Goal: Task Accomplishment & Management: Complete application form

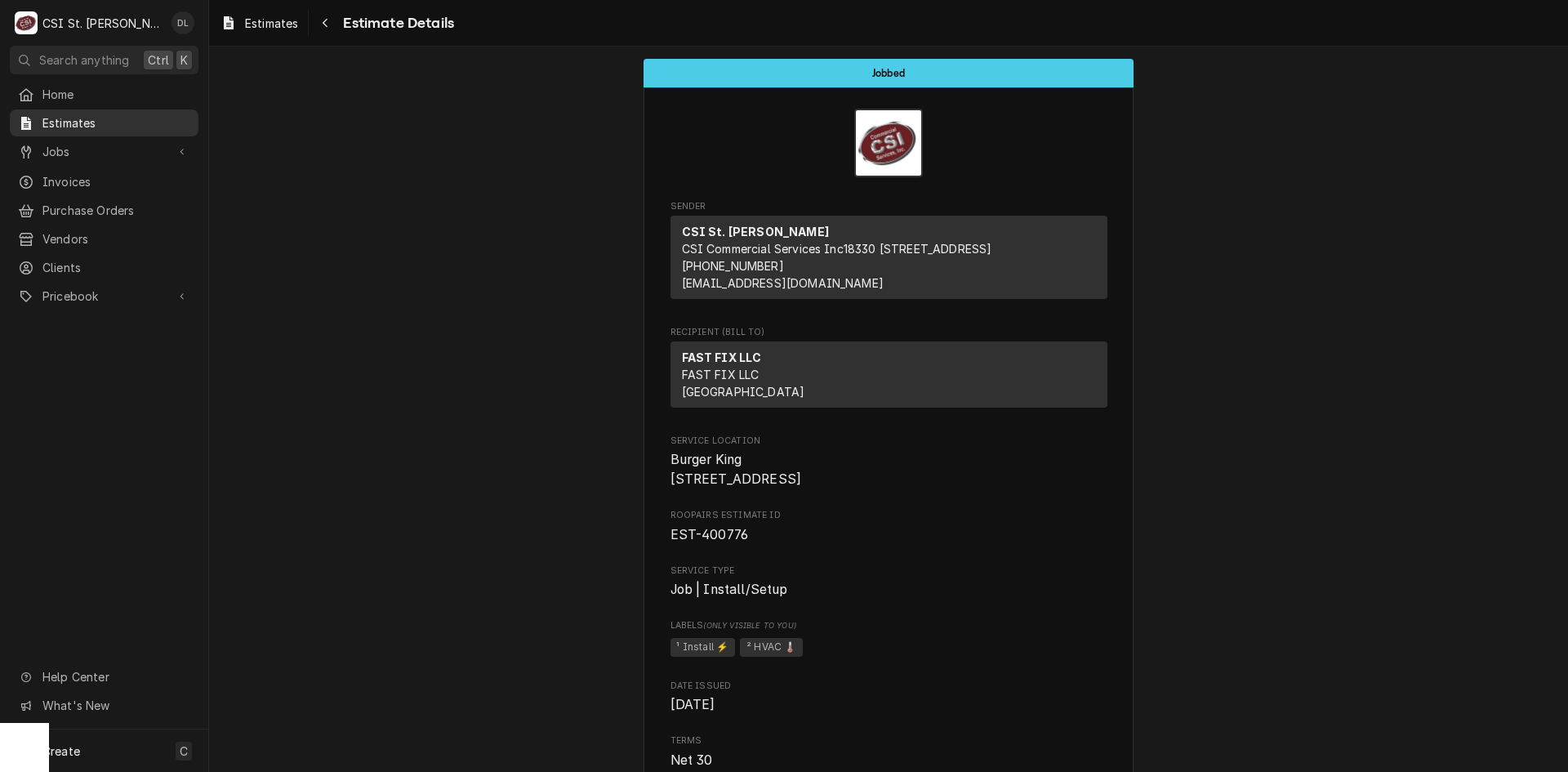
click at [64, 118] on span "Estimates" at bounding box center [117, 122] width 148 height 17
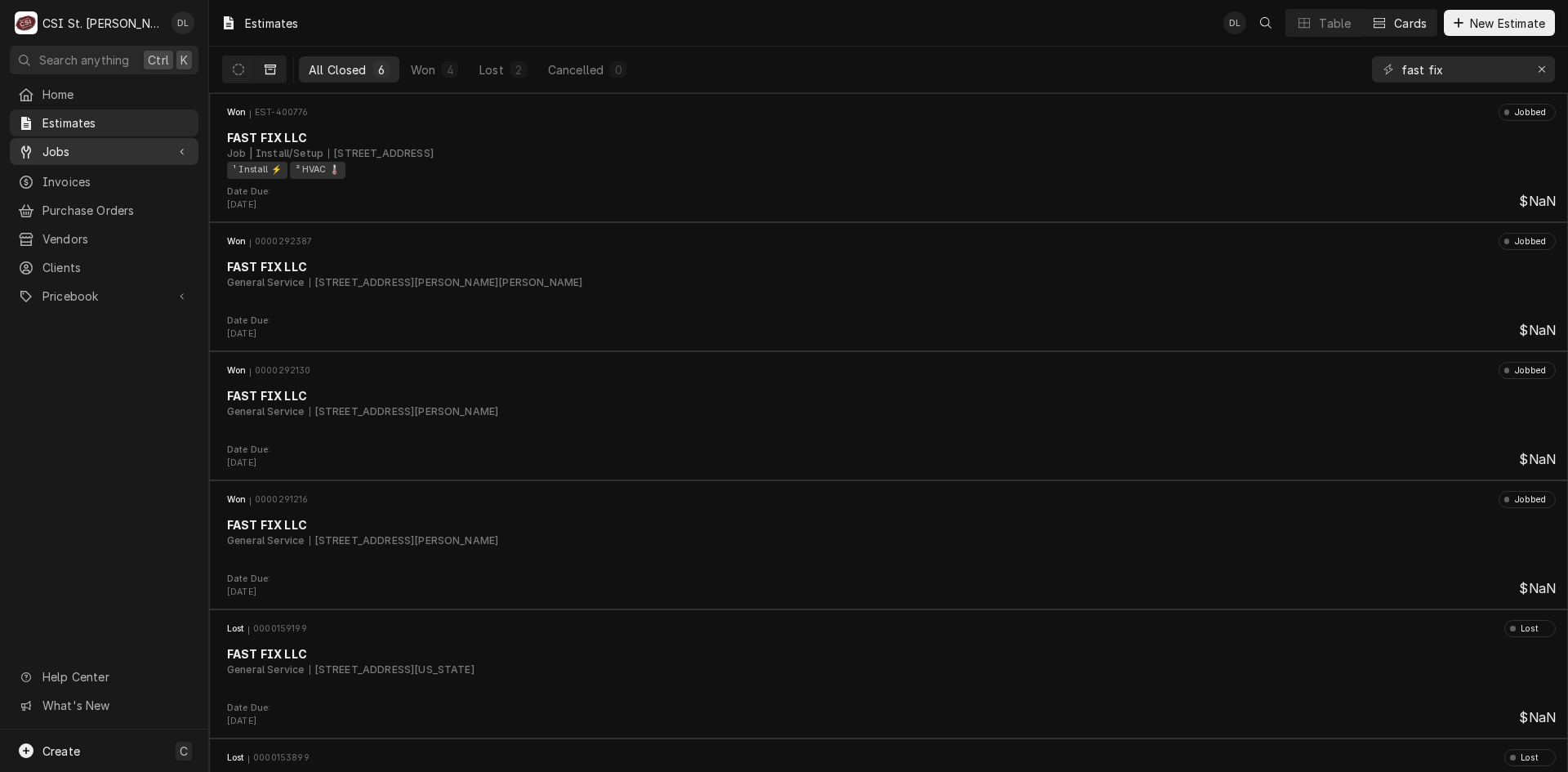
click at [105, 148] on span "Jobs" at bounding box center [104, 151] width 123 height 17
click at [93, 172] on span "Jobs" at bounding box center [117, 180] width 148 height 17
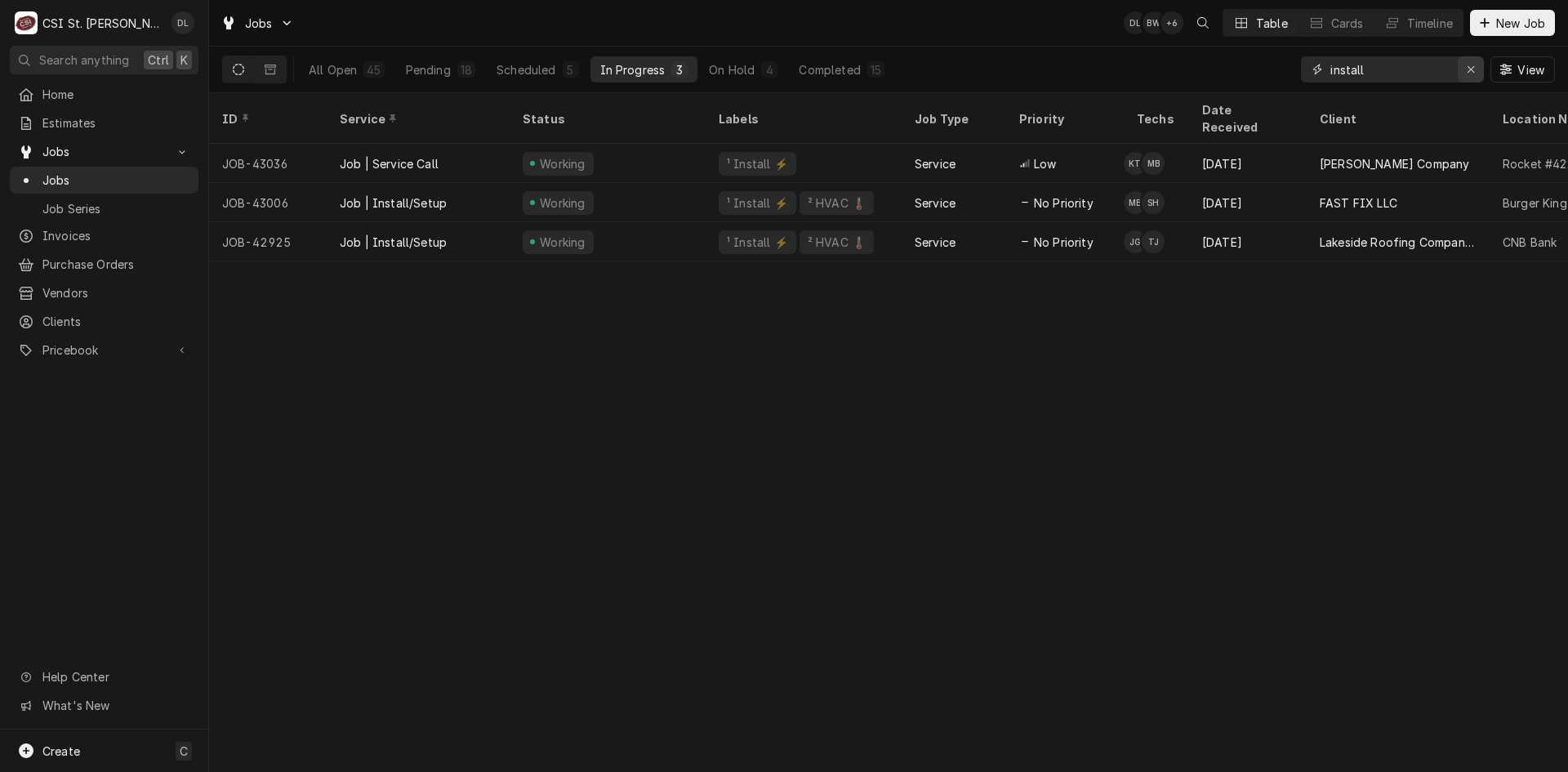
click at [1467, 59] on button "Erase input" at bounding box center [1471, 69] width 26 height 26
click at [1449, 64] on input "Dynamic Content Wrapper" at bounding box center [1407, 69] width 154 height 26
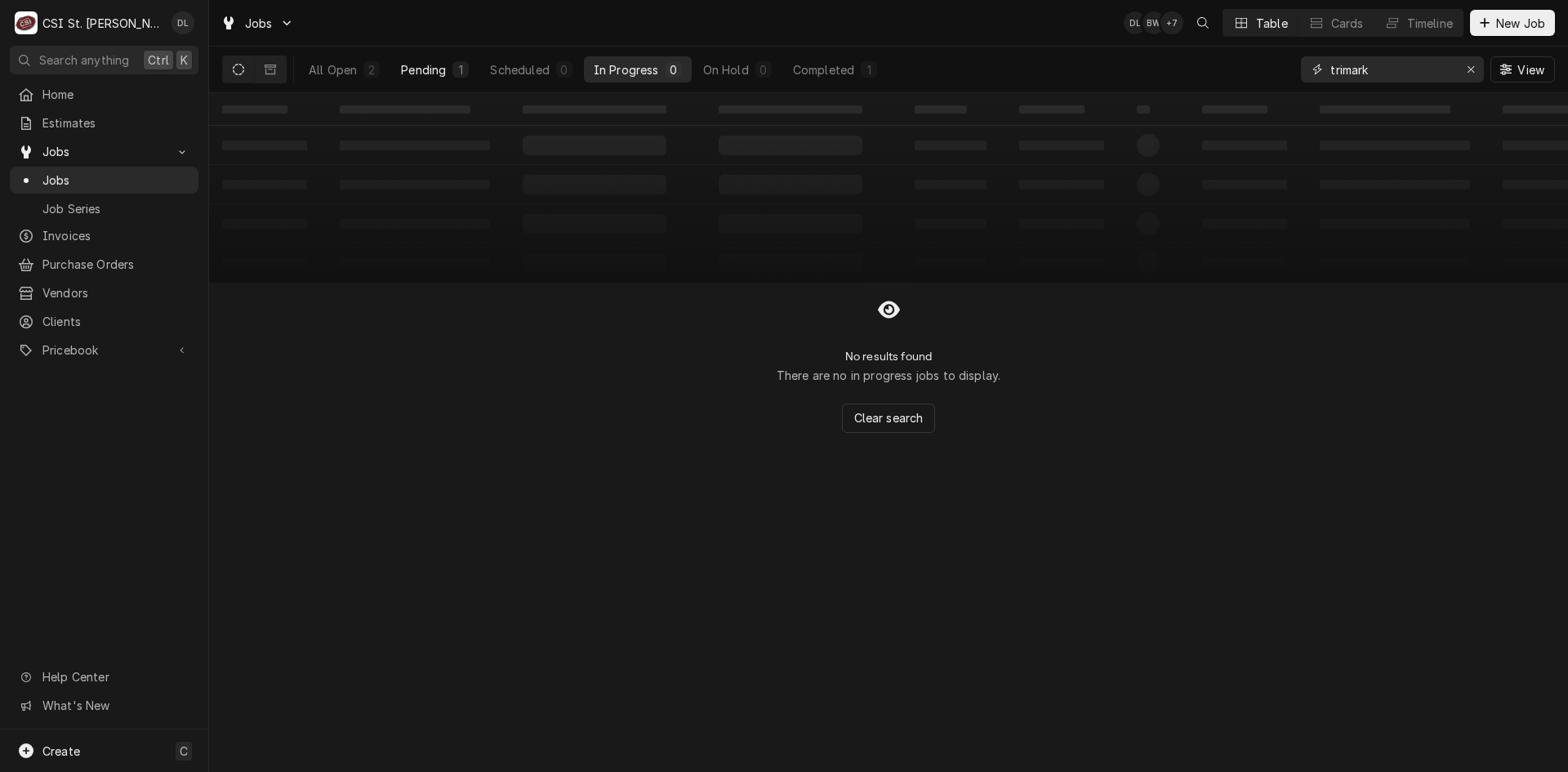
type input "trimark"
click at [412, 74] on div "Pending" at bounding box center [422, 69] width 45 height 17
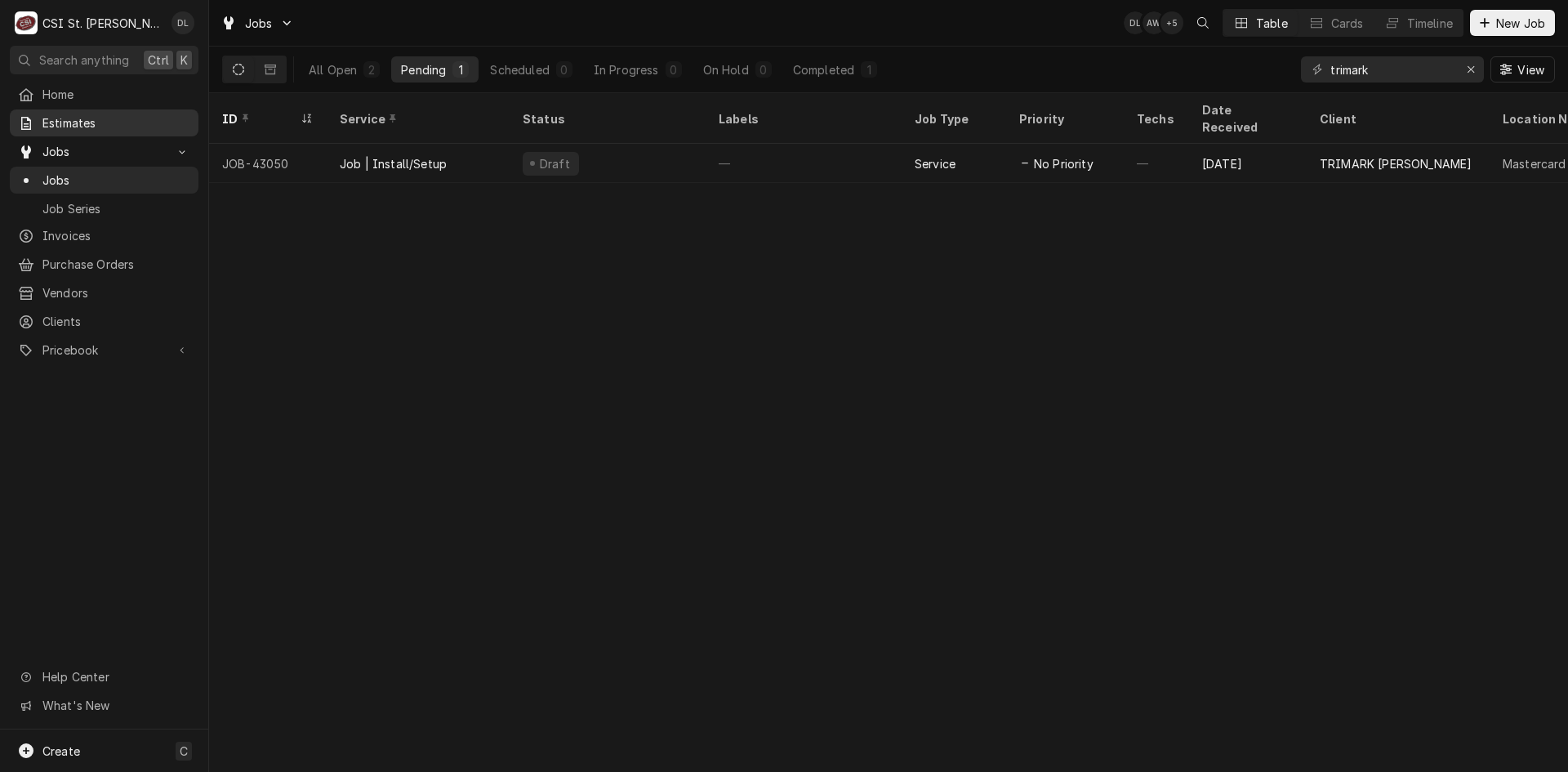
click at [81, 120] on span "Estimates" at bounding box center [117, 122] width 148 height 17
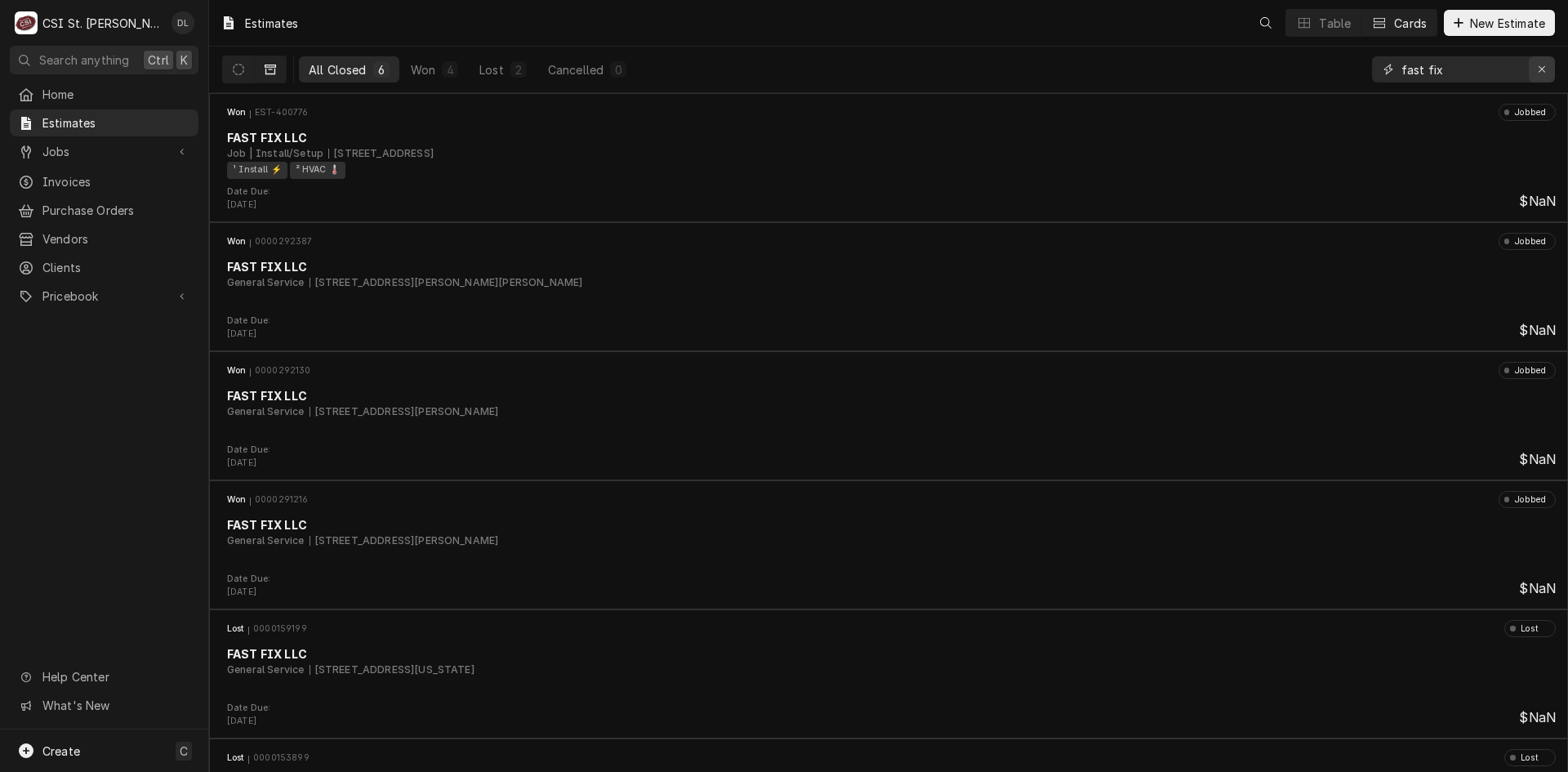
click at [1537, 62] on div "Erase input" at bounding box center [1542, 69] width 16 height 16
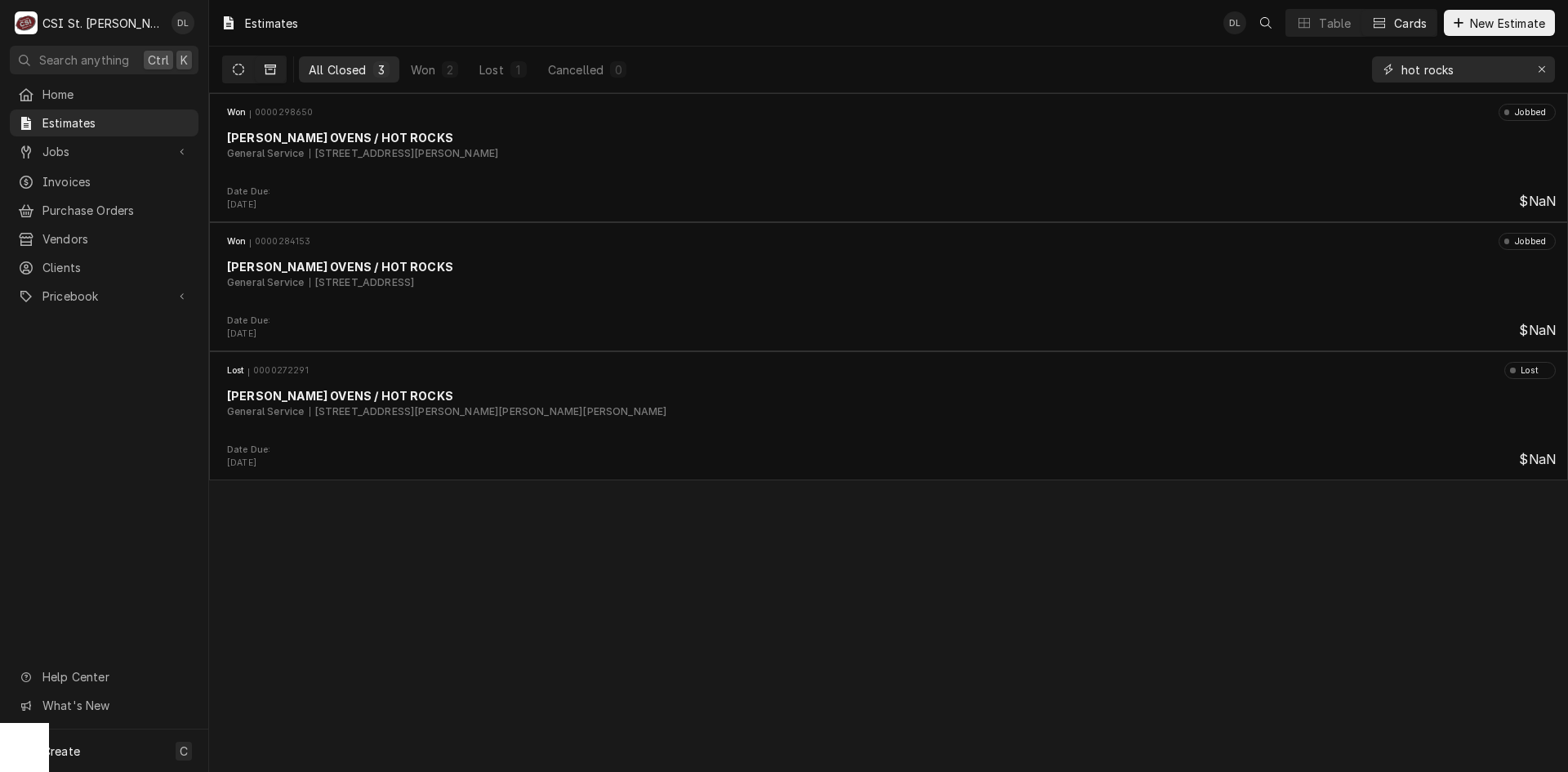
type input "hot rocks"
click at [239, 69] on icon "Dynamic Content Wrapper" at bounding box center [238, 69] width 11 height 11
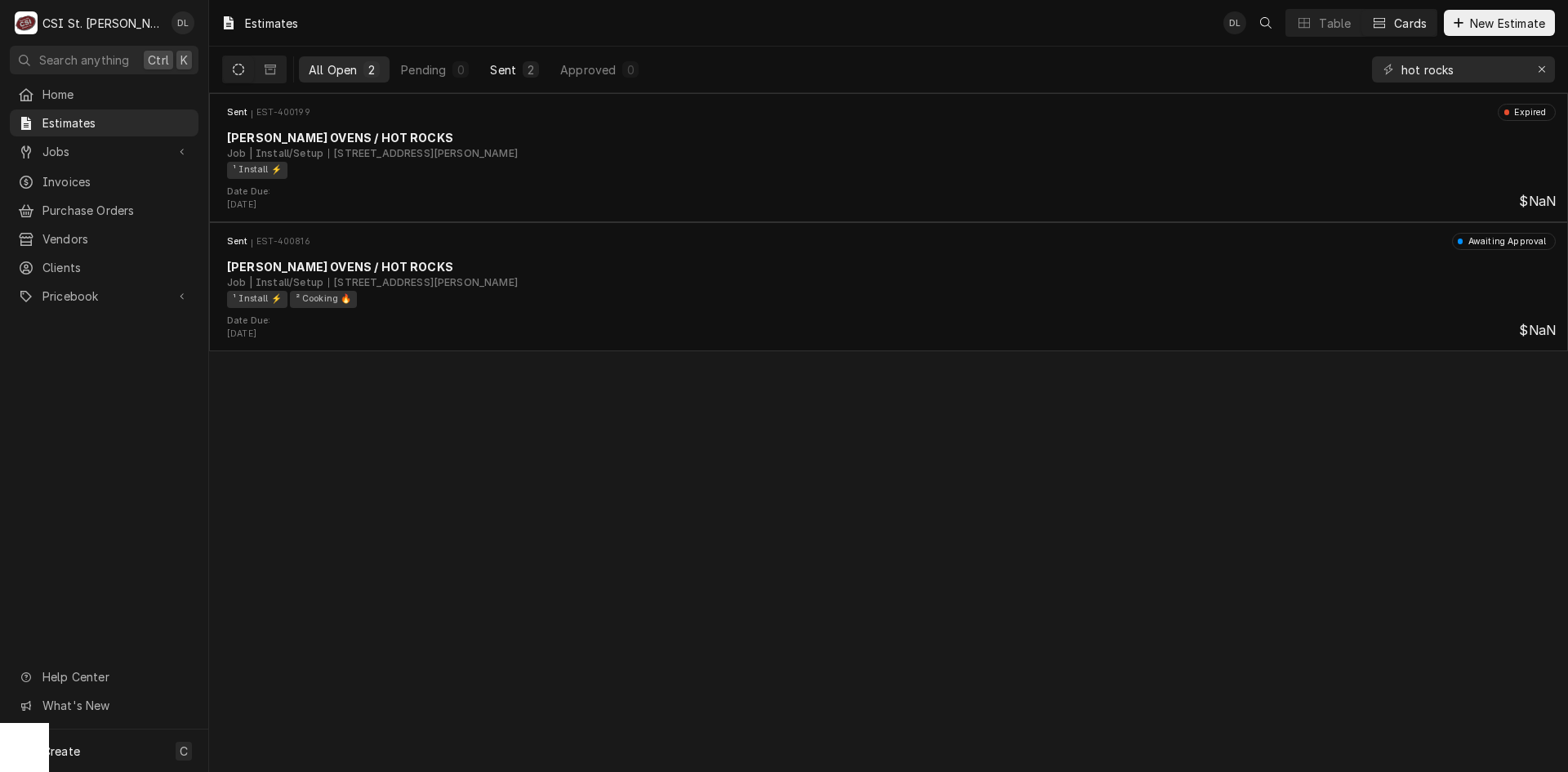
click at [493, 71] on div "Sent" at bounding box center [503, 69] width 26 height 17
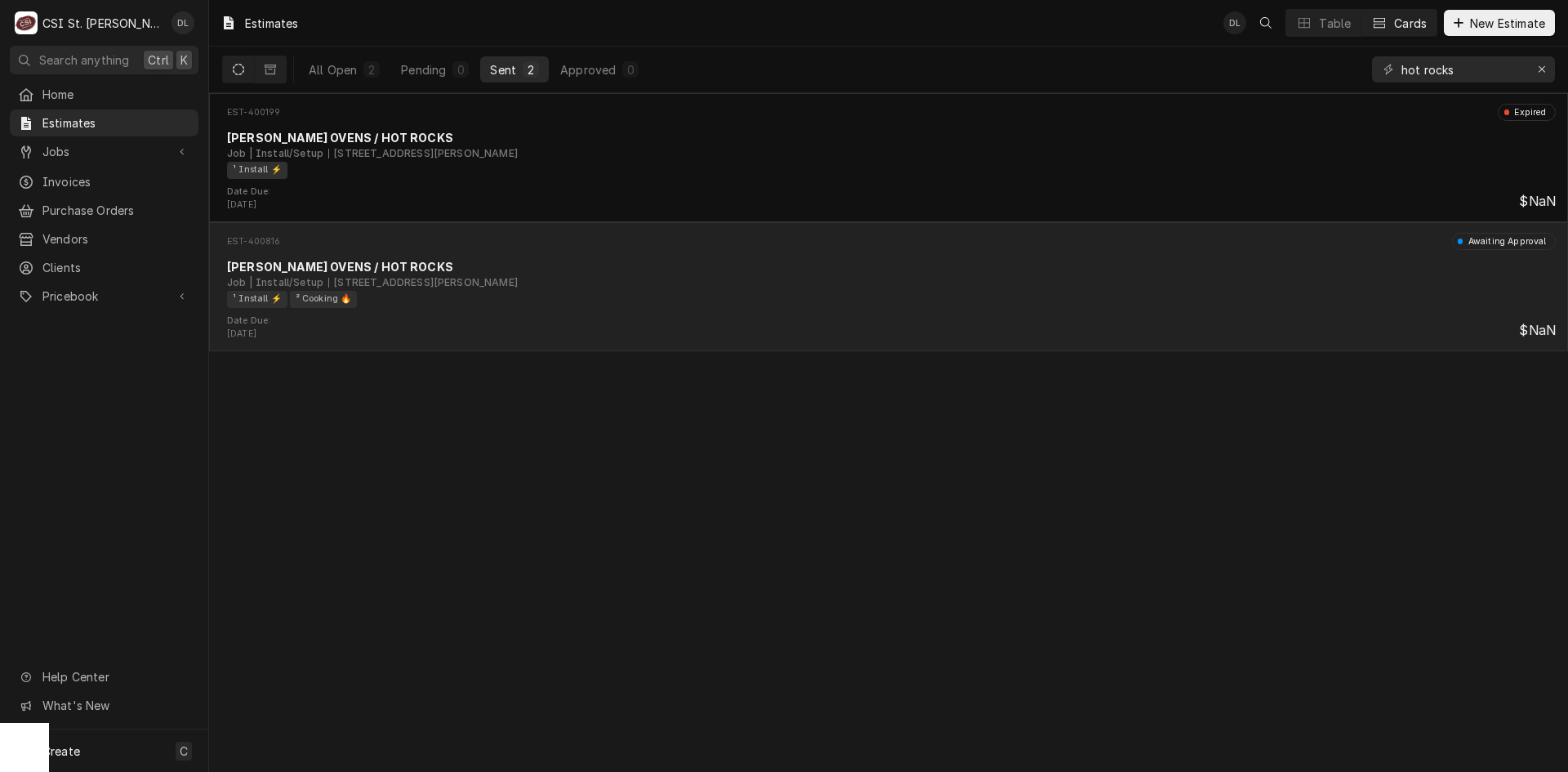
click at [599, 282] on div "Job | Install/Setup 701n McCroskey St, Nixa, MO 65714" at bounding box center [891, 283] width 1328 height 15
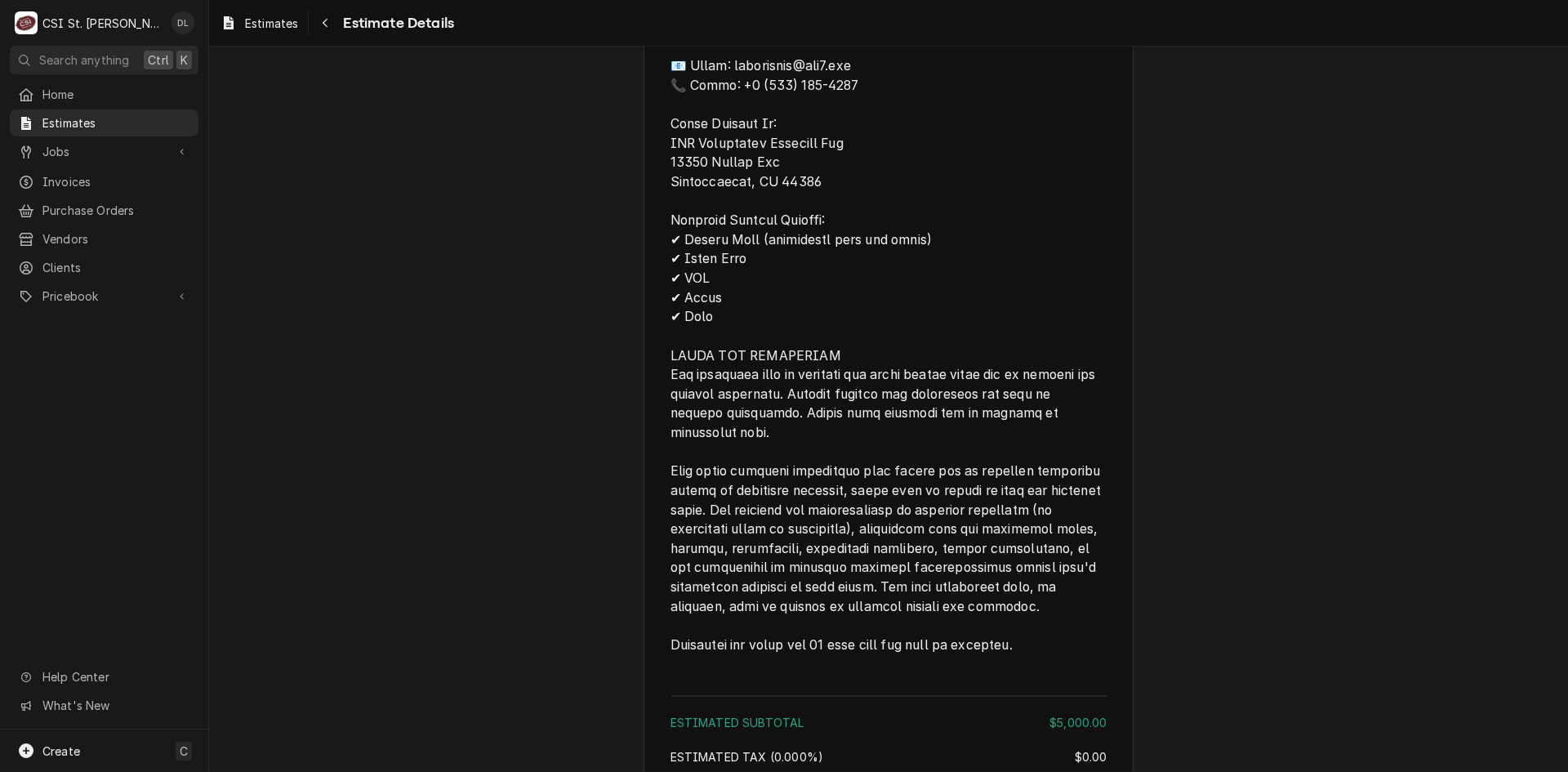
scroll to position [2691, 0]
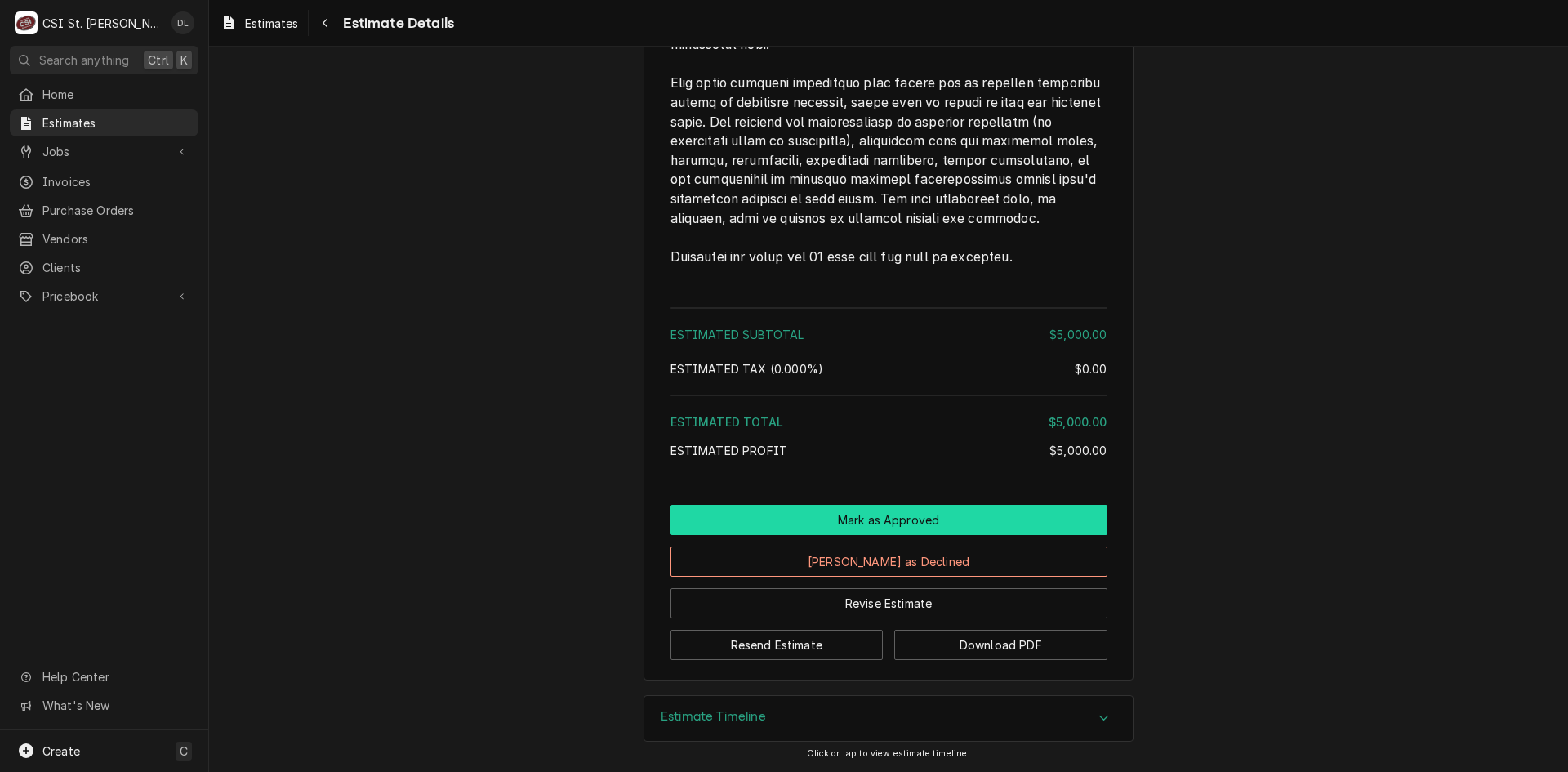
click at [900, 515] on button "Mark as Approved" at bounding box center [888, 519] width 436 height 30
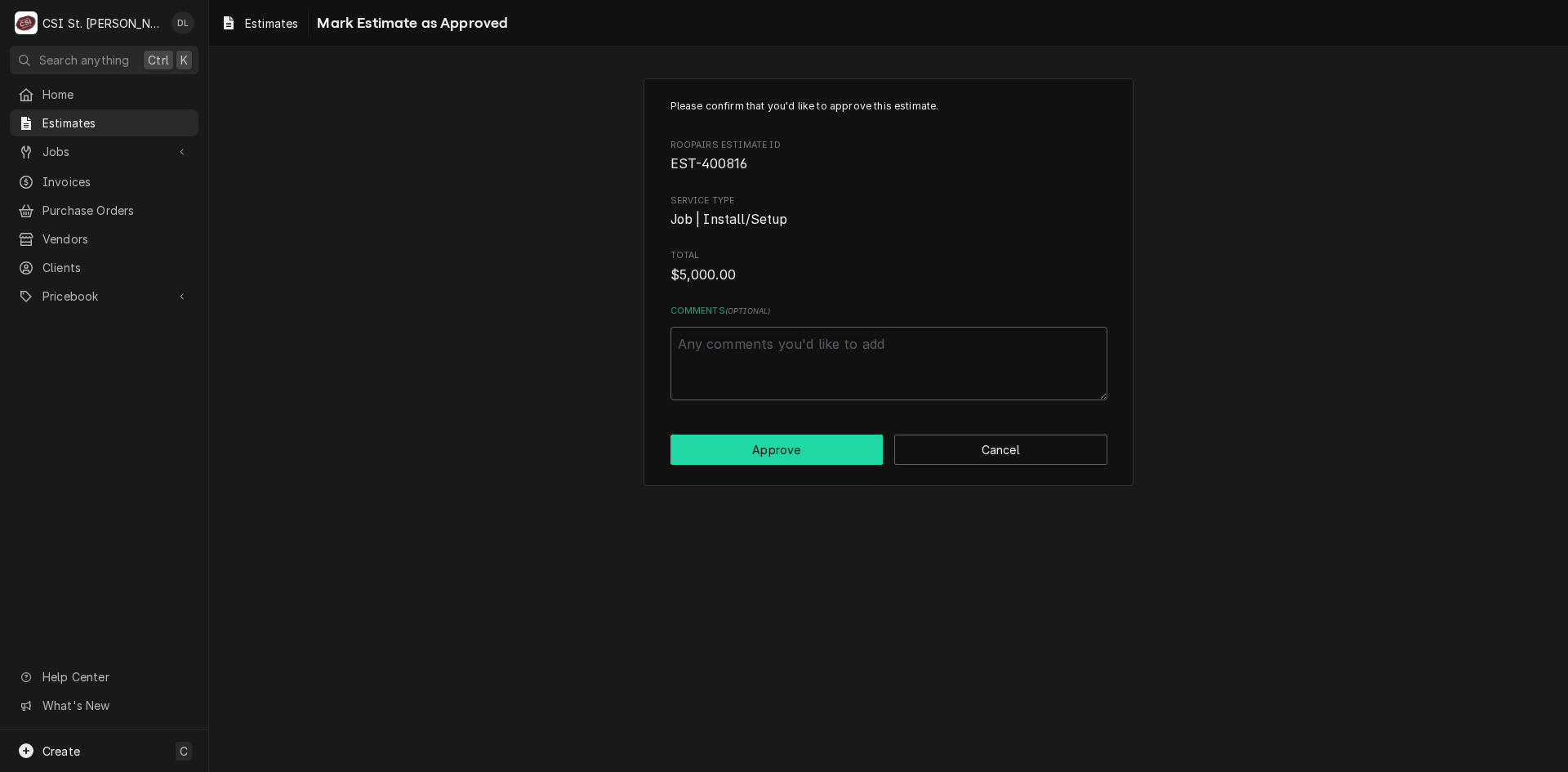
click at [782, 442] on button "Approve" at bounding box center [776, 449] width 213 height 30
type textarea "x"
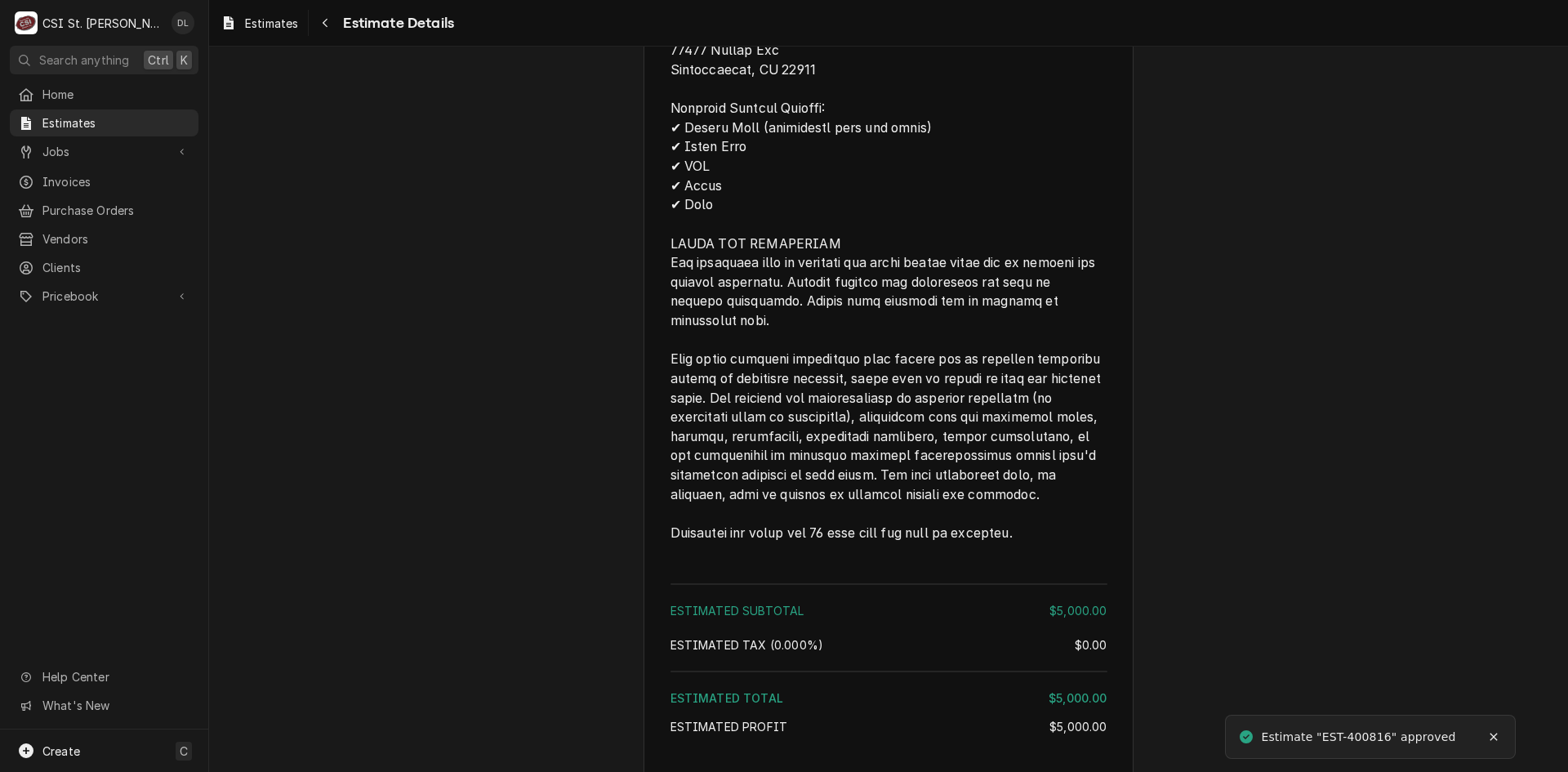
scroll to position [2691, 0]
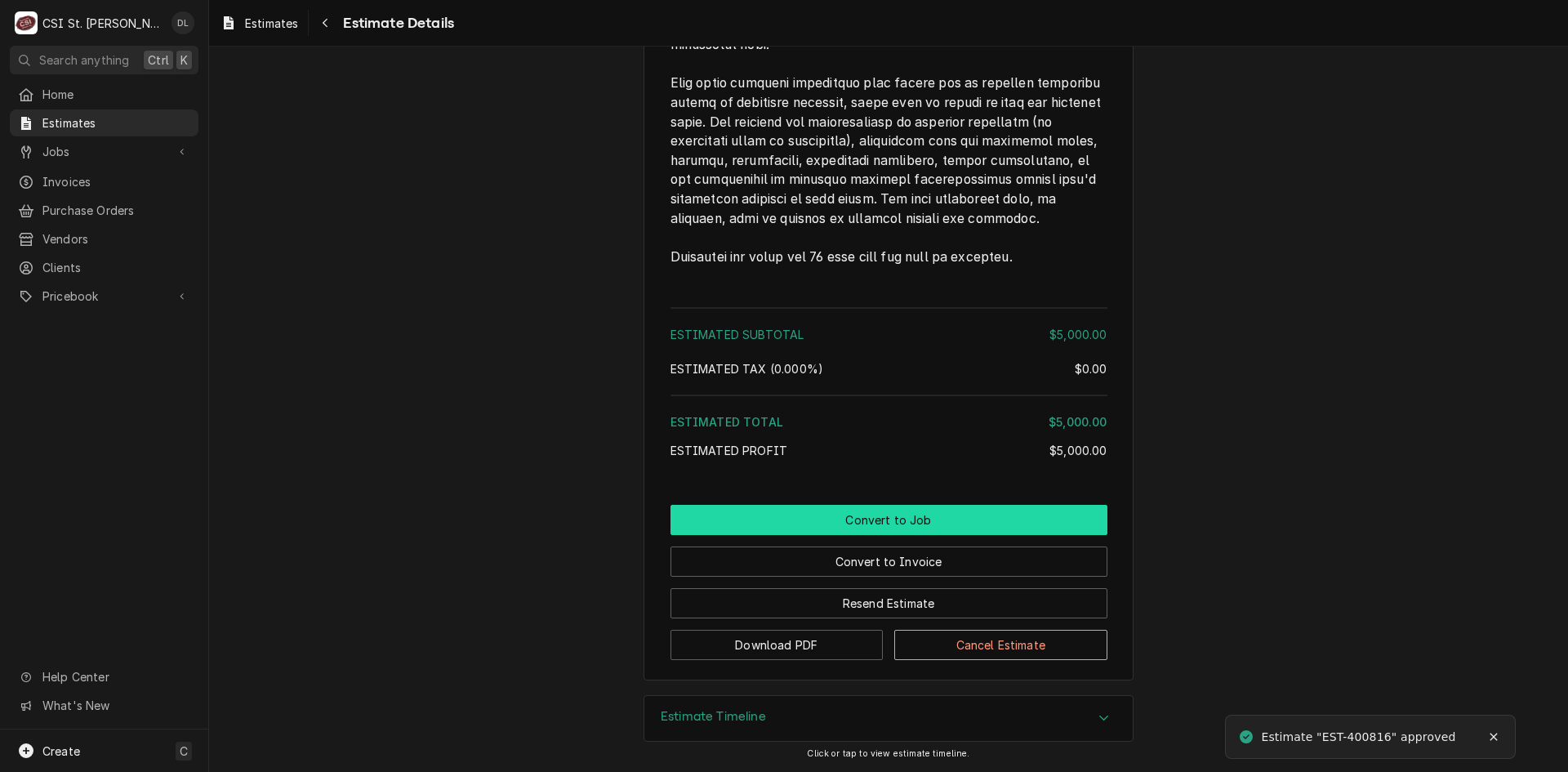
click at [927, 517] on button "Convert to Job" at bounding box center [888, 519] width 436 height 30
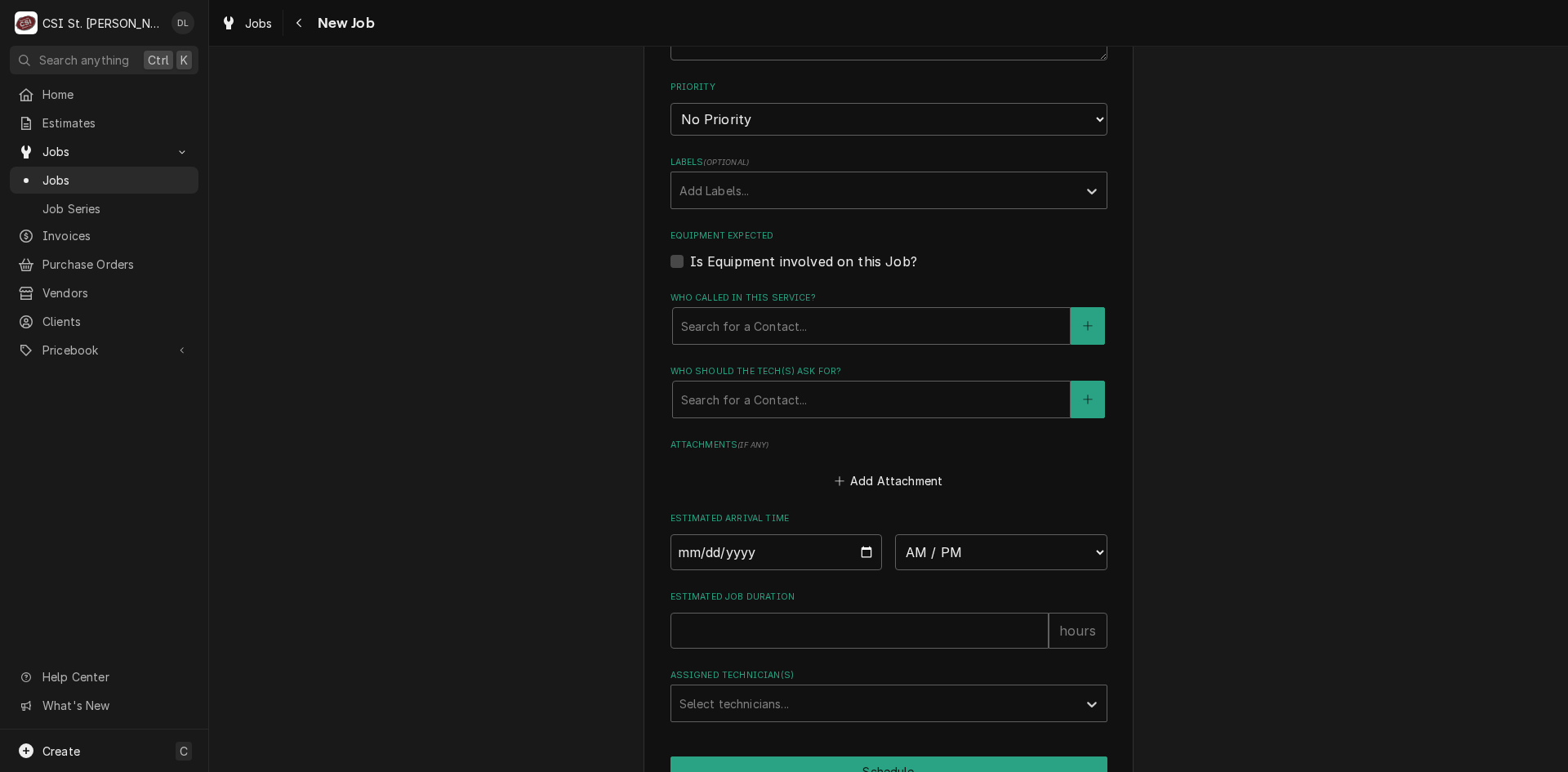
scroll to position [990, 0]
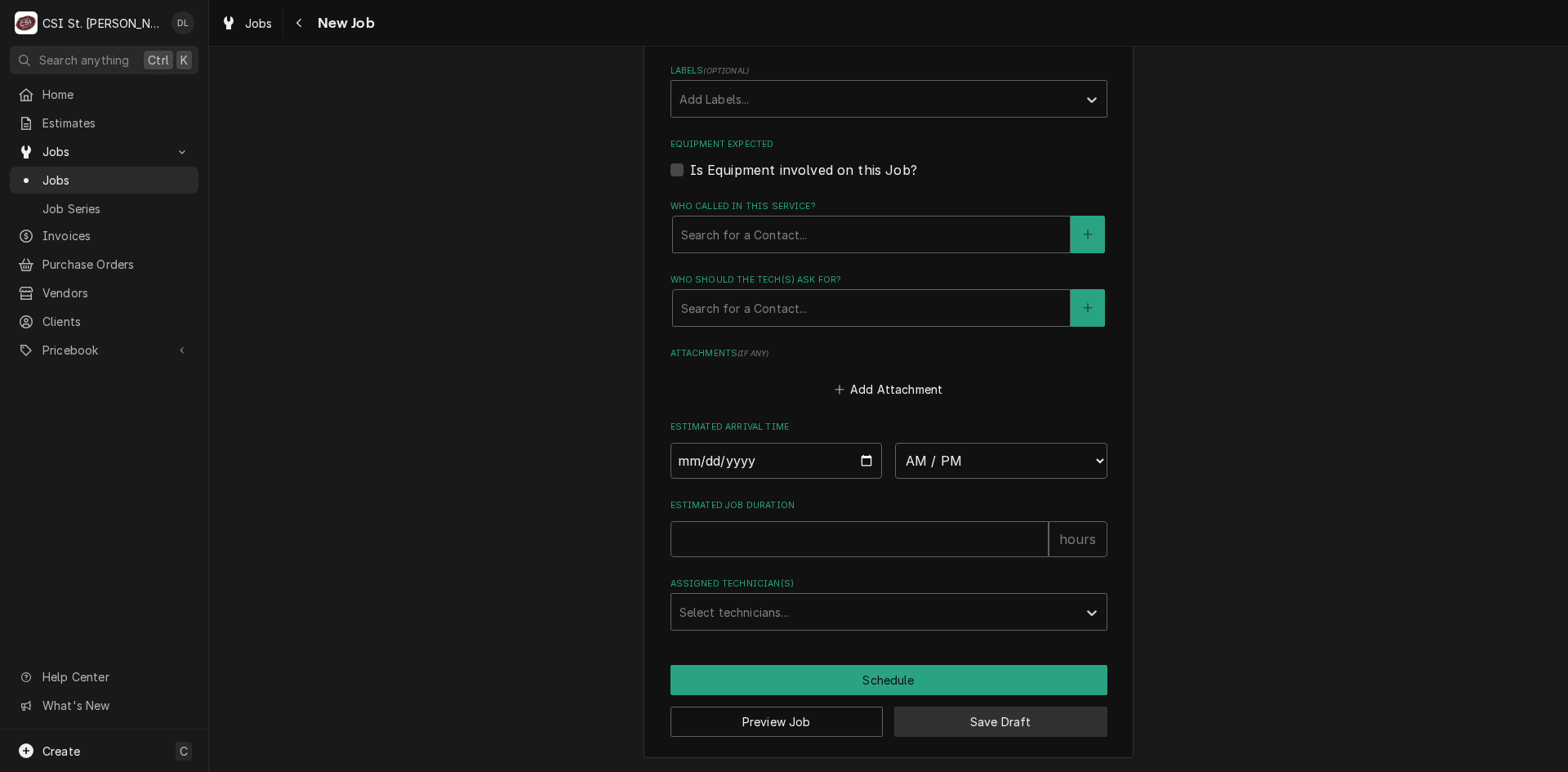
click at [1005, 719] on button "Save Draft" at bounding box center [1000, 721] width 213 height 30
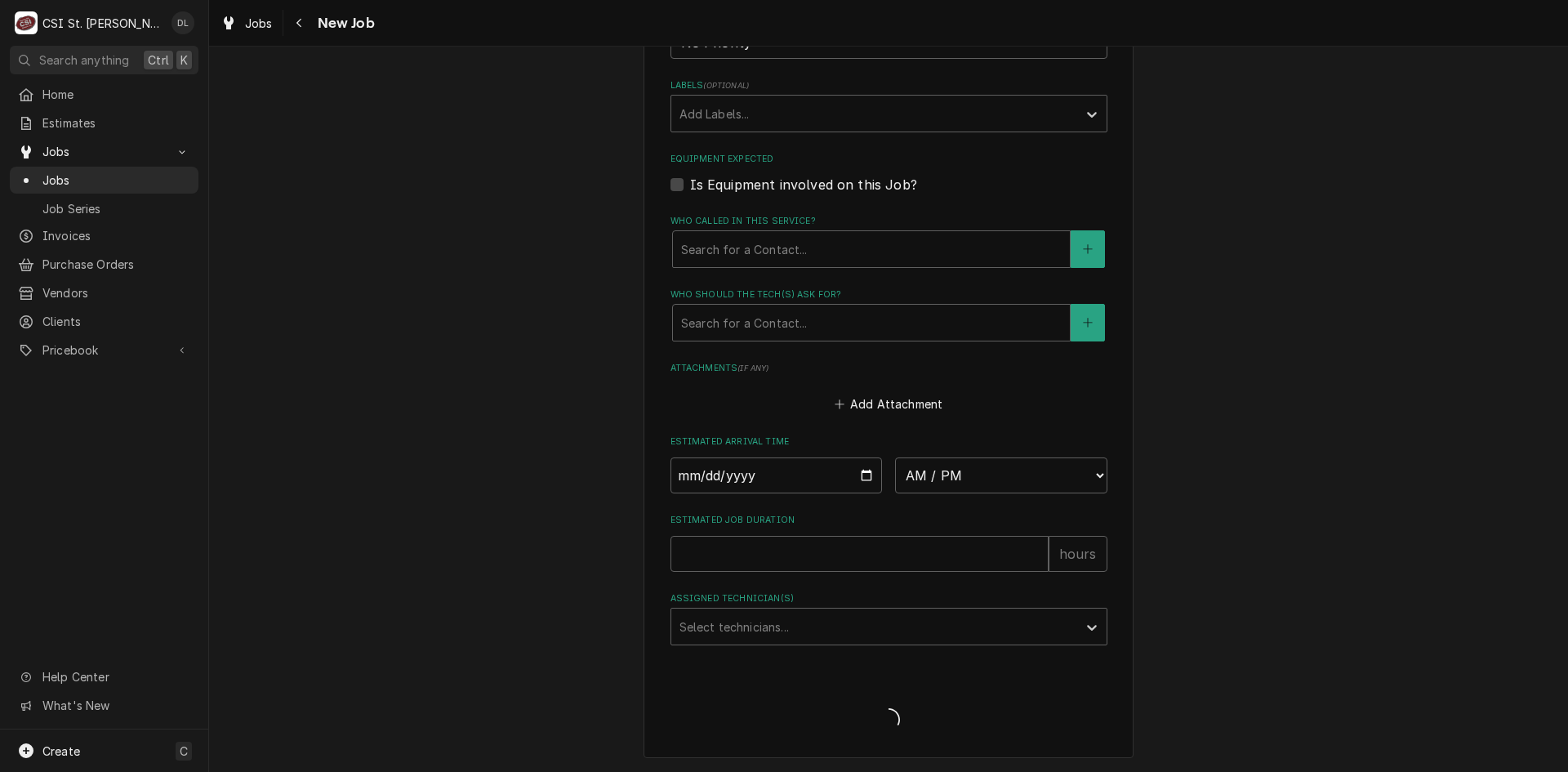
type textarea "x"
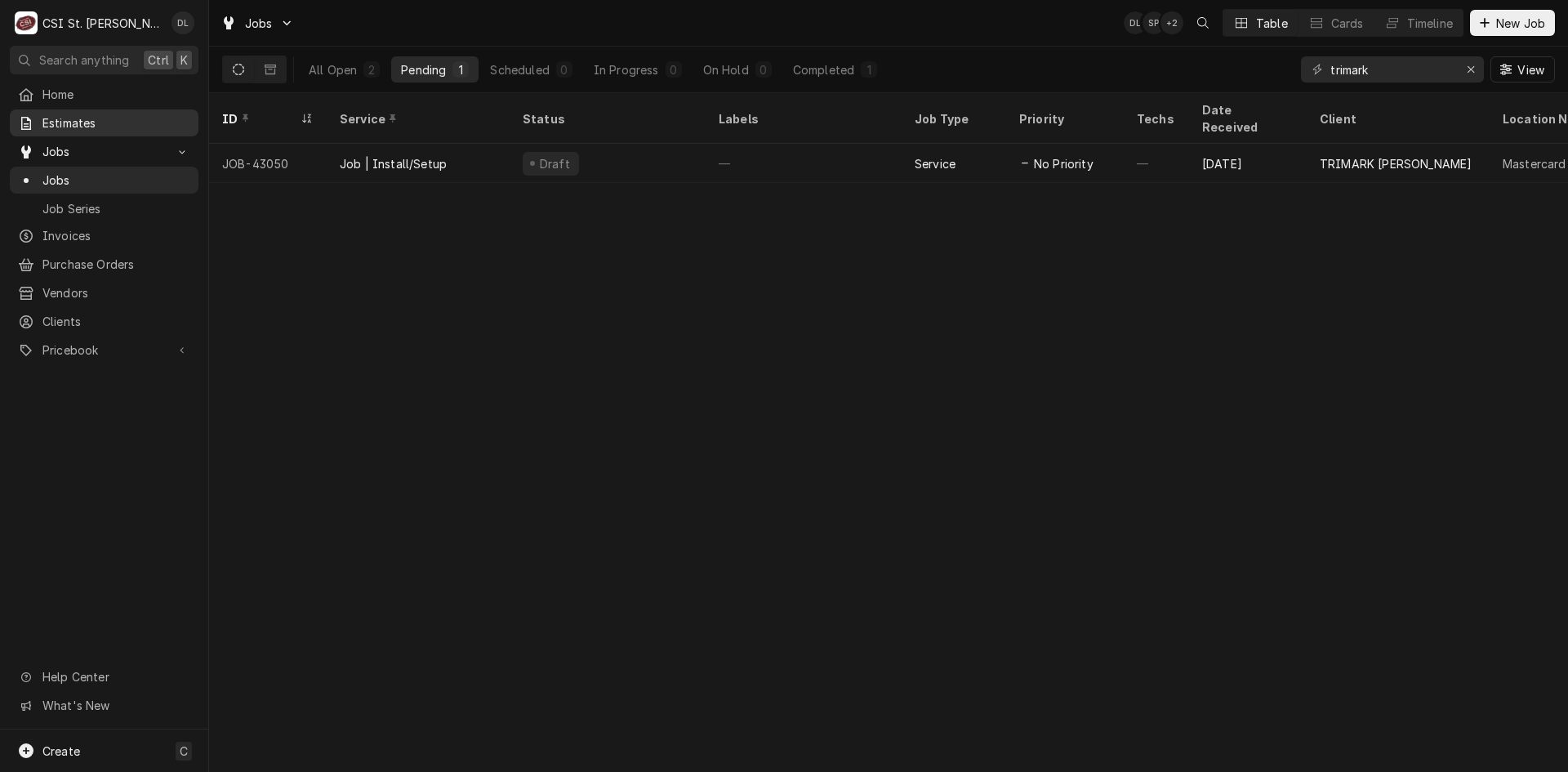
click at [78, 124] on span "Estimates" at bounding box center [117, 122] width 148 height 17
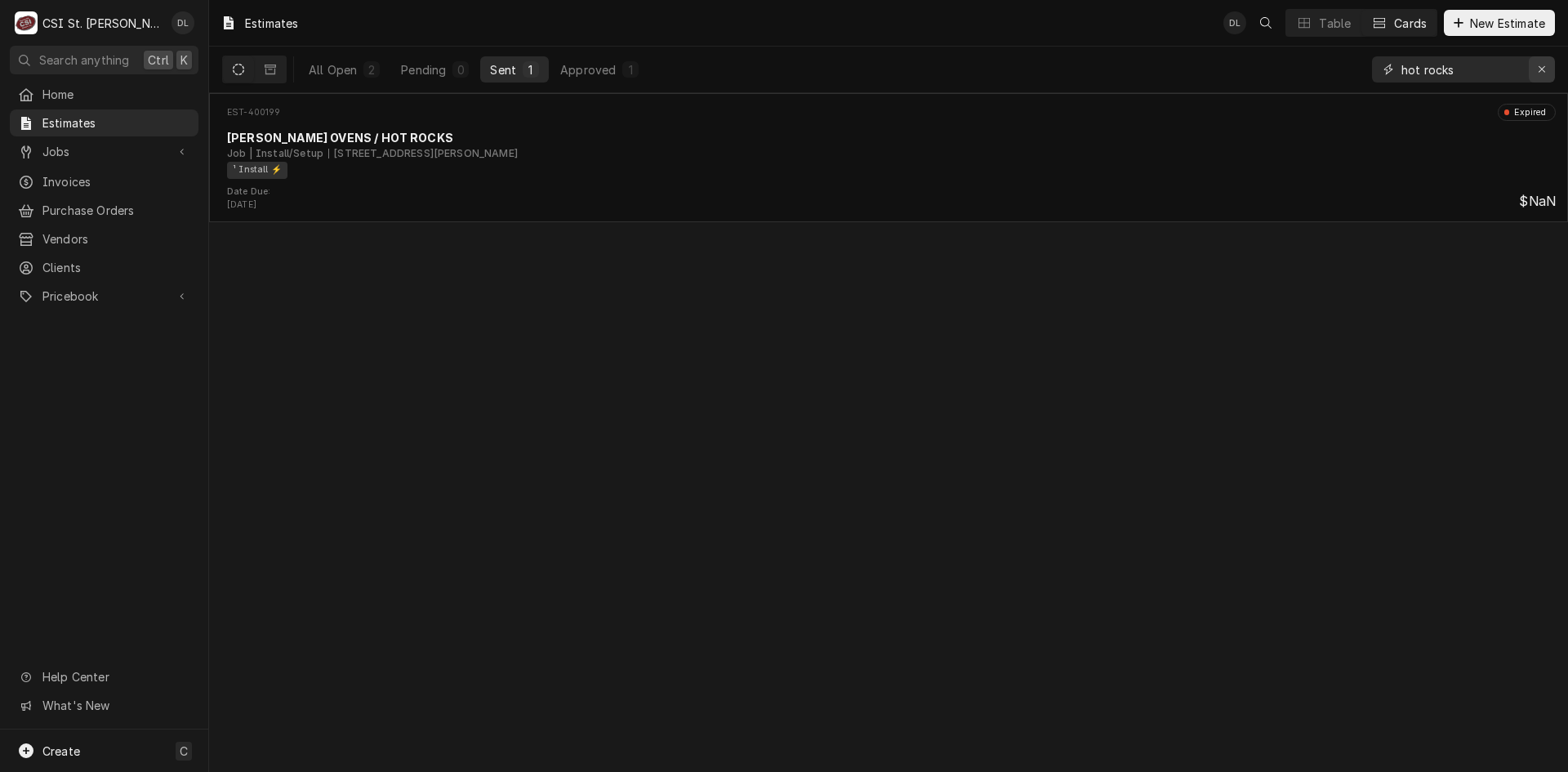
click at [1546, 67] on icon "Erase input" at bounding box center [1542, 69] width 9 height 11
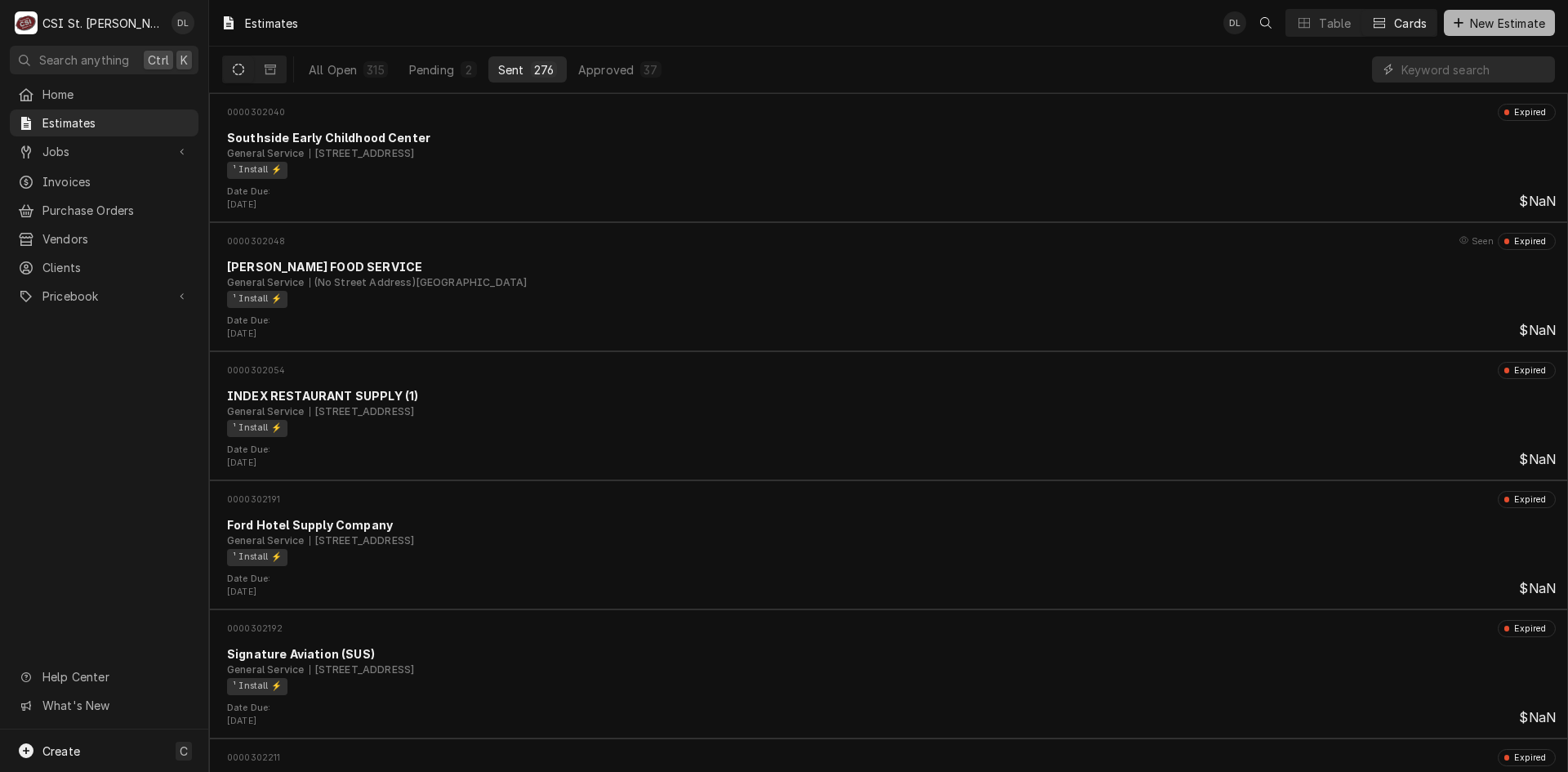
click at [1453, 25] on icon "Dynamic Content Wrapper" at bounding box center [1458, 22] width 10 height 11
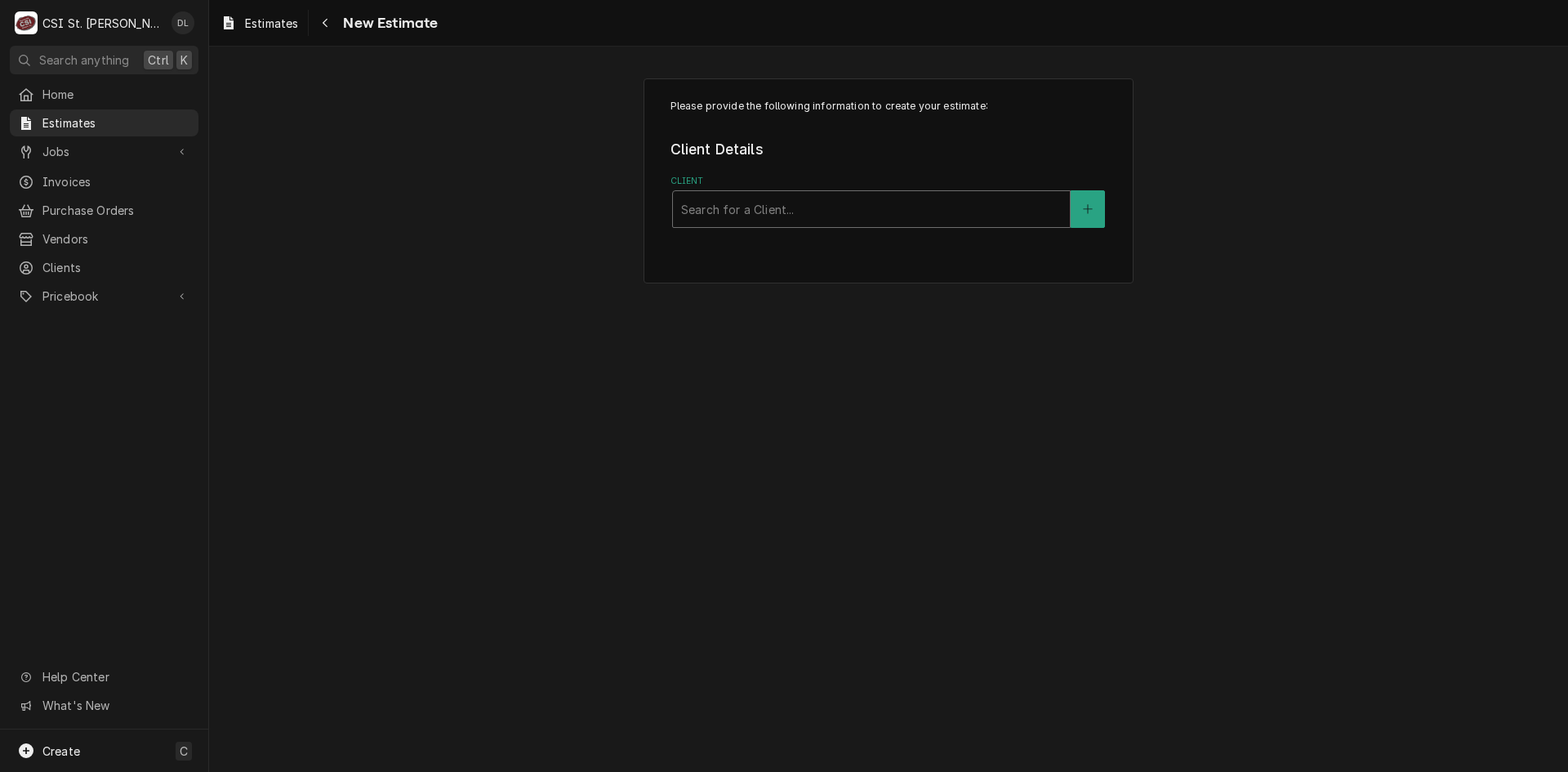
click at [815, 204] on div "Client" at bounding box center [871, 209] width 381 height 29
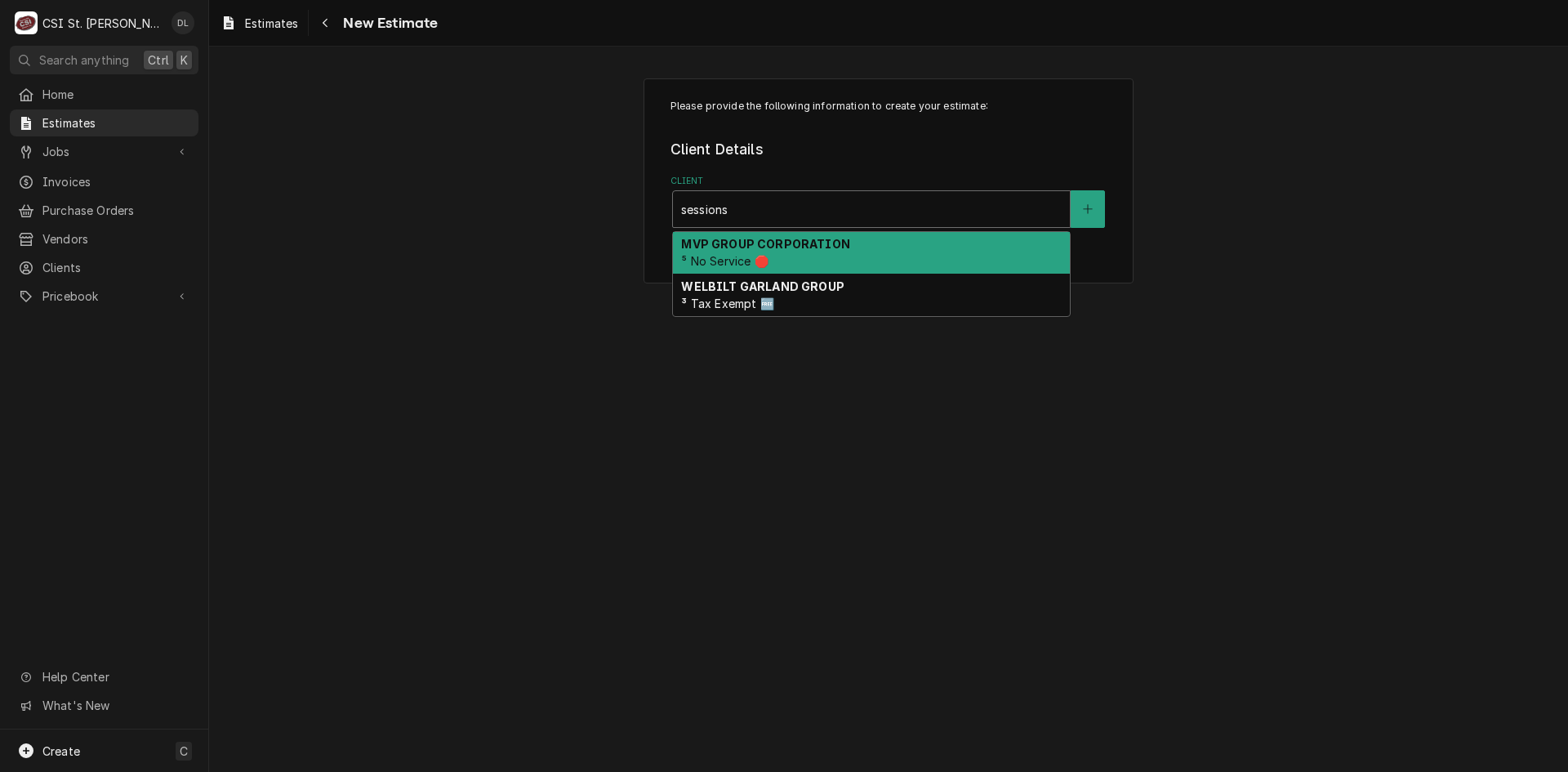
type input "sessions"
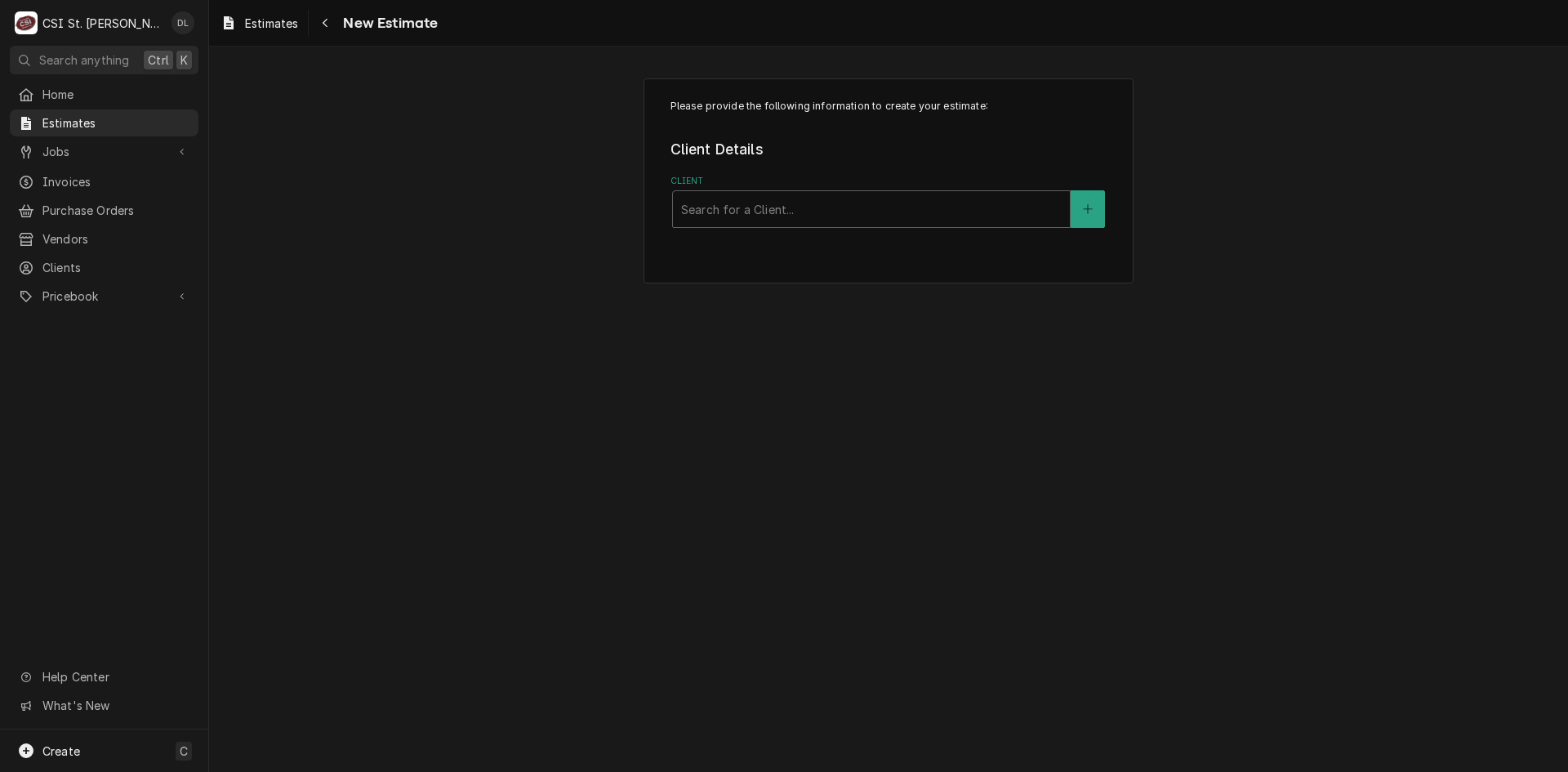
click at [450, 410] on div "Please provide the following information to create your estimate: Client Detail…" at bounding box center [888, 409] width 1359 height 725
click at [982, 211] on div "Client" at bounding box center [871, 209] width 381 height 29
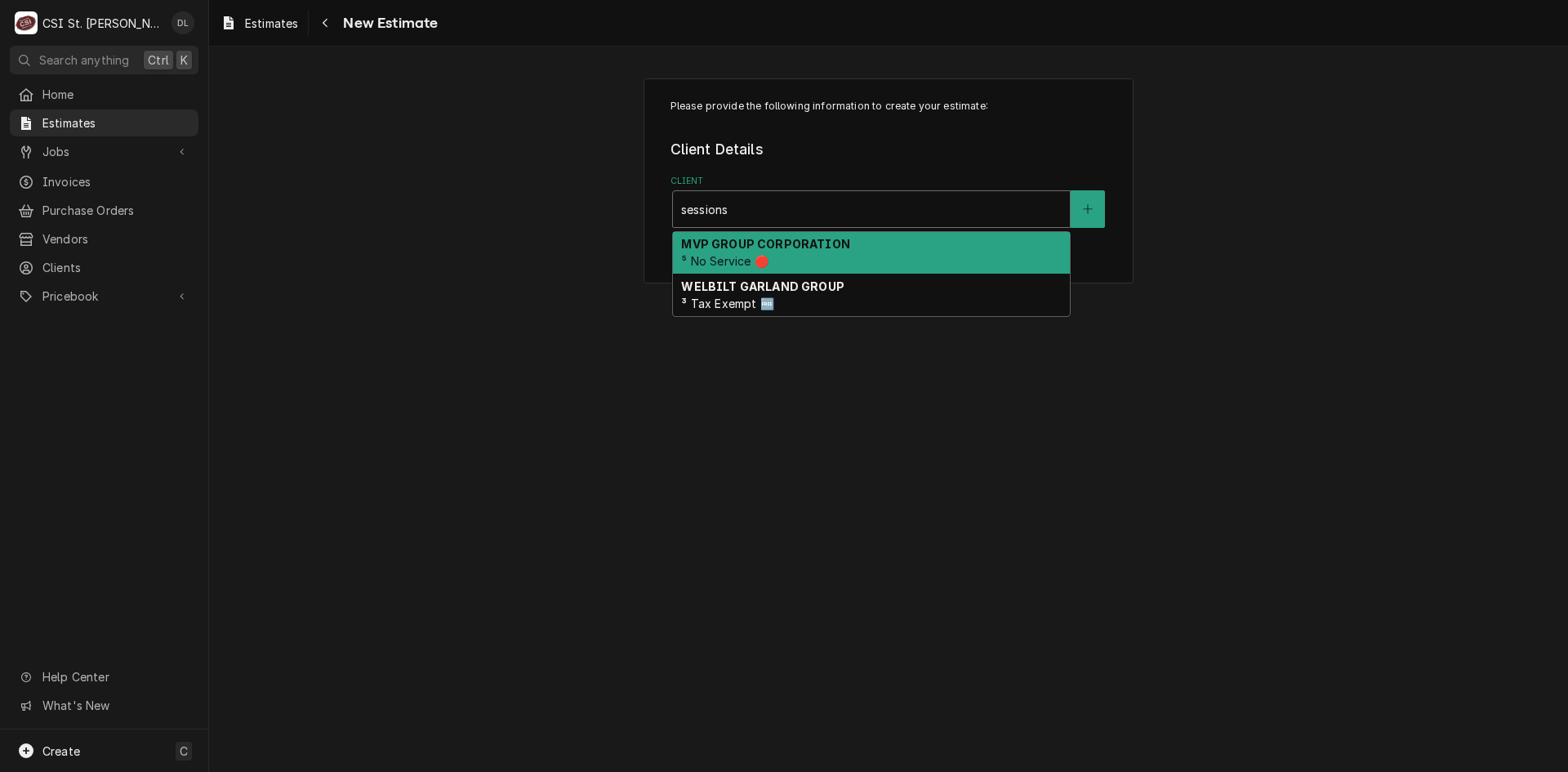
type input "session"
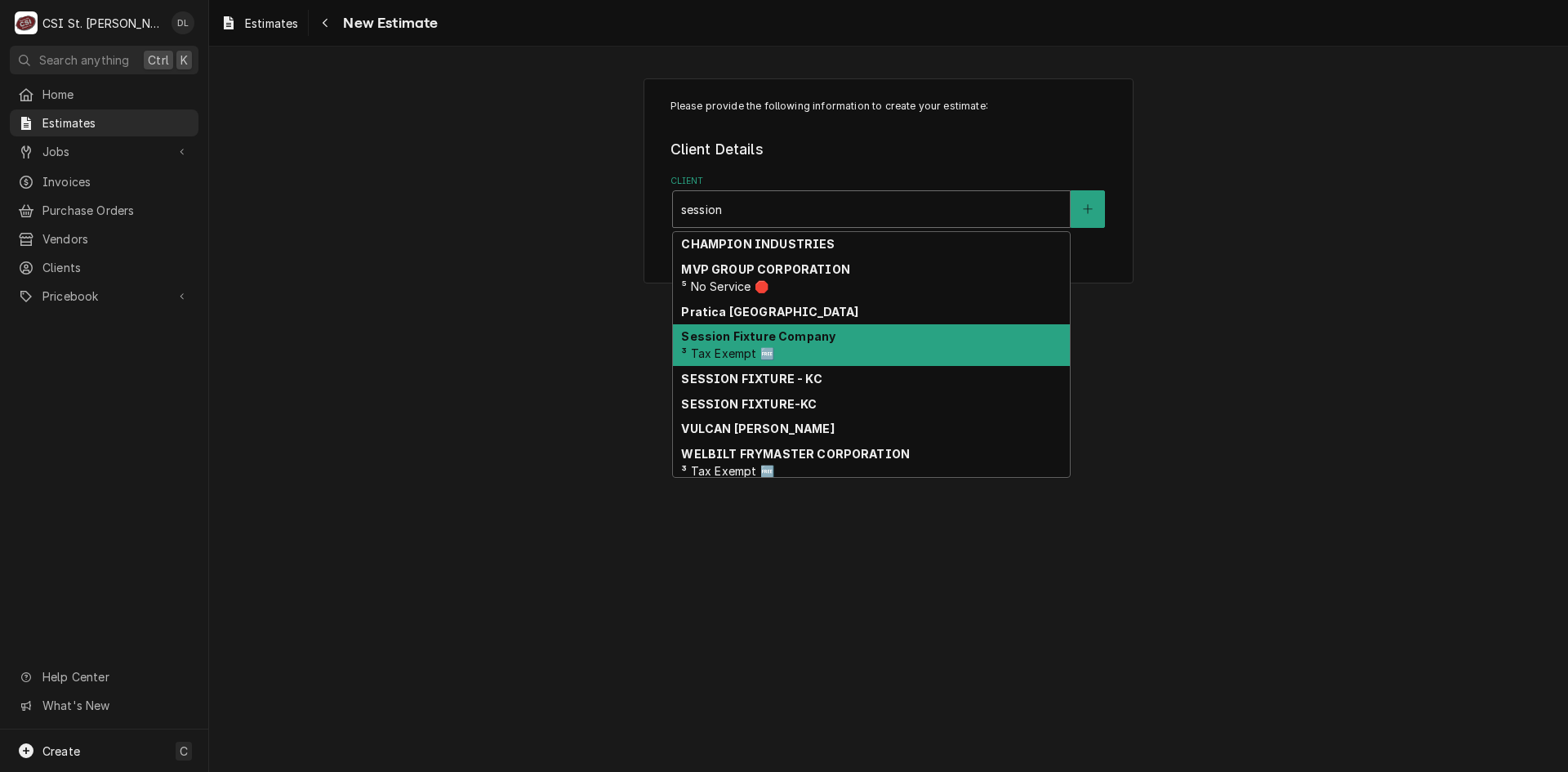
click at [755, 355] on span "³ Tax Exempt 🆓" at bounding box center [727, 354] width 92 height 14
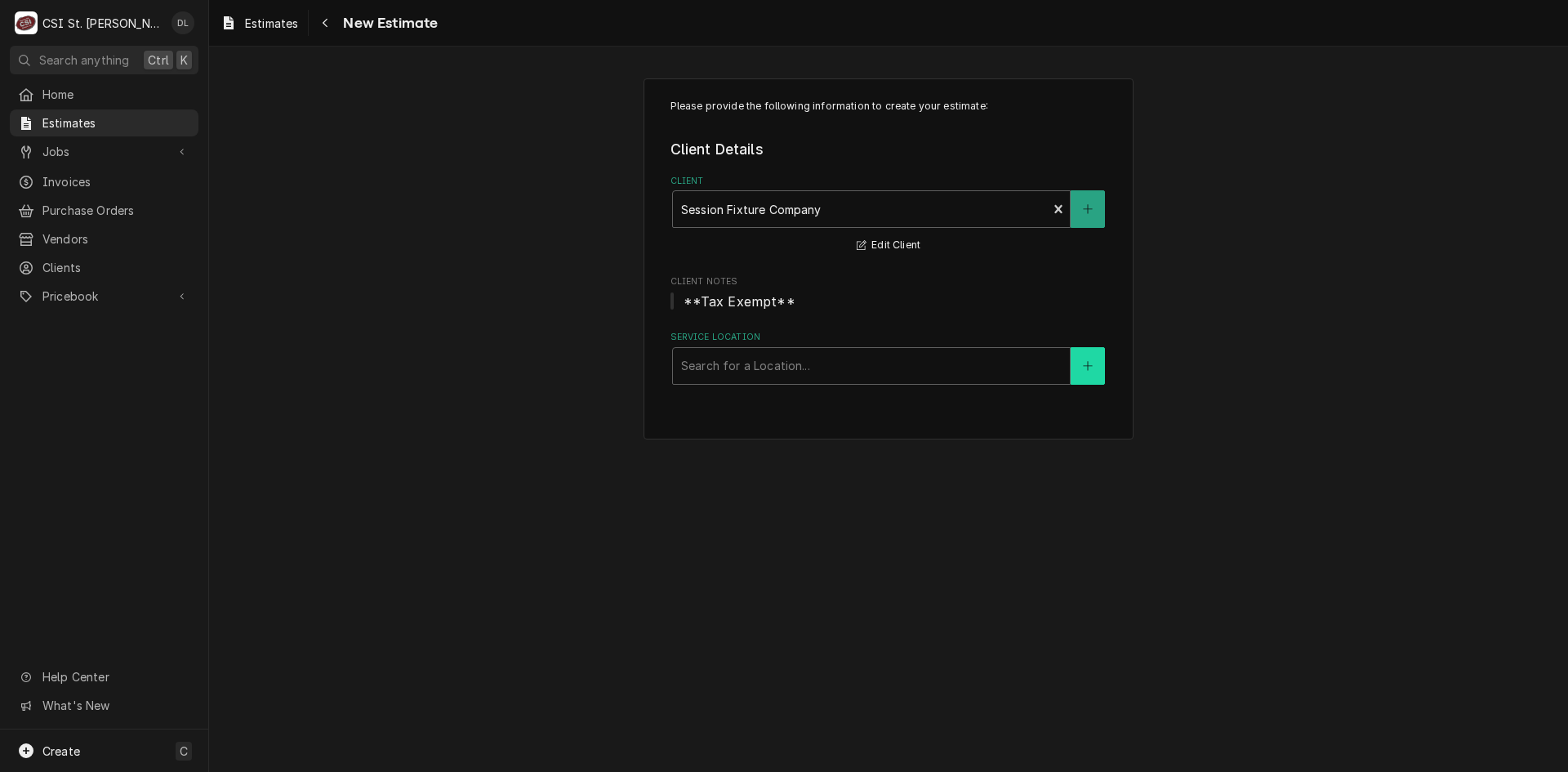
click at [1083, 365] on icon "Create New Location" at bounding box center [1088, 366] width 10 height 11
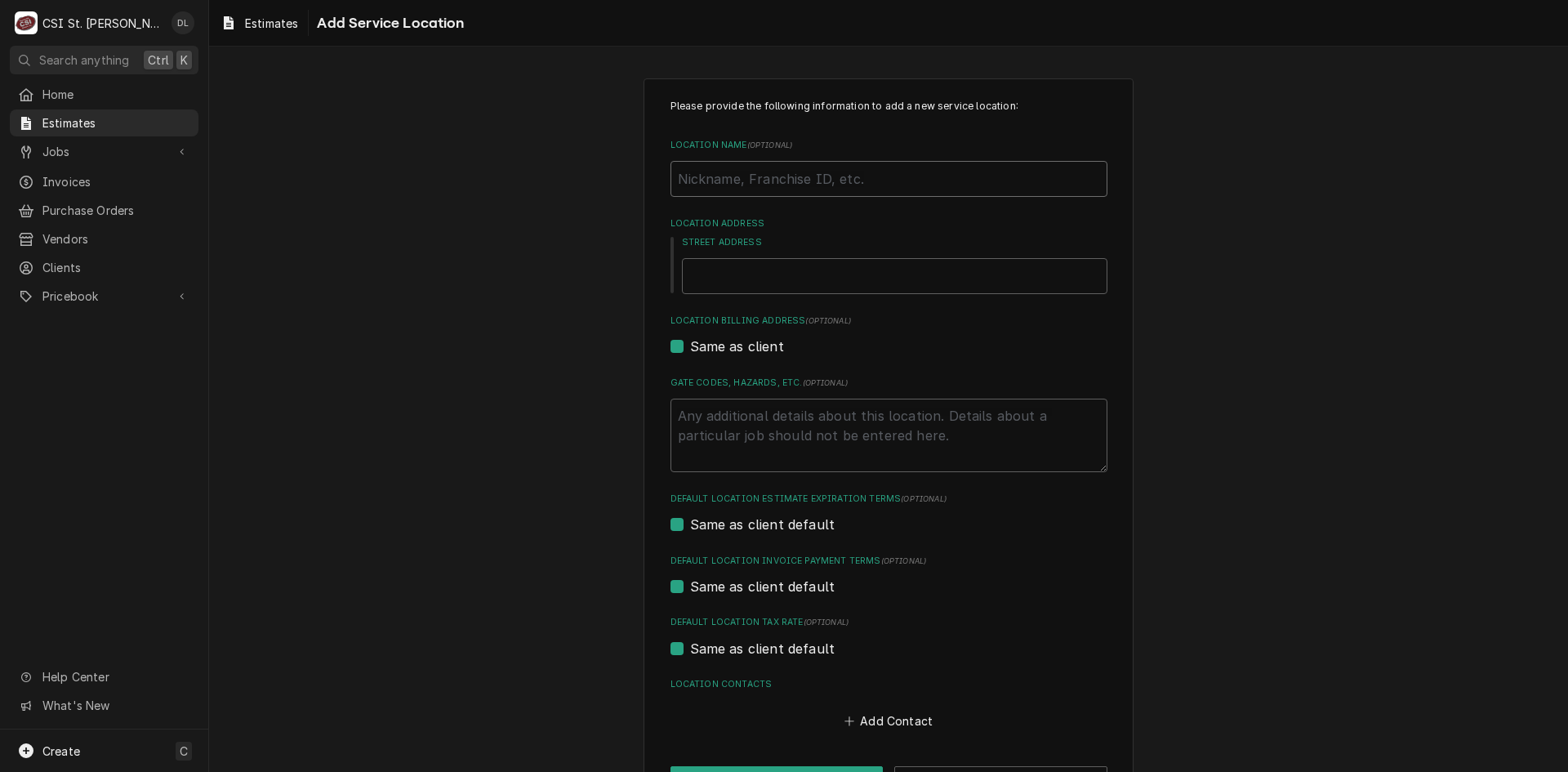
click at [819, 175] on input "Location Name ( optional )" at bounding box center [888, 179] width 436 height 36
click at [810, 187] on input "Location Name ( optional )" at bounding box center [888, 179] width 436 height 36
type textarea "x"
type input "G"
type textarea "x"
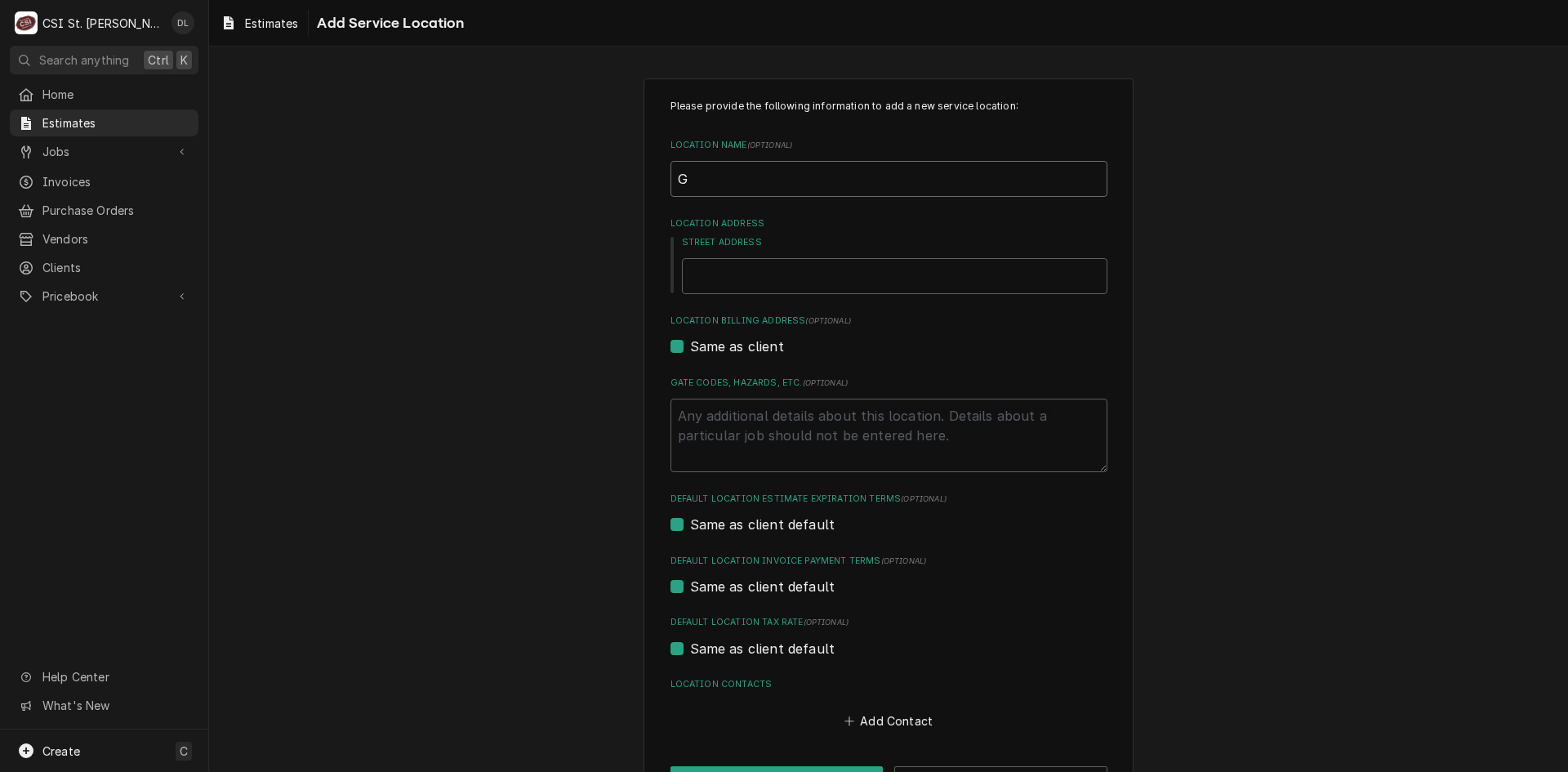
type input "Gu"
type textarea "x"
type input "Gua"
type textarea "x"
type input "Guar"
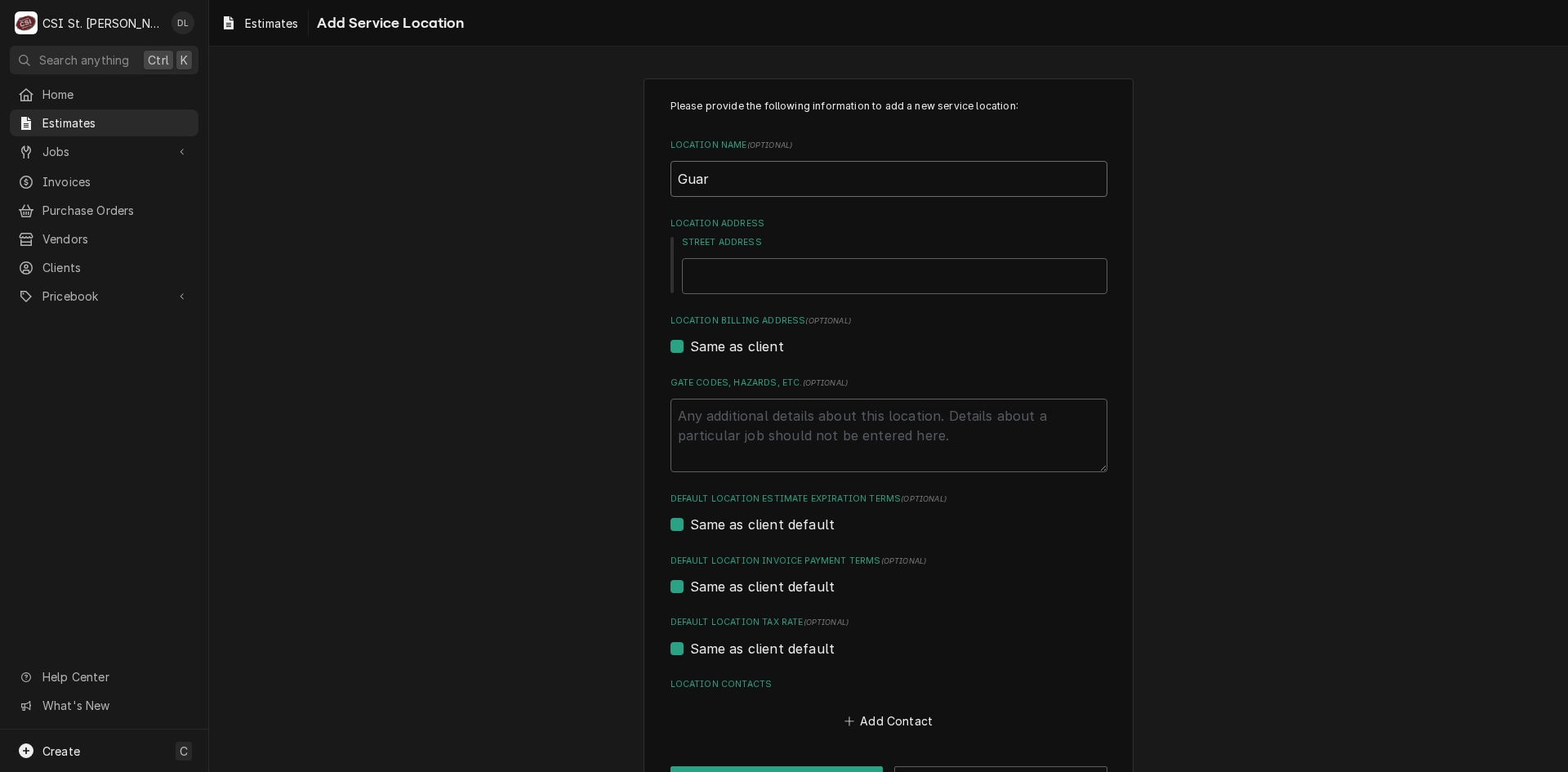
type textarea "x"
type input "Guard"
type textarea "x"
type input "Guardi"
type textarea "x"
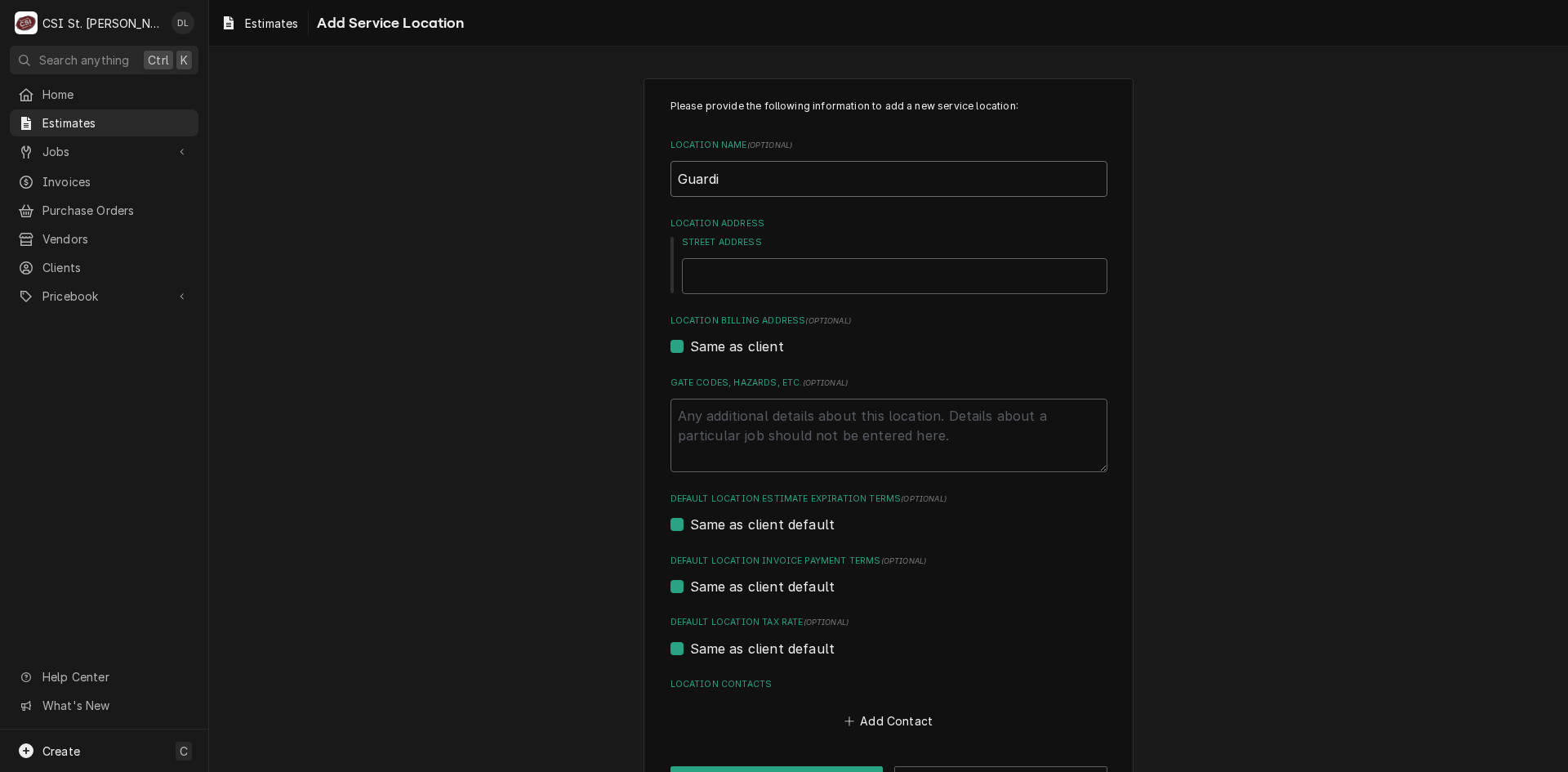
type input "Guardia"
type textarea "x"
type input "Guardian"
type textarea "x"
type input "Guardian"
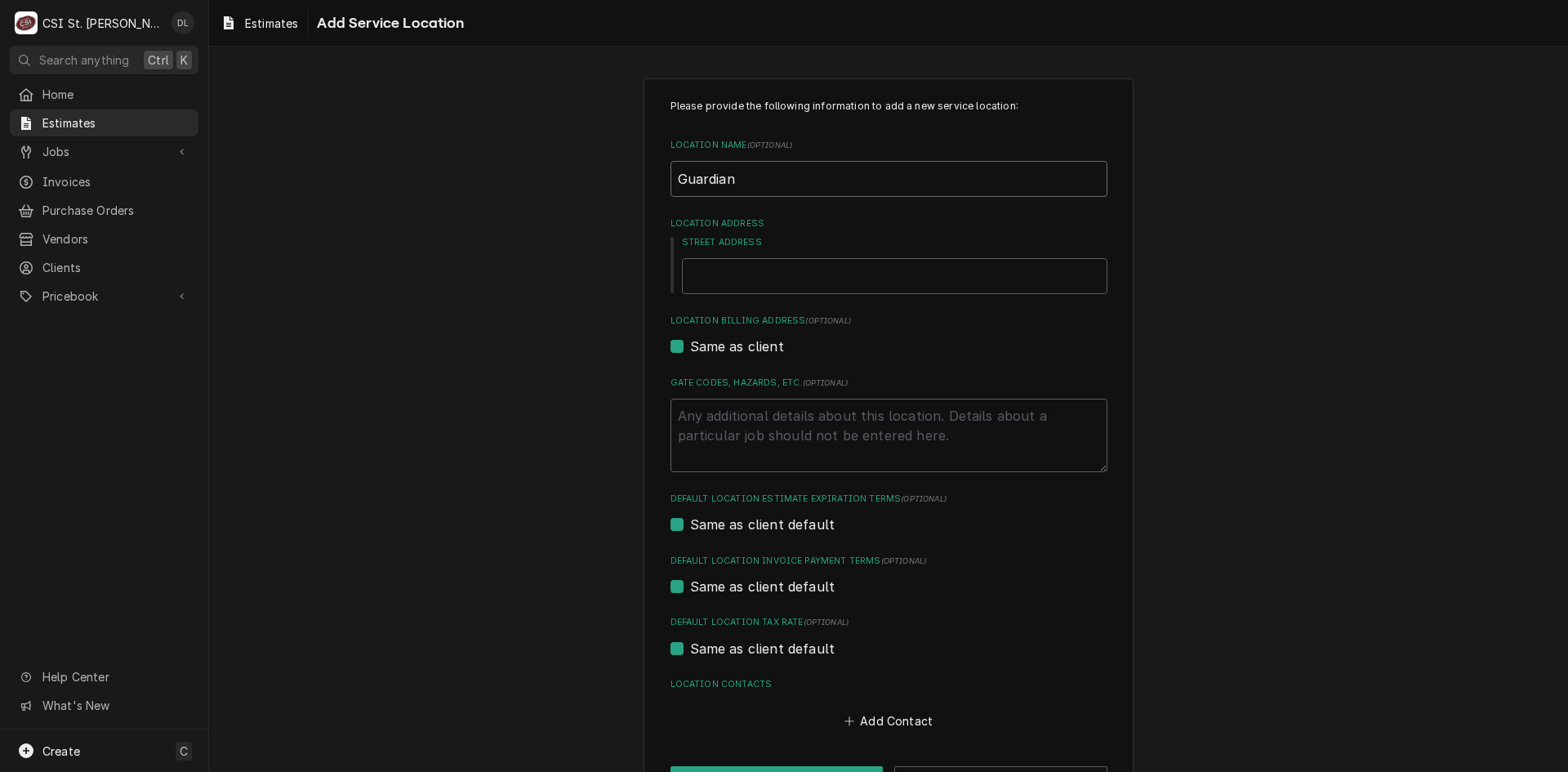
type textarea "x"
type input "Guardian A"
type textarea "x"
type input "Guardian Ag"
type textarea "x"
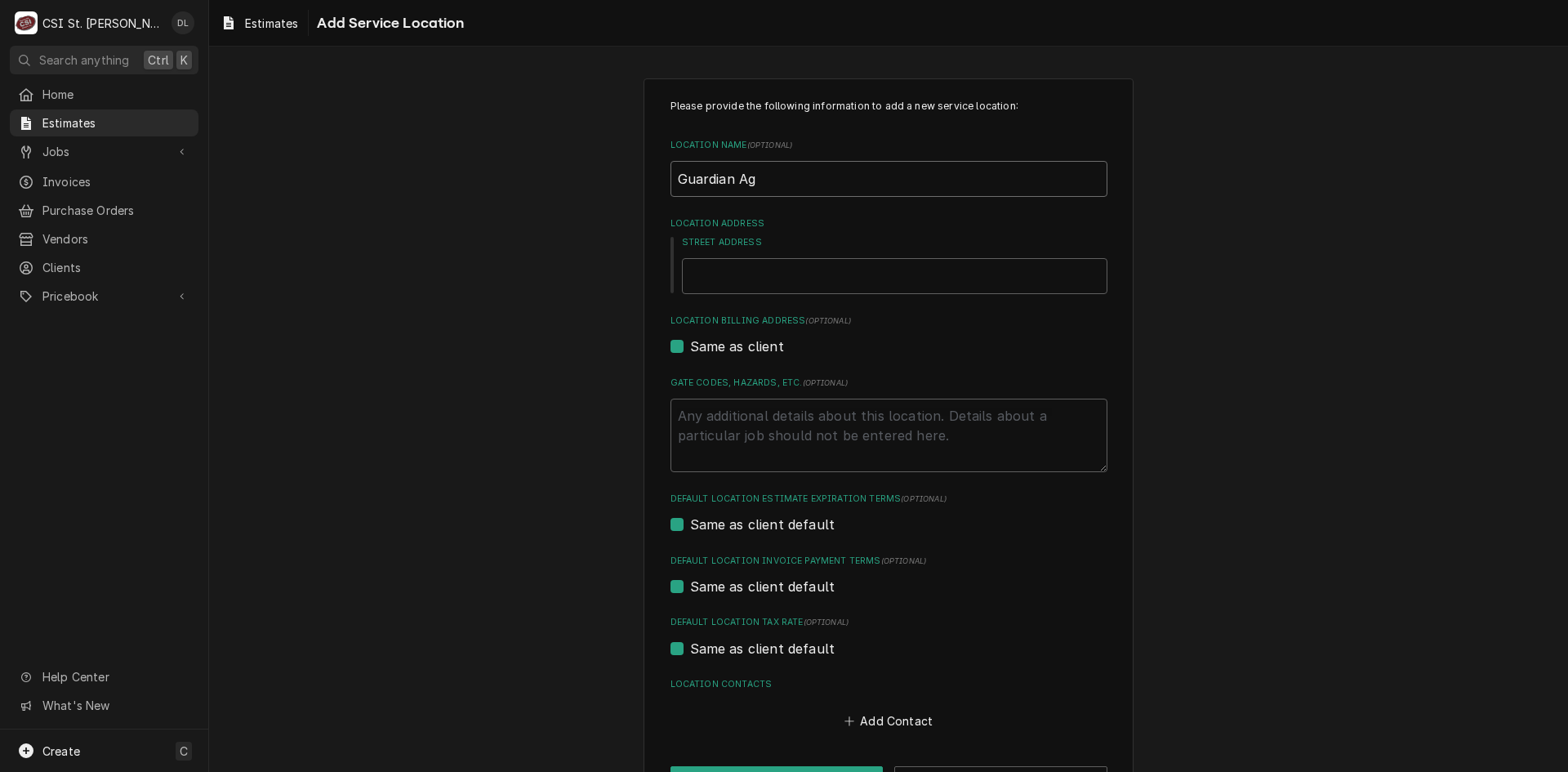
type input "Guardian Age"
type textarea "x"
type input "Guardian Agel"
type textarea "x"
type input "Guardian Agel"
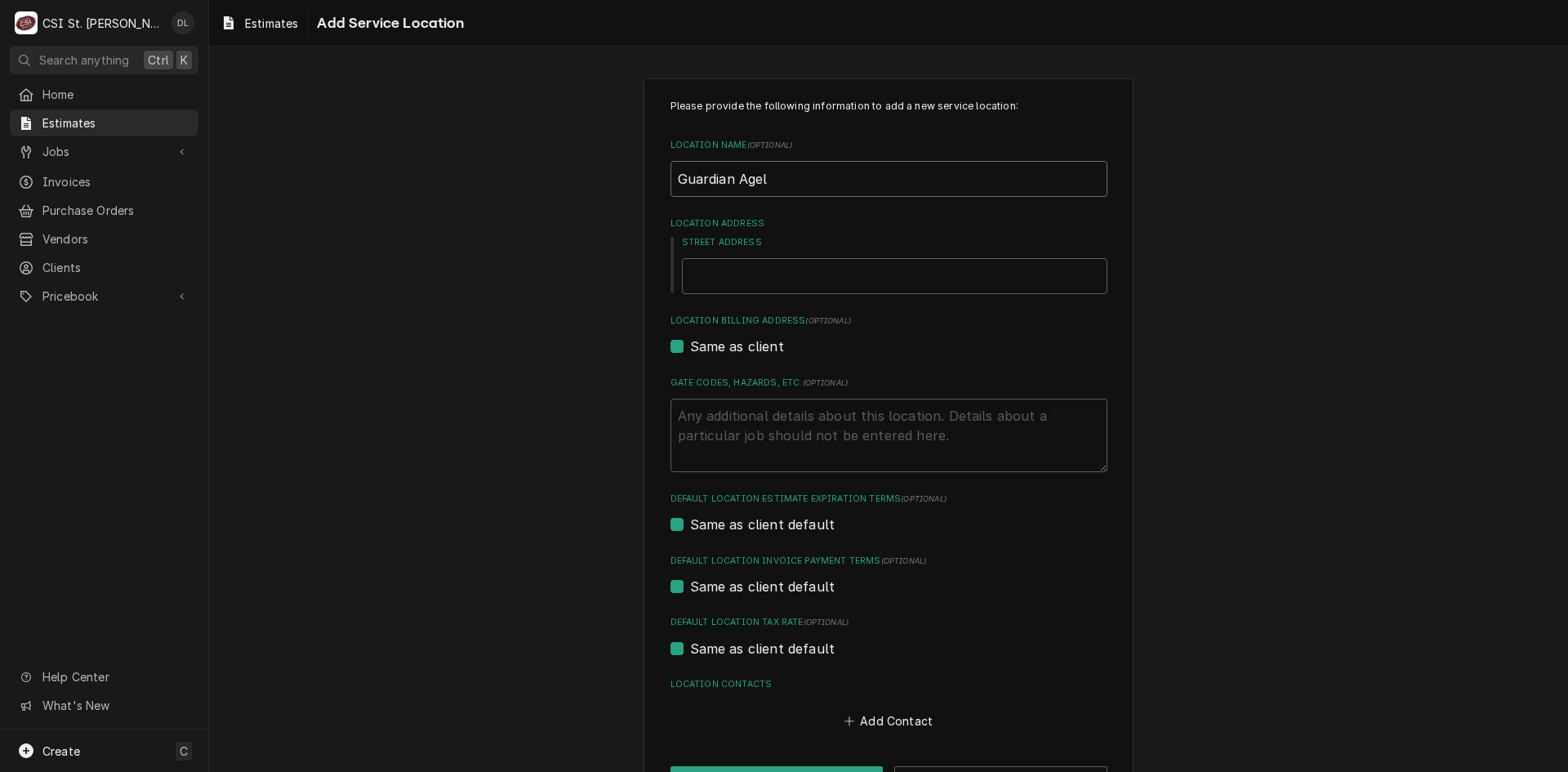
type textarea "x"
type input "Guardian Agel S"
type textarea "x"
type input "Guardian Agel"
type textarea "x"
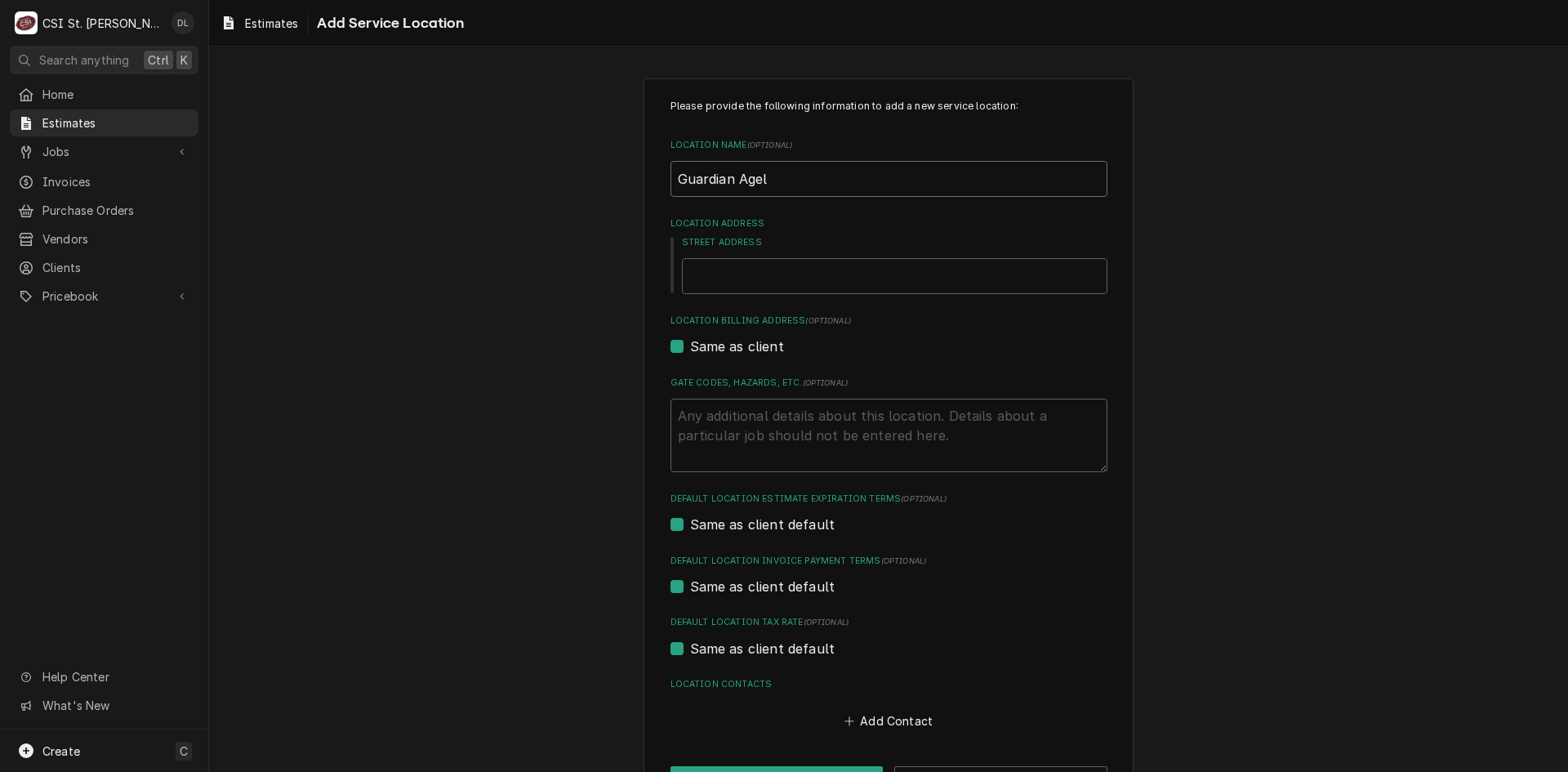
type input "Guardian Agel"
type textarea "x"
type input "Guardian Age"
type textarea "x"
type input "Guardian Ag"
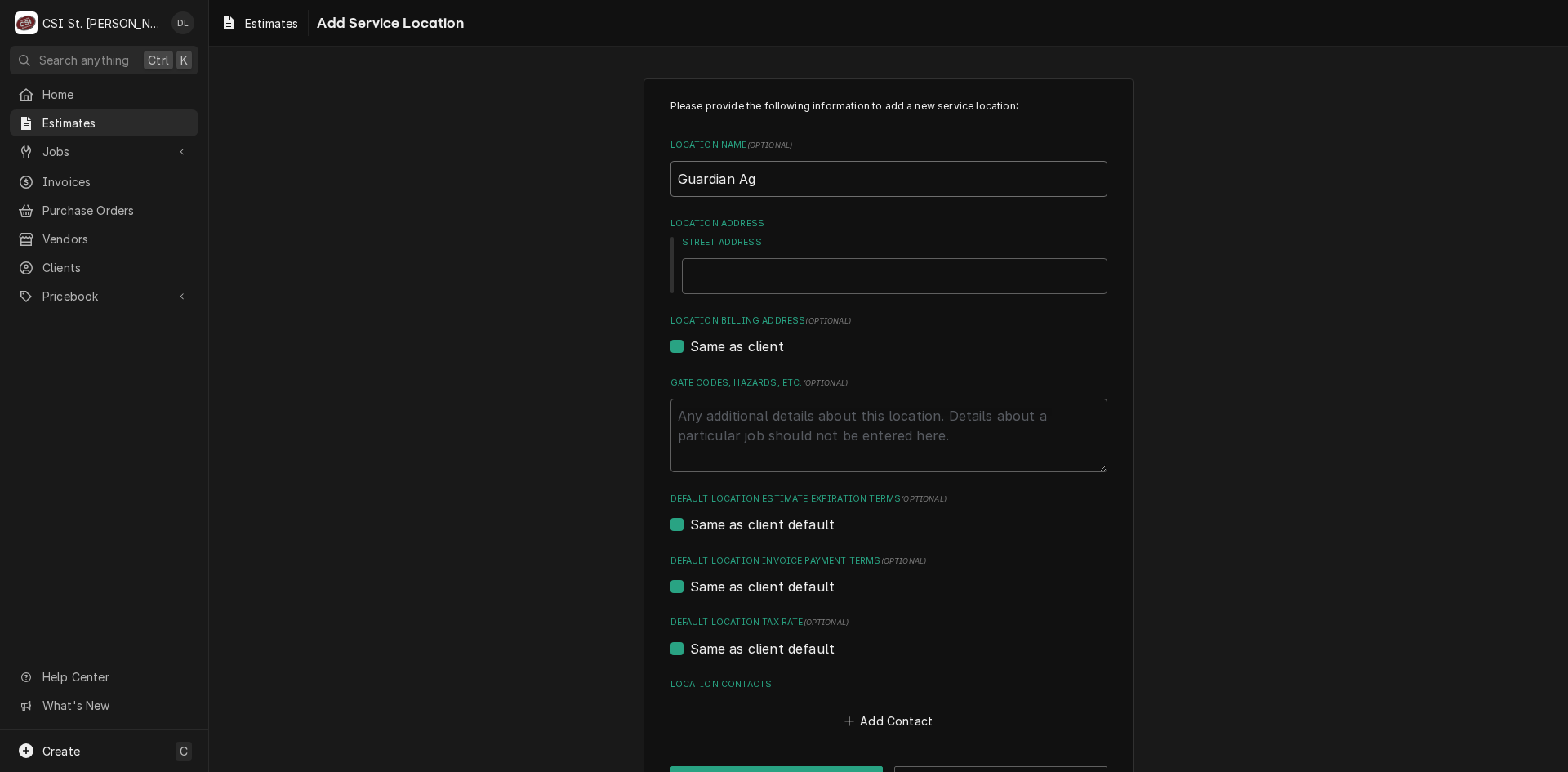
type textarea "x"
type input "Guardian Agn"
type textarea "x"
type input "Guardian Ag"
type textarea "x"
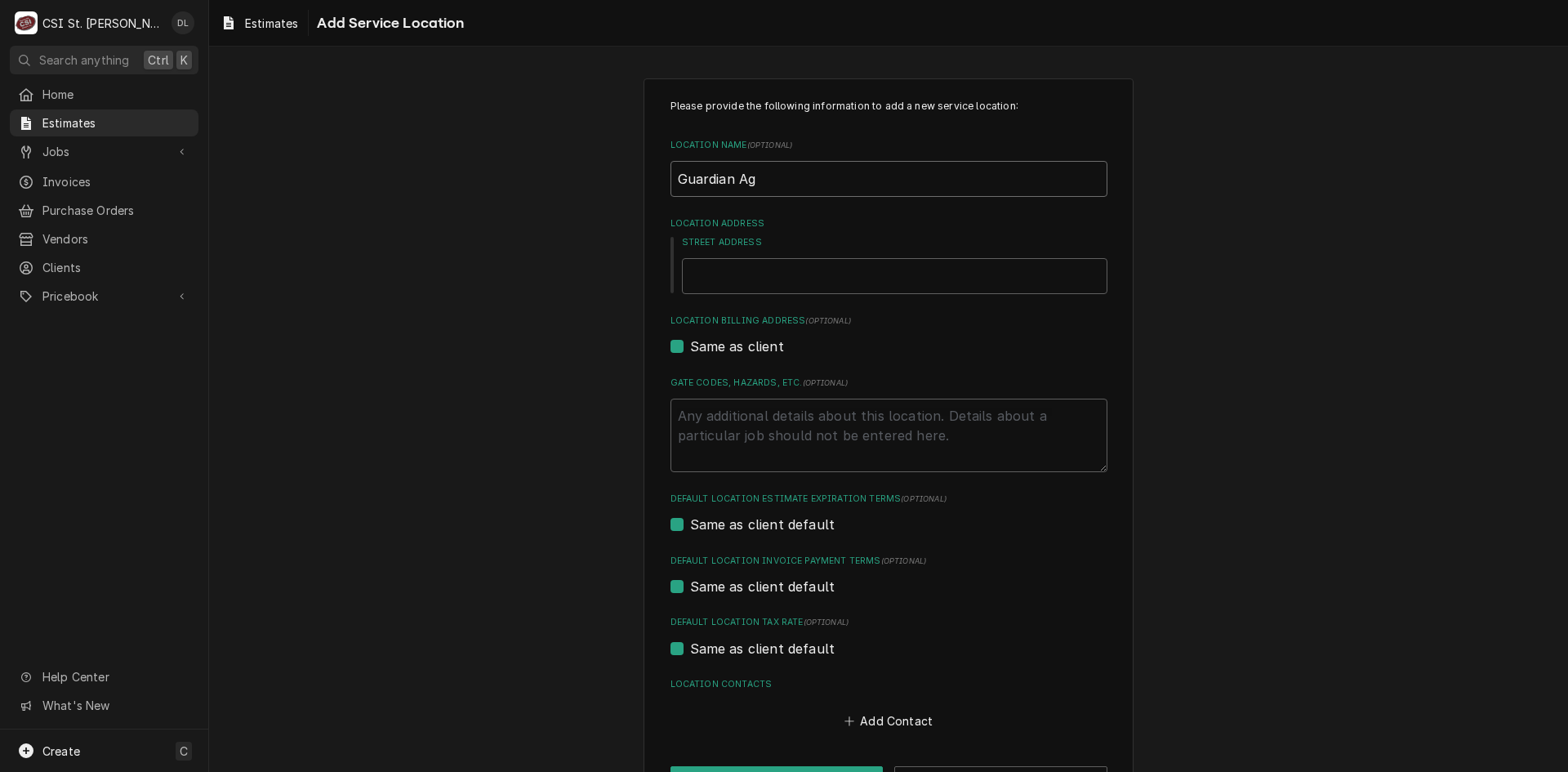
type input "Guardian A"
type textarea "x"
type input "Guardian An"
type textarea "x"
type input "Guardian Ang"
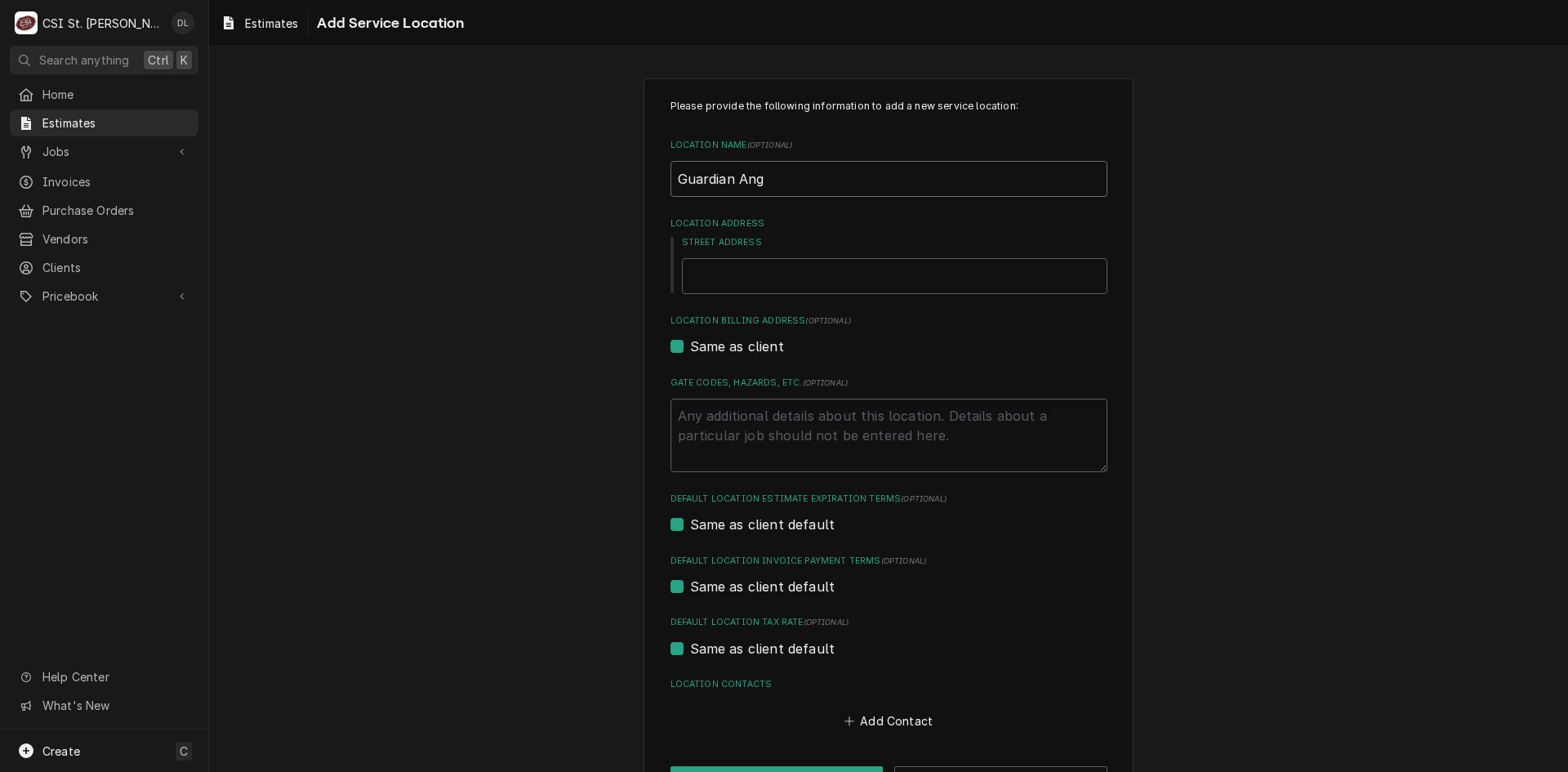
type textarea "x"
type input "Guardian Ange"
type textarea "x"
type input "Guardian Angel"
type textarea "x"
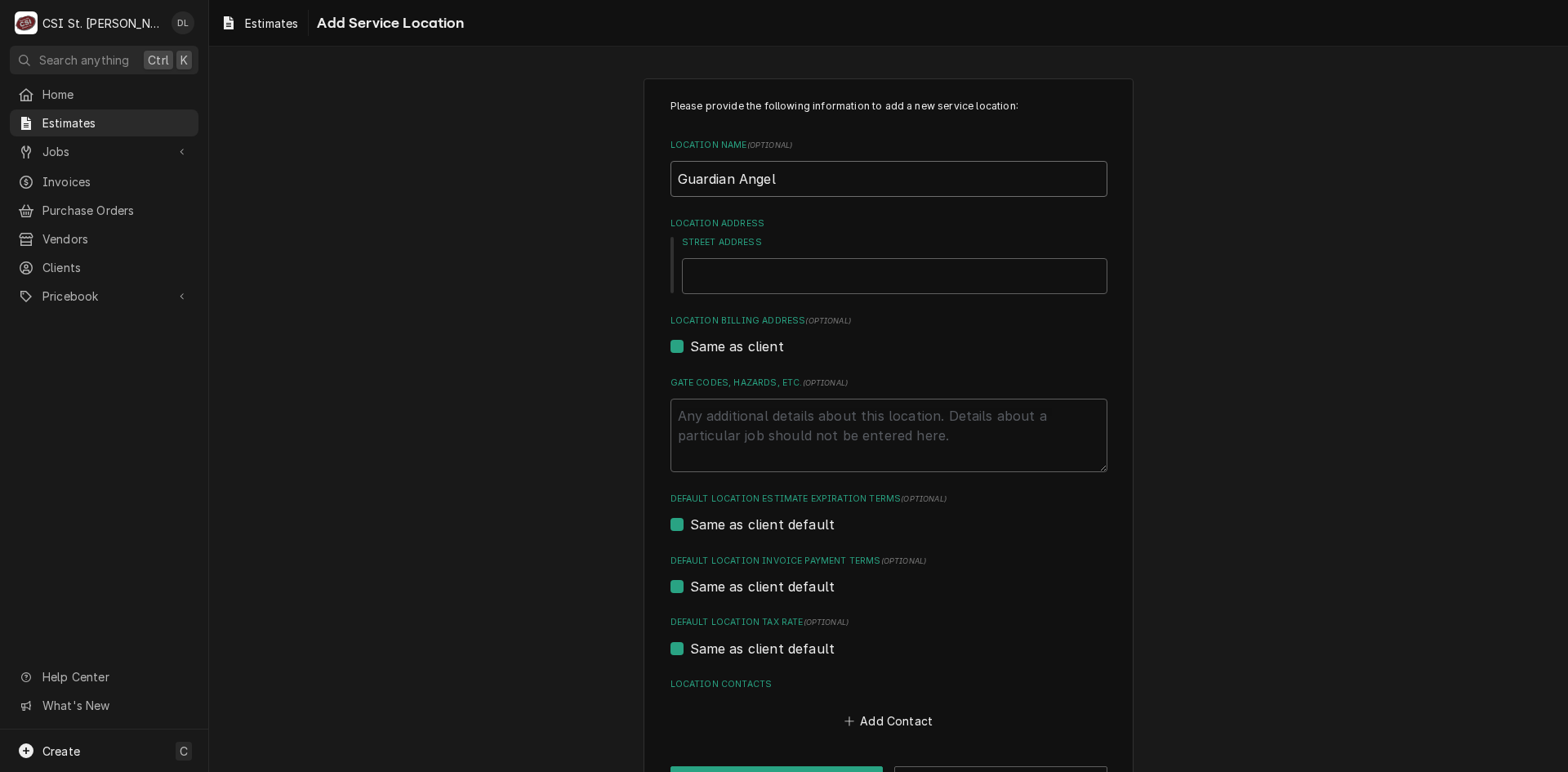
type input "Guardian Angel"
type textarea "x"
type input "Guardian Angel S"
type textarea "x"
type input "Guardian Angel Se"
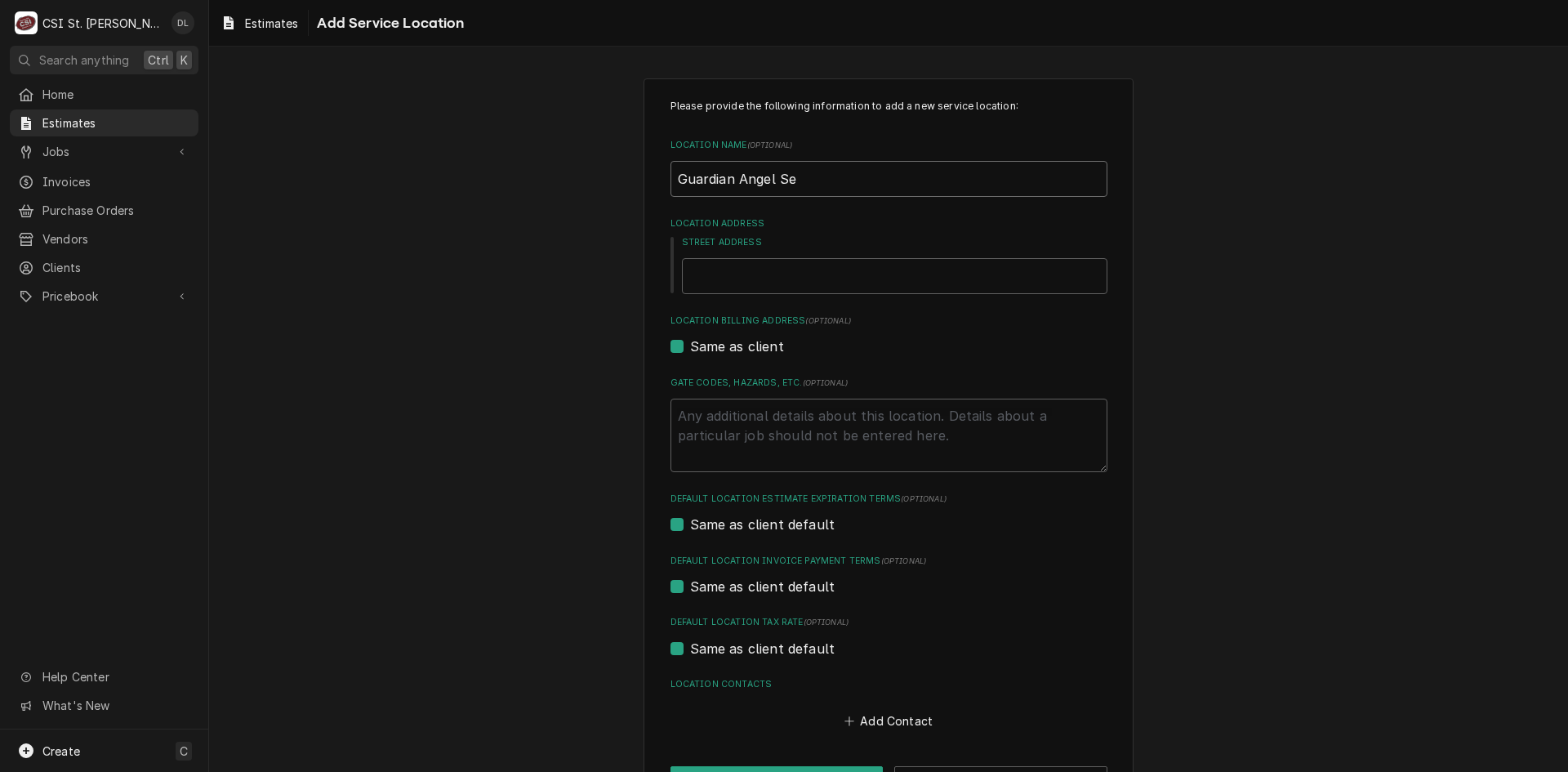
type textarea "x"
type input "Guardian Angel Set"
type textarea "x"
type input "Guardian Angel Sett"
type textarea "x"
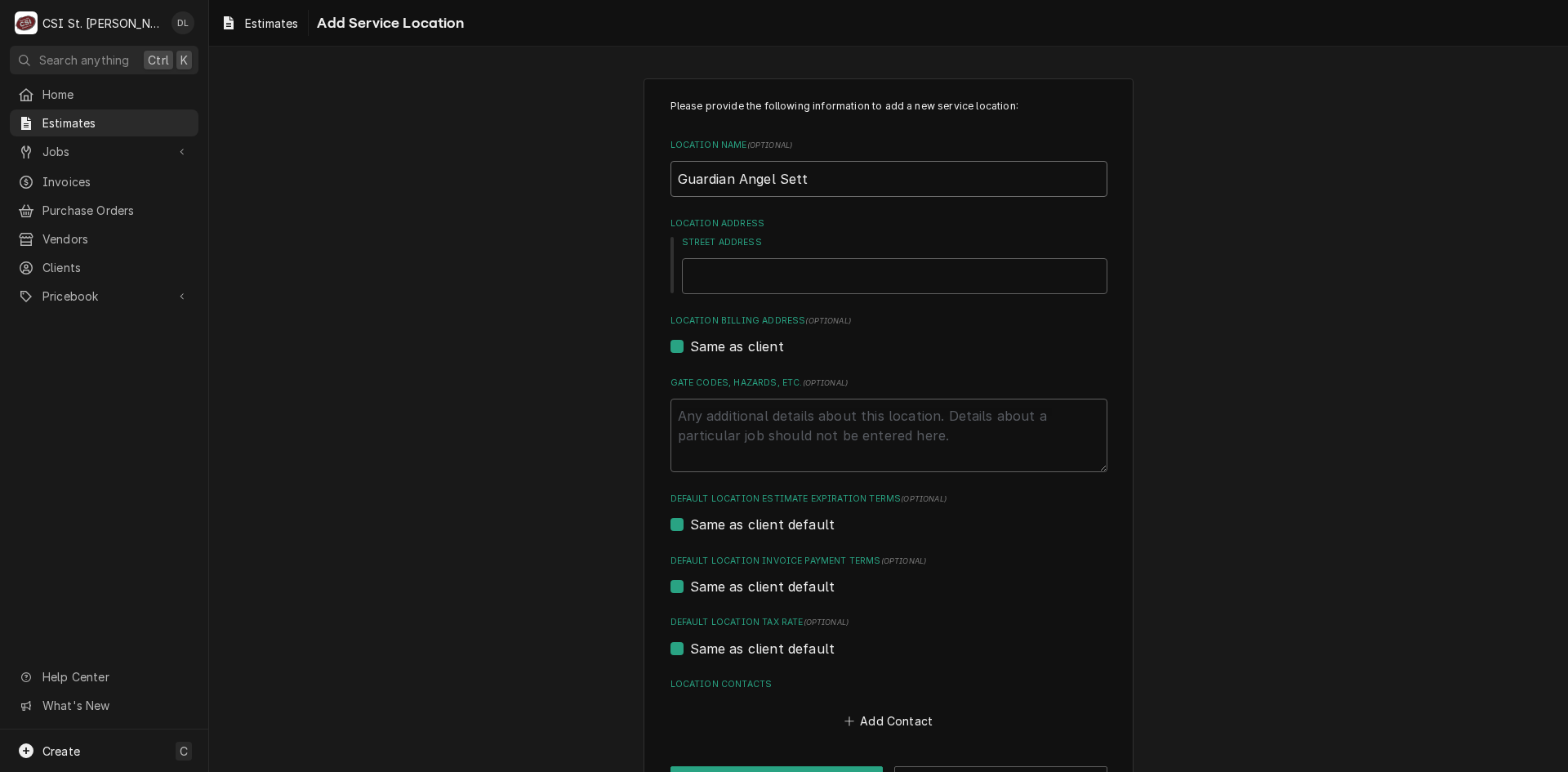
type input "Guardian Angel Settl"
type textarea "x"
type input "Guardian Angel Settle"
type textarea "x"
type input "Guardian Angel Settleme"
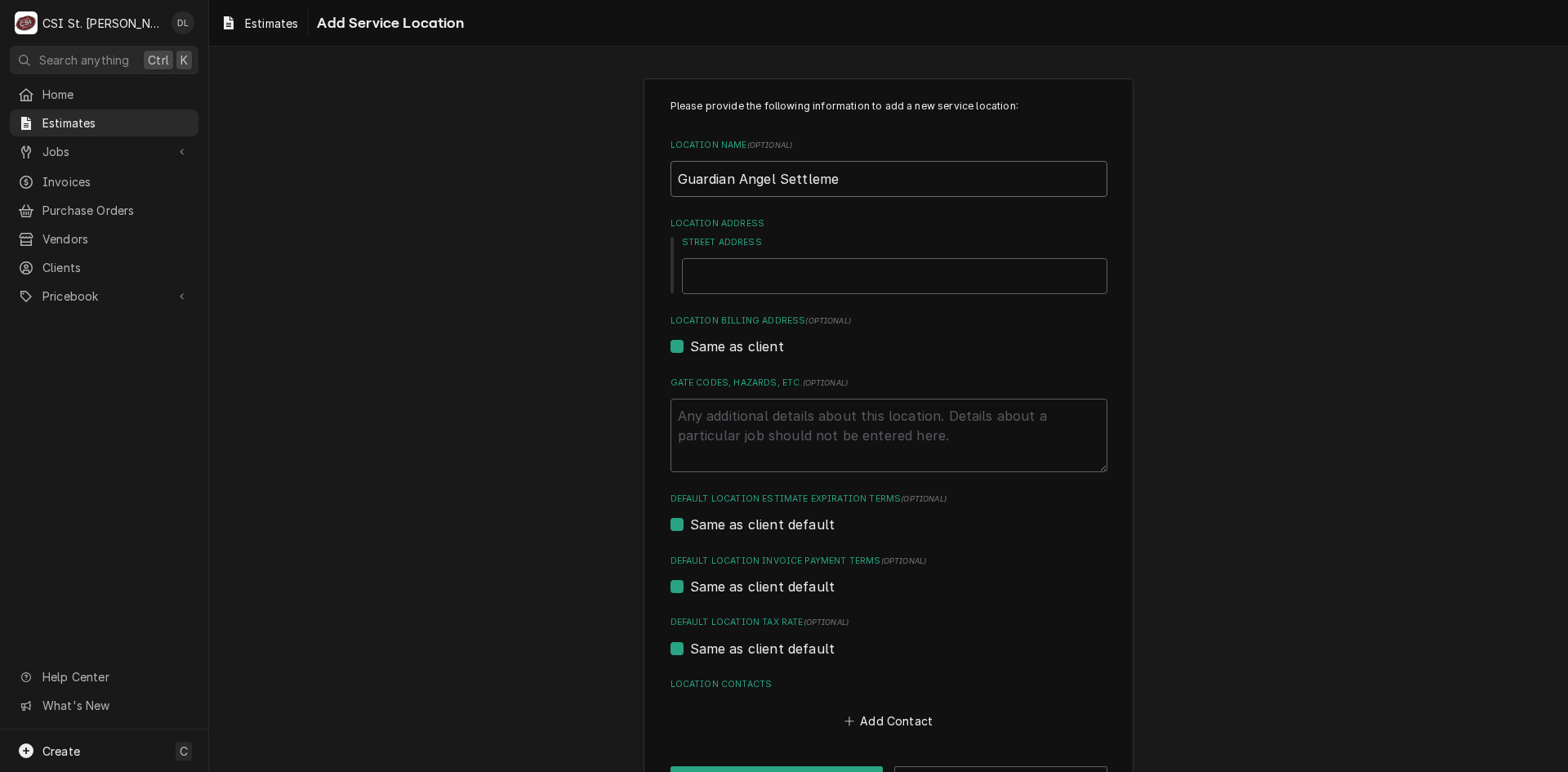
type textarea "x"
type input "Guardian Angel Settlemen"
type textarea "x"
type input "Guardian Angel Settlement"
type textarea "x"
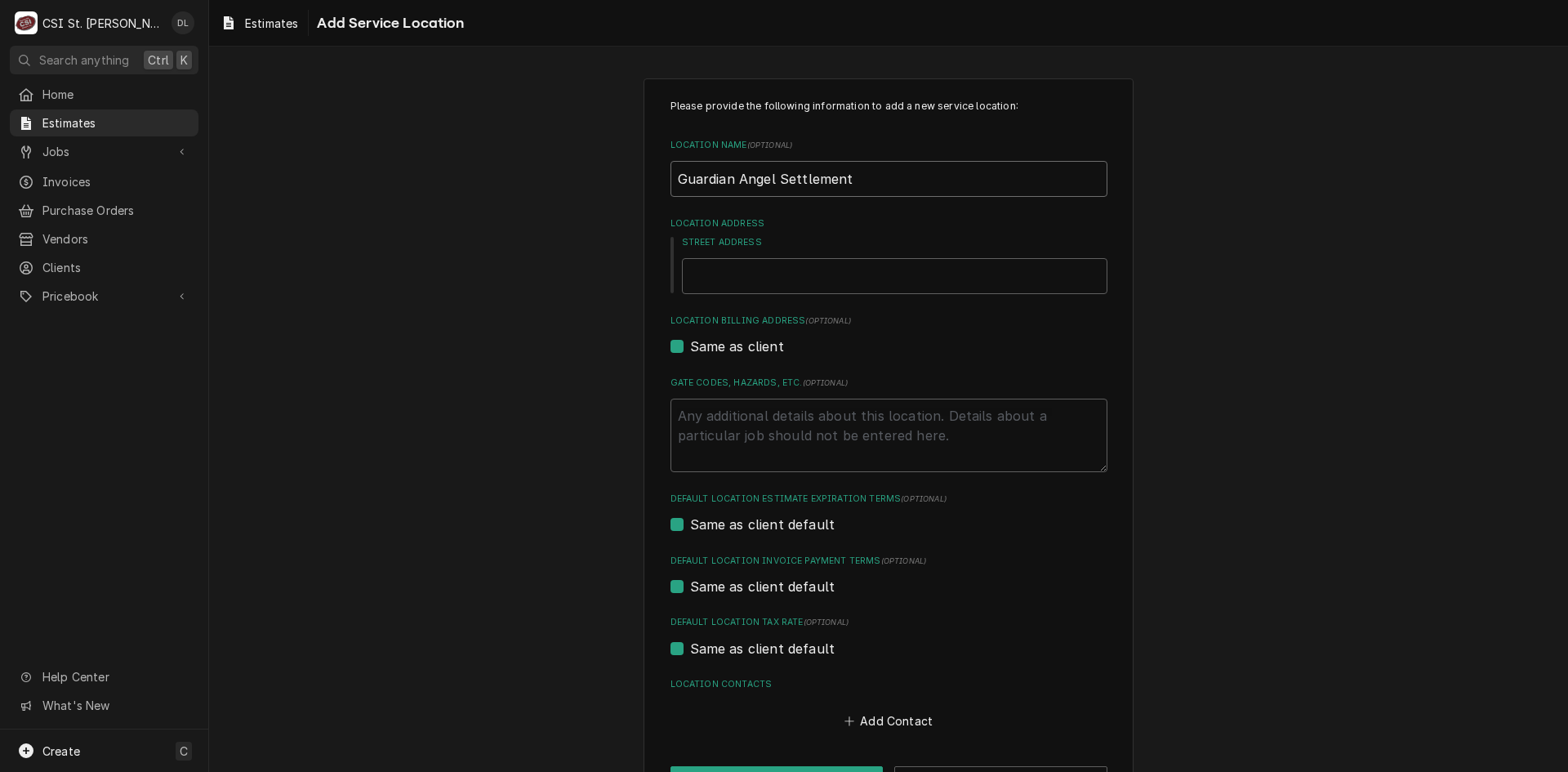
type input "Guardian Angel Settlement"
type textarea "x"
type input "Guardian Angel Settlement A"
type textarea "x"
type input "Guardian Angel Settlement As"
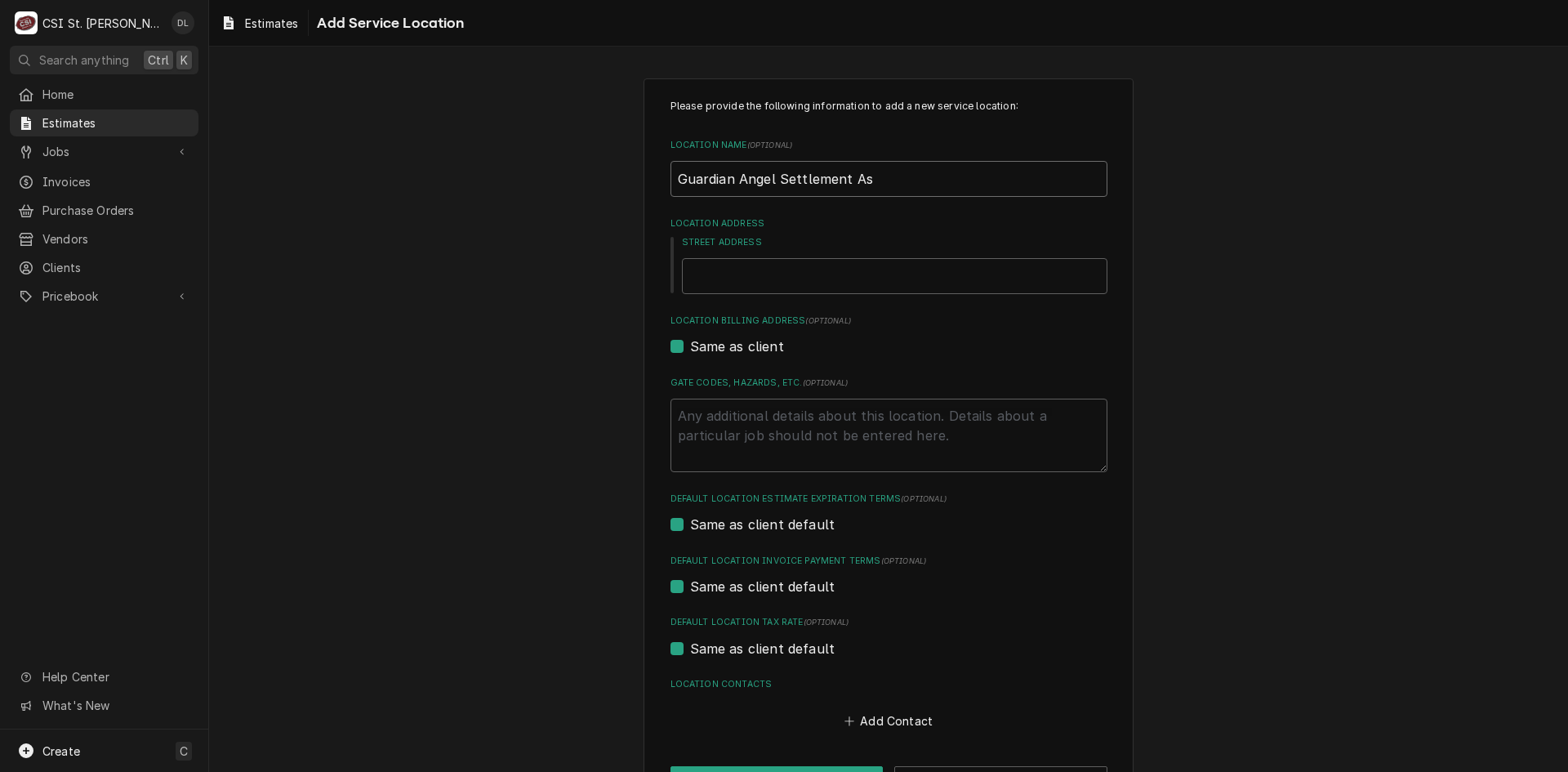
type textarea "x"
type input "Guardian Angel Settlement Ass"
type textarea "x"
type input "Guardian Angel Settlement Asso"
type textarea "x"
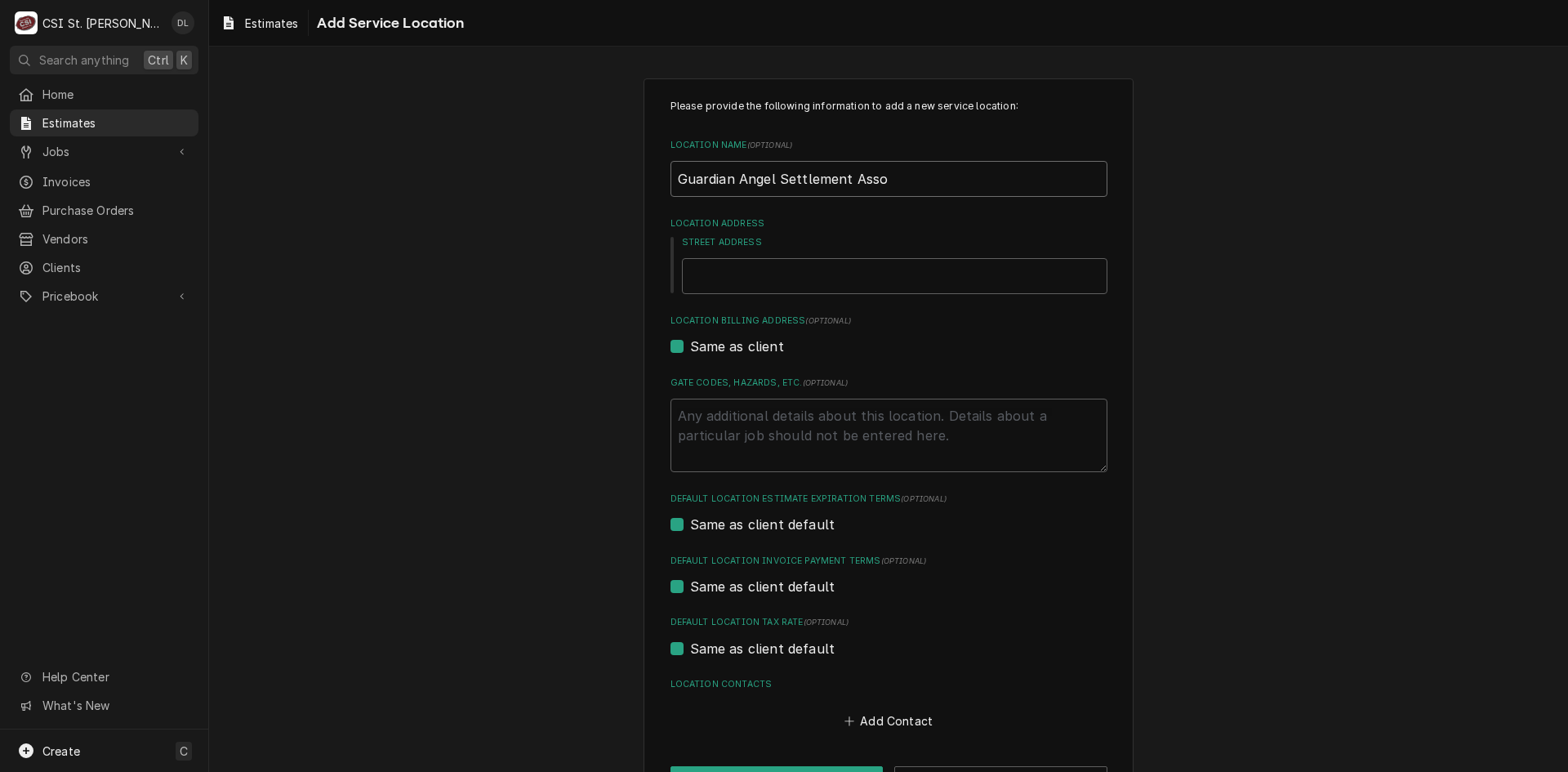
type input "Guardian Angel Settlement Assoc"
type textarea "x"
type input "Guardian Angel Settlement Associ"
type textarea "x"
type input "Guardian Angel Settlement Associa"
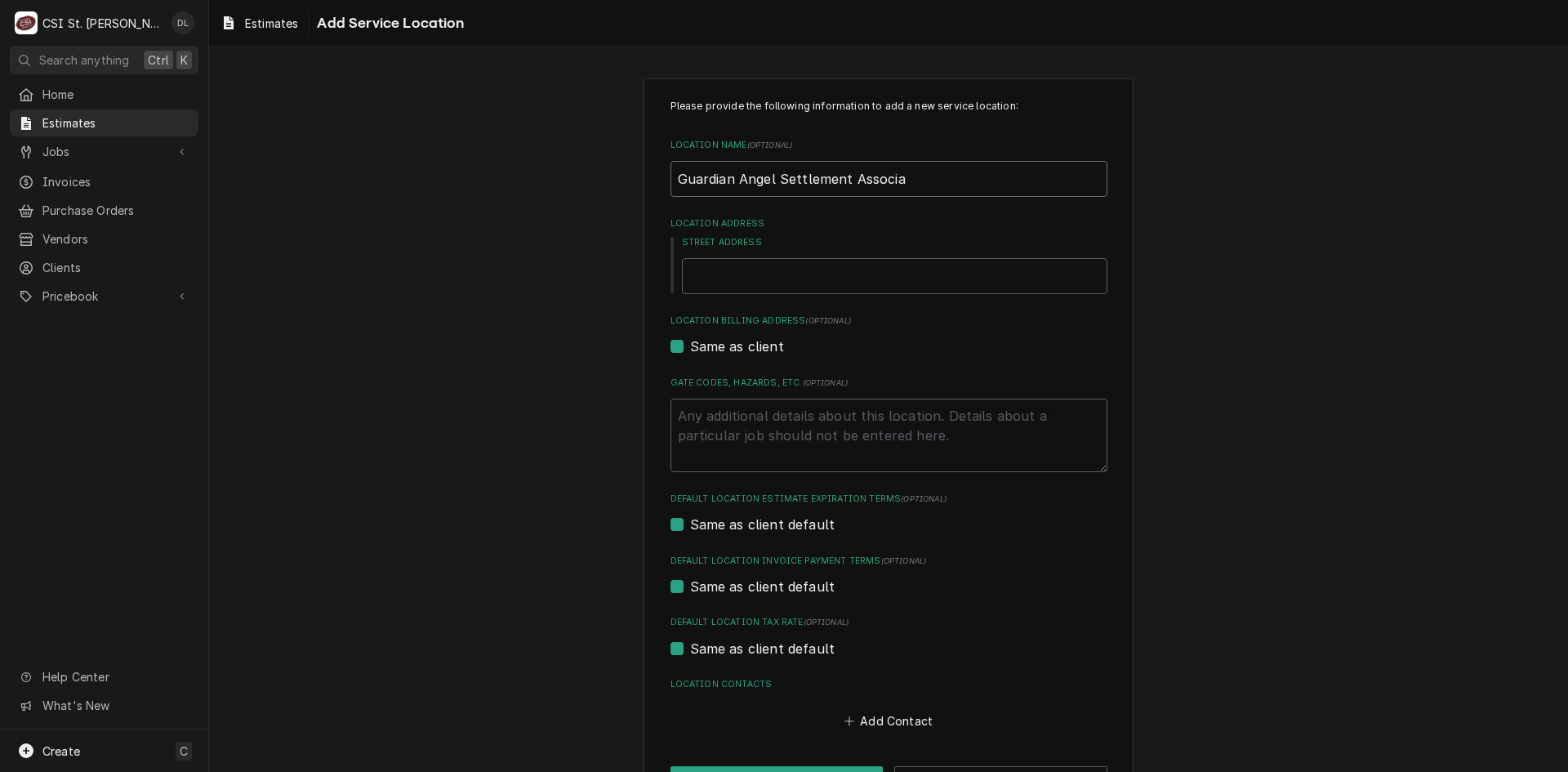
type textarea "x"
type input "Guardian Angel Settlement Associat"
type textarea "x"
type input "Guardian Angel Settlement Associati"
type textarea "x"
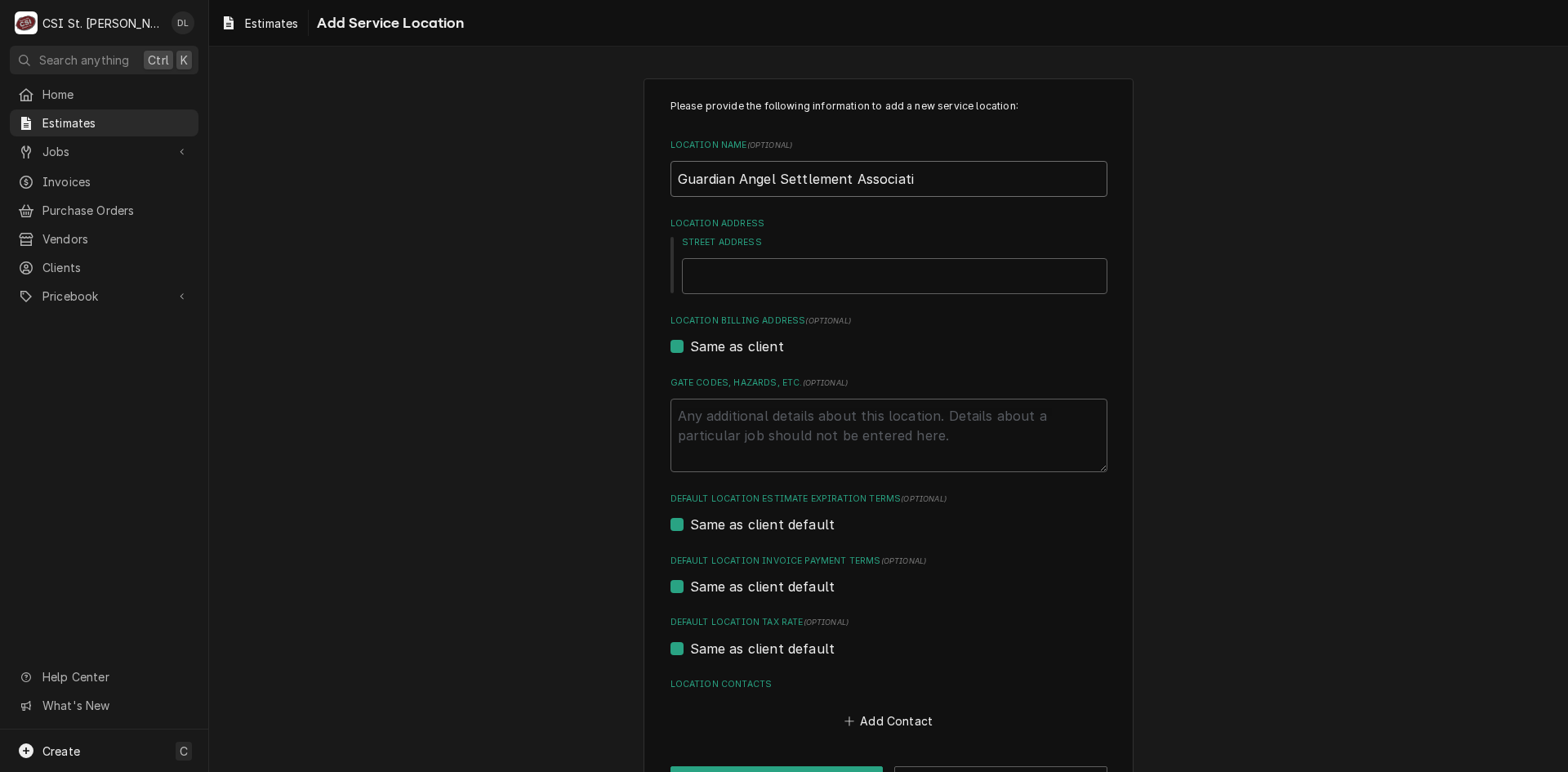
type input "Guardian Angel Settlement Associatio"
type textarea "x"
type input "Guardian Angel Settlement Association"
type textarea "x"
type input "Guardian Angel Settlement Association"
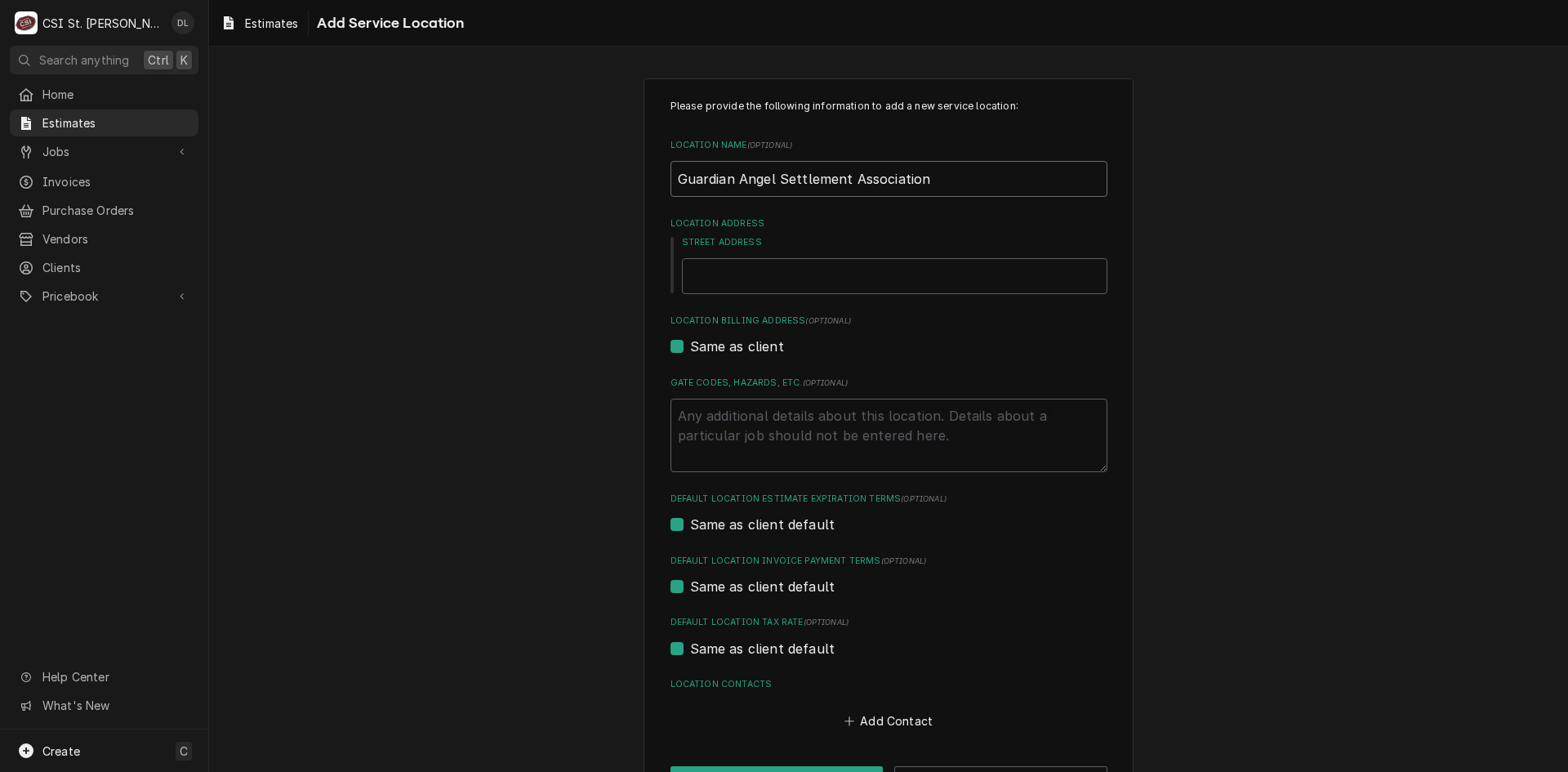
type textarea "x"
type input "Guardian Angel Settlement Association C"
type textarea "x"
type input "Guardian Angel Settlement Association Ch"
type textarea "x"
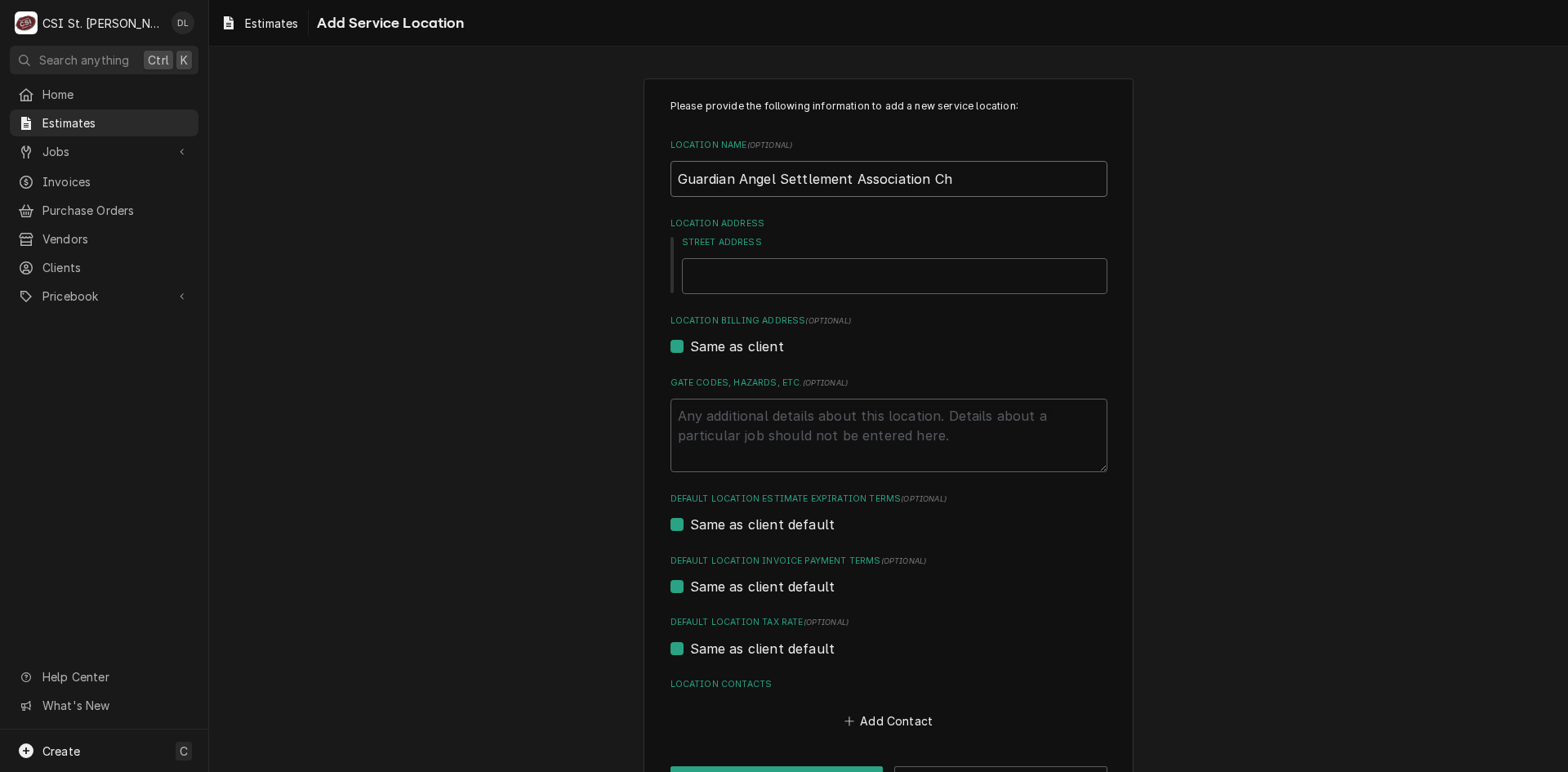
type input "Guardian Angel Settlement Association Chi"
type textarea "x"
type input "Guardian Angel Settlement Association Chil"
type textarea "x"
type input "Guardian Angel Settlement Association Child"
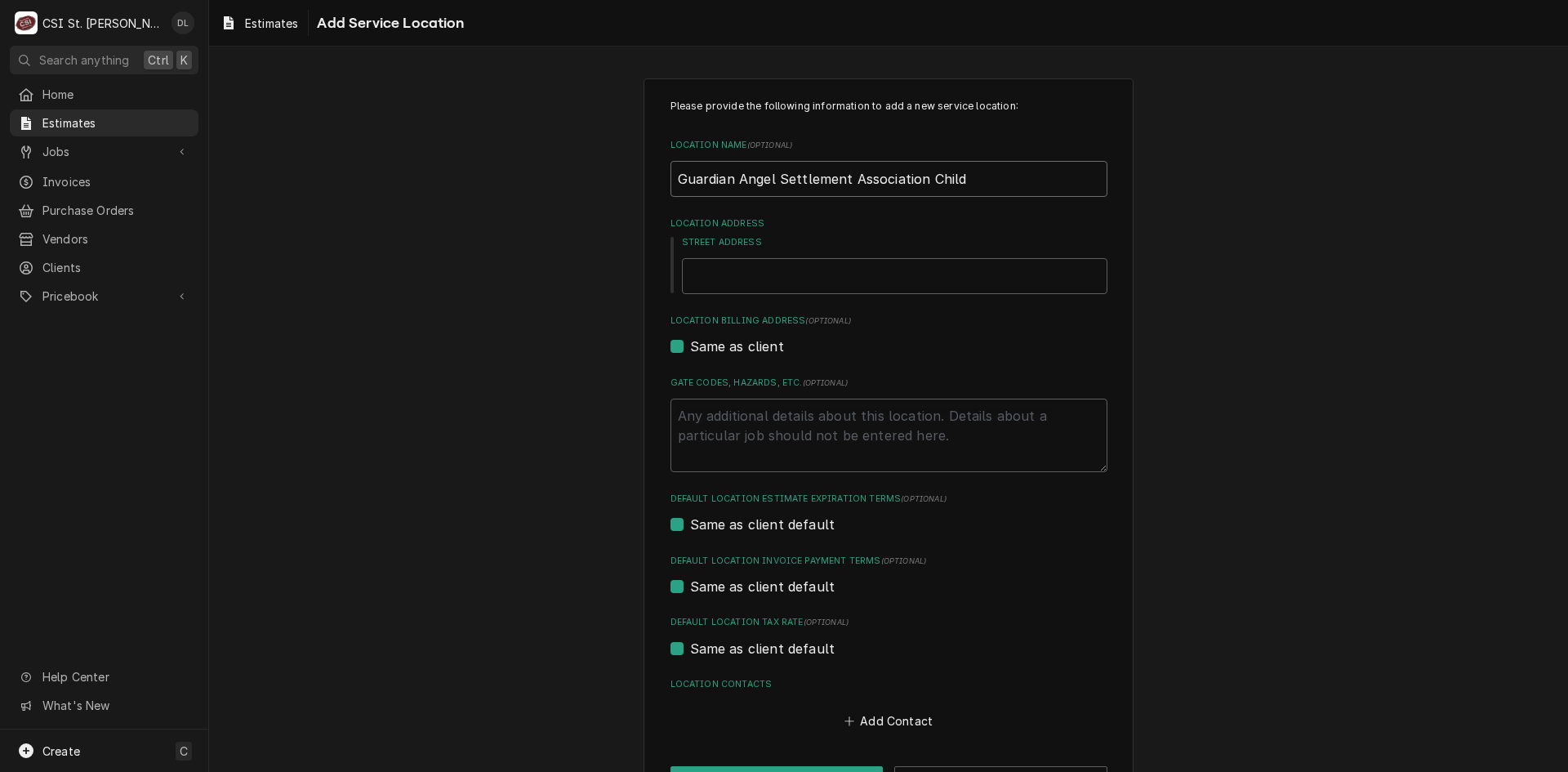
type textarea "x"
type input "Guardian Angel Settlement Association Child"
type textarea "x"
type input "Guardian Angel Settlement Association Child D"
type textarea "x"
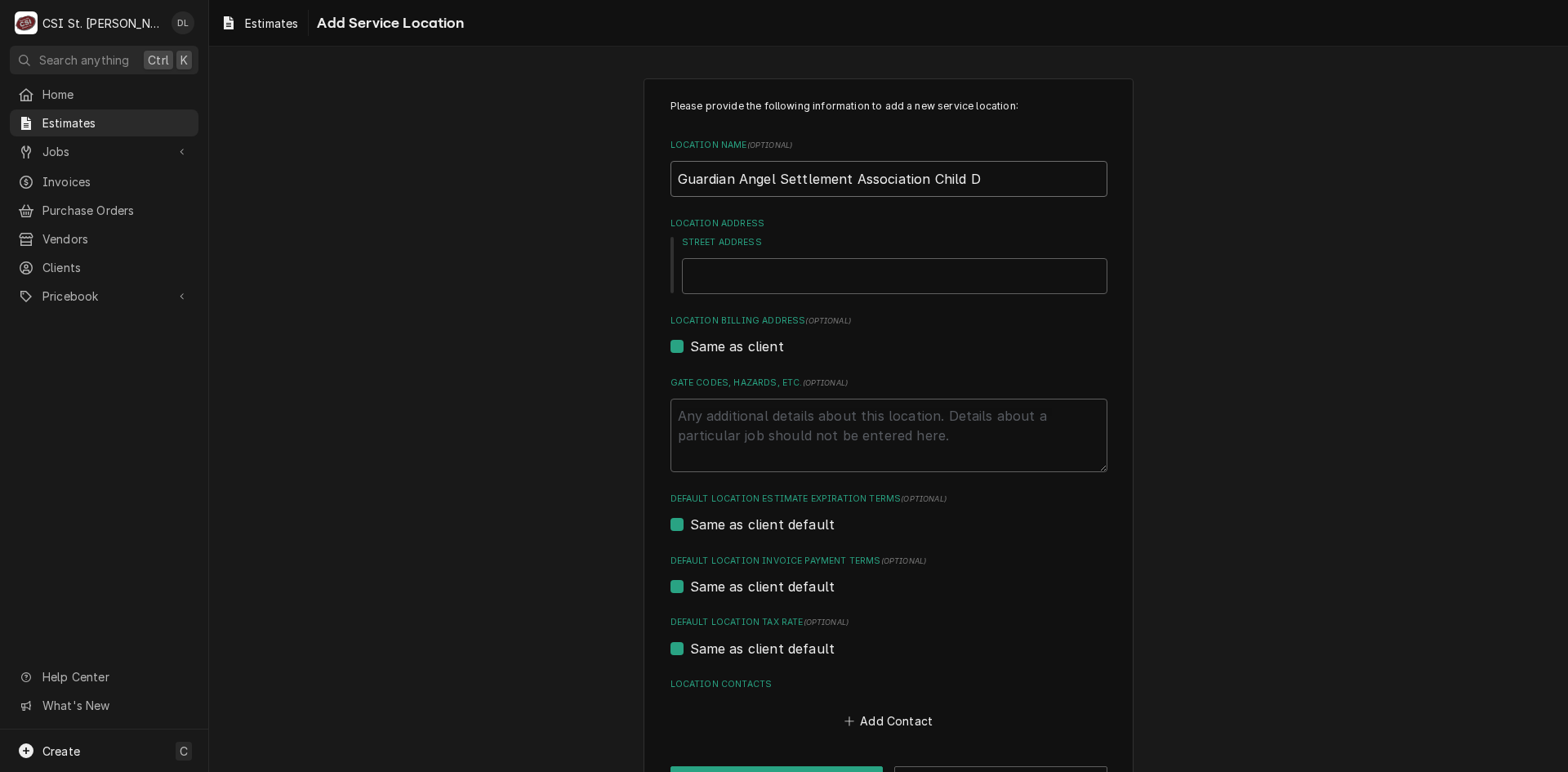
type input "Guardian Angel Settlement Association Child De"
type textarea "x"
type input "Guardian Angel Settlement Association Child Dev"
type textarea "x"
type input "Guardian Angel Settlement Association Child Deve"
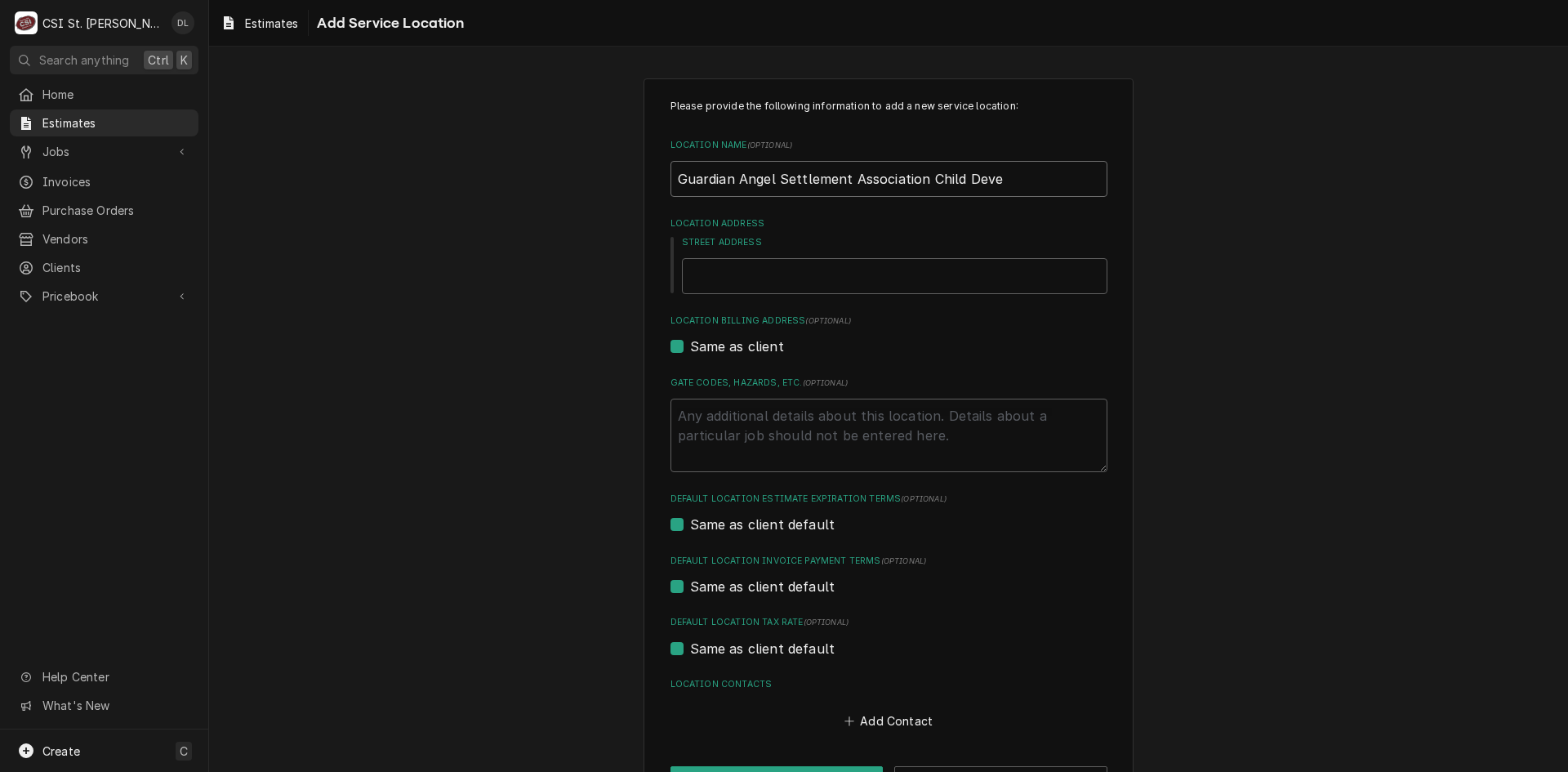
type textarea "x"
type input "Guardian Angel Settlement Association Child Devel"
type textarea "x"
type input "Guardian Angel Settlement Association Child Develo"
type textarea "x"
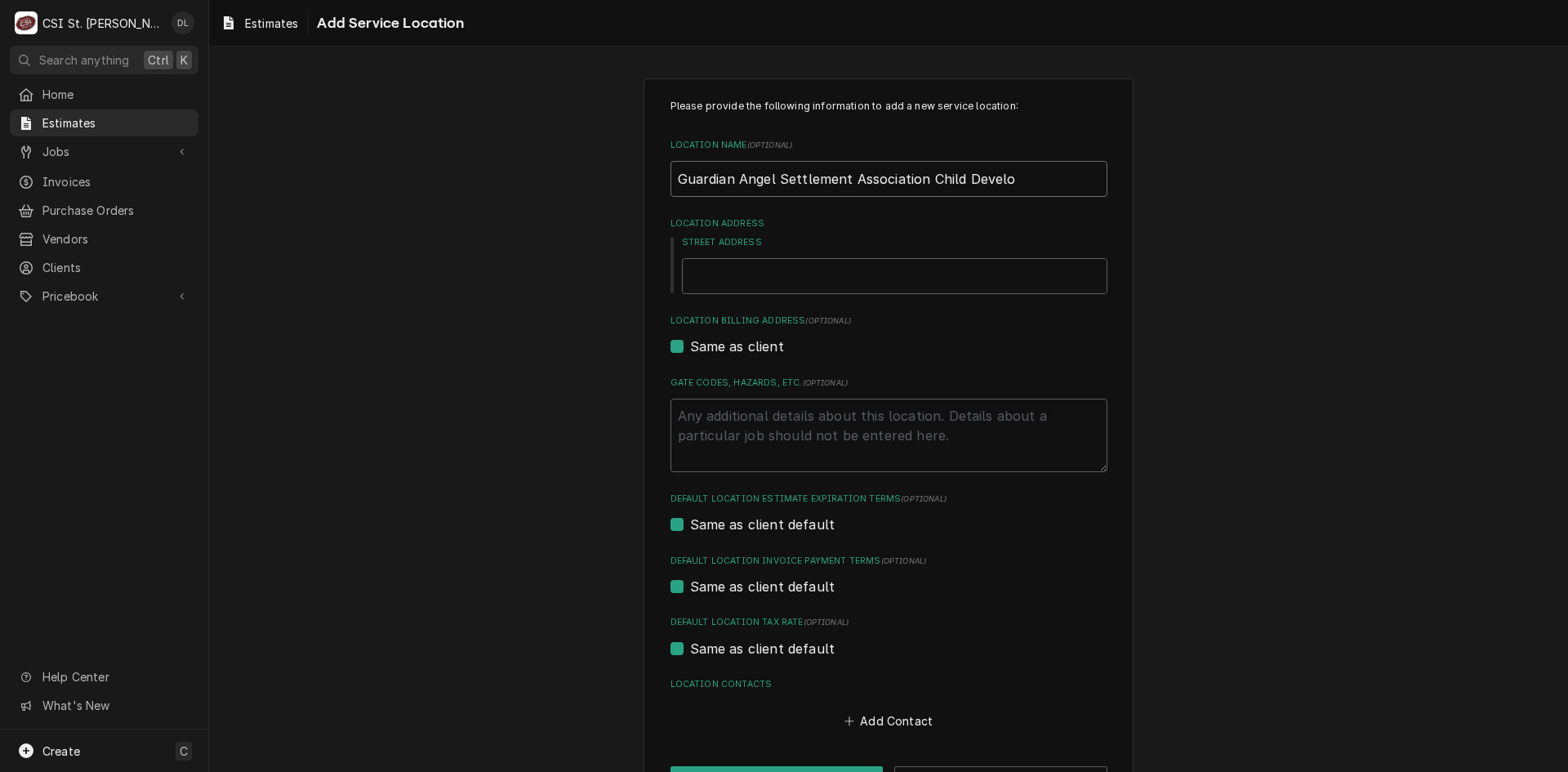
type input "Guardian Angel Settlement Association Child Develop"
type textarea "x"
type input "Guardian Angel Settlement Association Child Developm"
type textarea "x"
type input "Guardian Angel Settlement Association Child Developme"
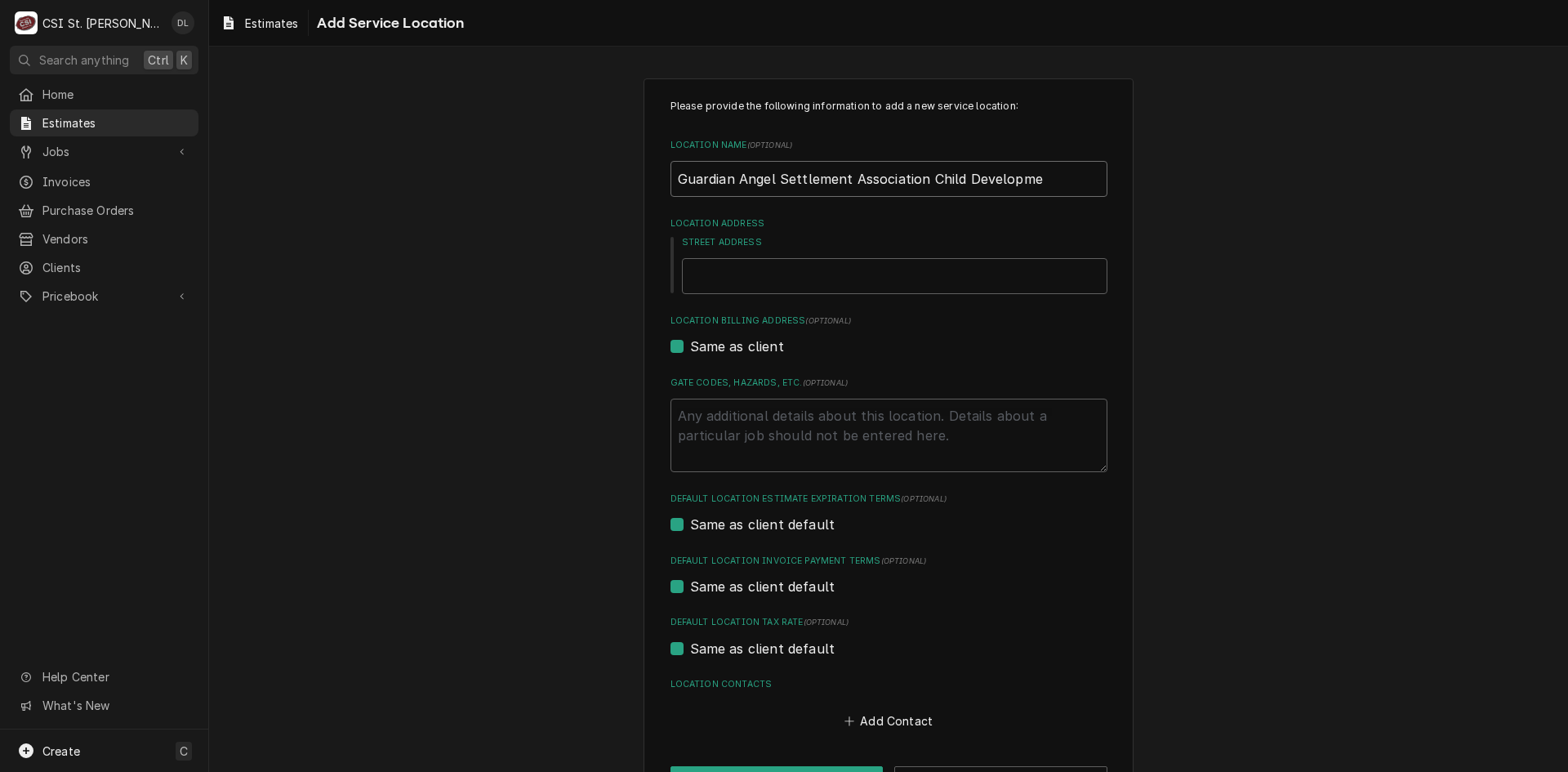
type textarea "x"
type input "Guardian Angel Settlement Association Child Development"
type textarea "x"
type input "Guardian Angel Settlement Association Child Development"
type textarea "x"
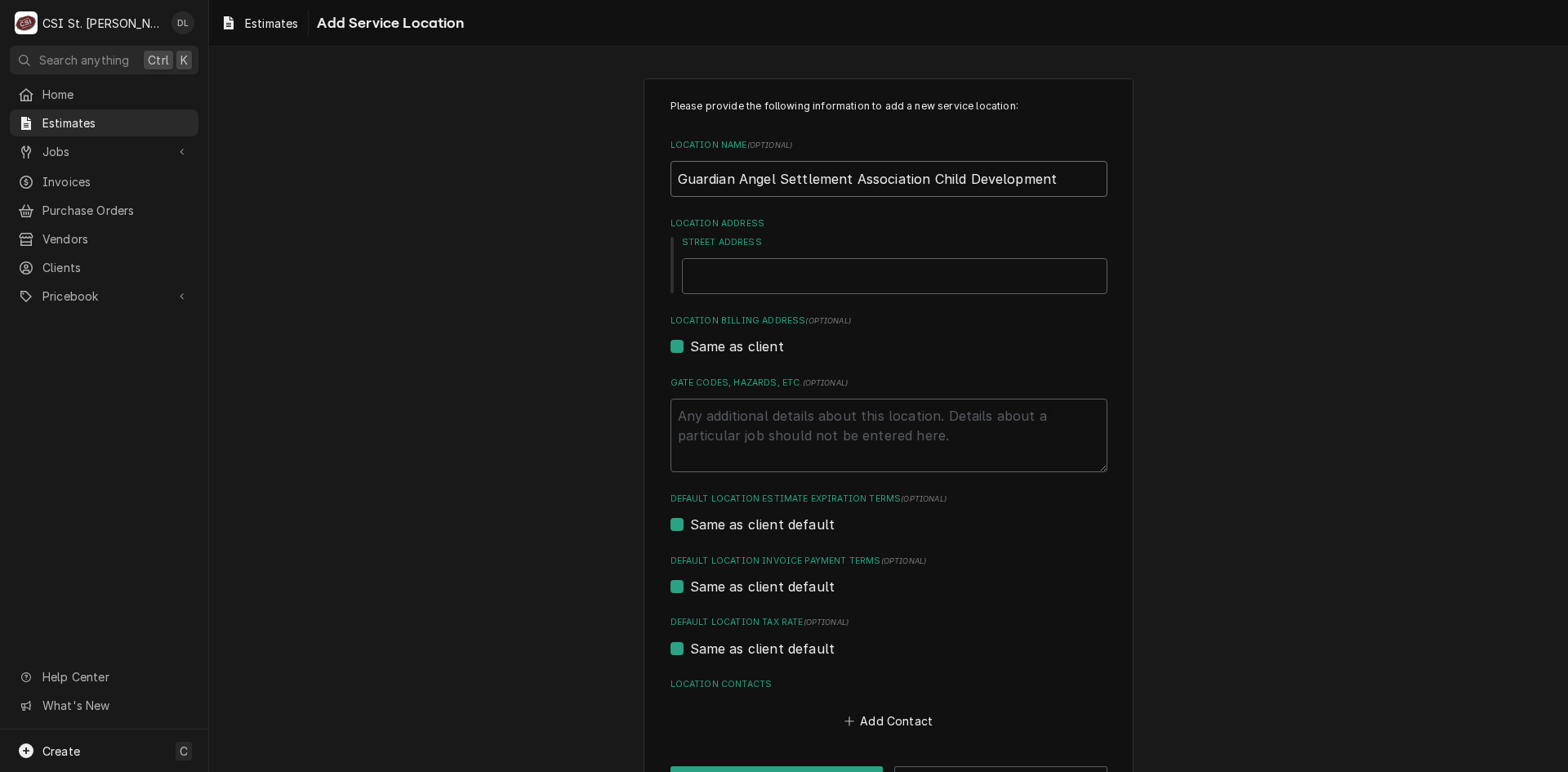
type input "Guardian Angel Settlement Association Child Development C"
type textarea "x"
type input "Guardian Angel Settlement Association Child Development Ce"
type textarea "x"
type input "Guardian Angel Settlement Association Child Development Cen"
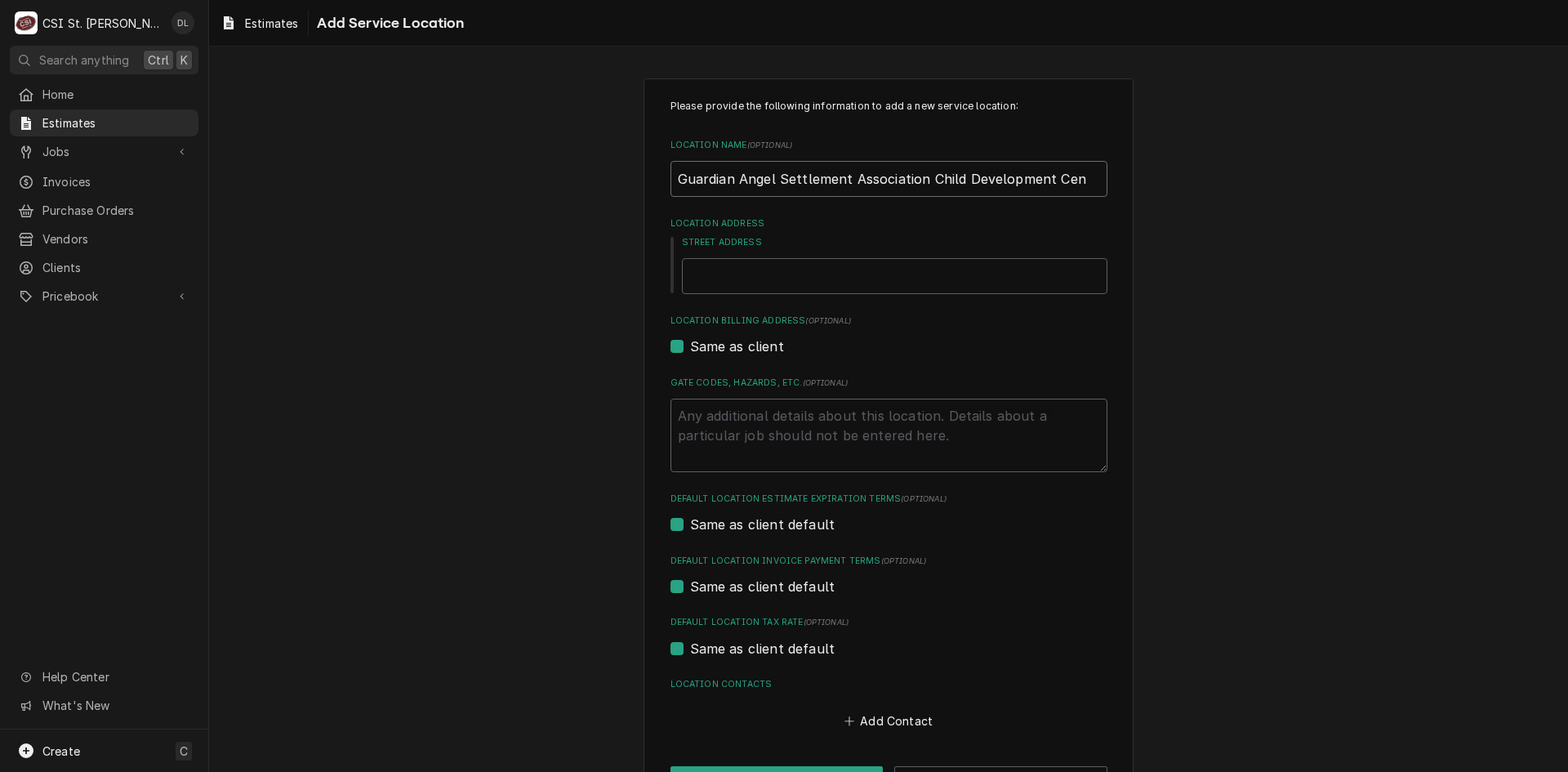
type textarea "x"
type input "Guardian Angel Settlement Association Child Development Cent"
type textarea "x"
type input "Guardian Angel Settlement Association Child Development Cente"
type textarea "x"
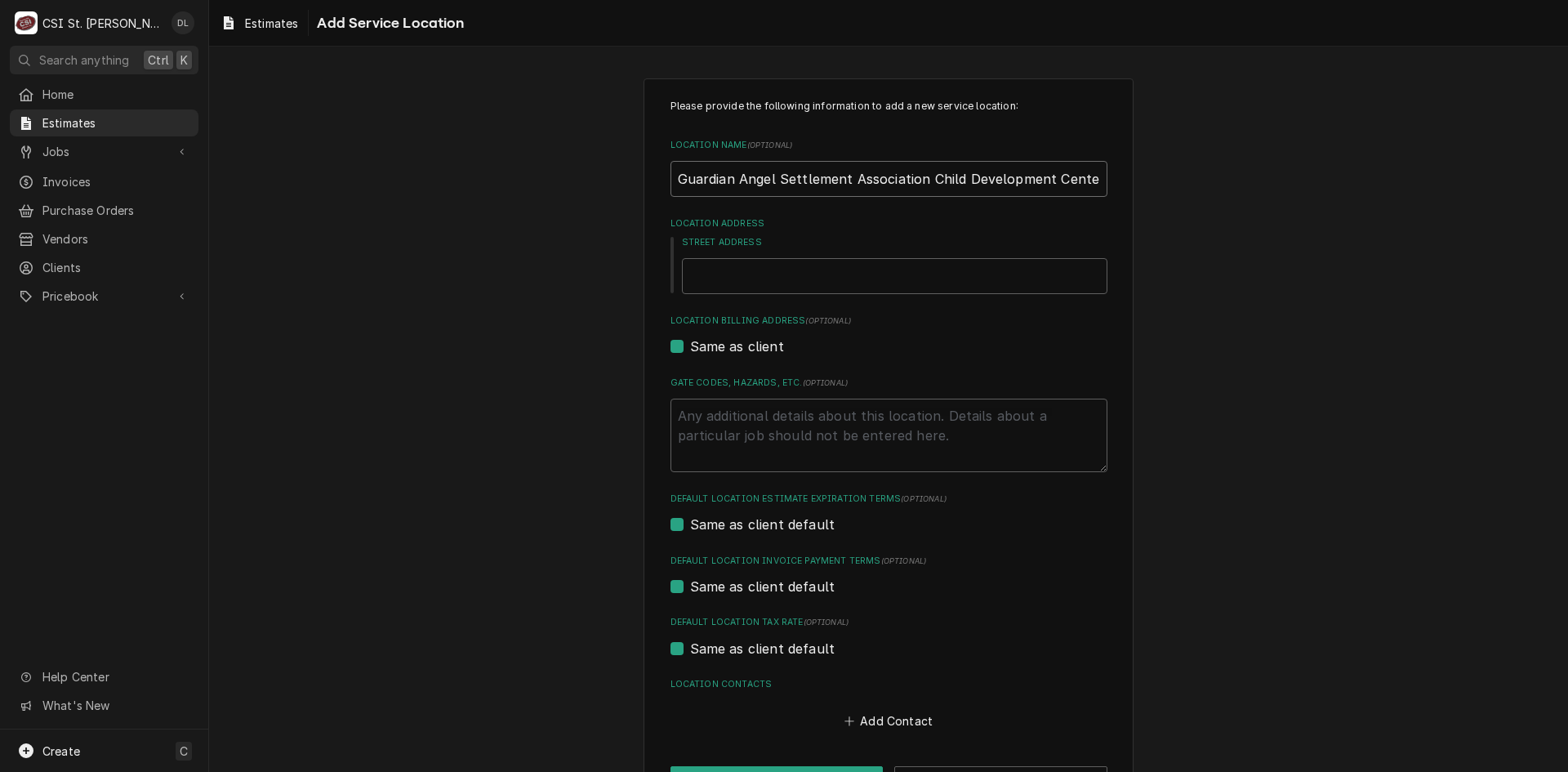
type input "Guardian Angel Settlement Association Child Development Center"
type textarea "x"
type input "Guardian Angel Settlement Association Child Development Center"
click at [786, 277] on input "Street Address" at bounding box center [895, 276] width 425 height 36
type textarea "x"
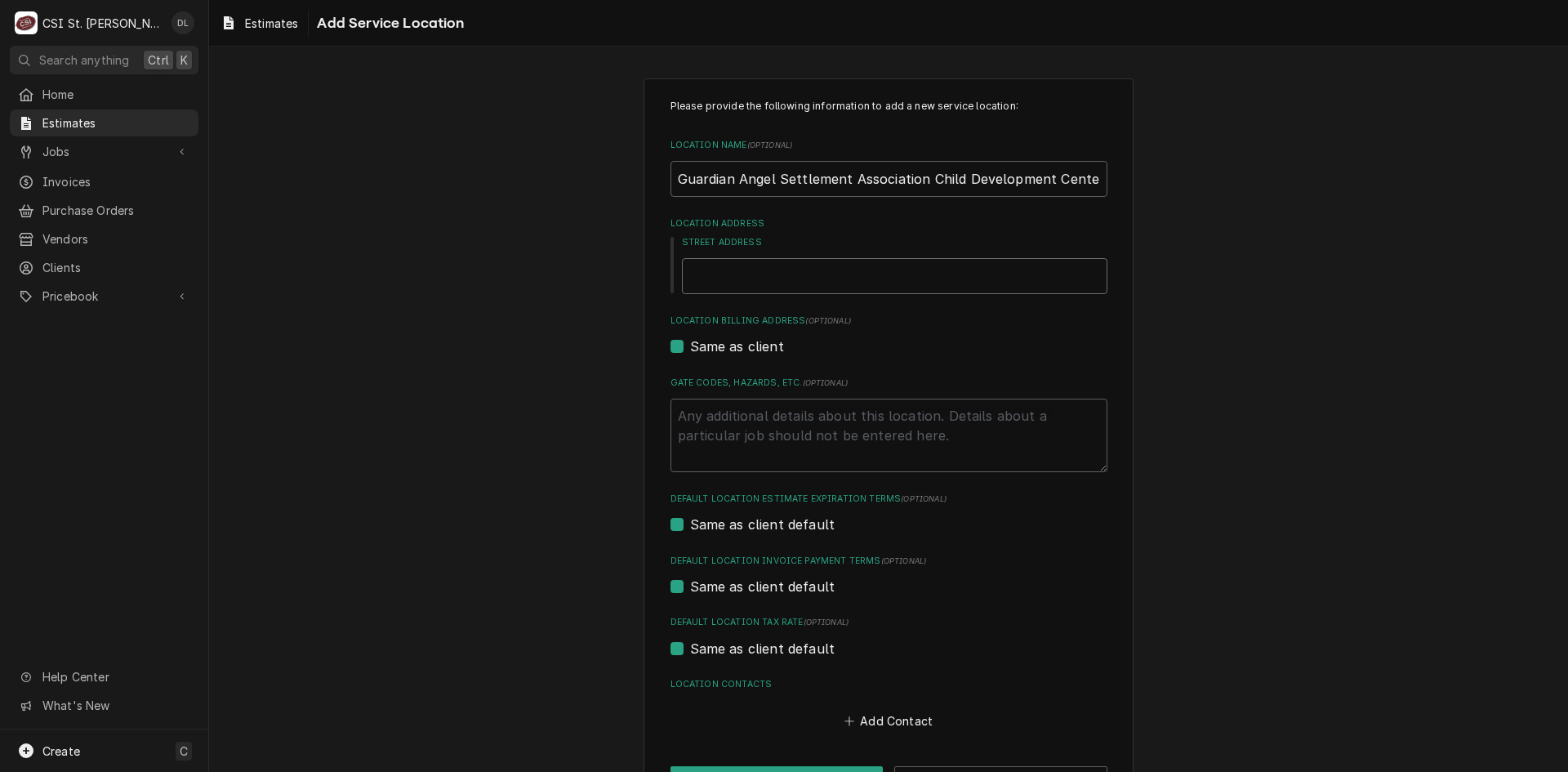
type input "1"
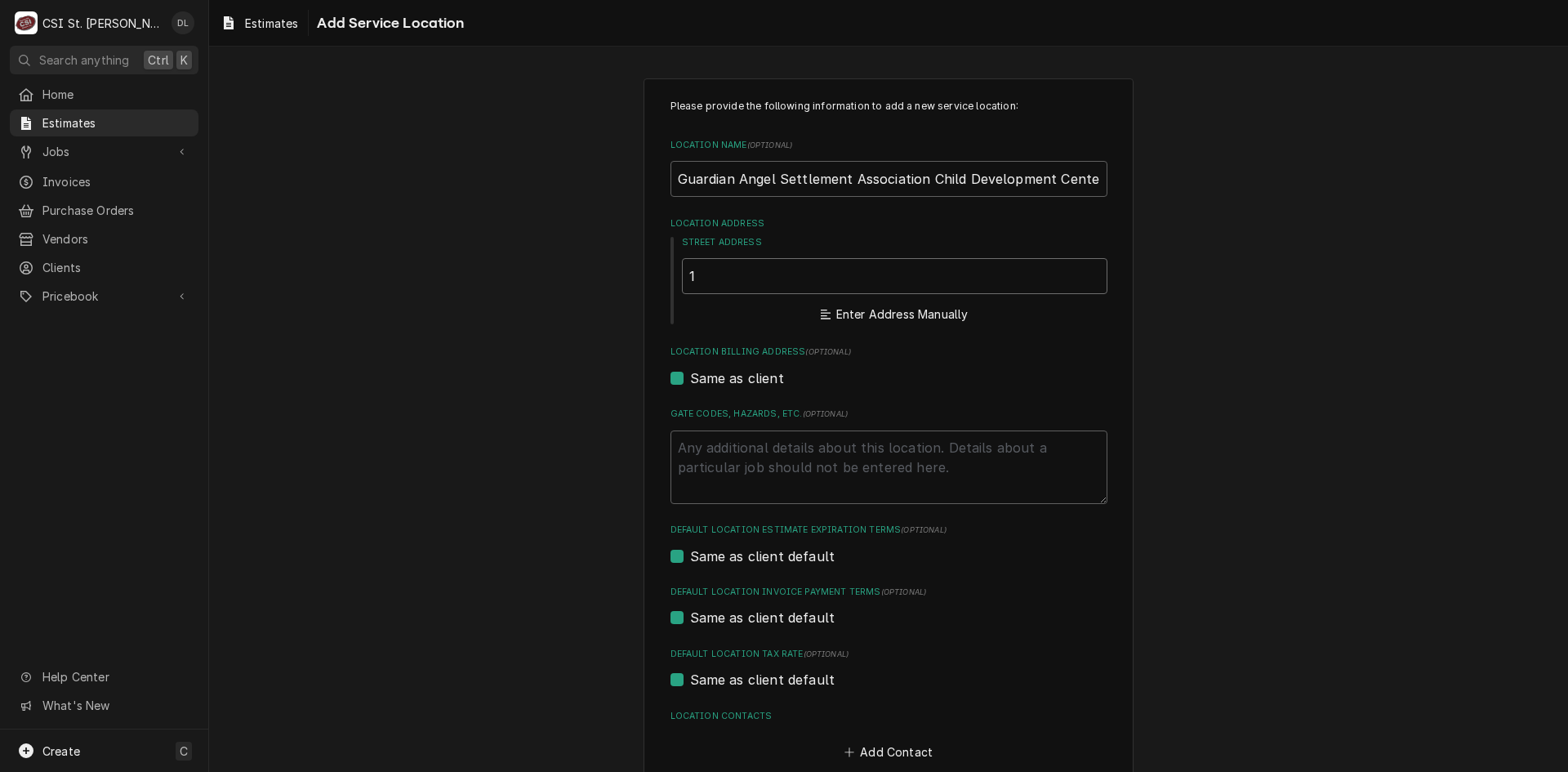
type textarea "x"
type input "11"
type textarea "x"
type input "112"
type textarea "x"
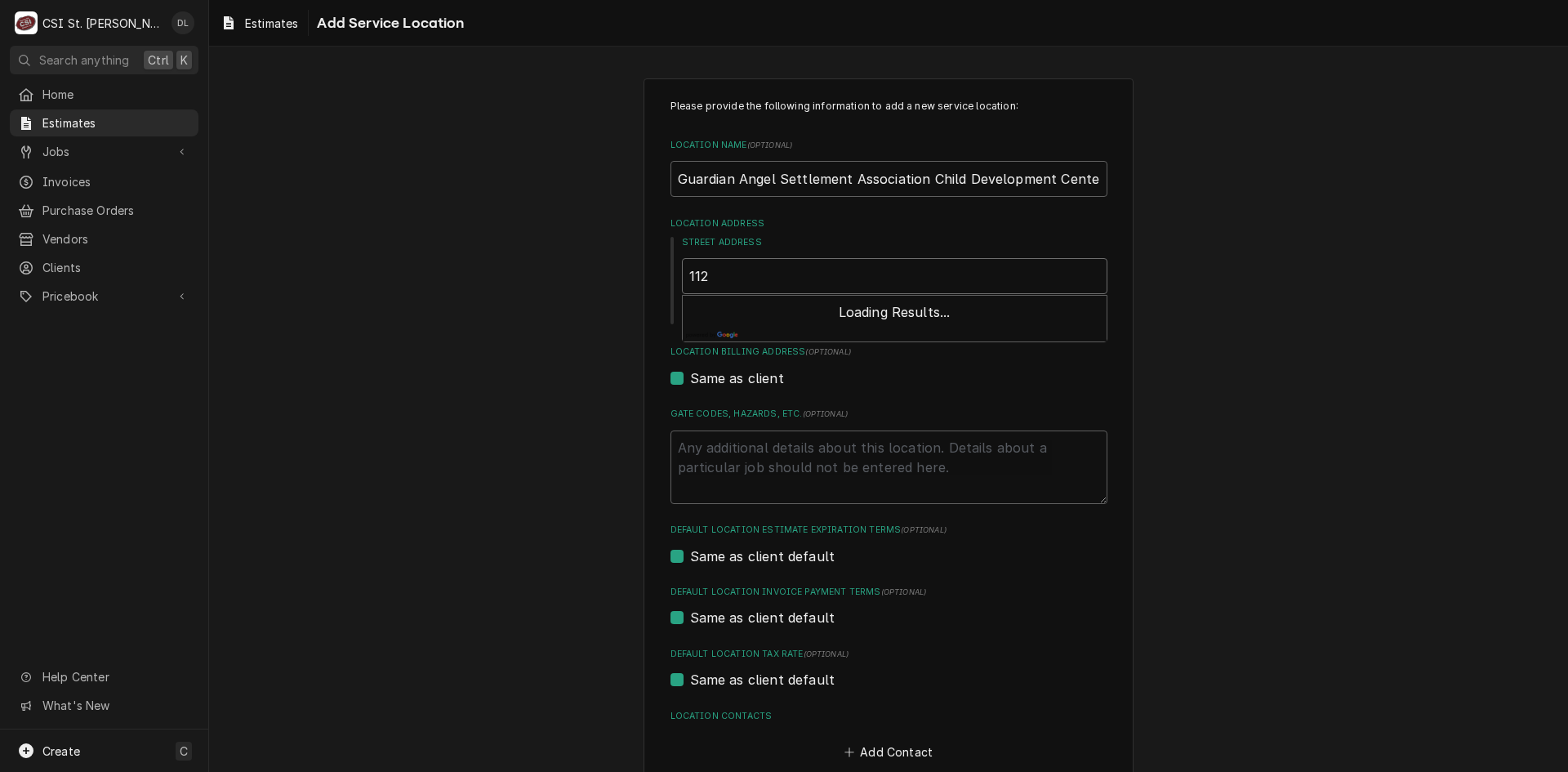
type input "1127"
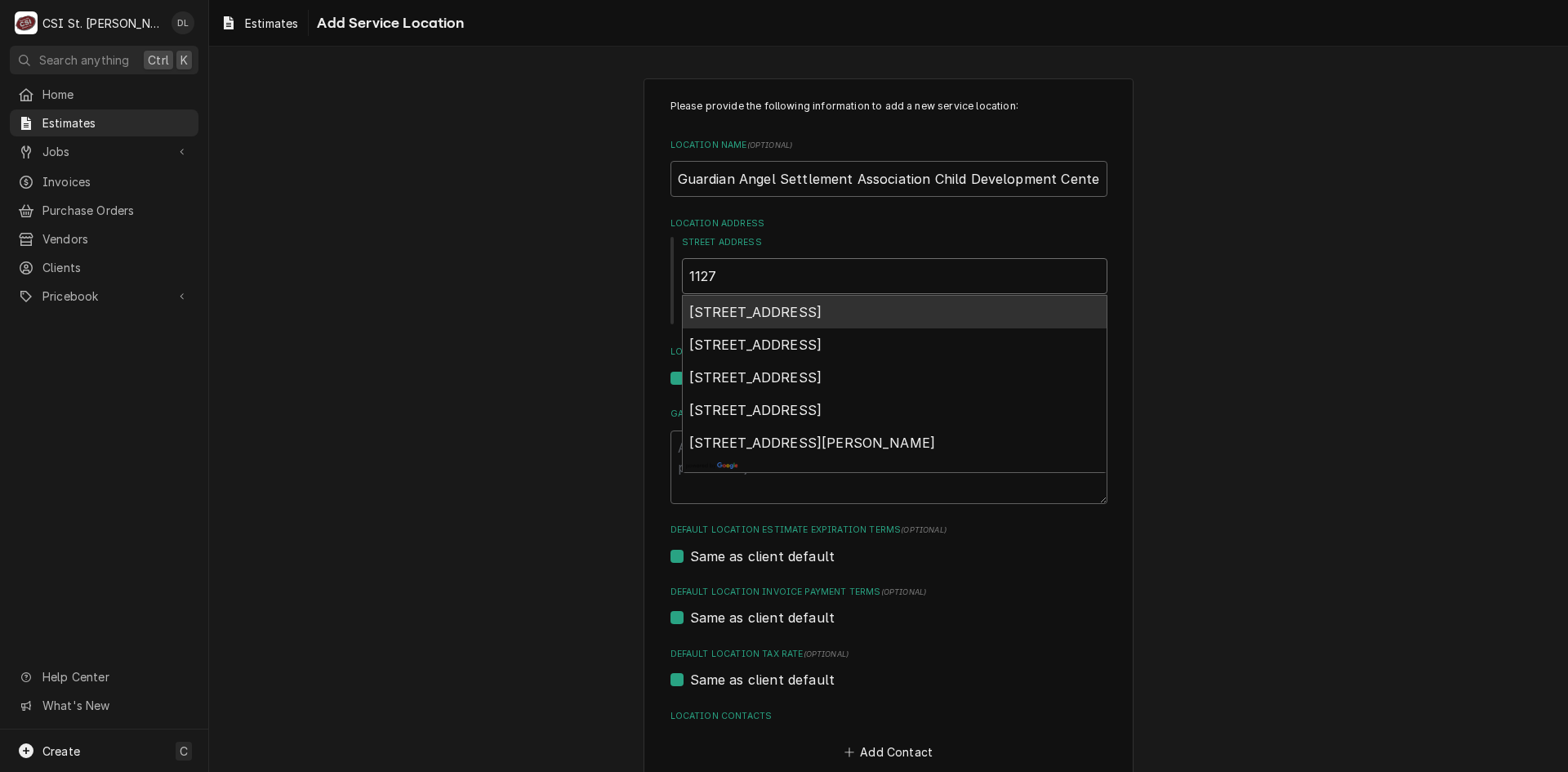
type textarea "x"
type input "1127"
type textarea "x"
type input "1127 V"
type textarea "x"
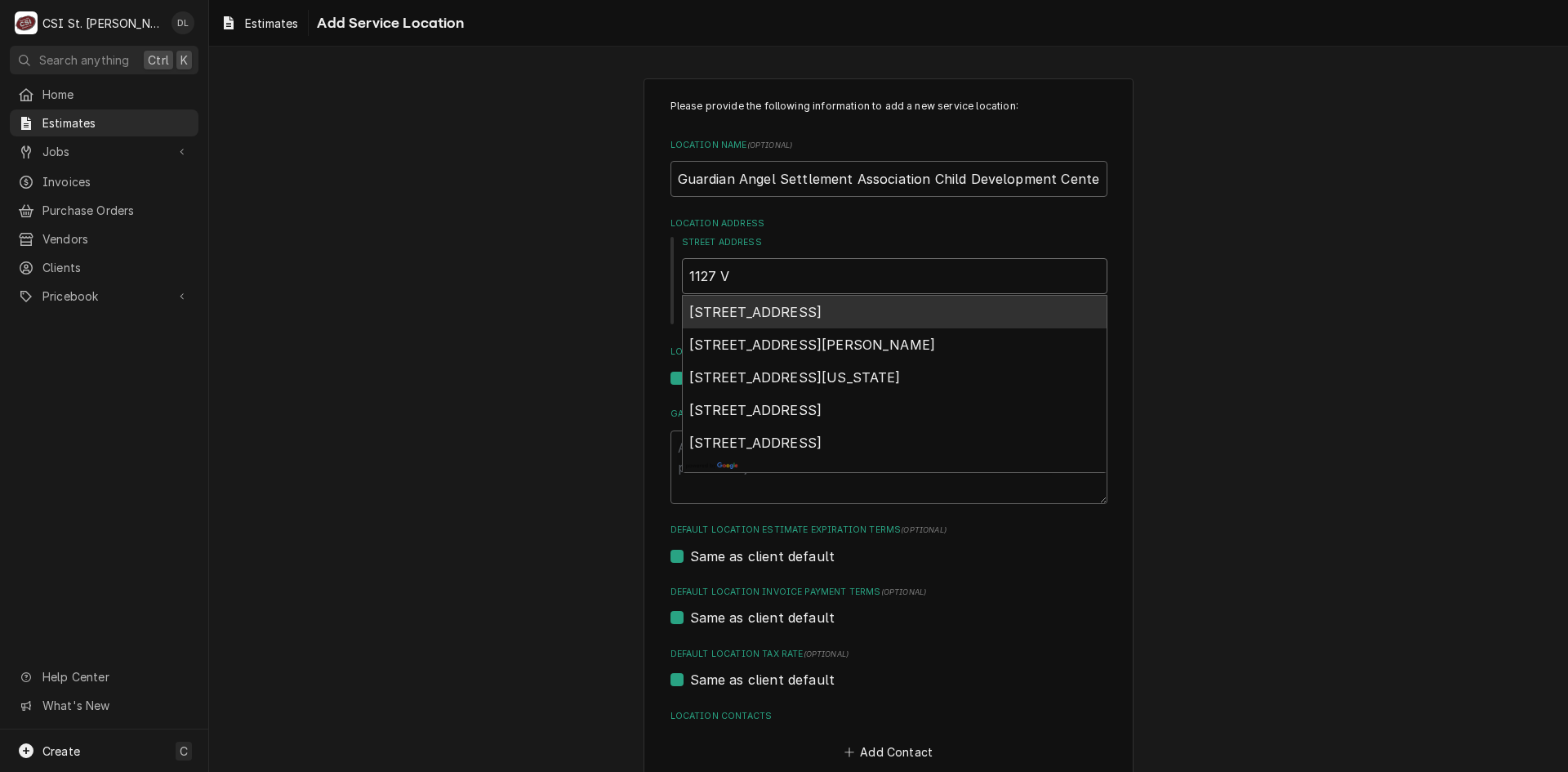
type input "1127 Va"
type textarea "x"
type input "1127 Van"
type textarea "x"
type input "1127 Vand"
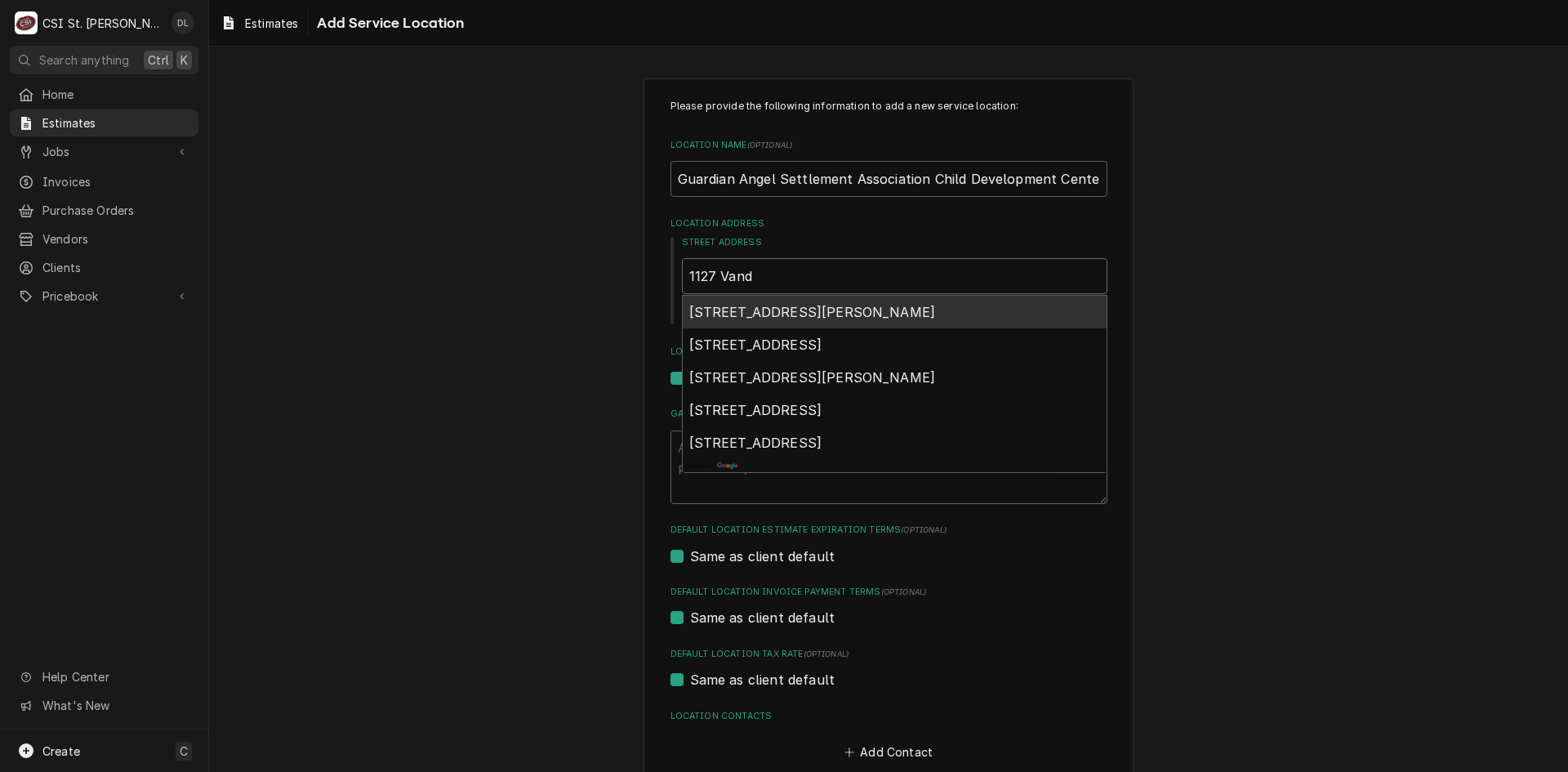
type textarea "x"
type input "1127 Vande"
click at [797, 308] on span "1127 Vandeventer Avenue, St. Louis, MO, USA" at bounding box center [812, 312] width 247 height 16
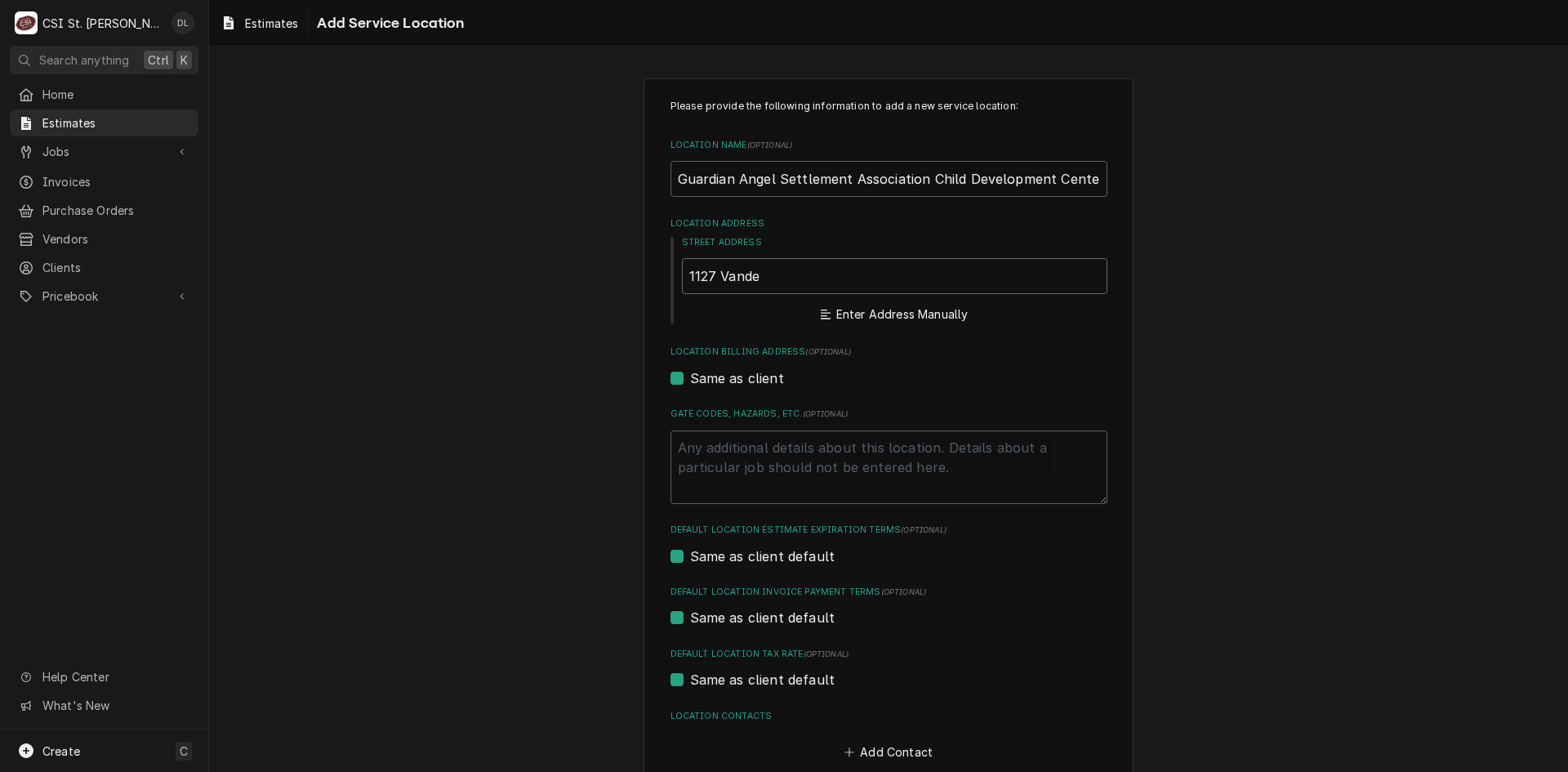
type textarea "x"
type input "1127 Vandeventer Ave"
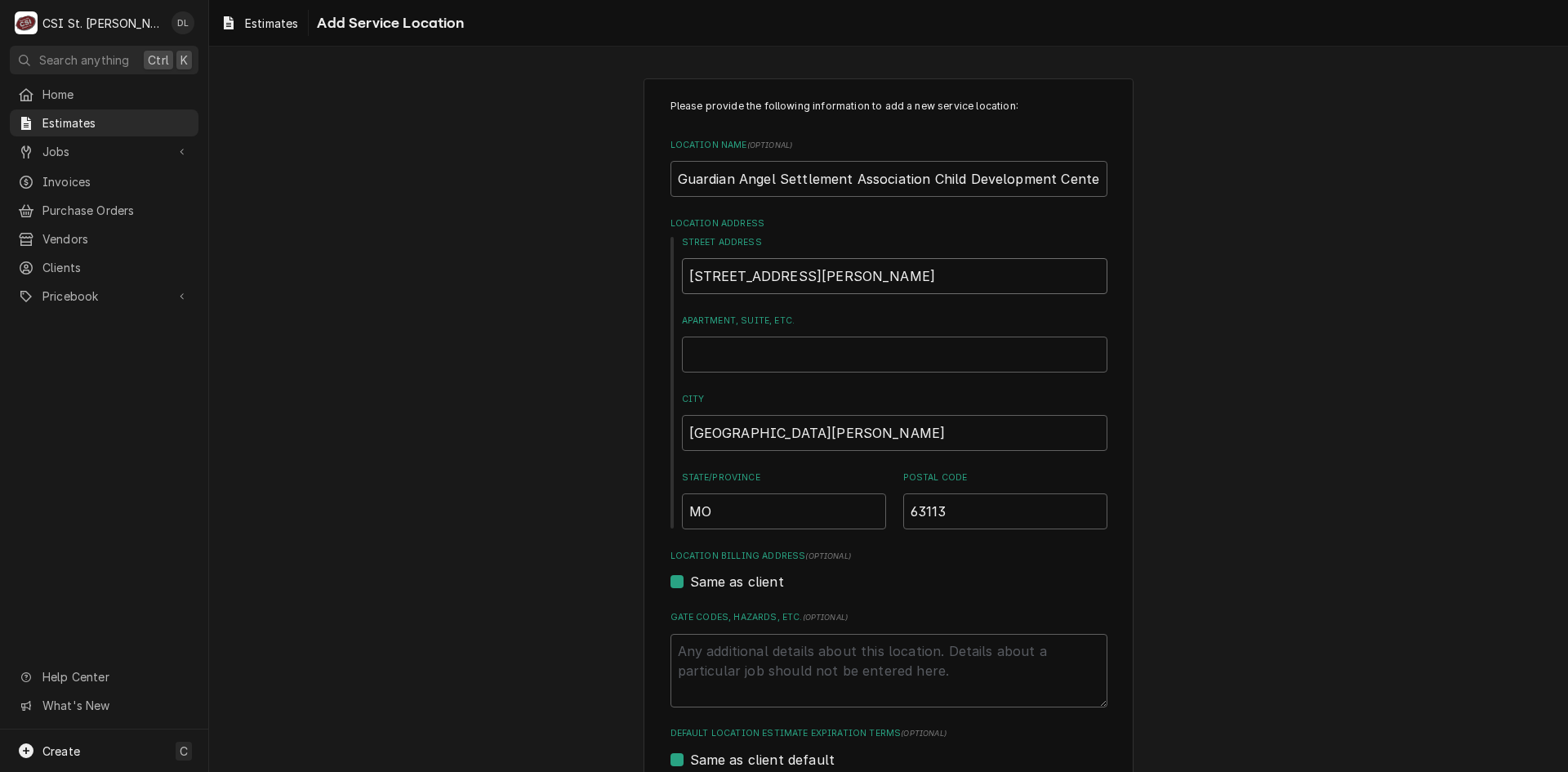
type textarea "x"
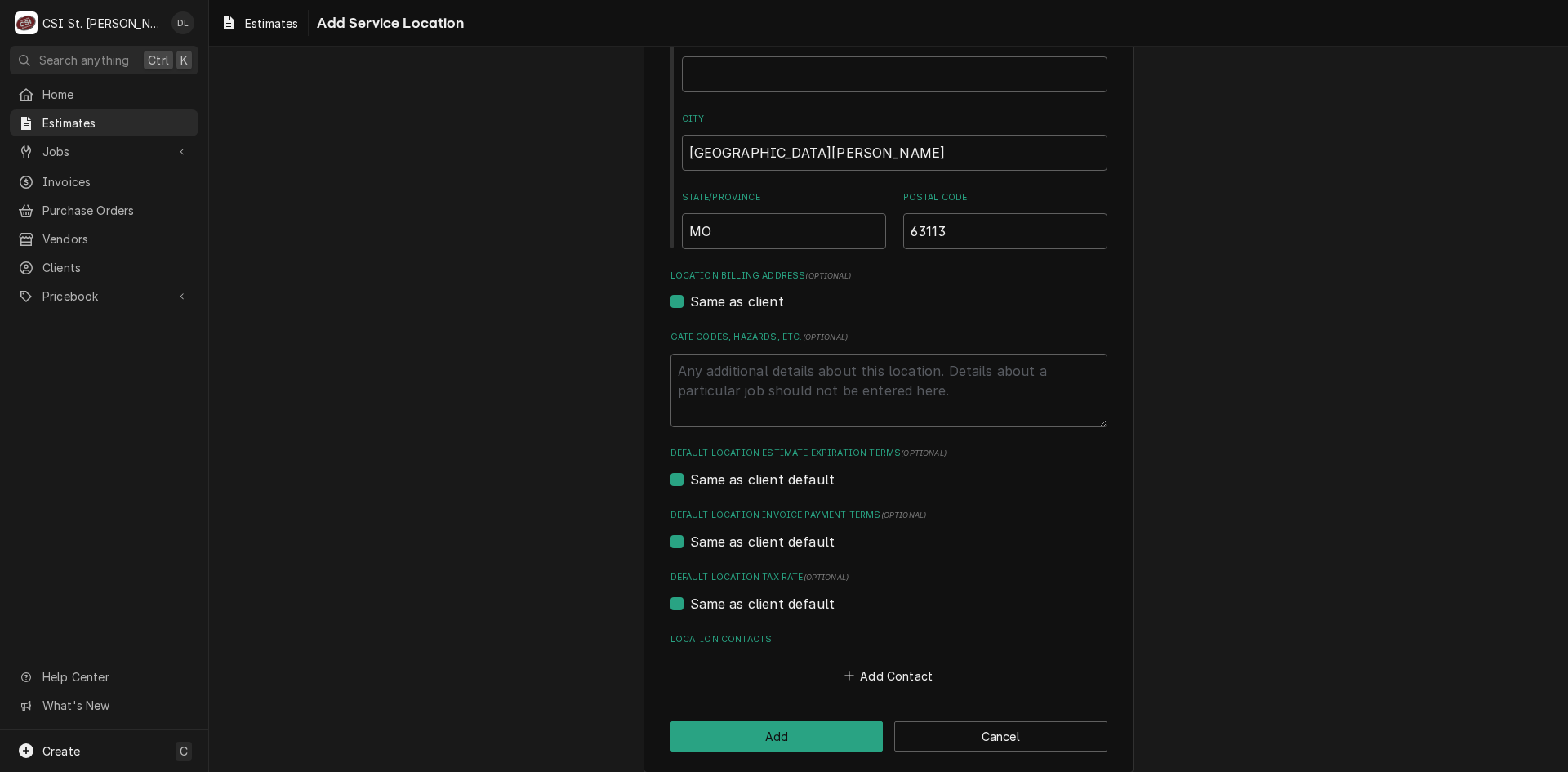
scroll to position [295, 0]
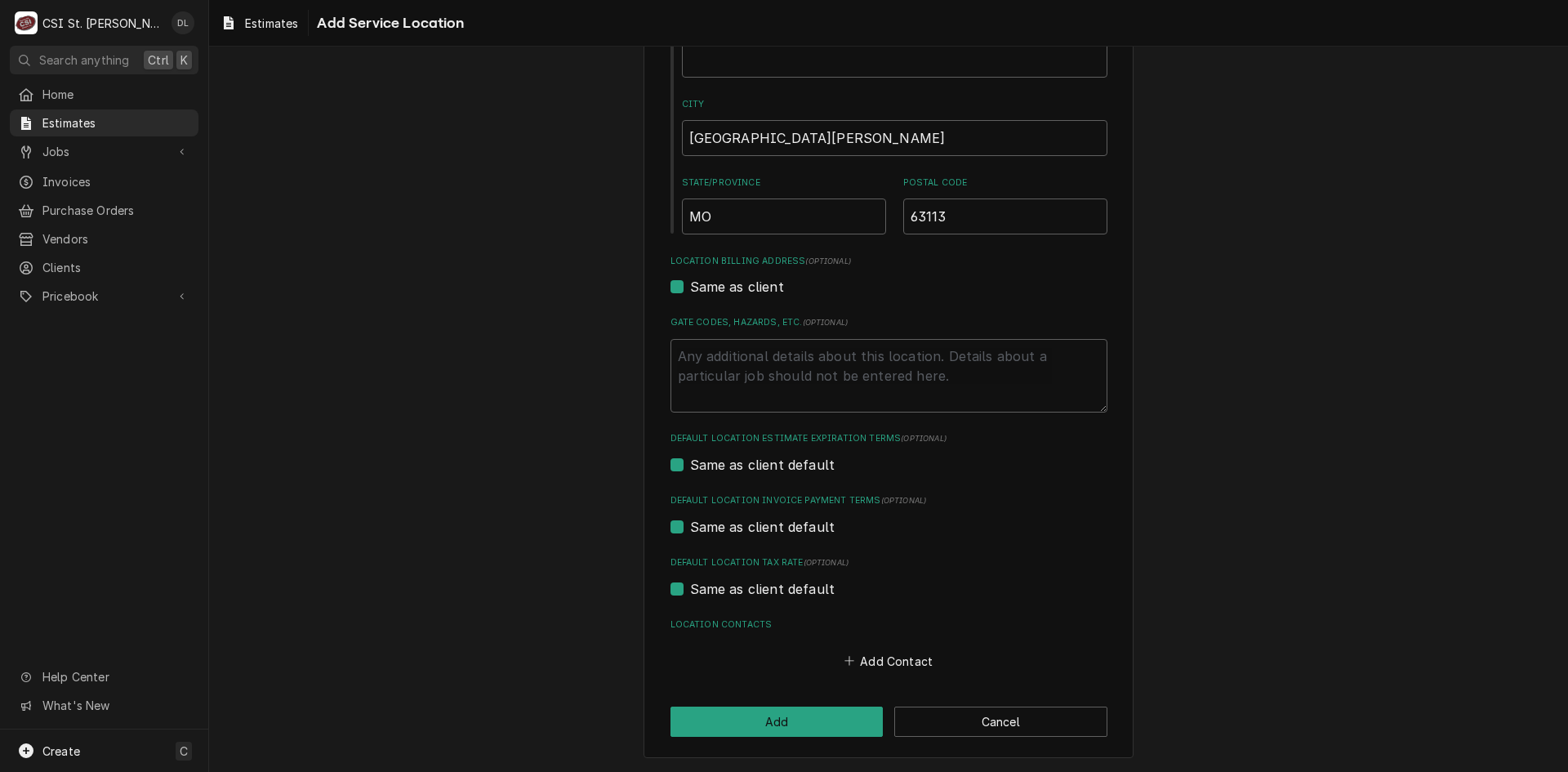
type input "1127 Vandeventer Ave"
click at [690, 590] on label "Same as client default" at bounding box center [763, 589] width 146 height 20
click at [690, 590] on input "Same as client default" at bounding box center [908, 597] width 436 height 36
checkbox input "false"
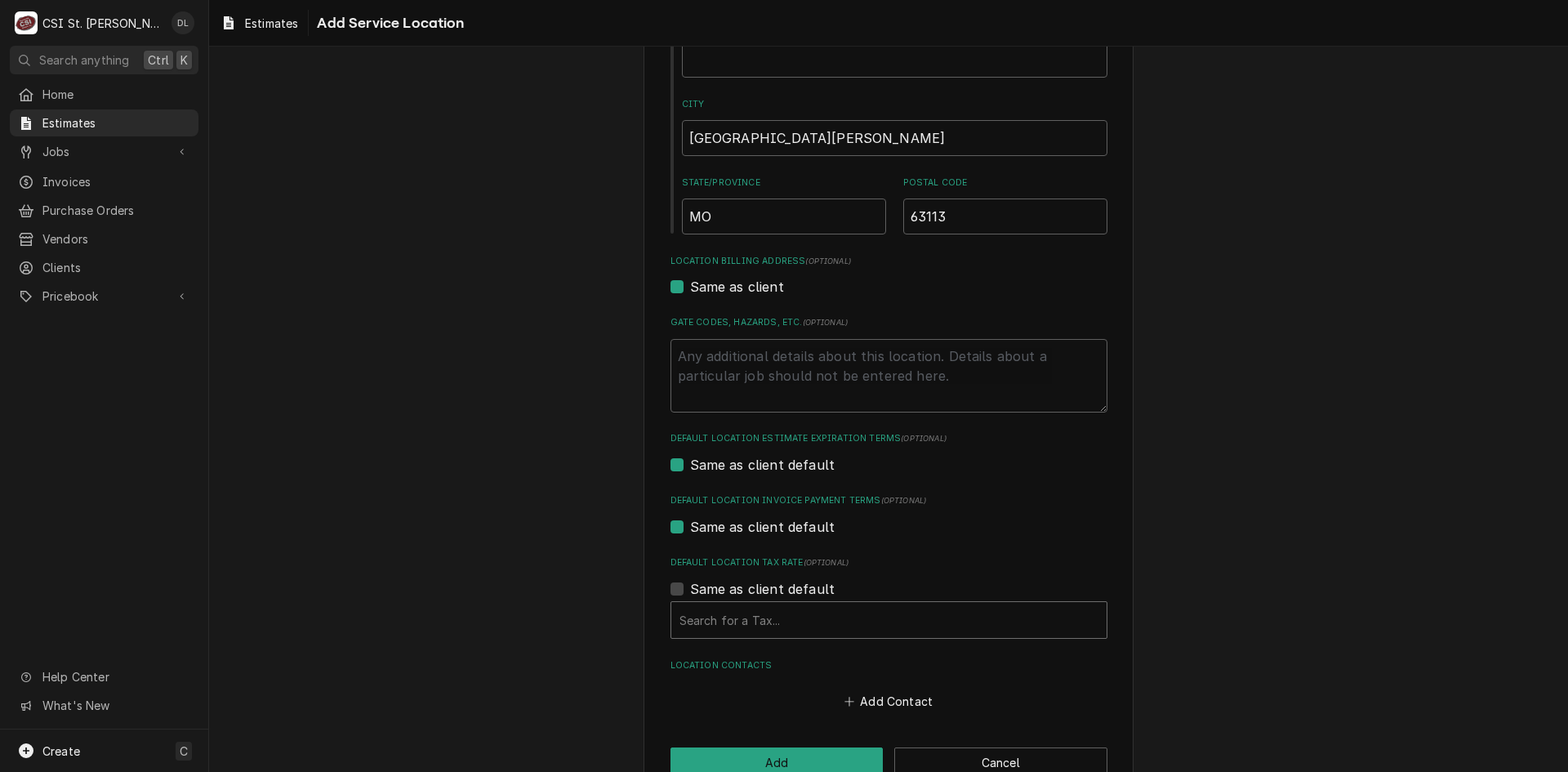
click at [803, 611] on div "Default Location Tax Rate" at bounding box center [888, 619] width 418 height 29
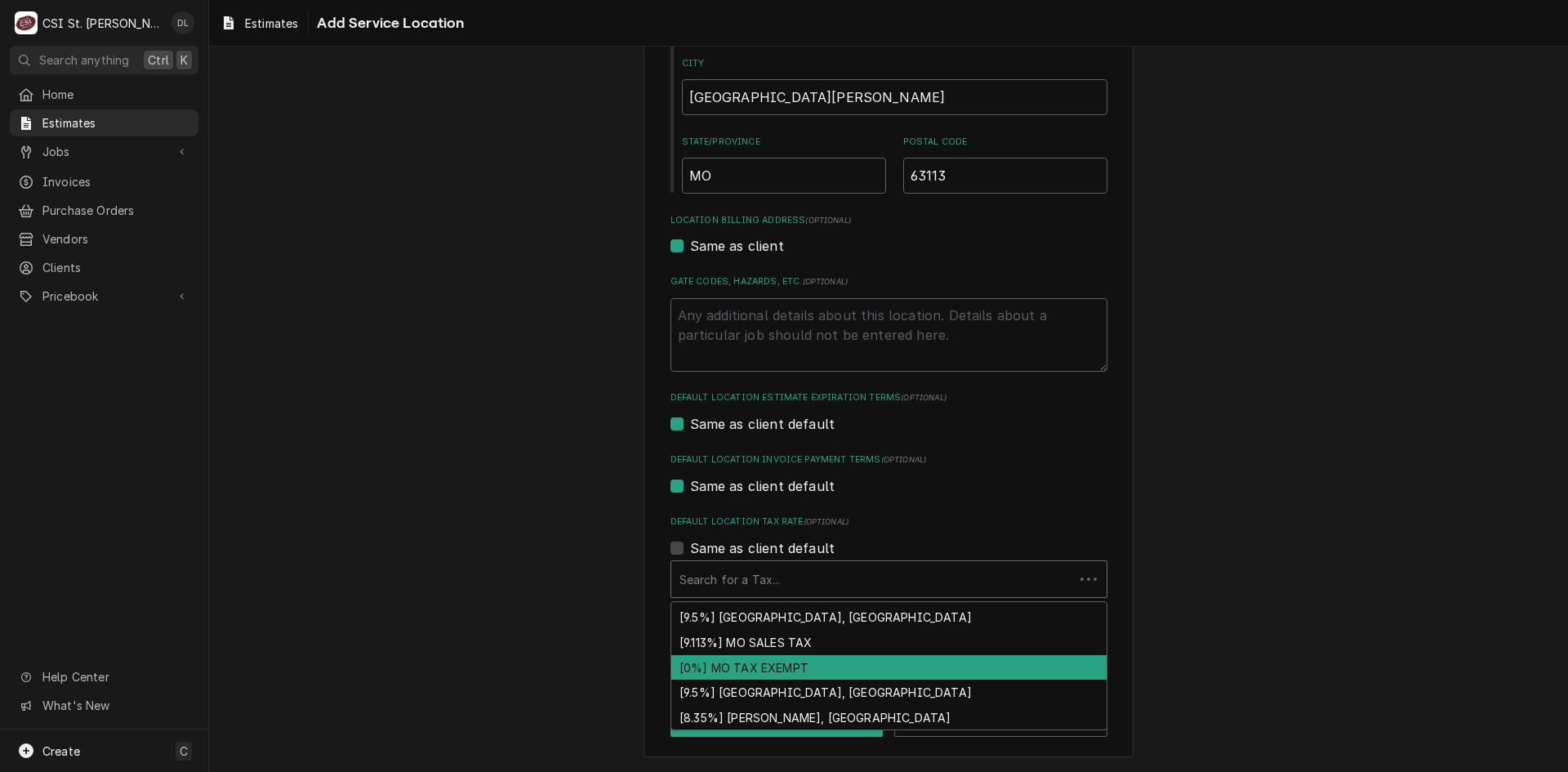
scroll to position [623, 0]
click at [747, 665] on div "[0%] MO TAX EXEMPT" at bounding box center [889, 666] width 435 height 25
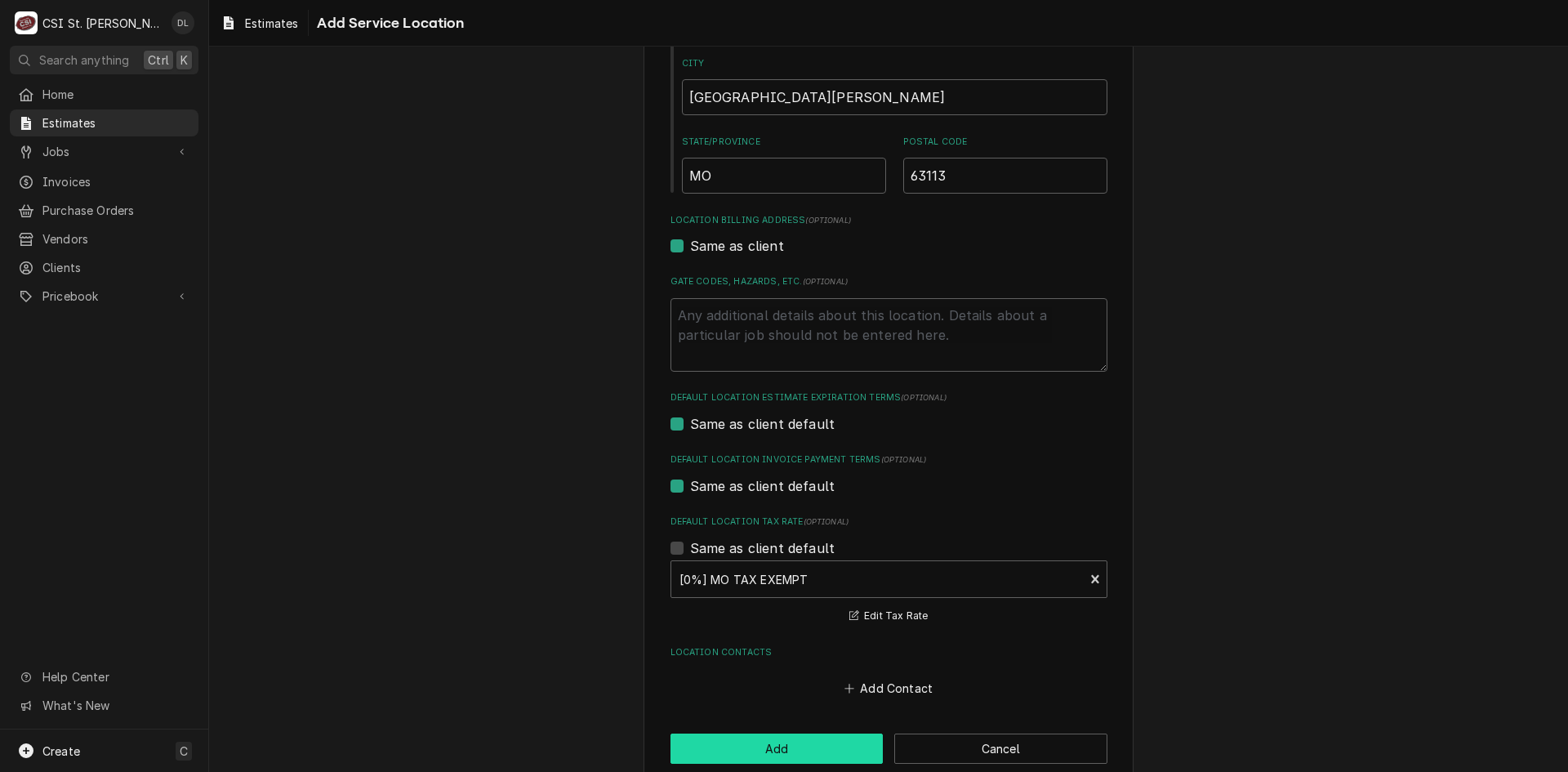
click at [793, 737] on button "Add" at bounding box center [776, 748] width 213 height 30
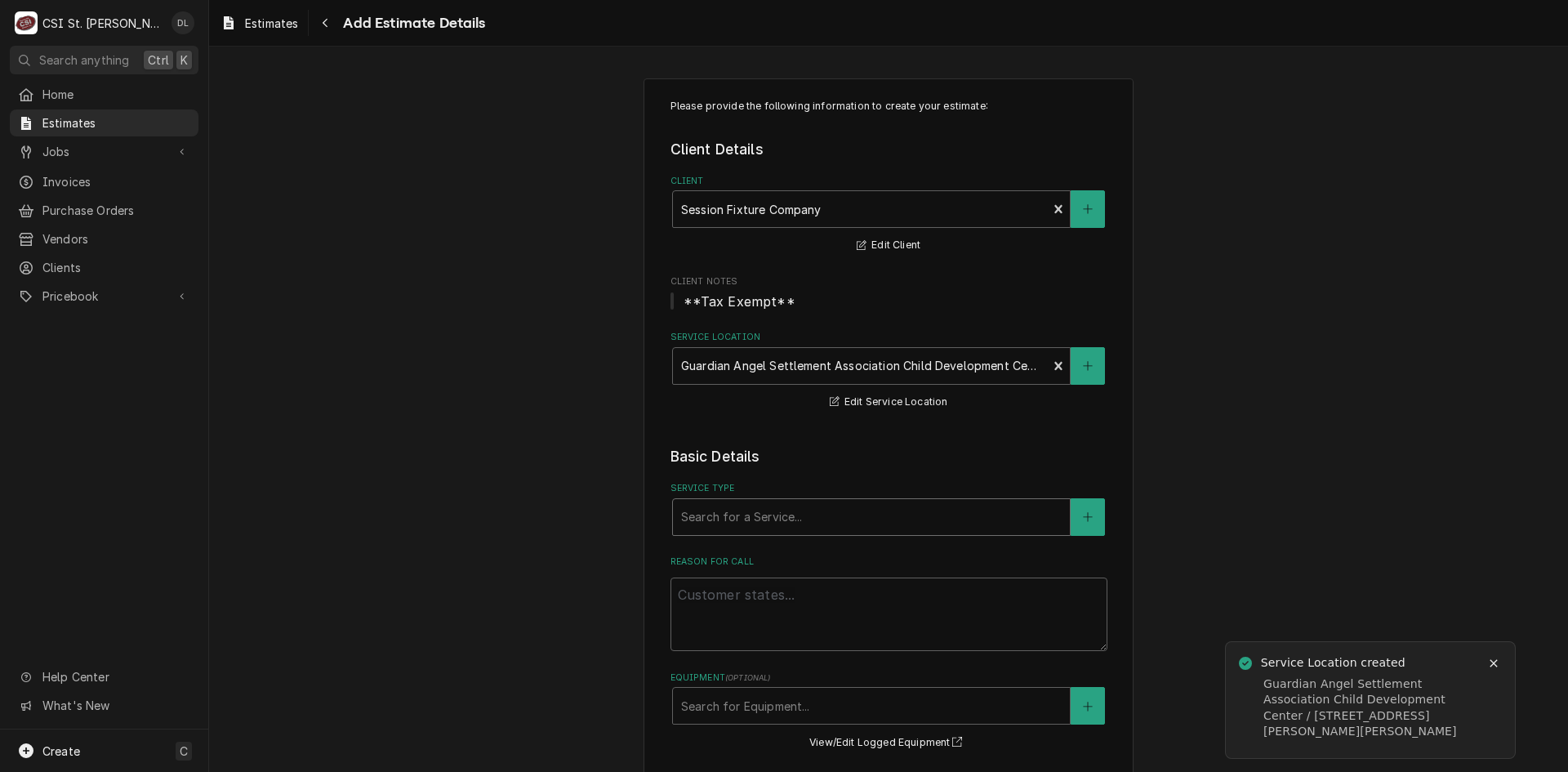
click at [750, 528] on div "Service Type" at bounding box center [871, 516] width 381 height 29
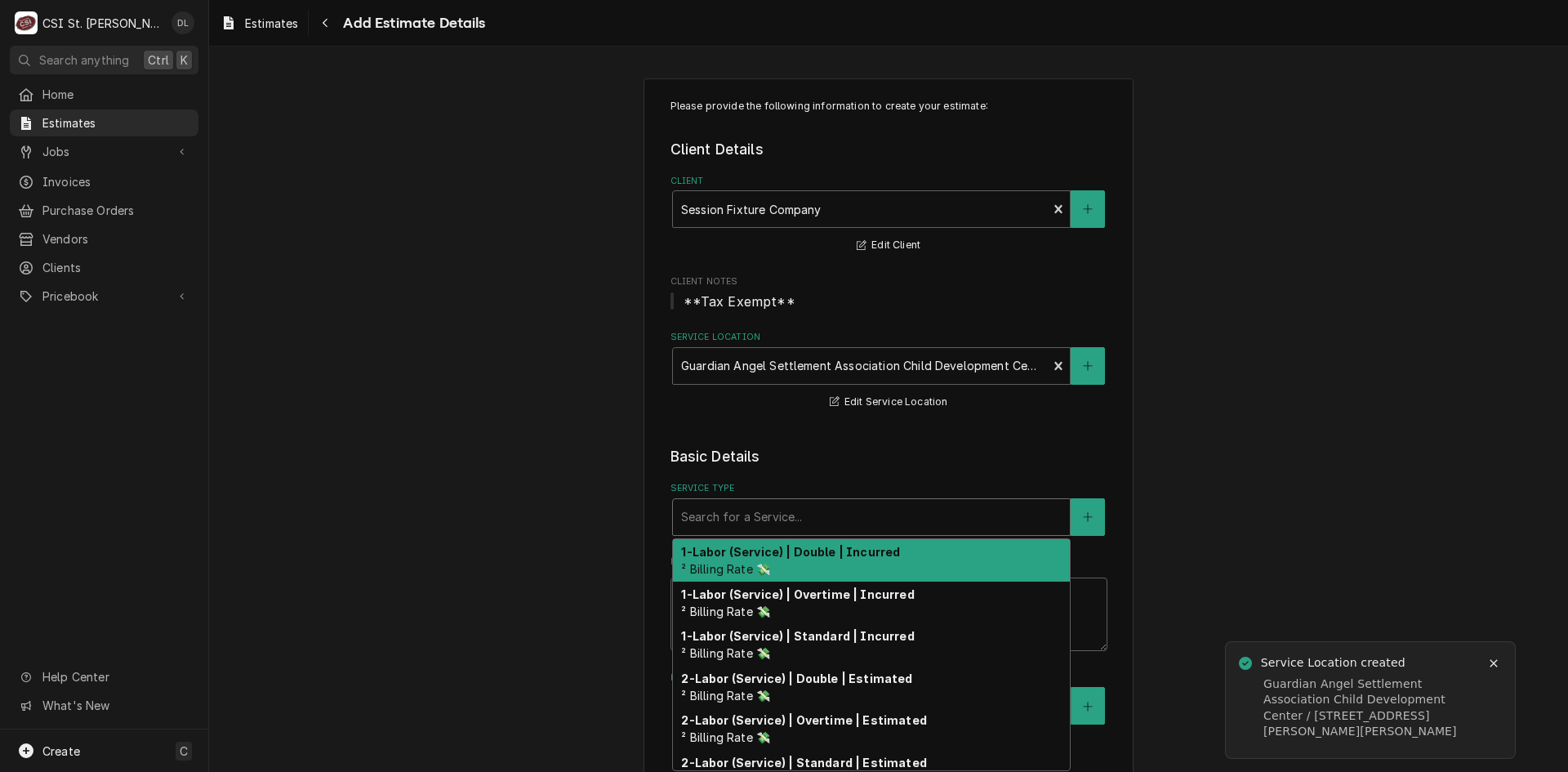
type textarea "x"
type input "i"
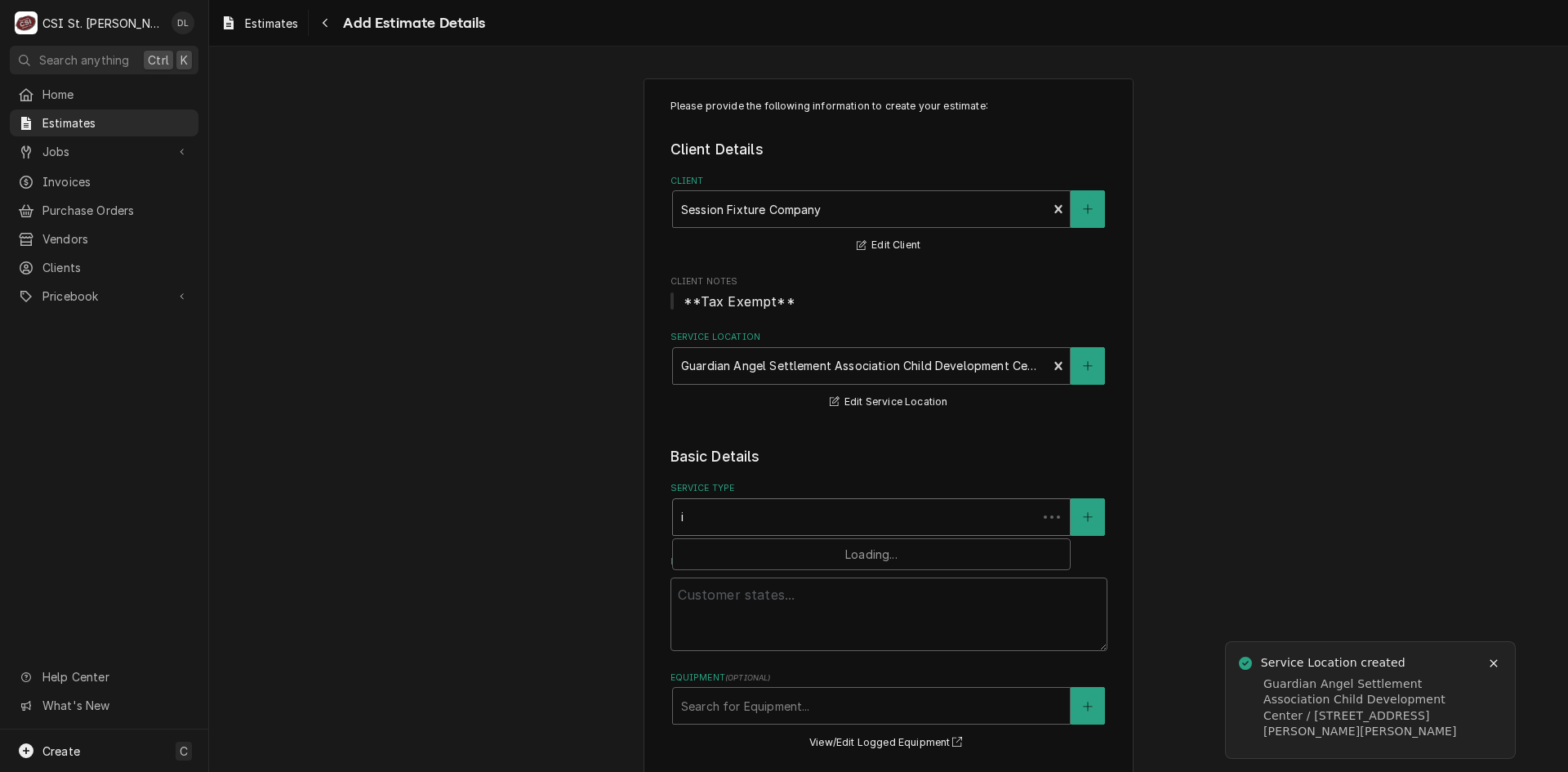
type textarea "x"
type input "ins"
type textarea "x"
type input "inst"
type textarea "x"
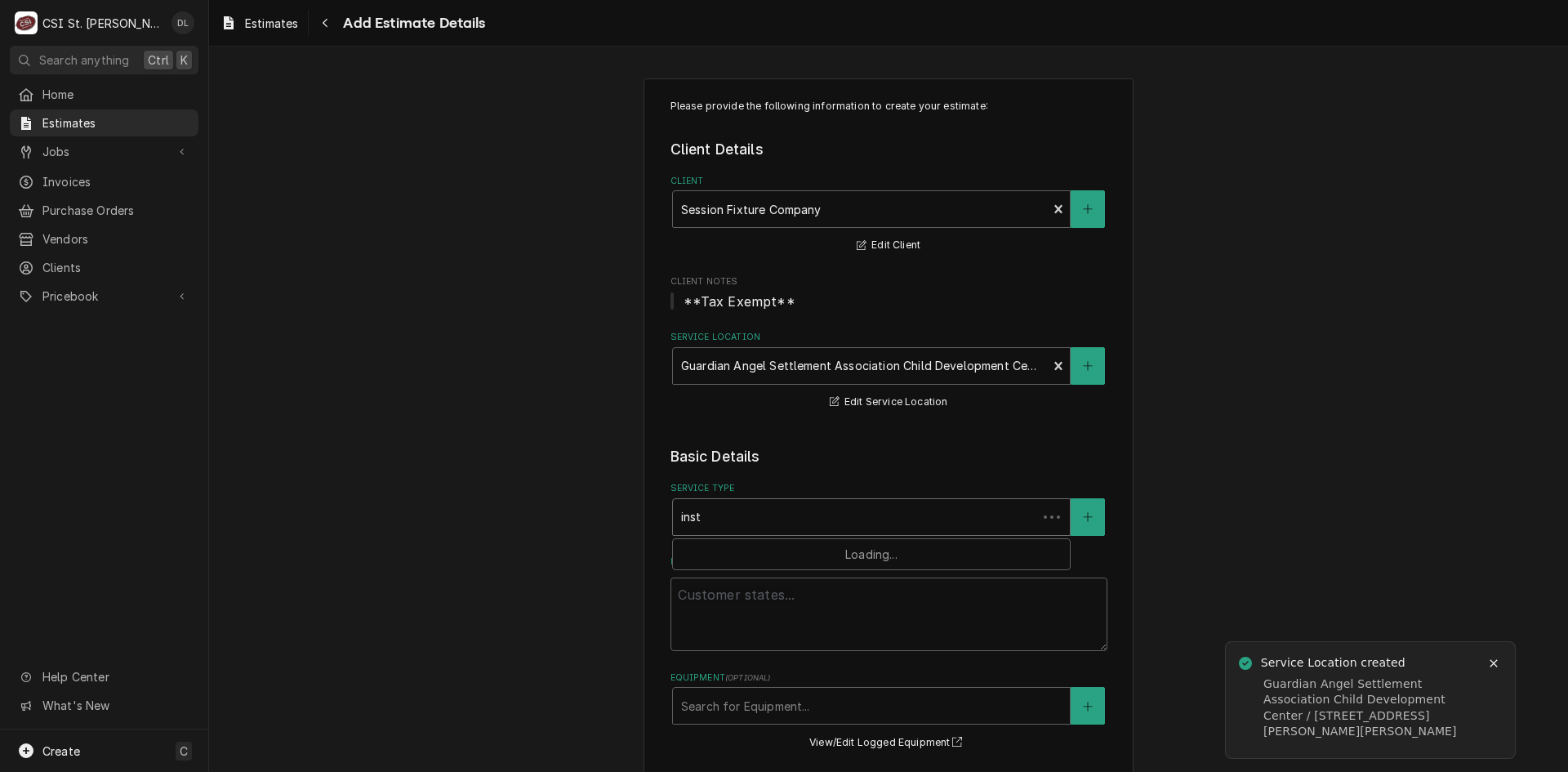
type input "insta"
type textarea "x"
type input "instal"
type textarea "x"
type input "install"
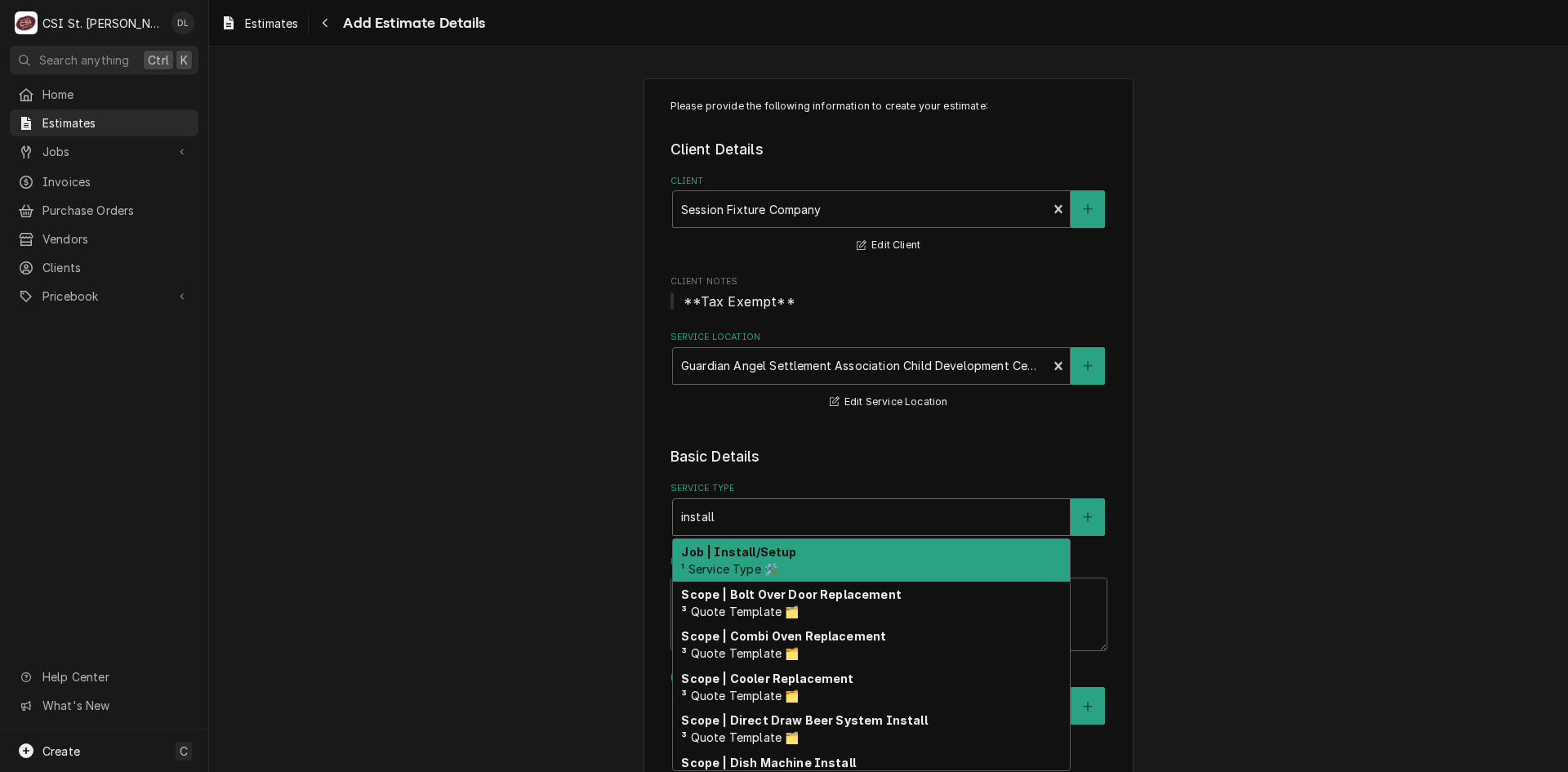
click at [777, 572] on div "Job | Install/Setup ¹ Service Type 🛠️" at bounding box center [871, 560] width 396 height 43
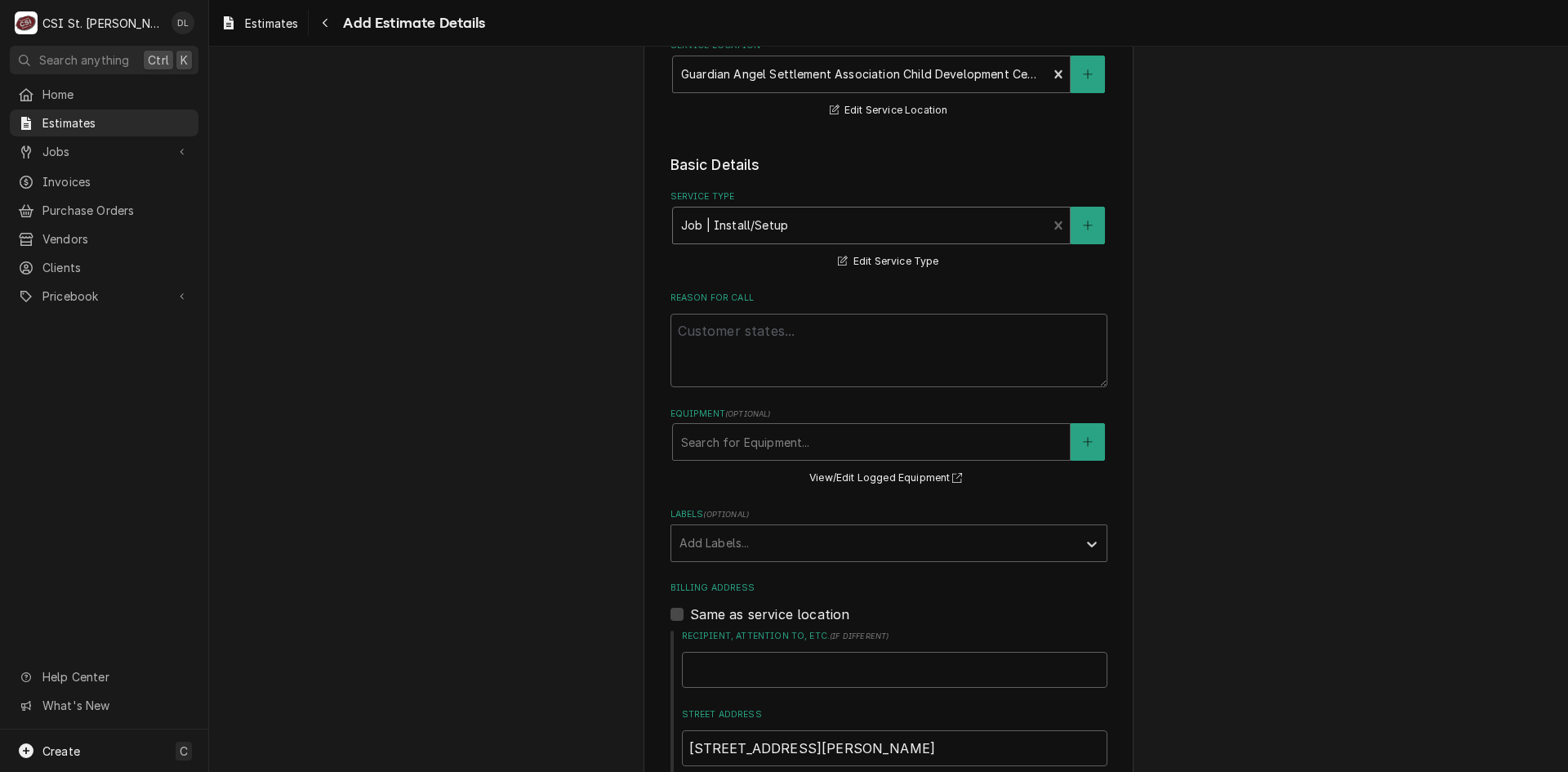
scroll to position [327, 0]
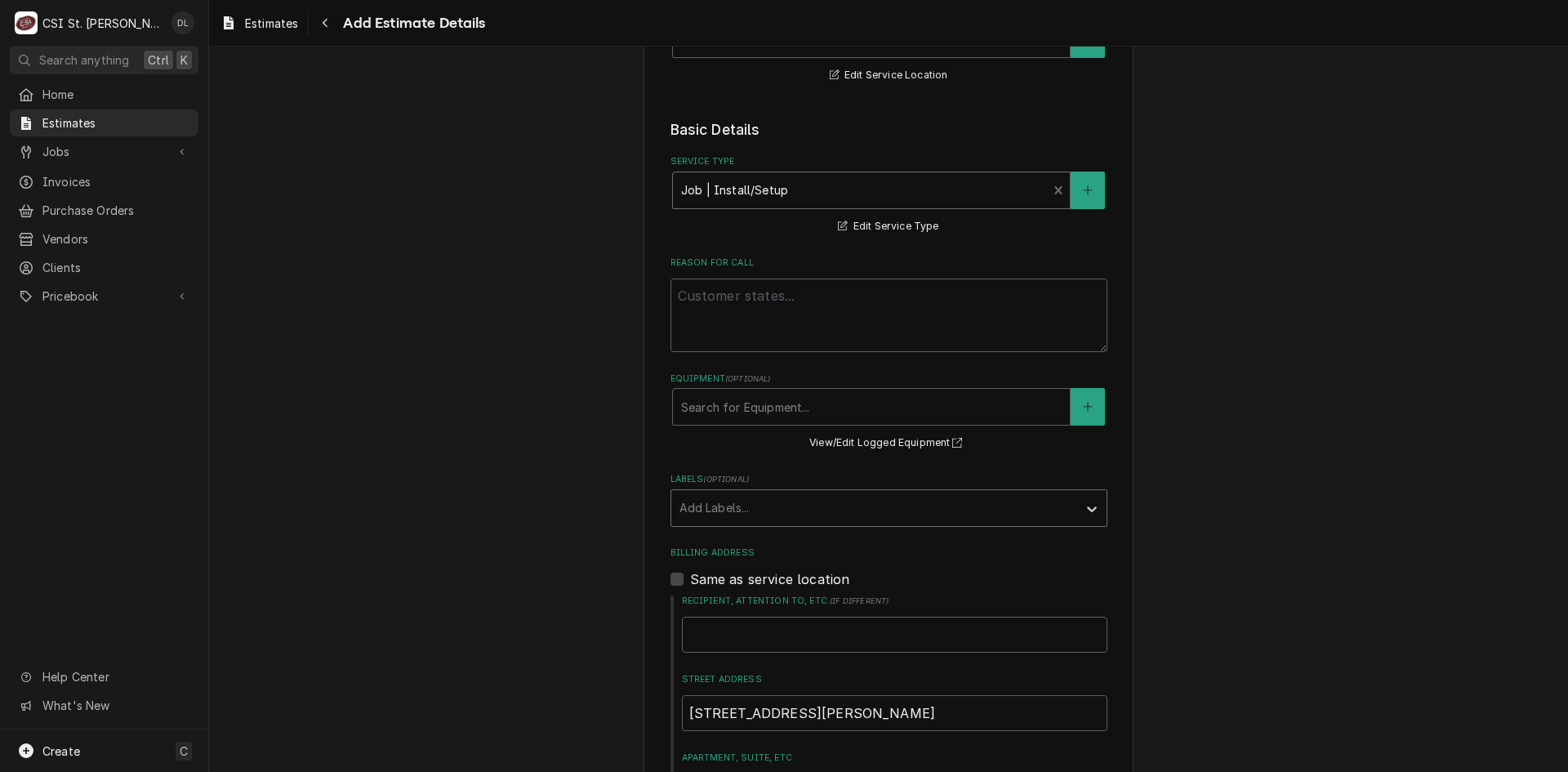
click at [882, 520] on div "Labels" at bounding box center [874, 507] width 390 height 29
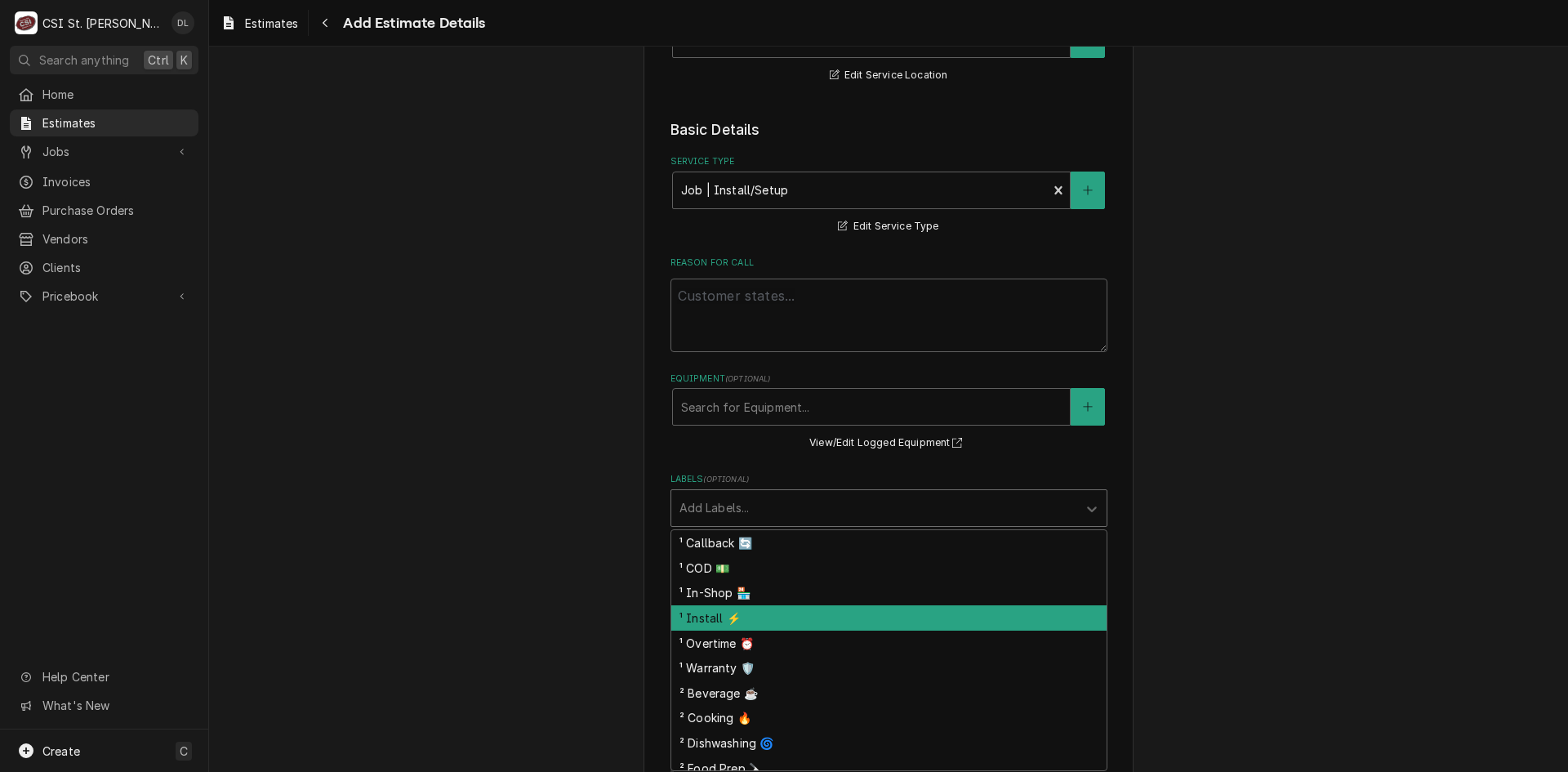
click at [723, 620] on div "¹ Install ⚡️" at bounding box center [889, 617] width 435 height 25
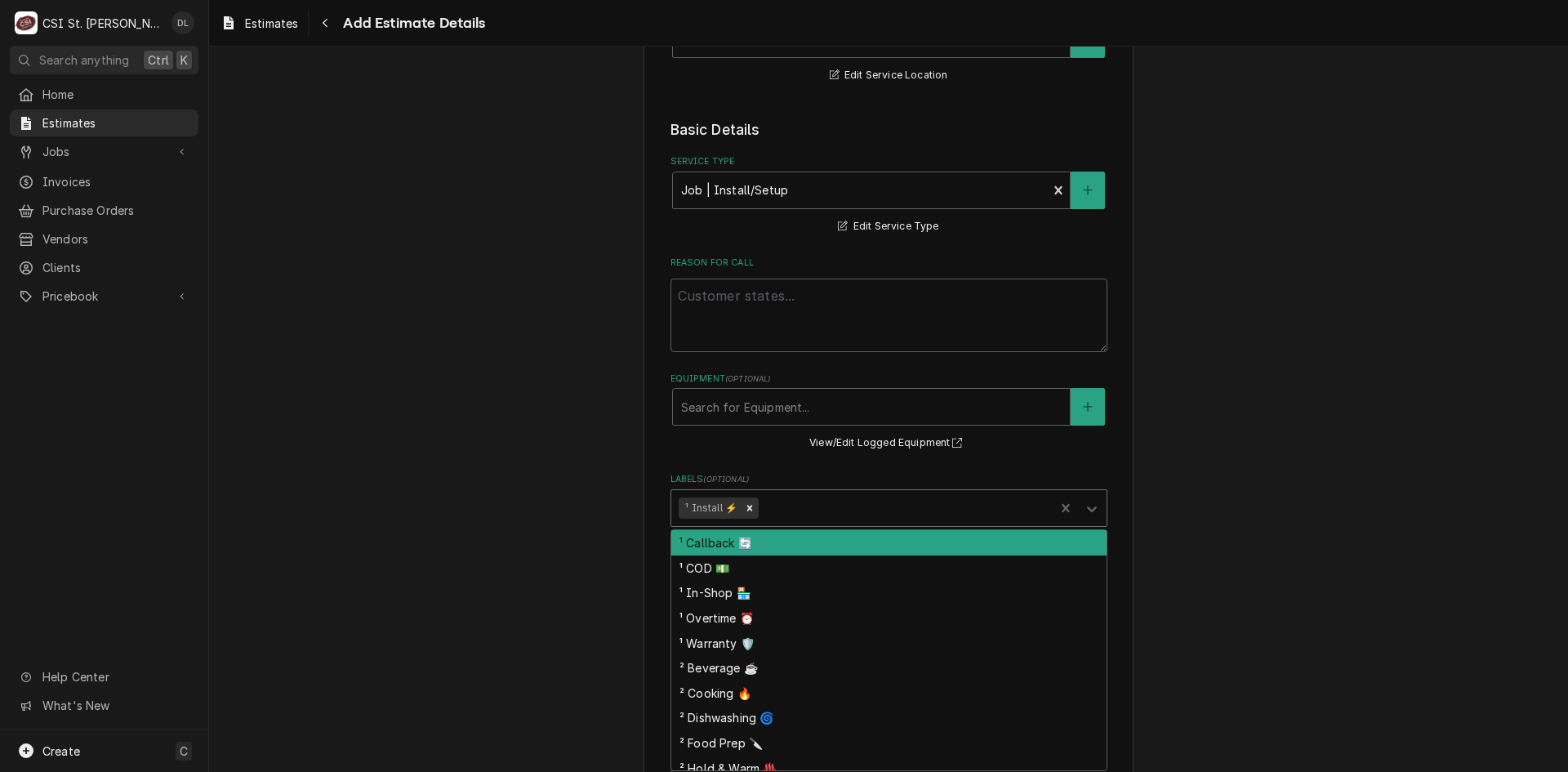
click at [797, 506] on div "Labels" at bounding box center [904, 507] width 285 height 29
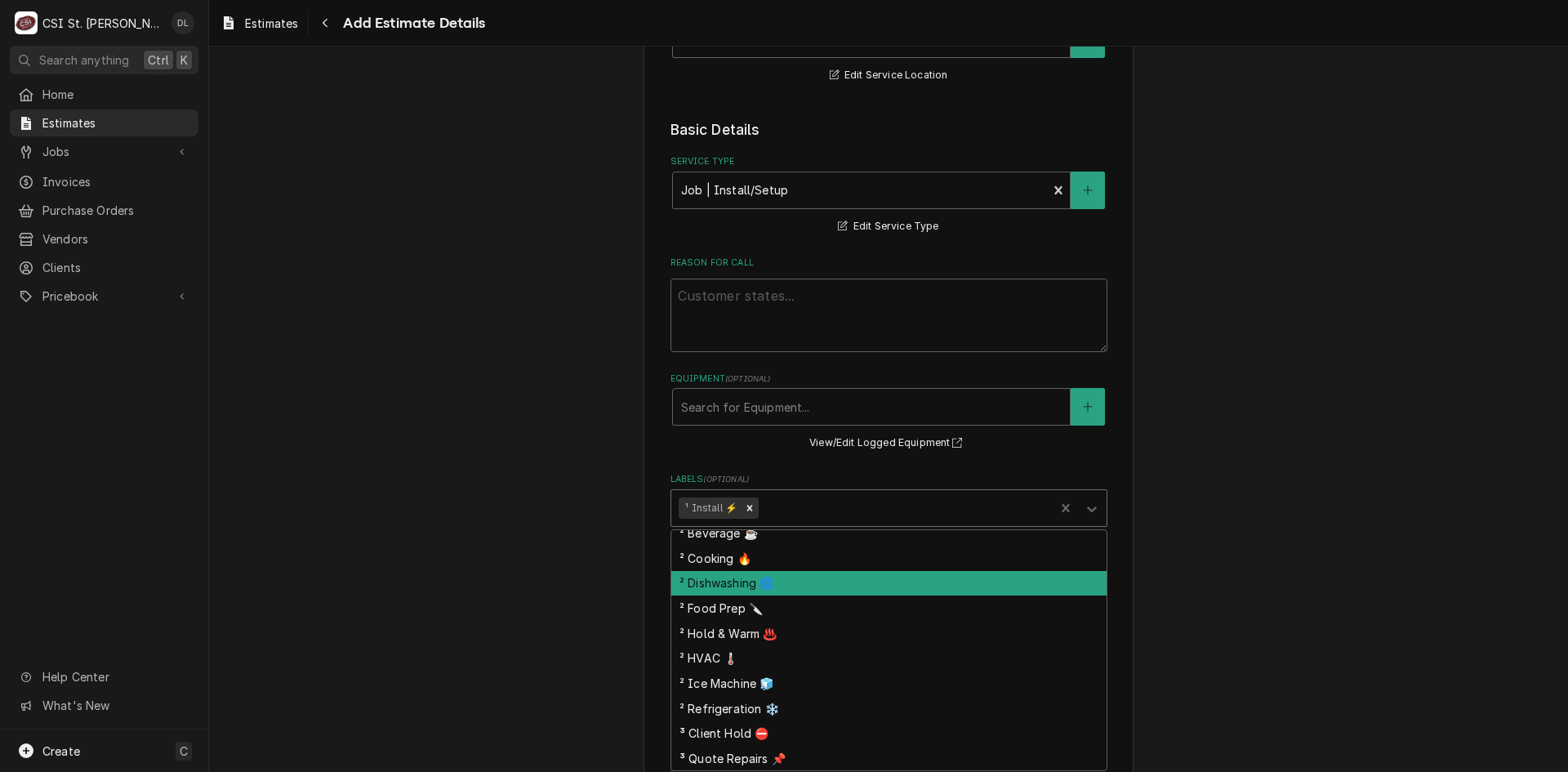
click at [741, 580] on div "² Dishwashing 🌀" at bounding box center [889, 583] width 435 height 25
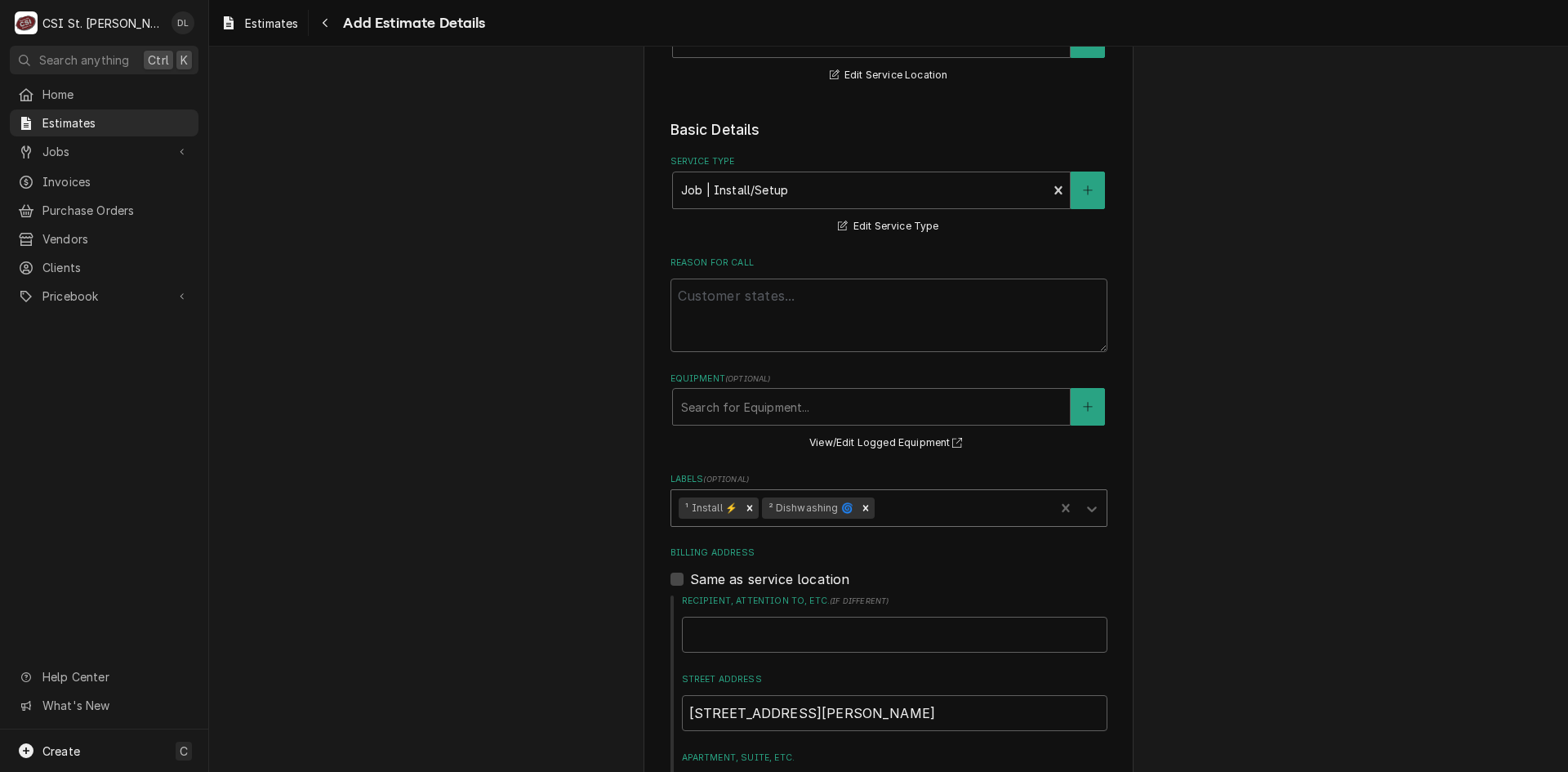
type textarea "x"
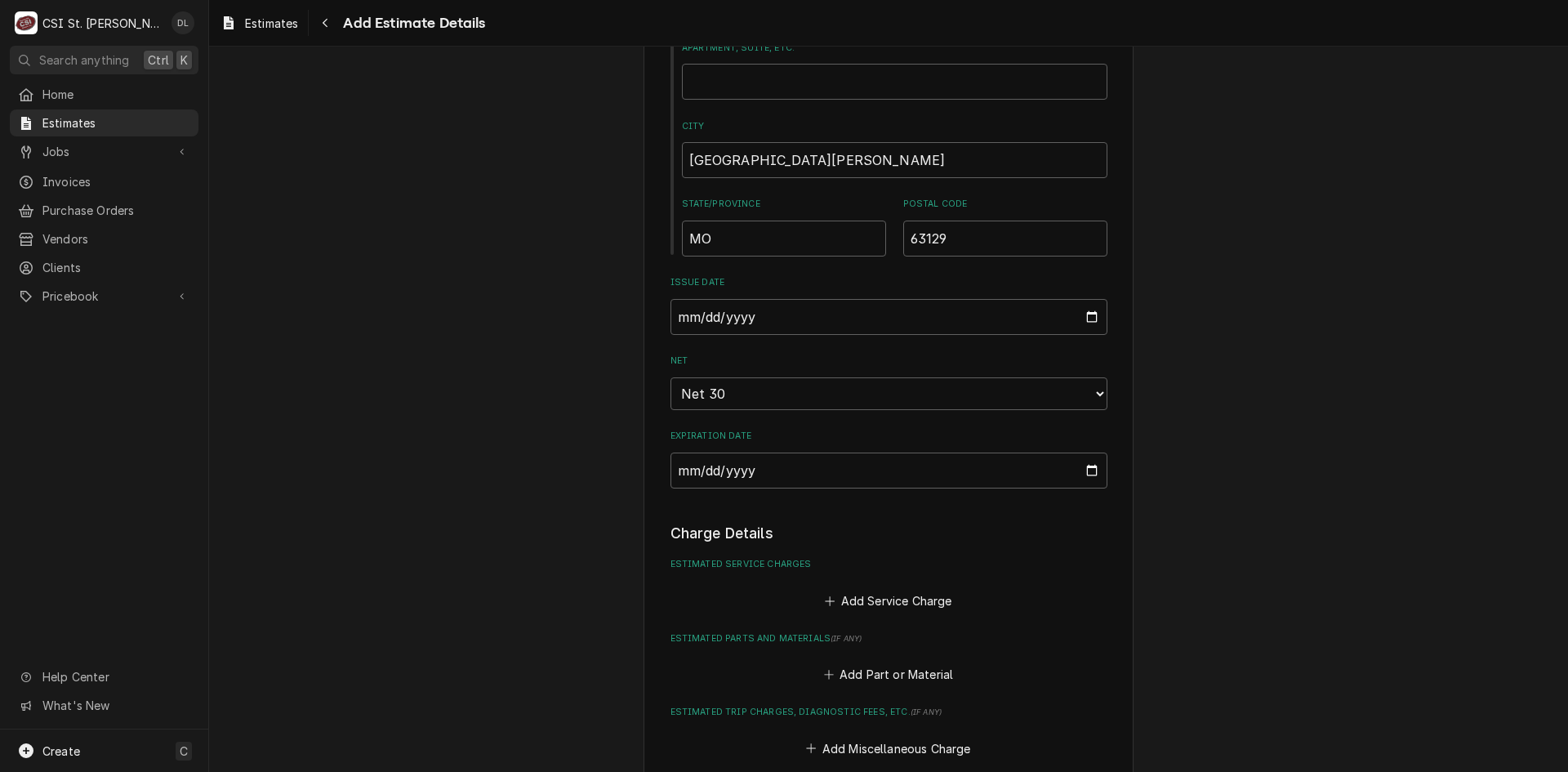
scroll to position [1062, 0]
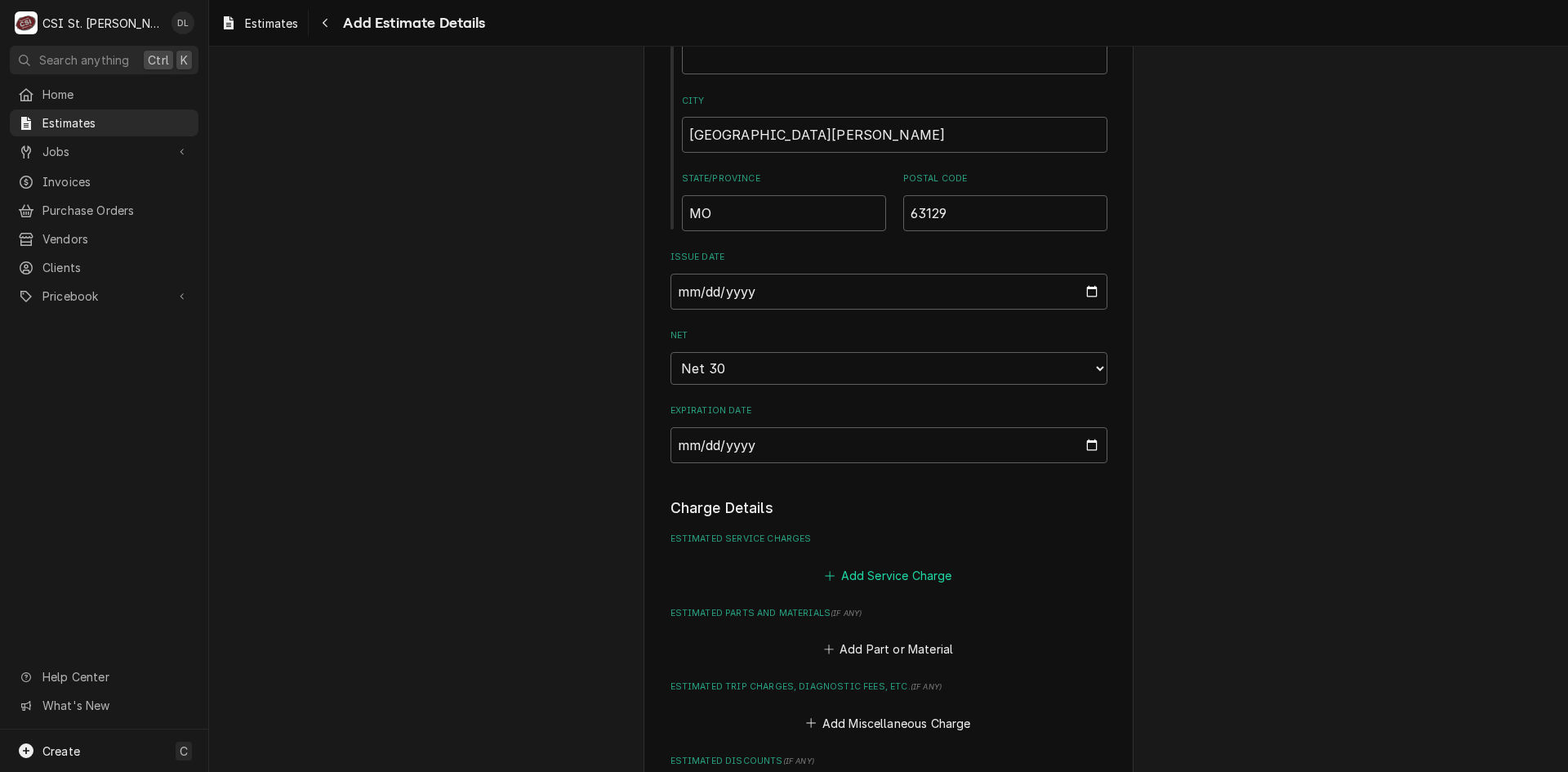
click at [822, 567] on button "Add Service Charge" at bounding box center [888, 574] width 132 height 23
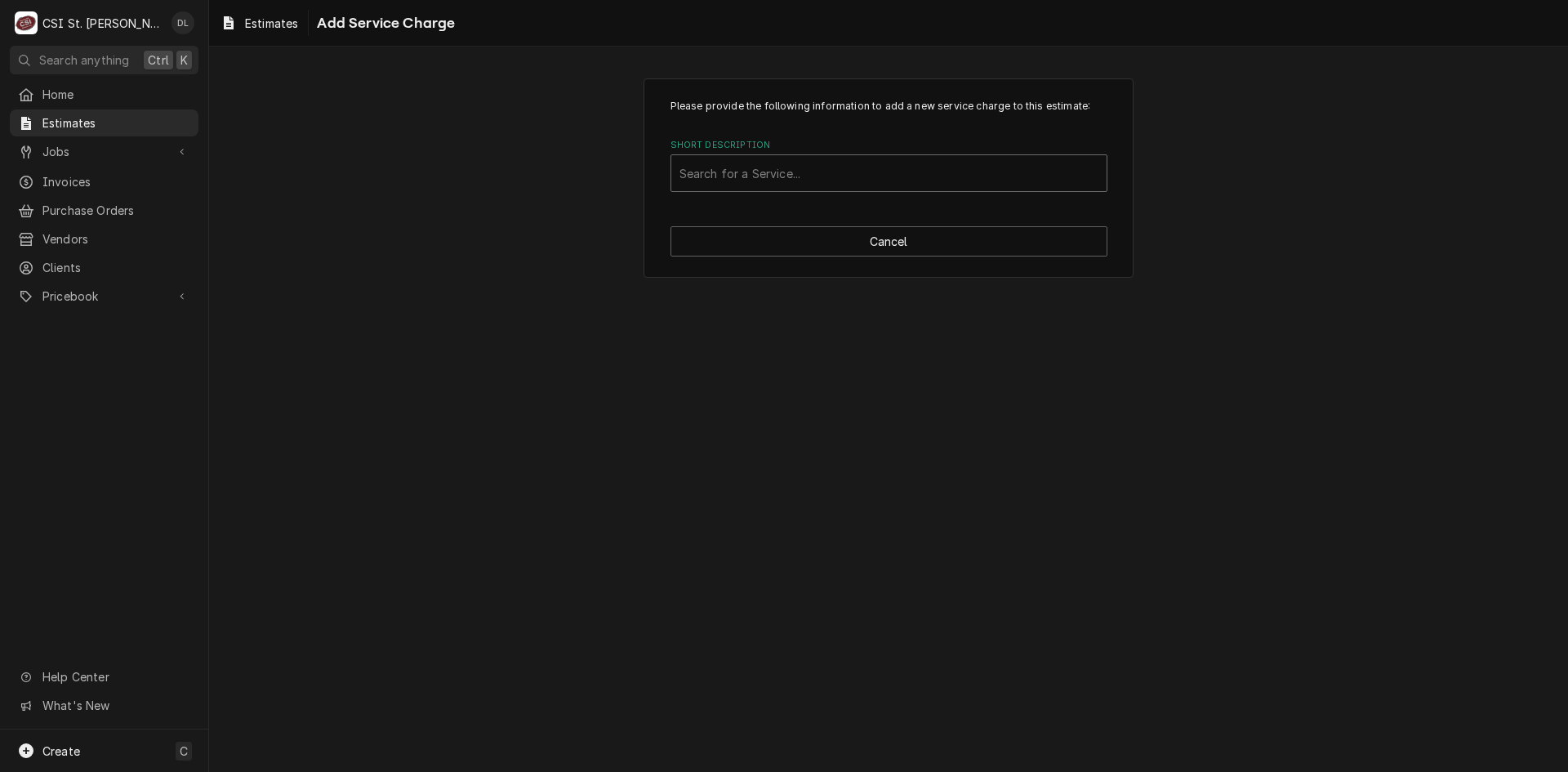
click at [849, 177] on div "Short Description" at bounding box center [888, 173] width 418 height 29
type input "scope dish"
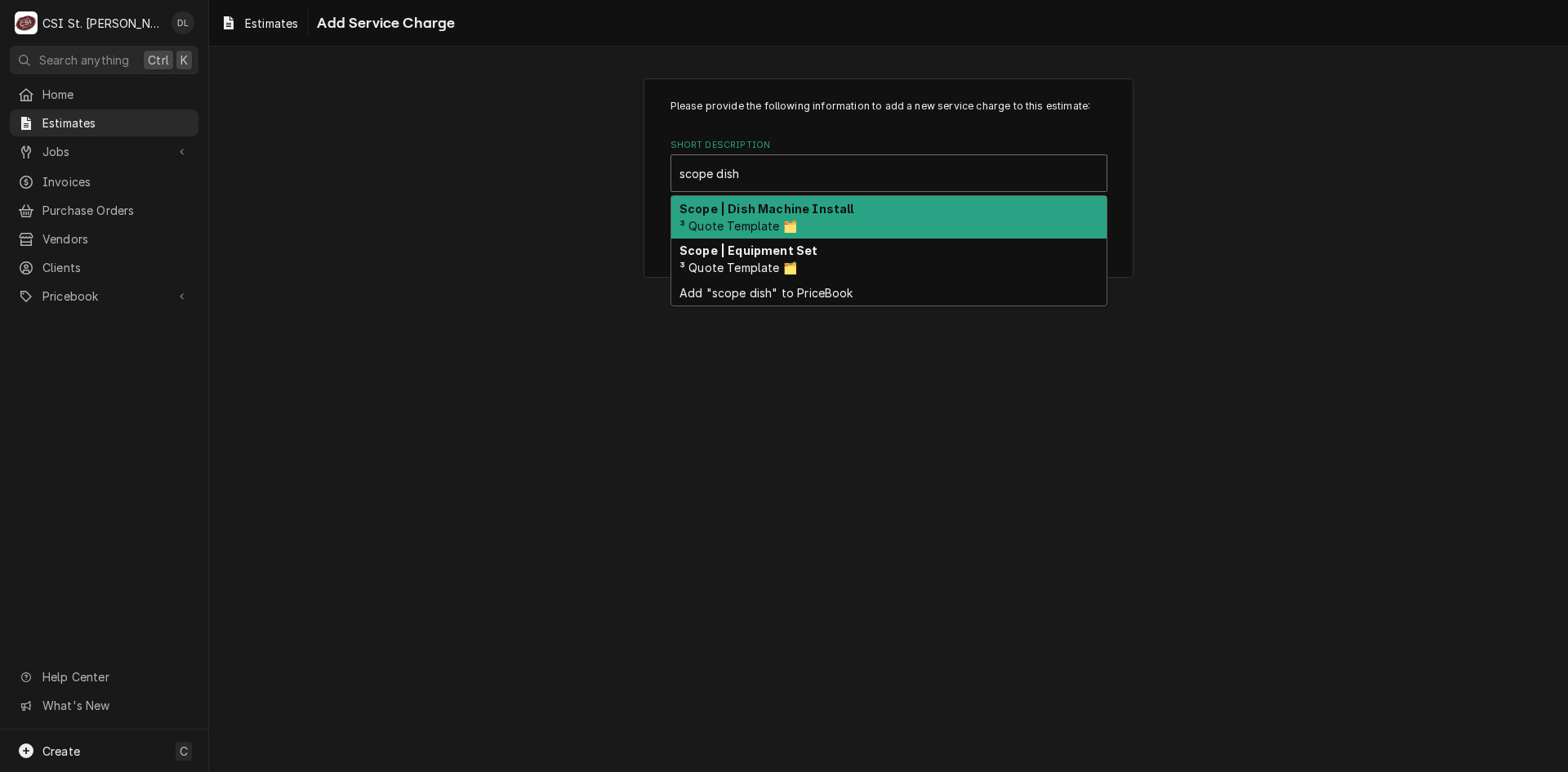
click at [880, 212] on div "Scope | Dish Machine Install ³ Quote Template 🗂️" at bounding box center [889, 217] width 435 height 43
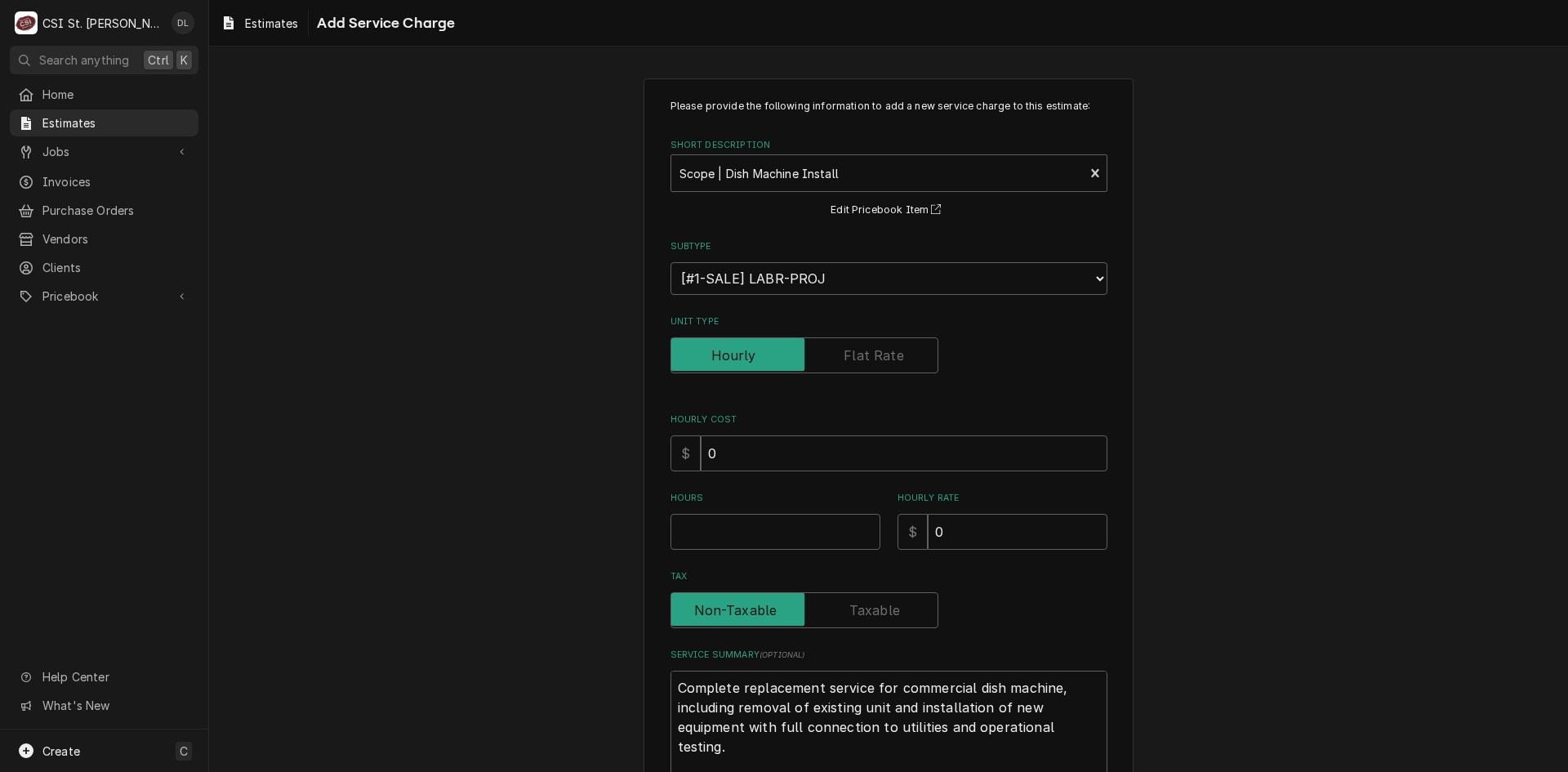
type textarea "x"
click at [841, 360] on input "Unit Type" at bounding box center [804, 356] width 253 height 36
checkbox input "true"
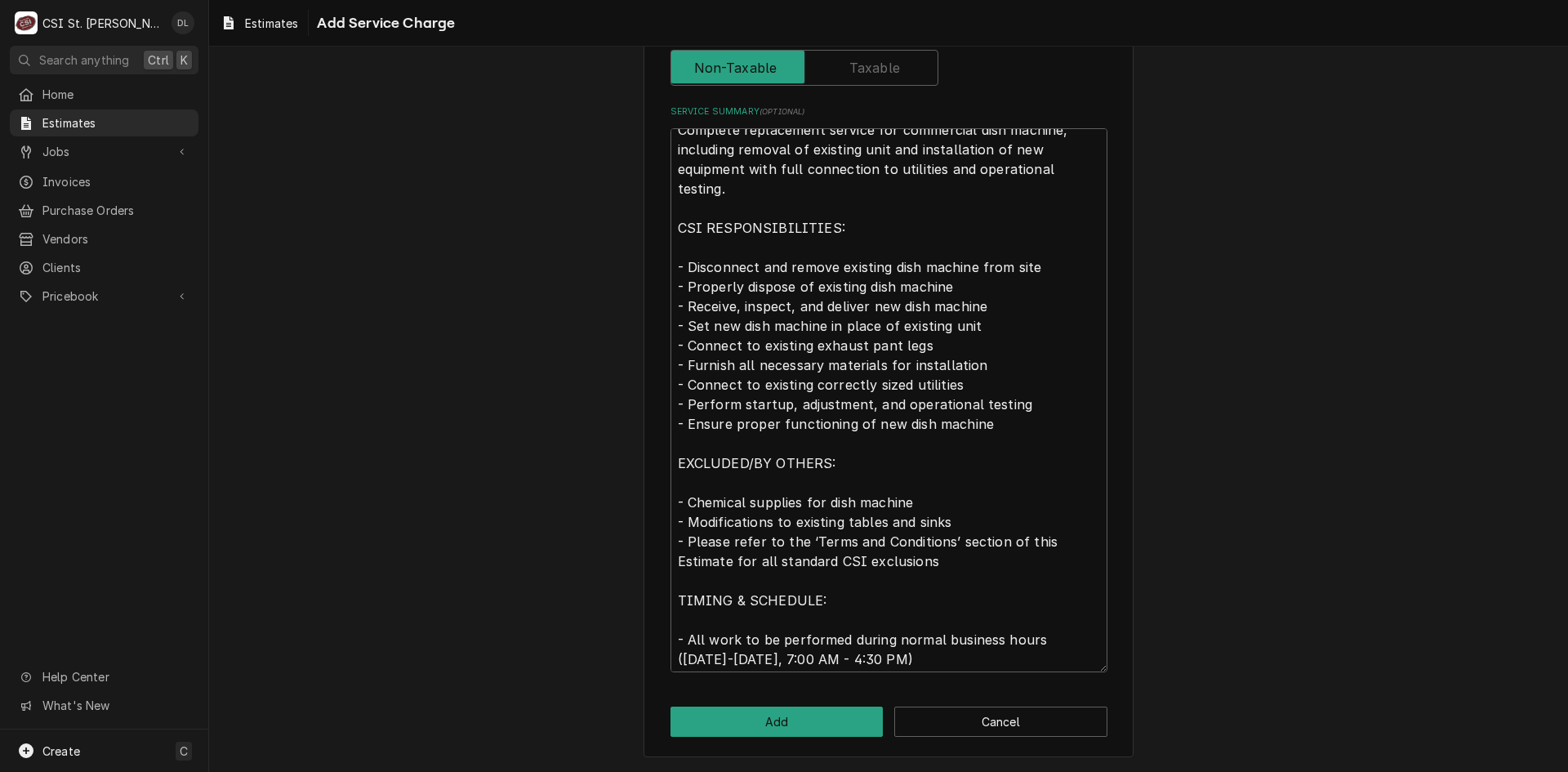
scroll to position [20, 0]
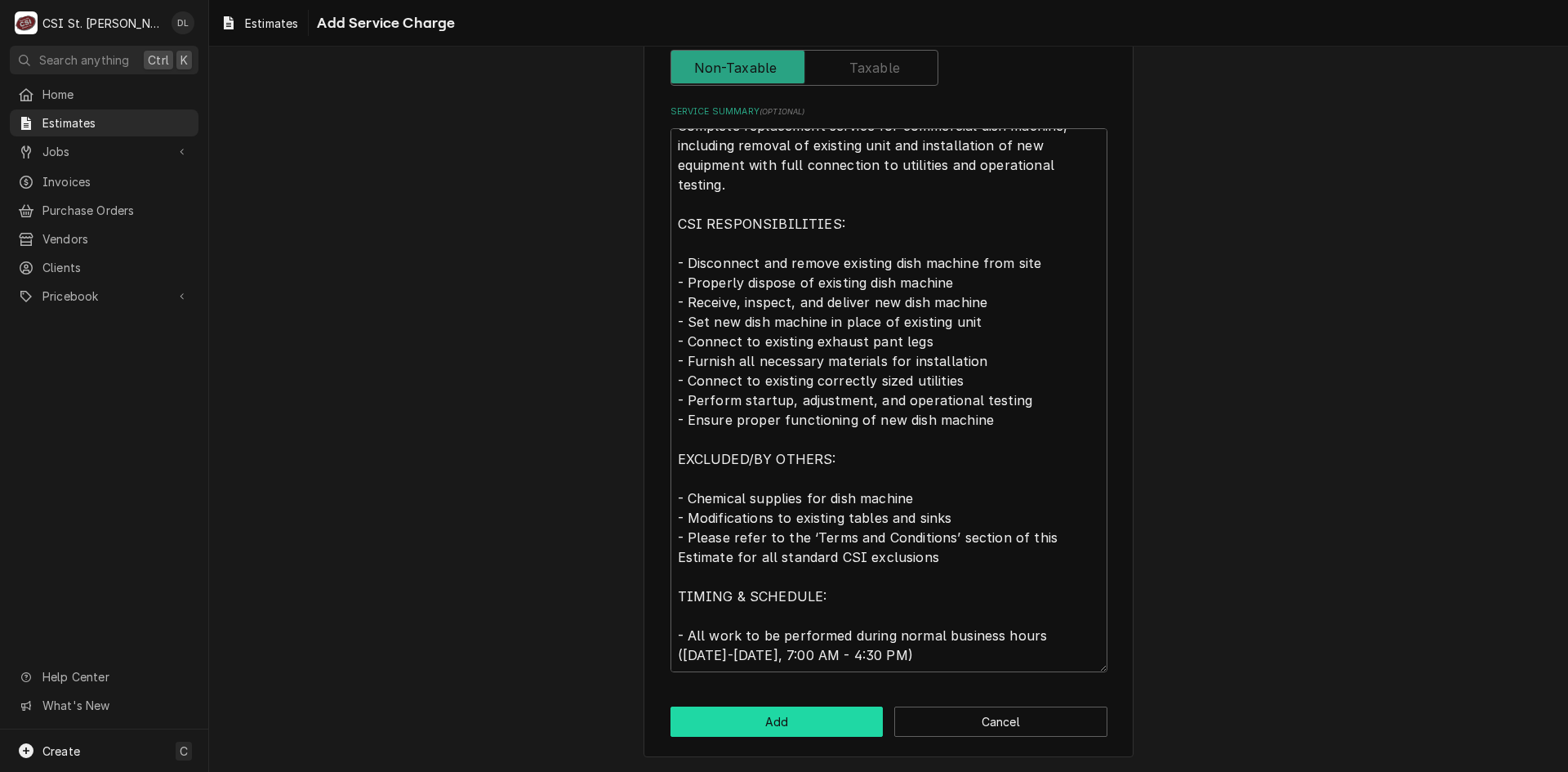
click at [787, 721] on button "Add" at bounding box center [776, 721] width 213 height 30
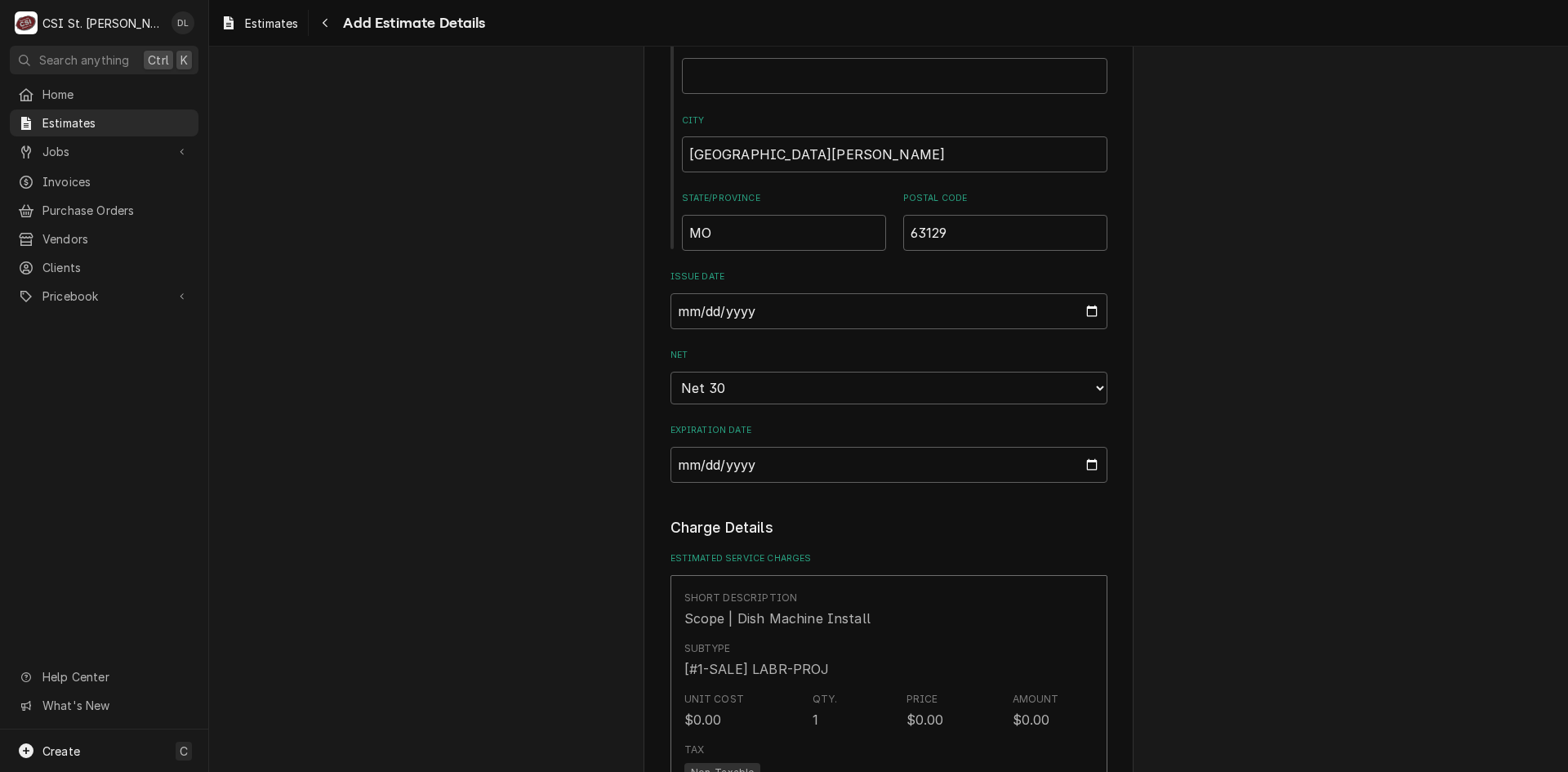
type textarea "x"
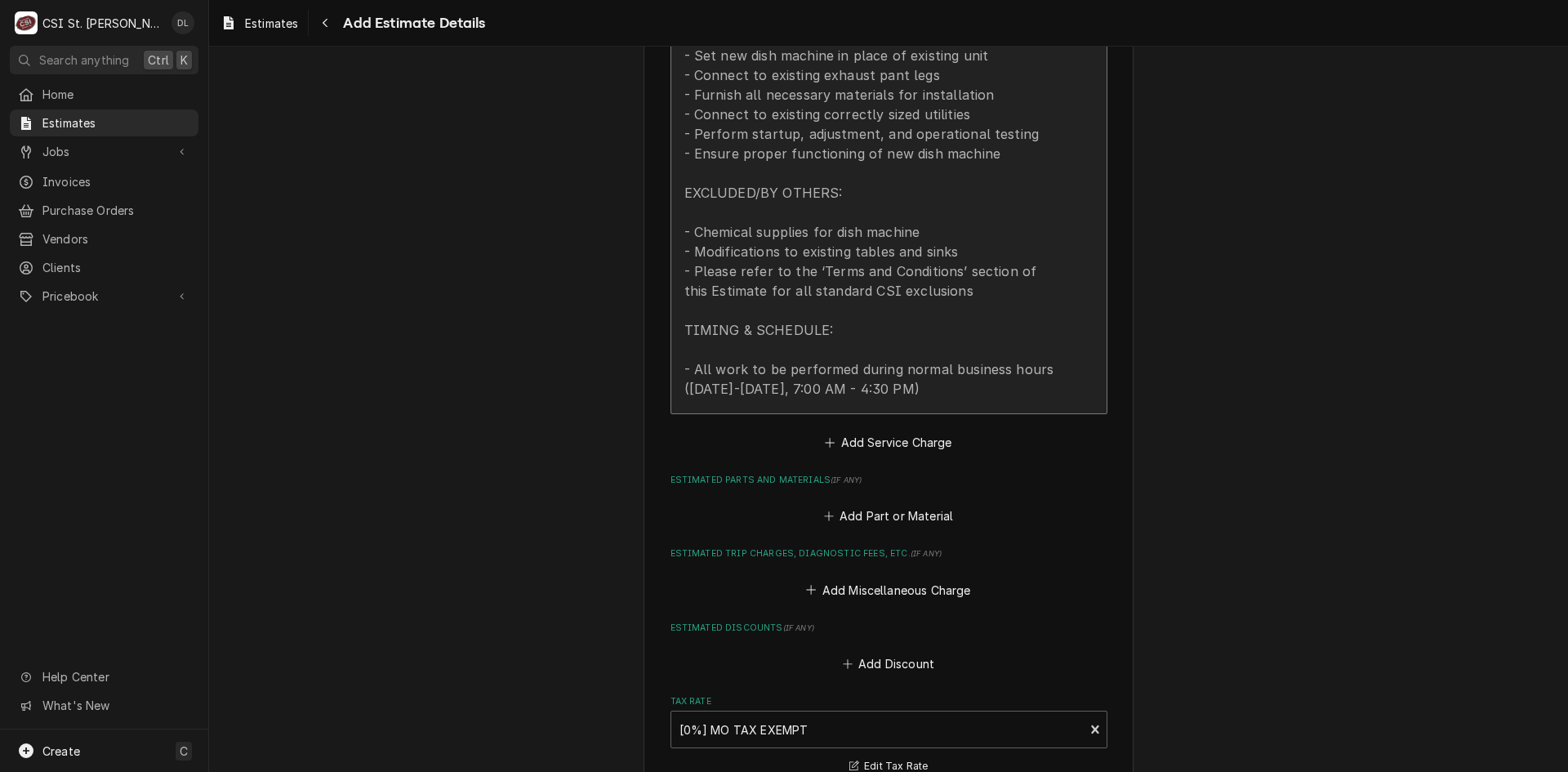
scroll to position [2022, 0]
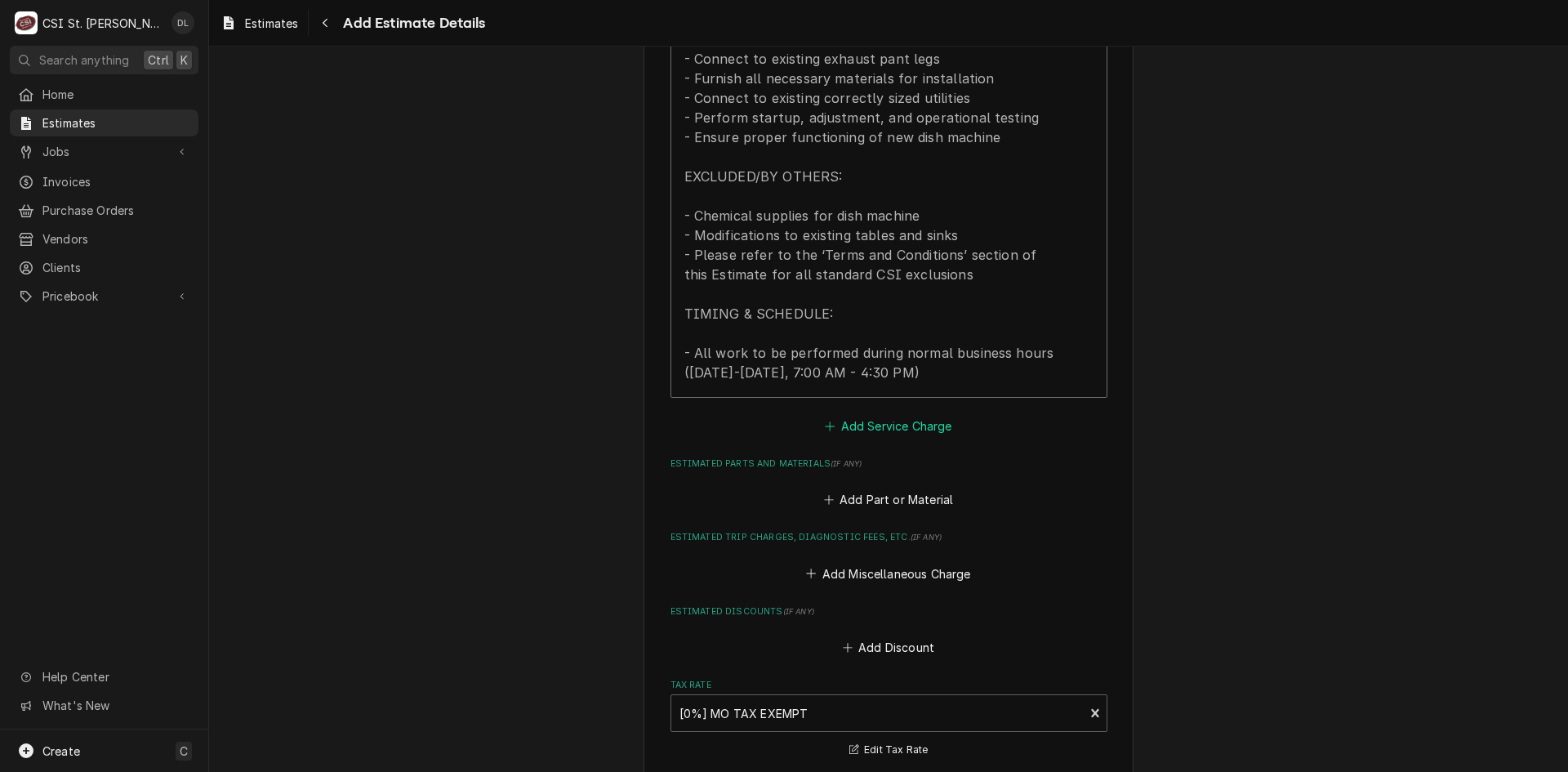
click at [825, 426] on icon "Estimated Service Charges" at bounding box center [830, 425] width 10 height 11
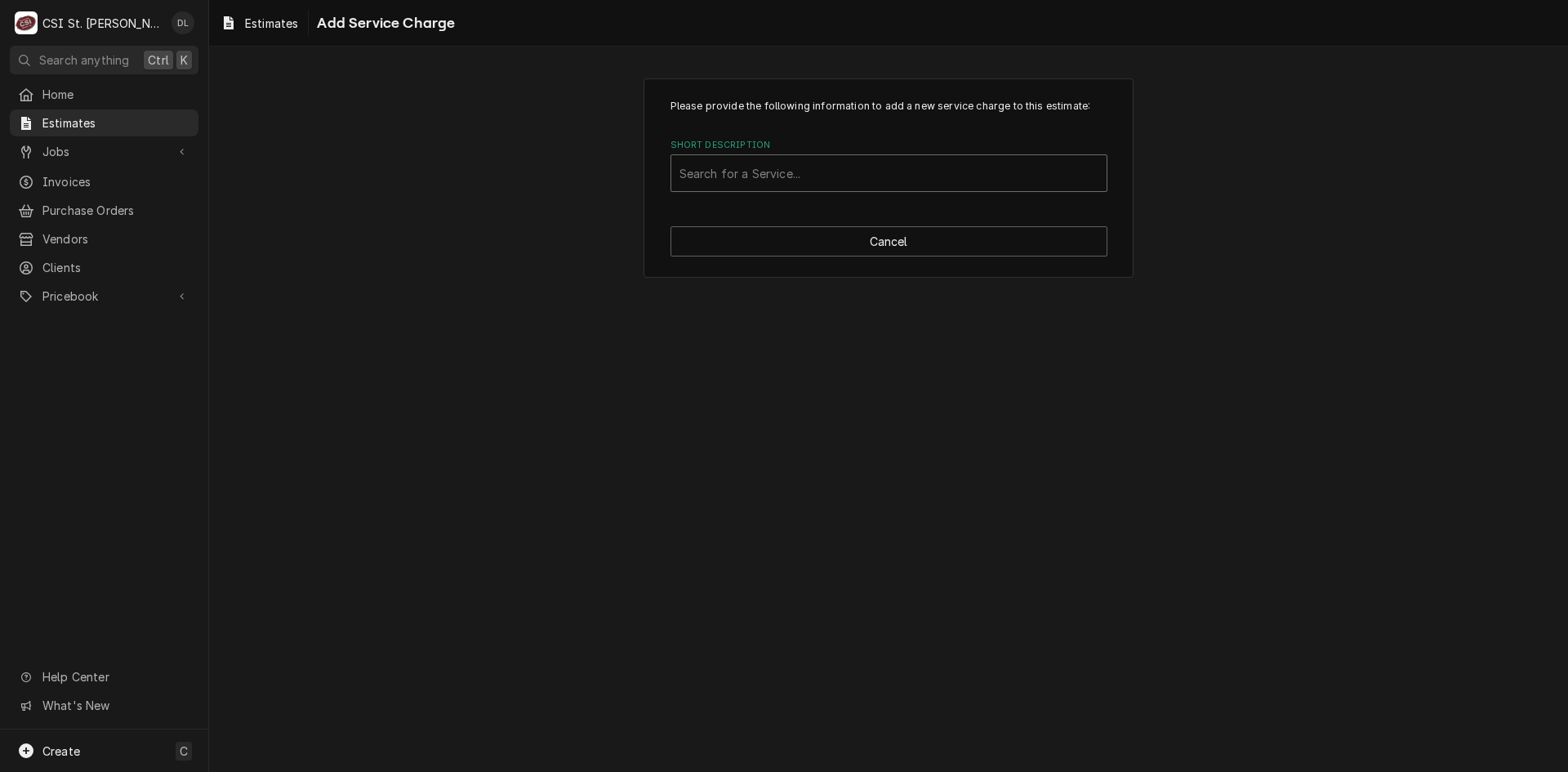
click at [830, 174] on div "Short Description" at bounding box center [888, 173] width 418 height 29
type input "project labor"
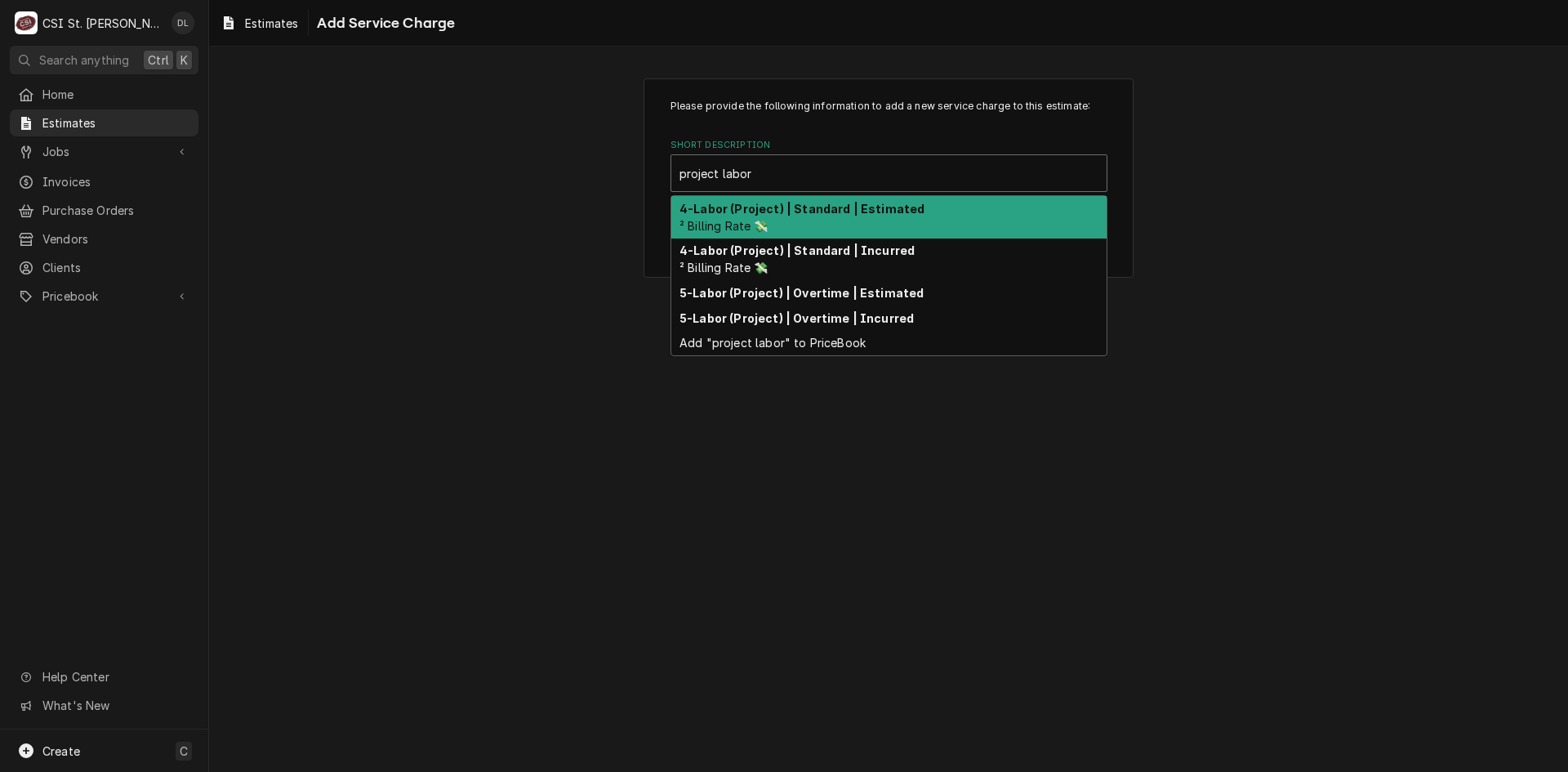
click at [804, 212] on strong "4-Labor (Project) | Standard | Estimated" at bounding box center [801, 209] width 245 height 14
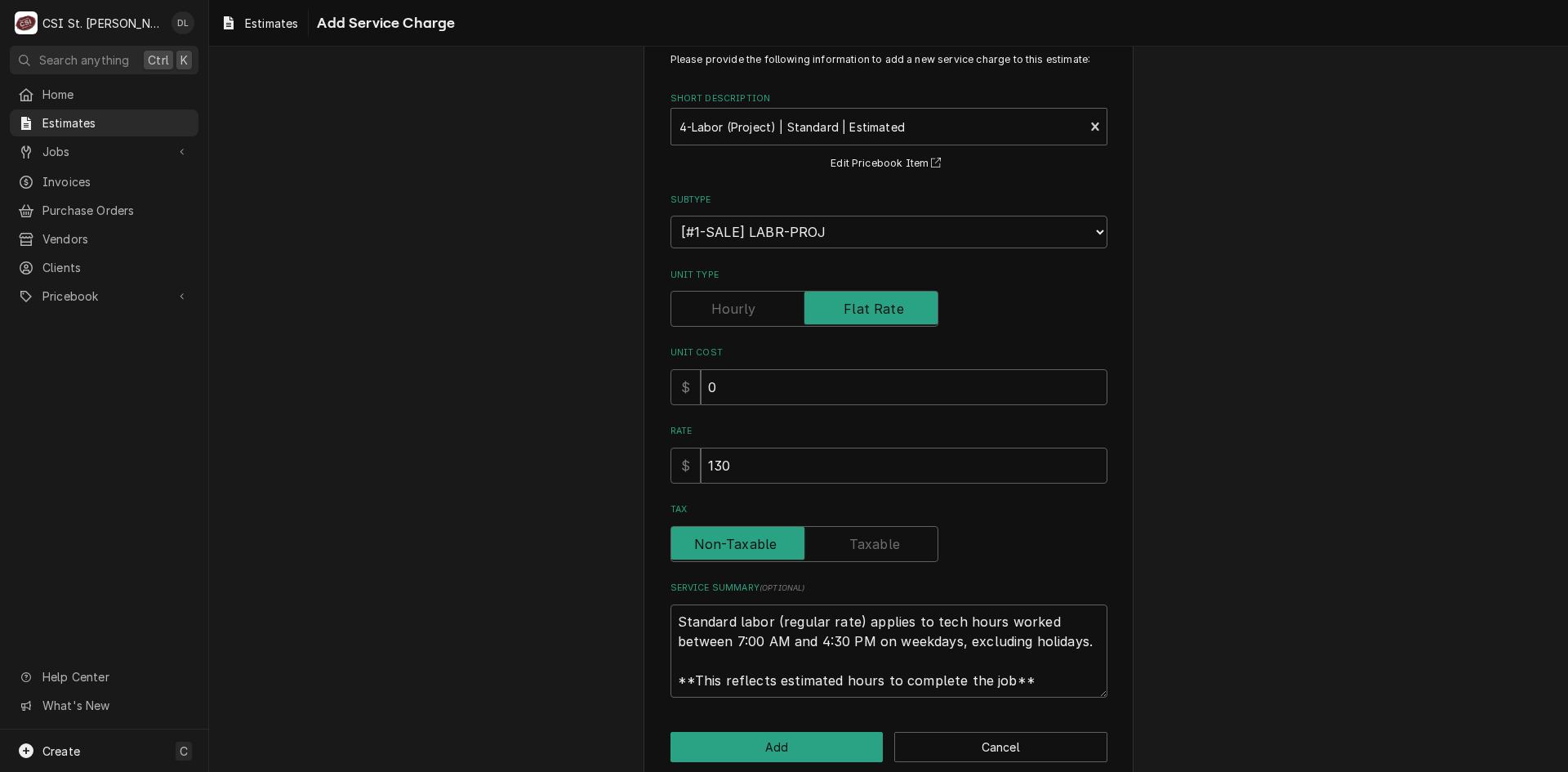
scroll to position [72, 0]
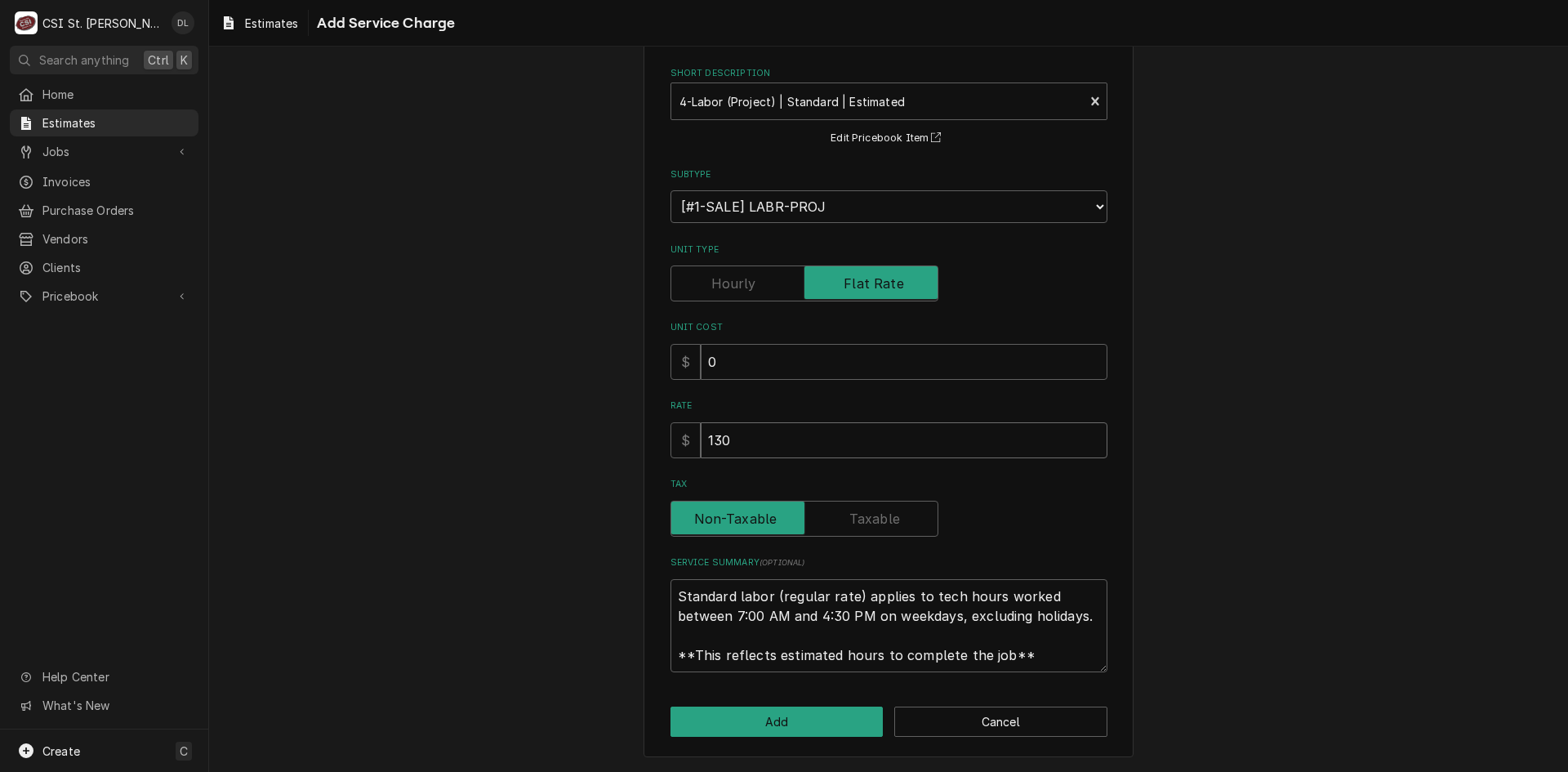
drag, startPoint x: 836, startPoint y: 446, endPoint x: 707, endPoint y: 436, distance: 129.4
click at [707, 436] on input "130" at bounding box center [904, 440] width 406 height 36
type textarea "x"
type input "1"
type textarea "x"
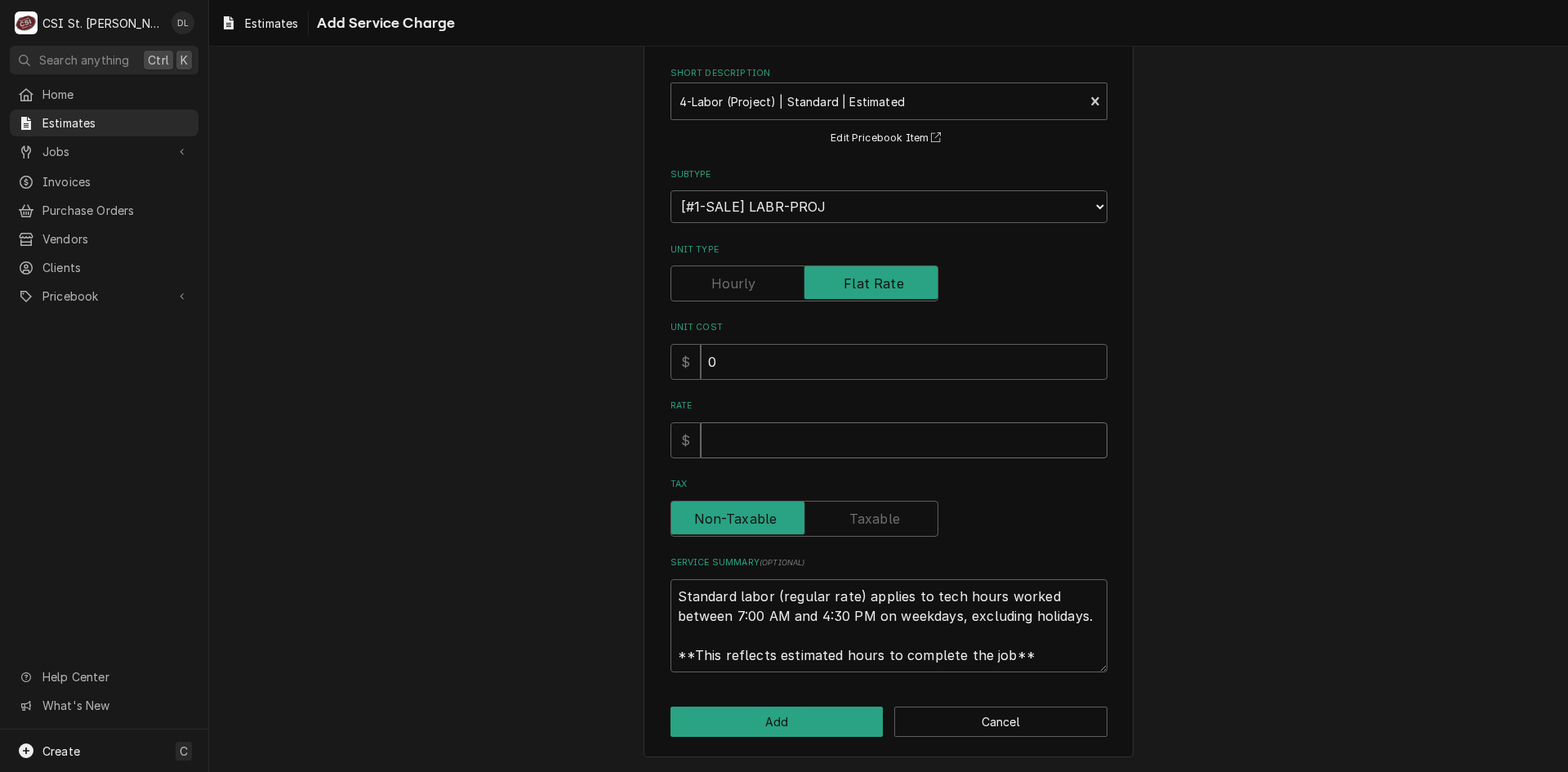
type textarea "x"
click at [776, 714] on button "Add" at bounding box center [776, 721] width 213 height 30
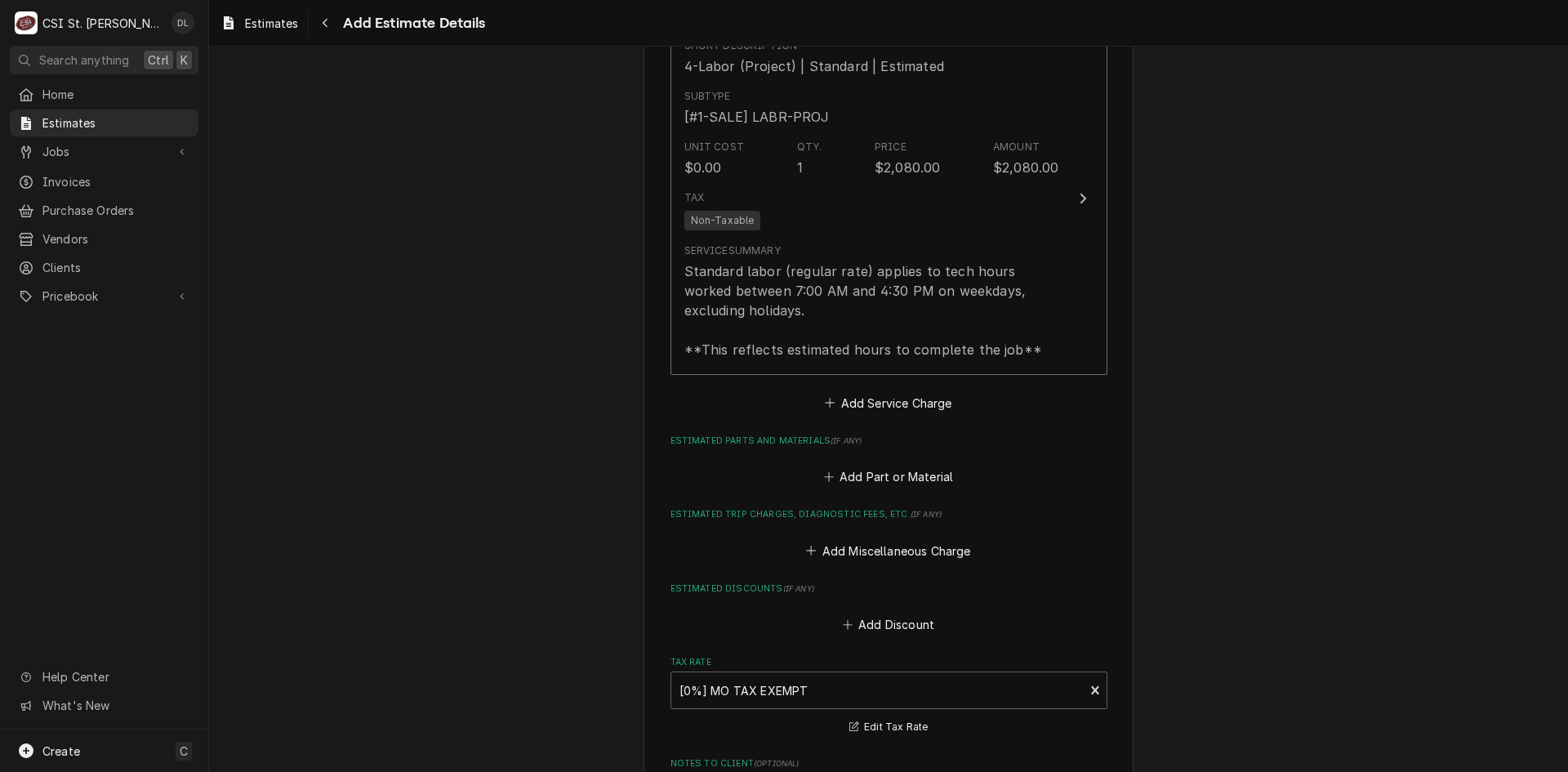
scroll to position [2461, 0]
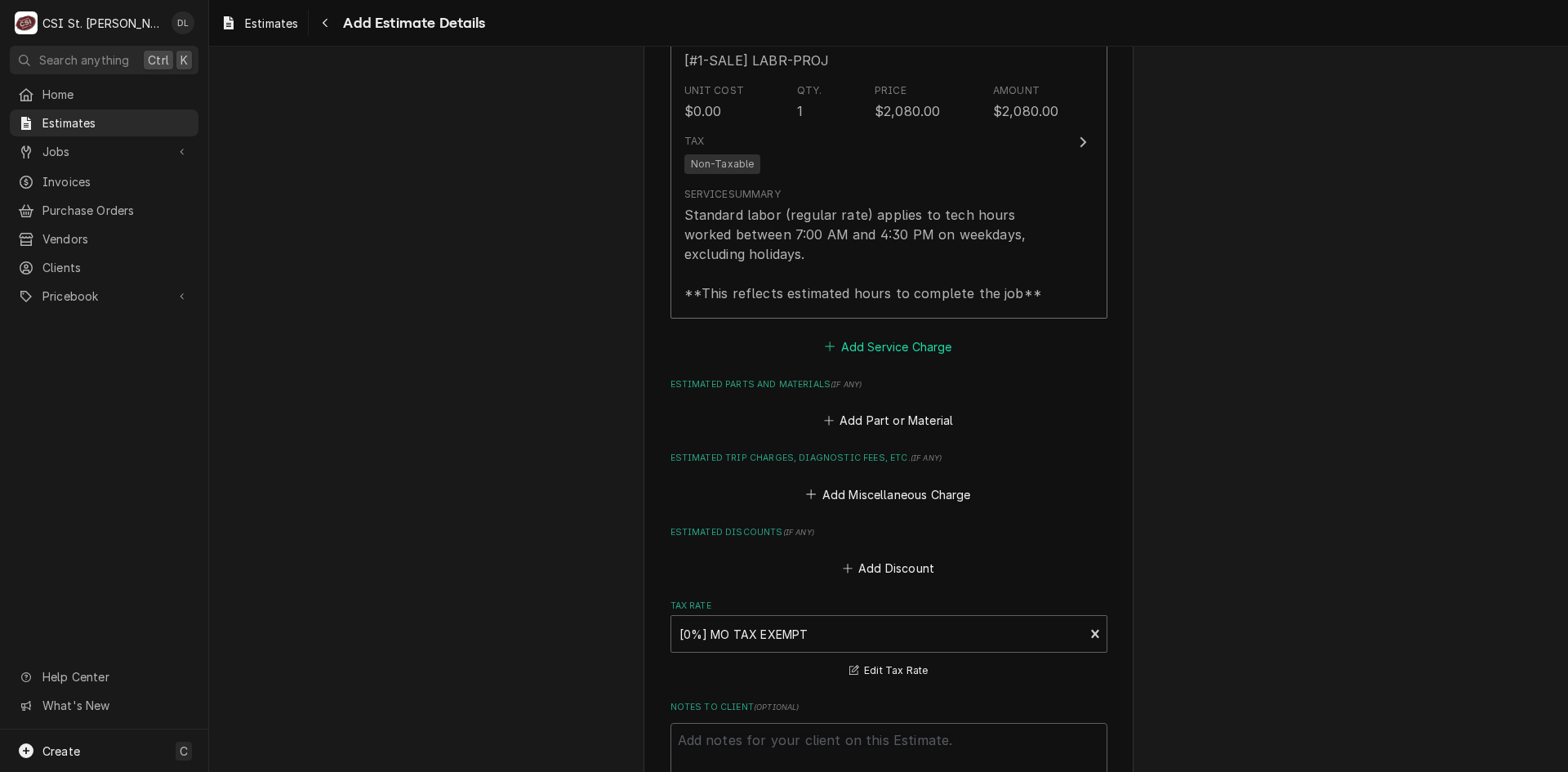
click at [829, 348] on icon "Estimated Service Charges" at bounding box center [830, 346] width 10 height 11
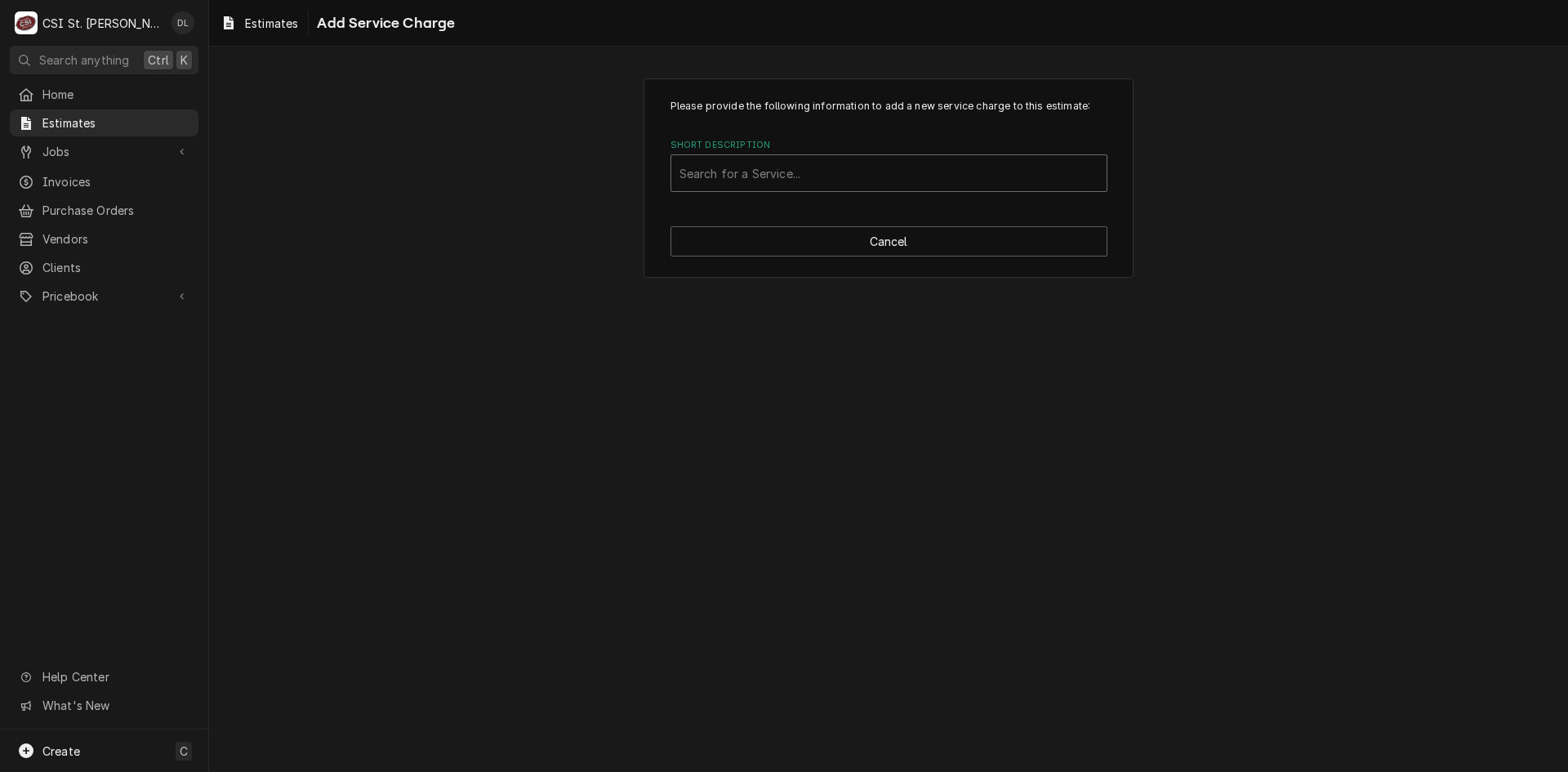
click at [818, 173] on div "Short Description" at bounding box center [888, 173] width 418 height 29
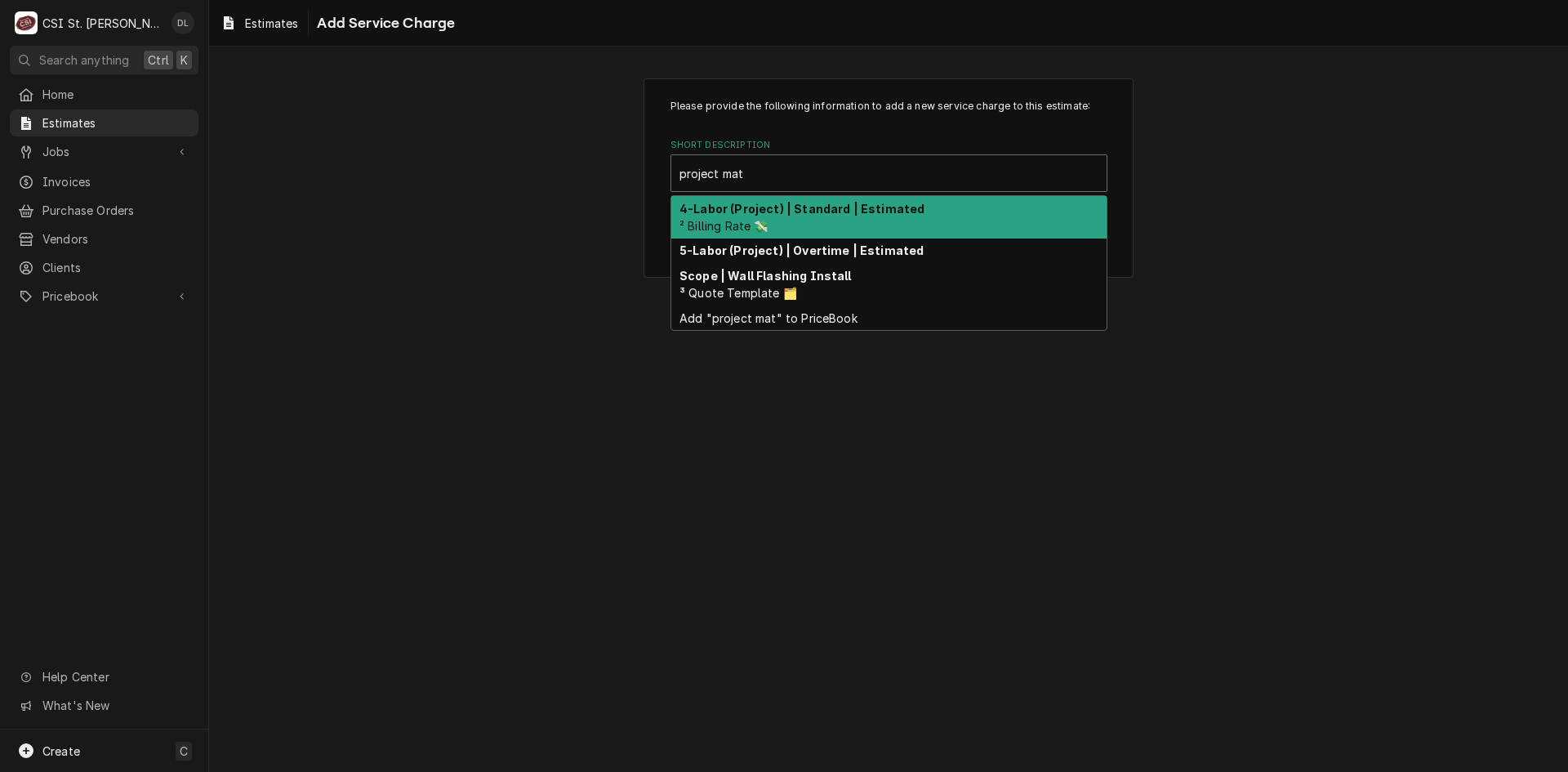
click at [797, 205] on strong "4-Labor (Project) | Standard | Estimated" at bounding box center [801, 209] width 245 height 14
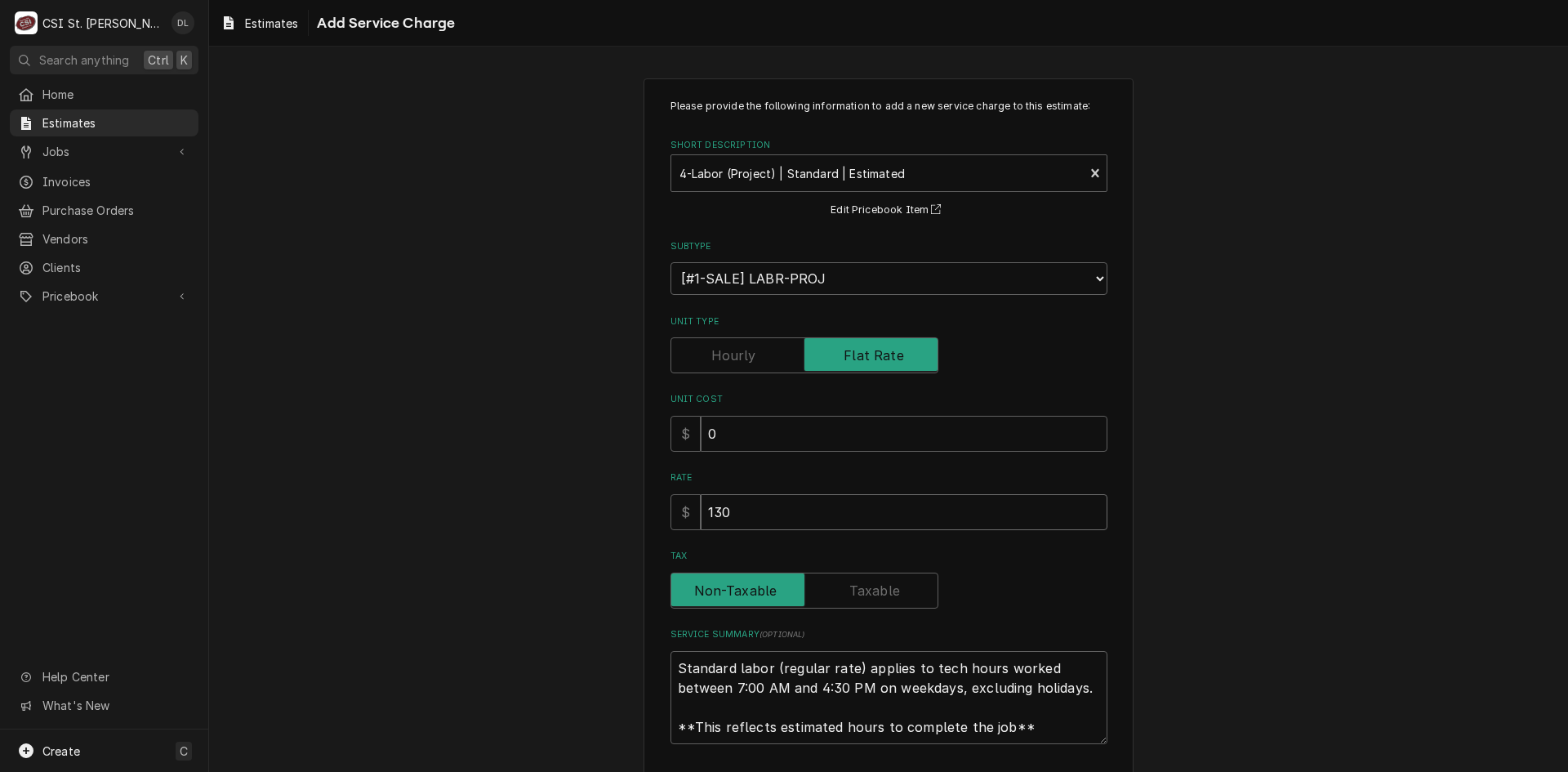
drag, startPoint x: 780, startPoint y: 507, endPoint x: 577, endPoint y: 508, distance: 203.0
click at [578, 508] on div "Please provide the following information to add a new service charge to this es…" at bounding box center [888, 453] width 1359 height 780
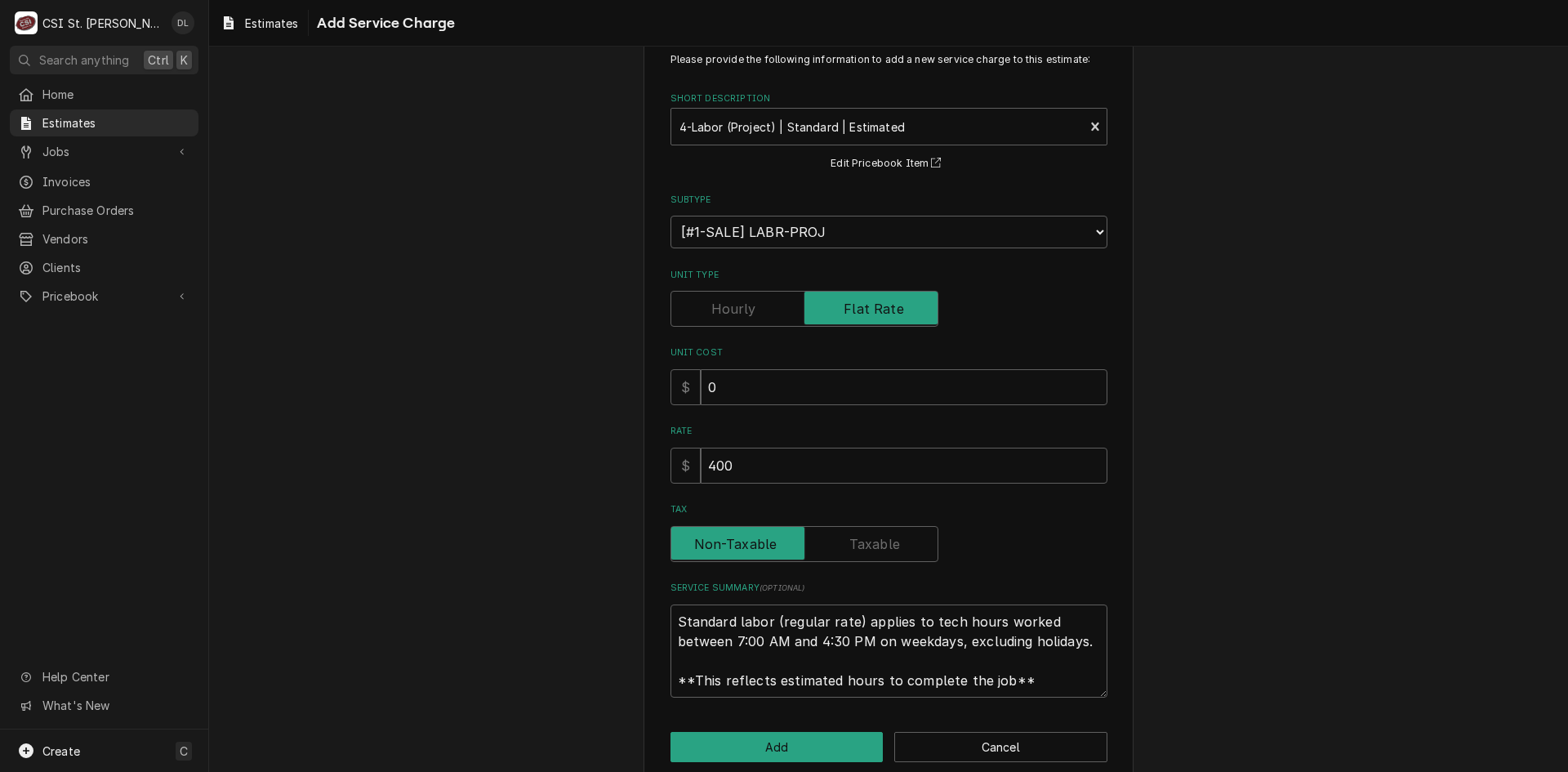
scroll to position [72, 0]
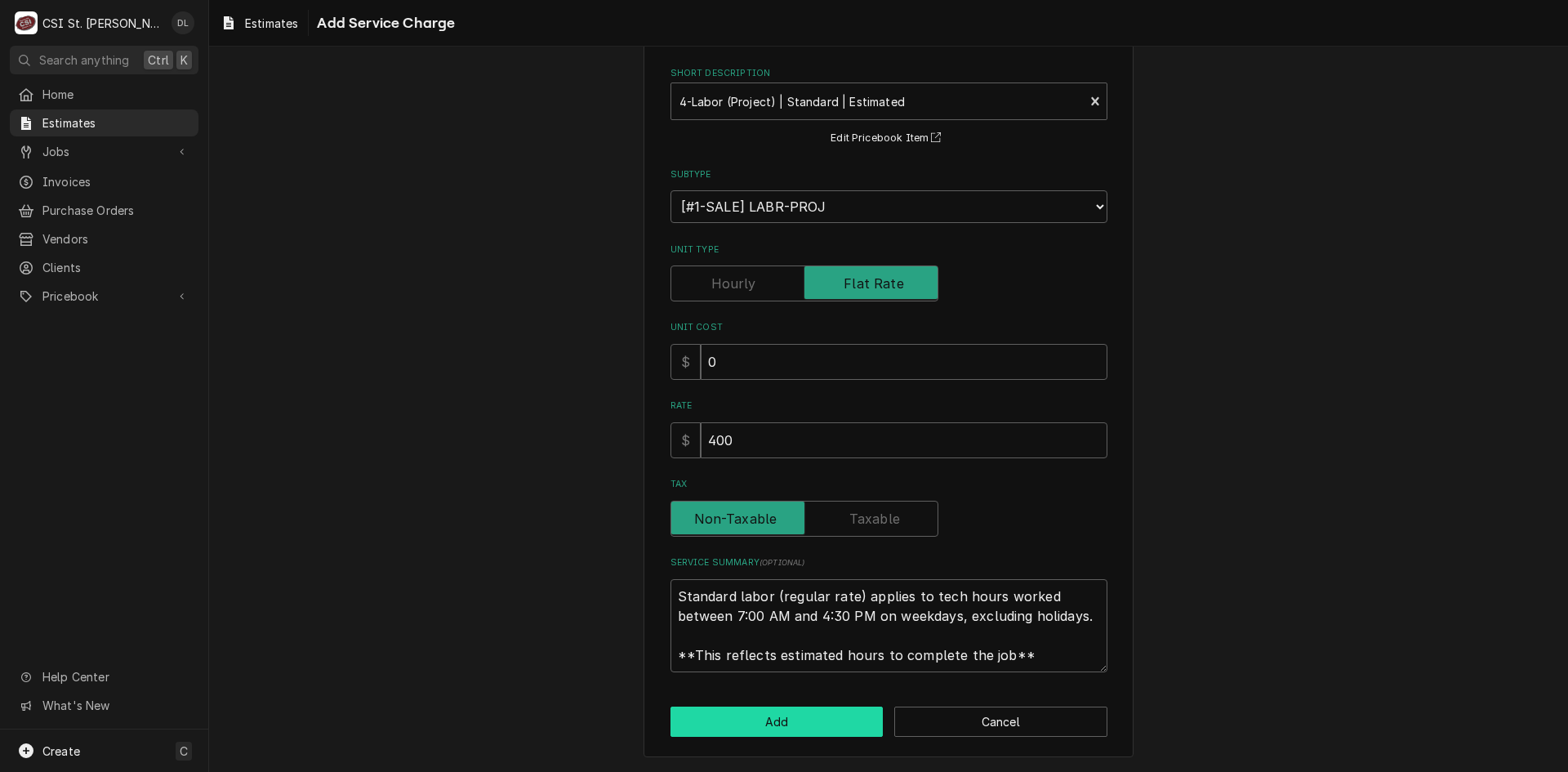
click at [767, 710] on button "Add" at bounding box center [776, 721] width 213 height 30
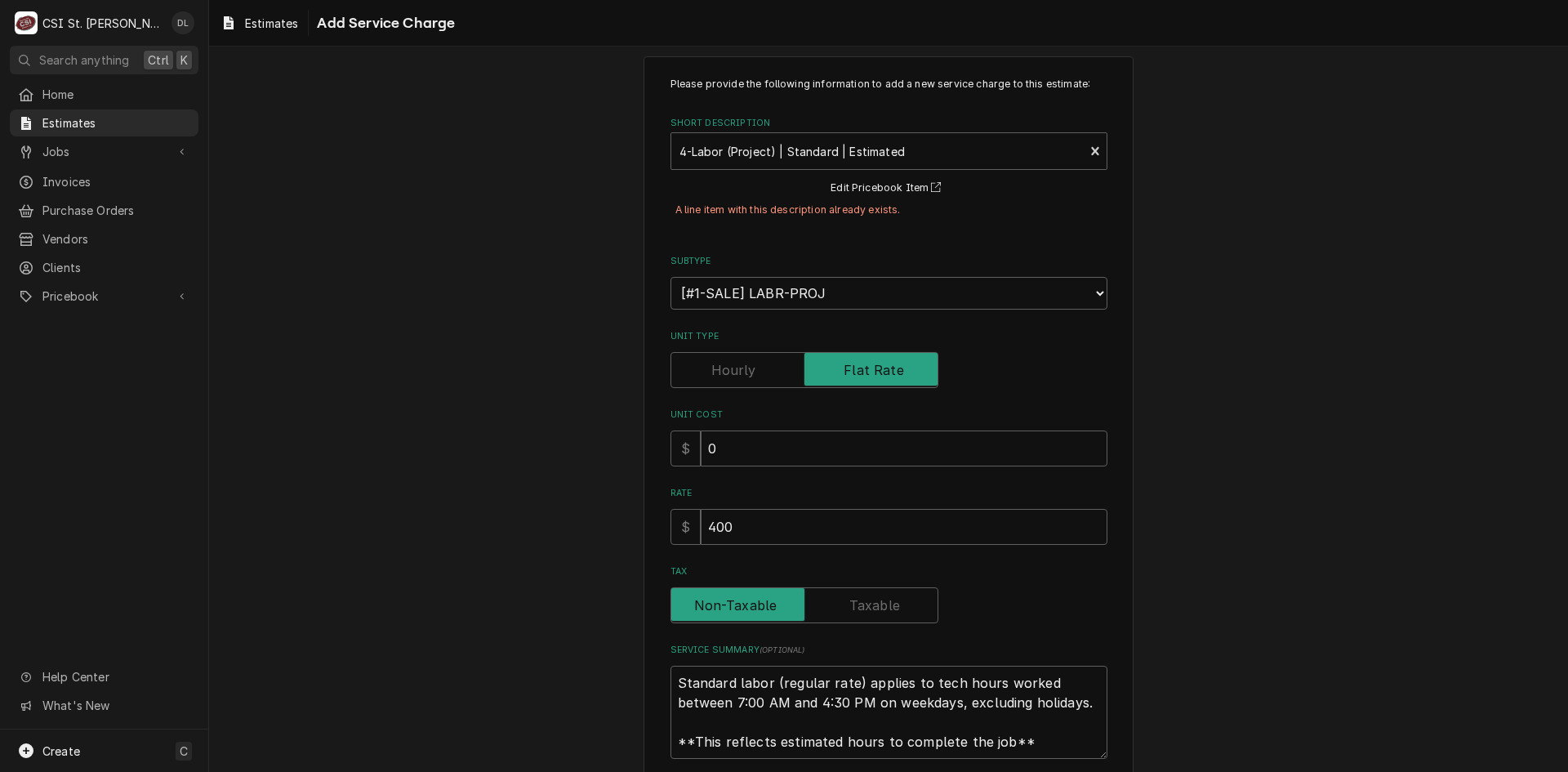
scroll to position [0, 0]
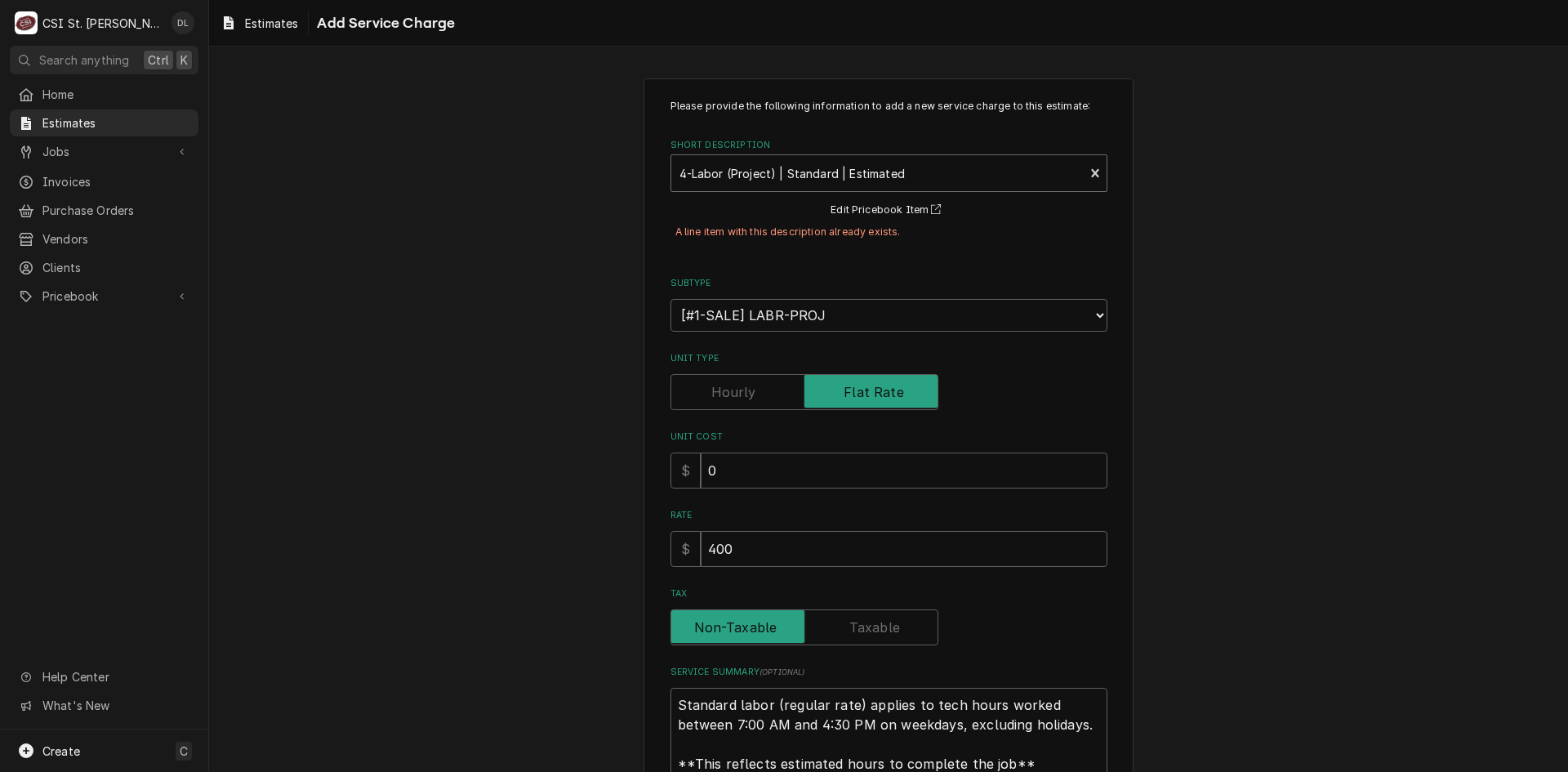
click at [992, 169] on div "Short Description" at bounding box center [877, 173] width 396 height 29
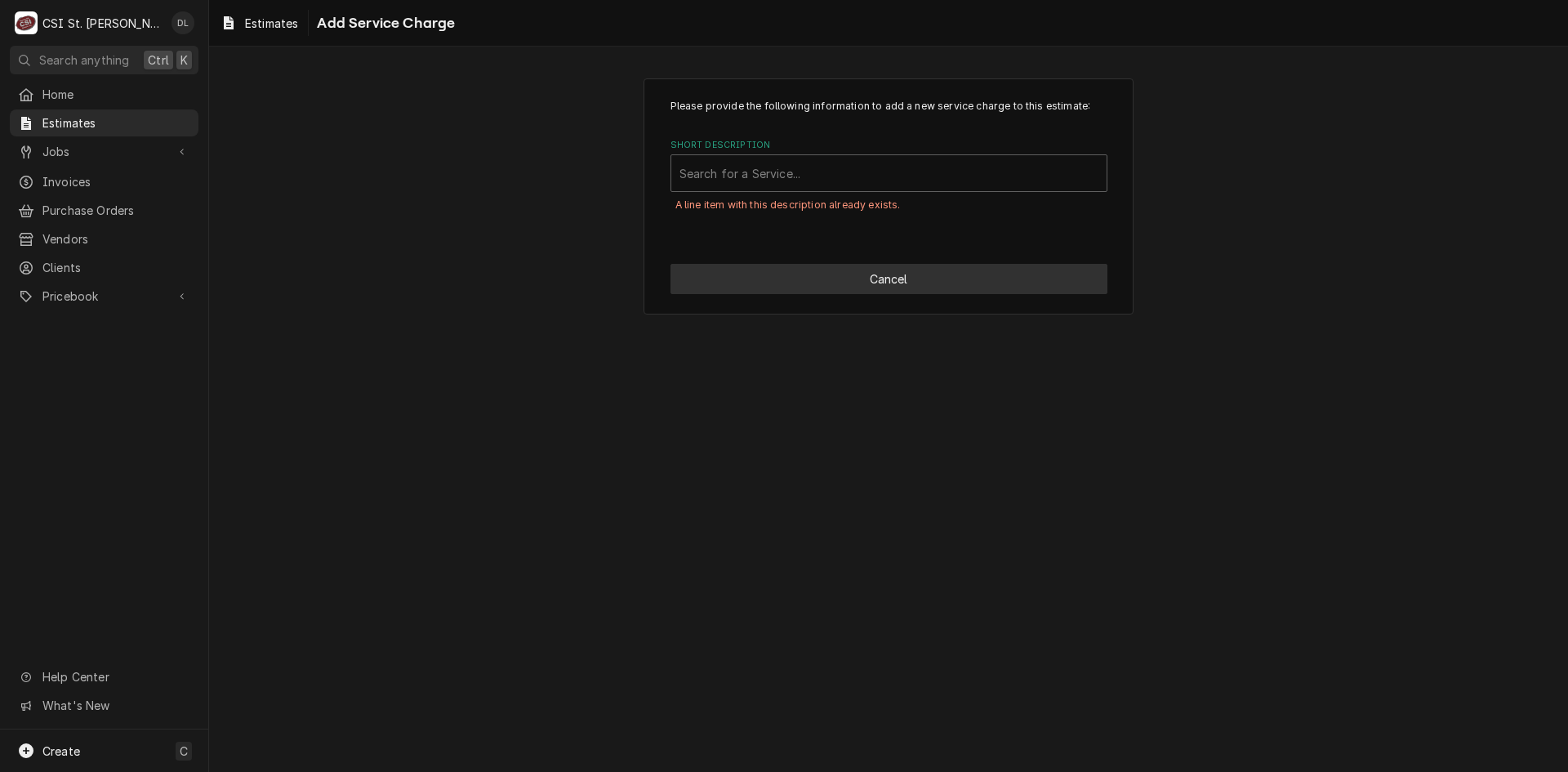
click at [971, 277] on button "Cancel" at bounding box center [888, 279] width 436 height 30
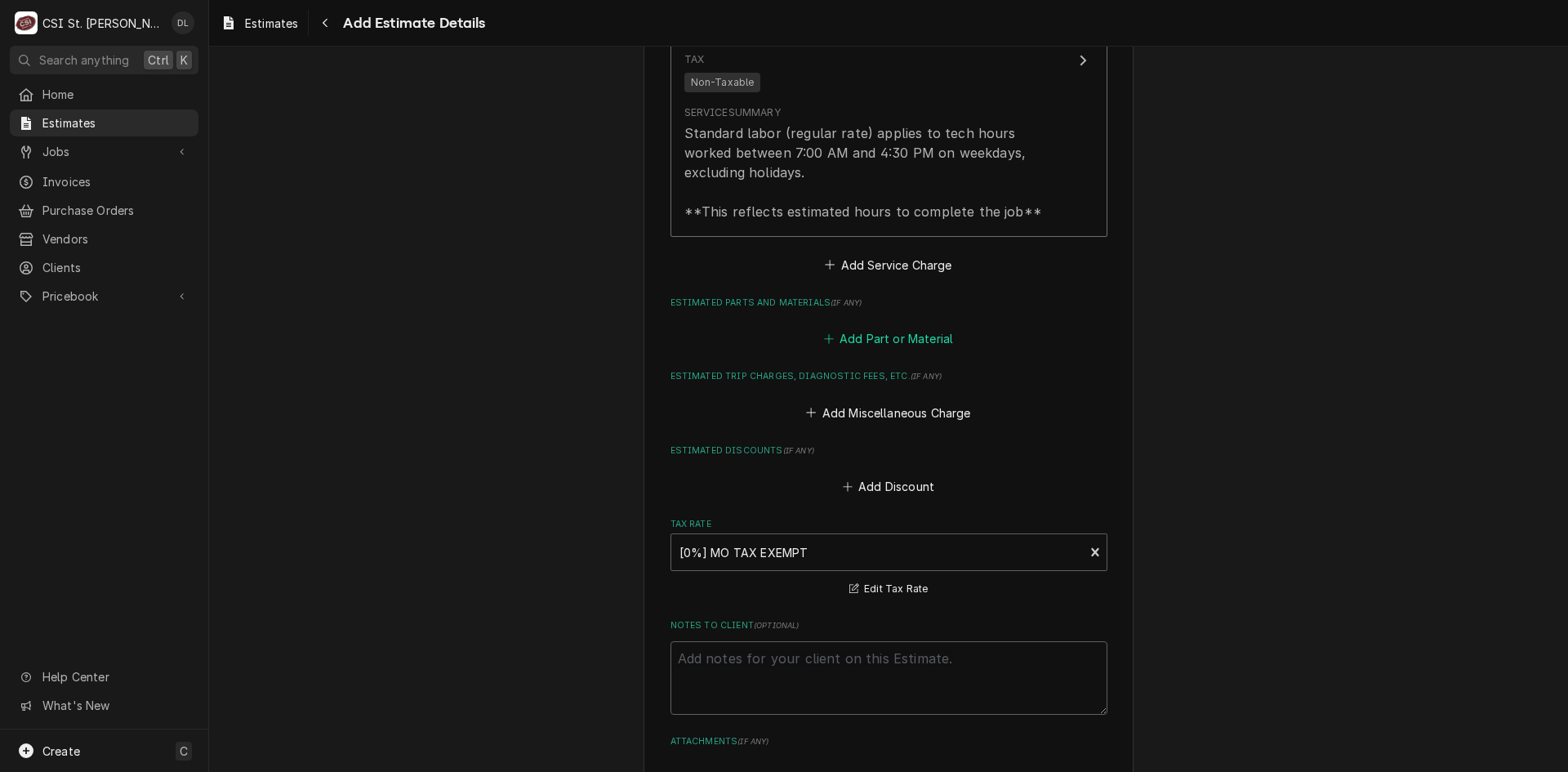
click at [826, 340] on icon "Estimated Parts and Materials" at bounding box center [829, 339] width 10 height 11
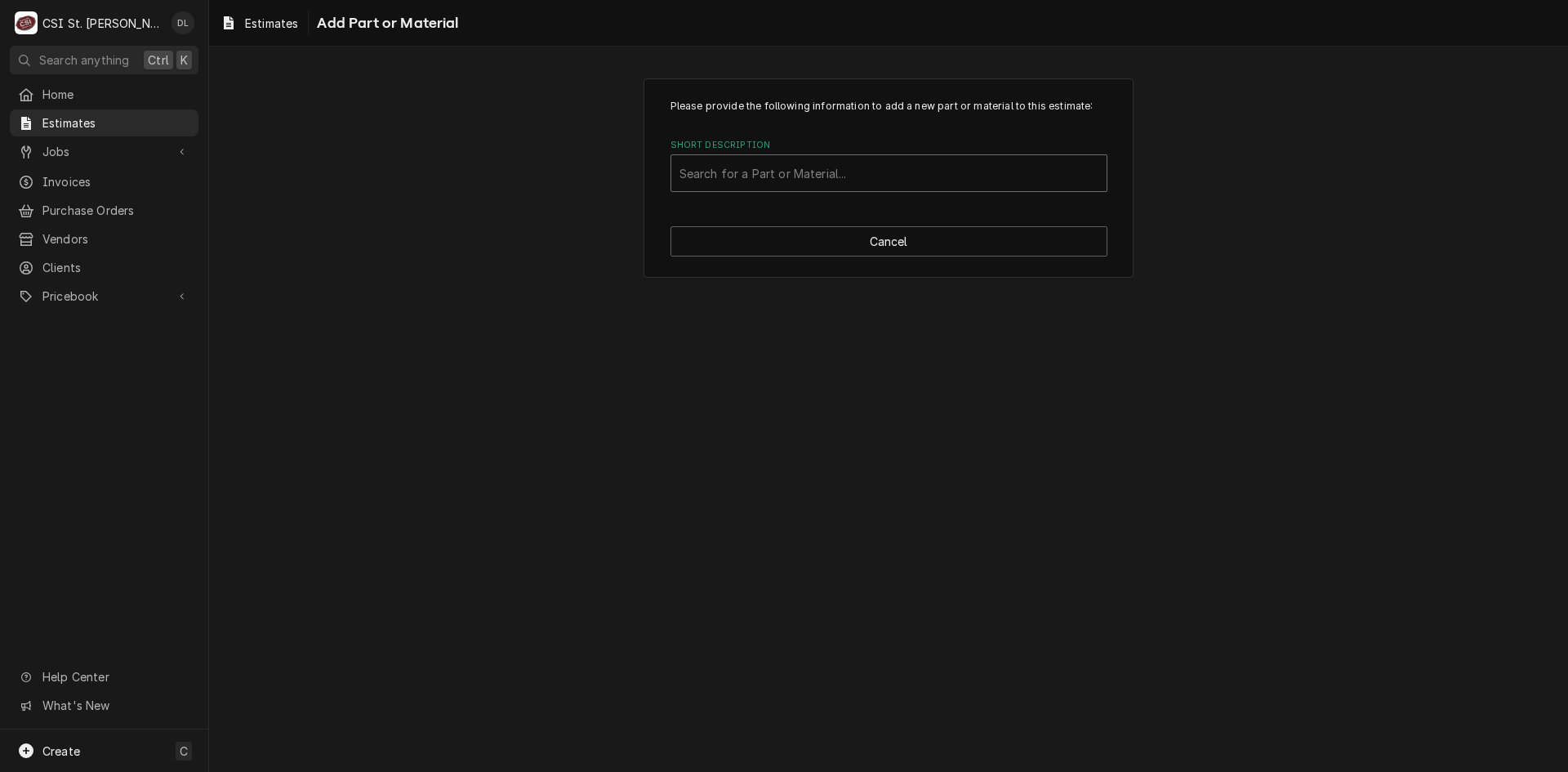
click at [843, 175] on div "Short Description" at bounding box center [888, 173] width 418 height 29
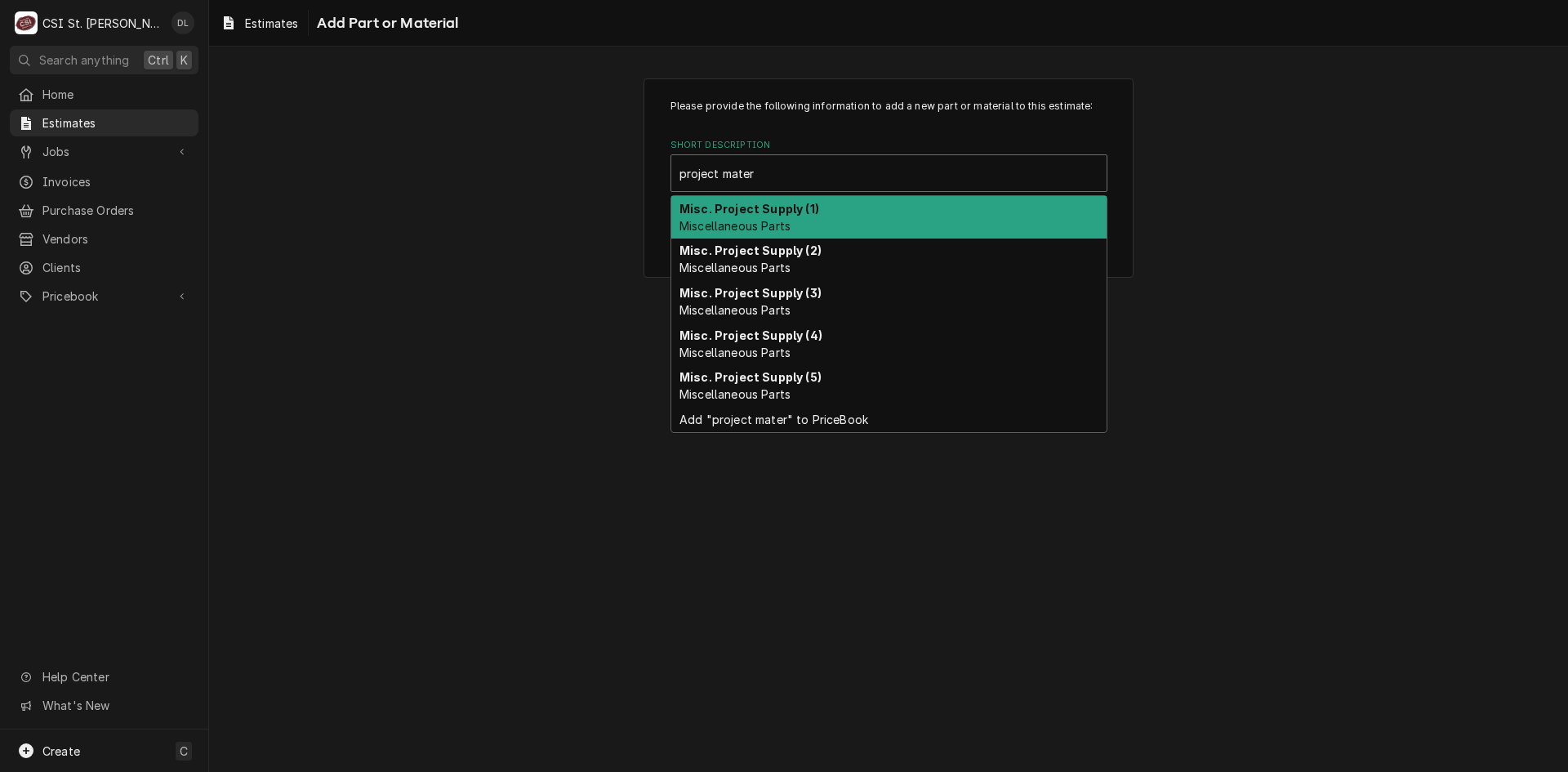
click at [803, 217] on div "Misc. Project Supply (1) Miscellaneous Parts" at bounding box center [889, 217] width 435 height 43
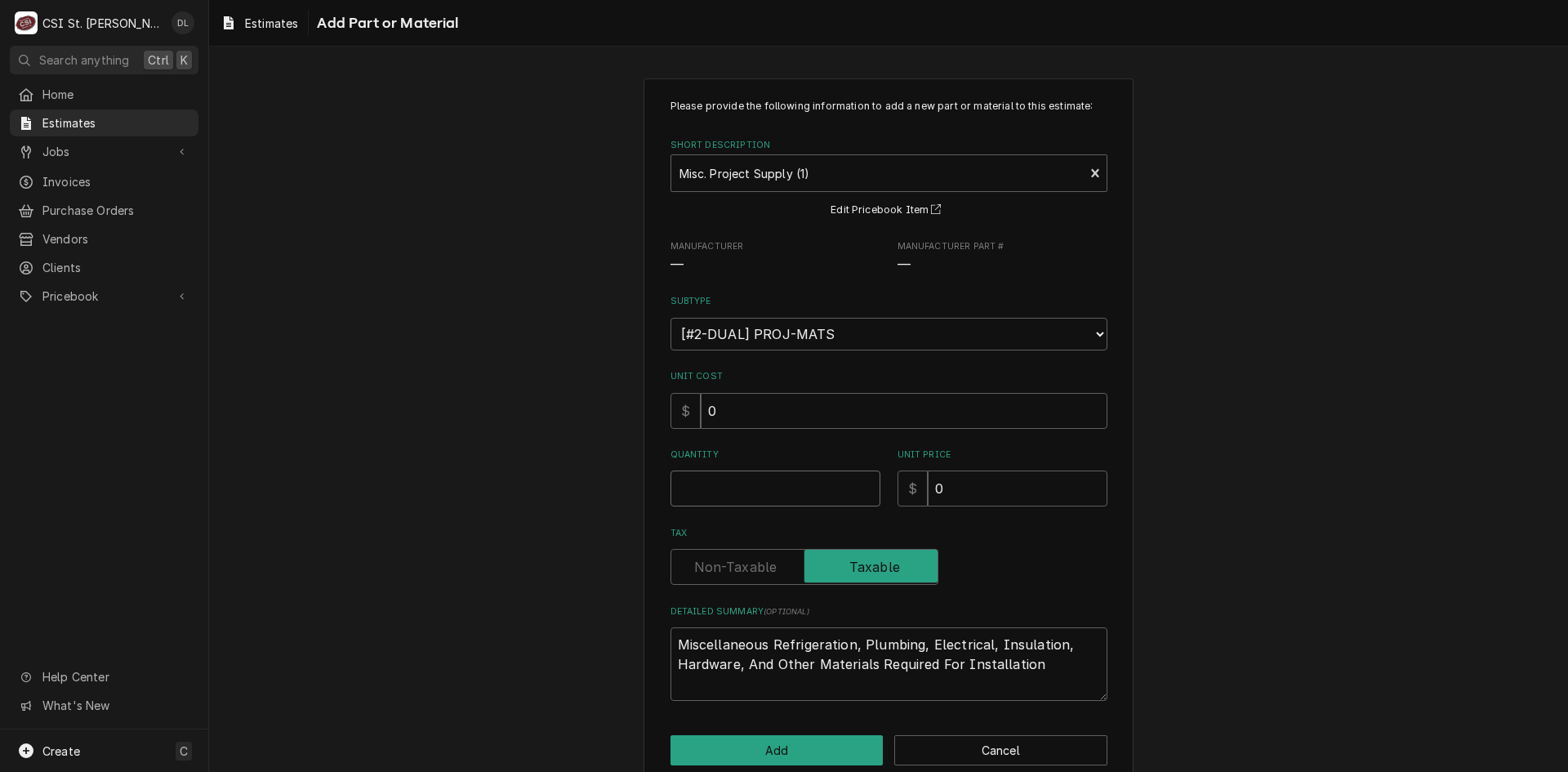
click at [749, 493] on input "Quantity" at bounding box center [775, 488] width 210 height 36
click at [804, 750] on button "Add" at bounding box center [776, 750] width 213 height 30
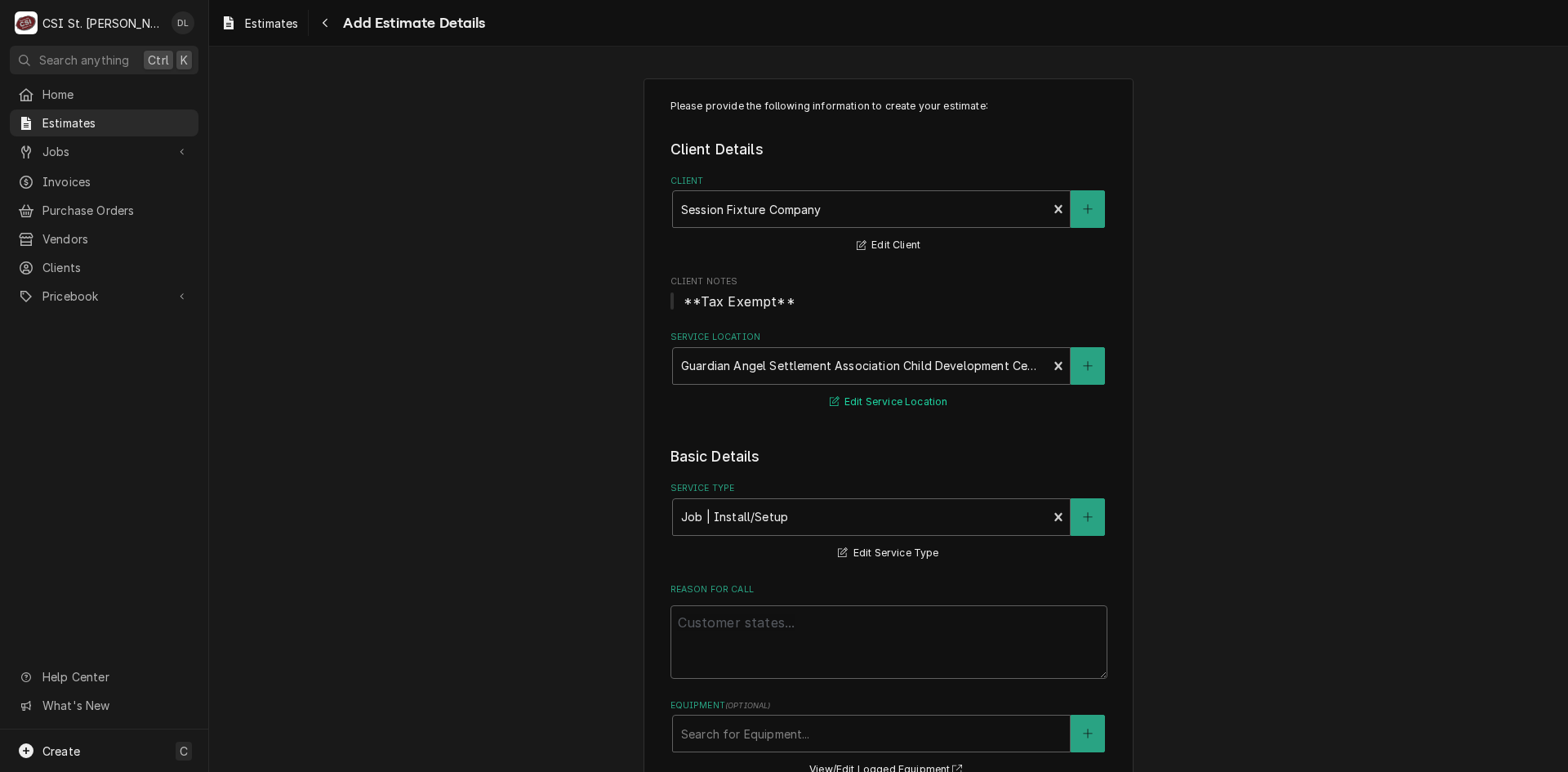
click at [901, 405] on button "Edit Service Location" at bounding box center [888, 401] width 123 height 20
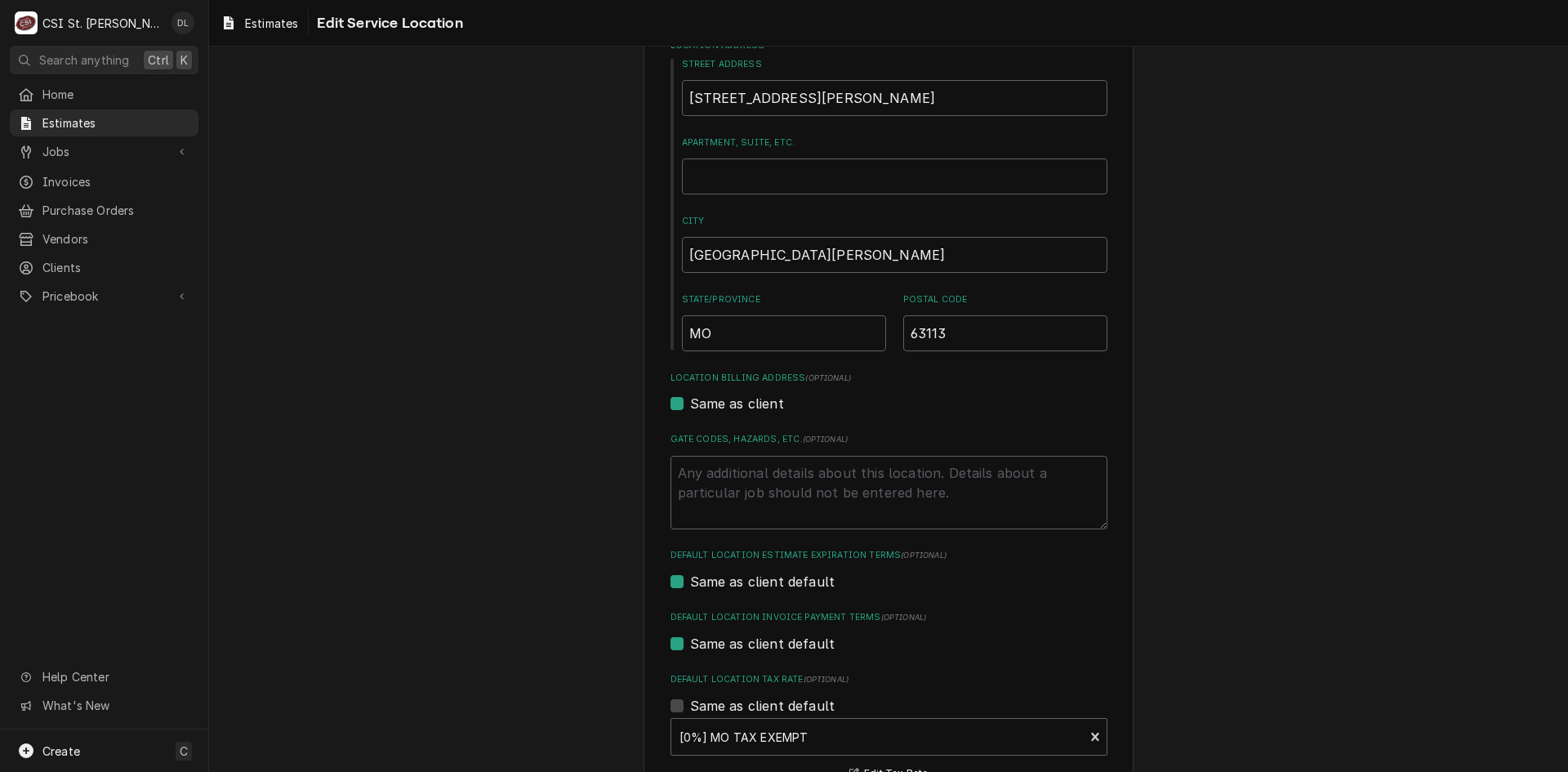
scroll to position [245, 0]
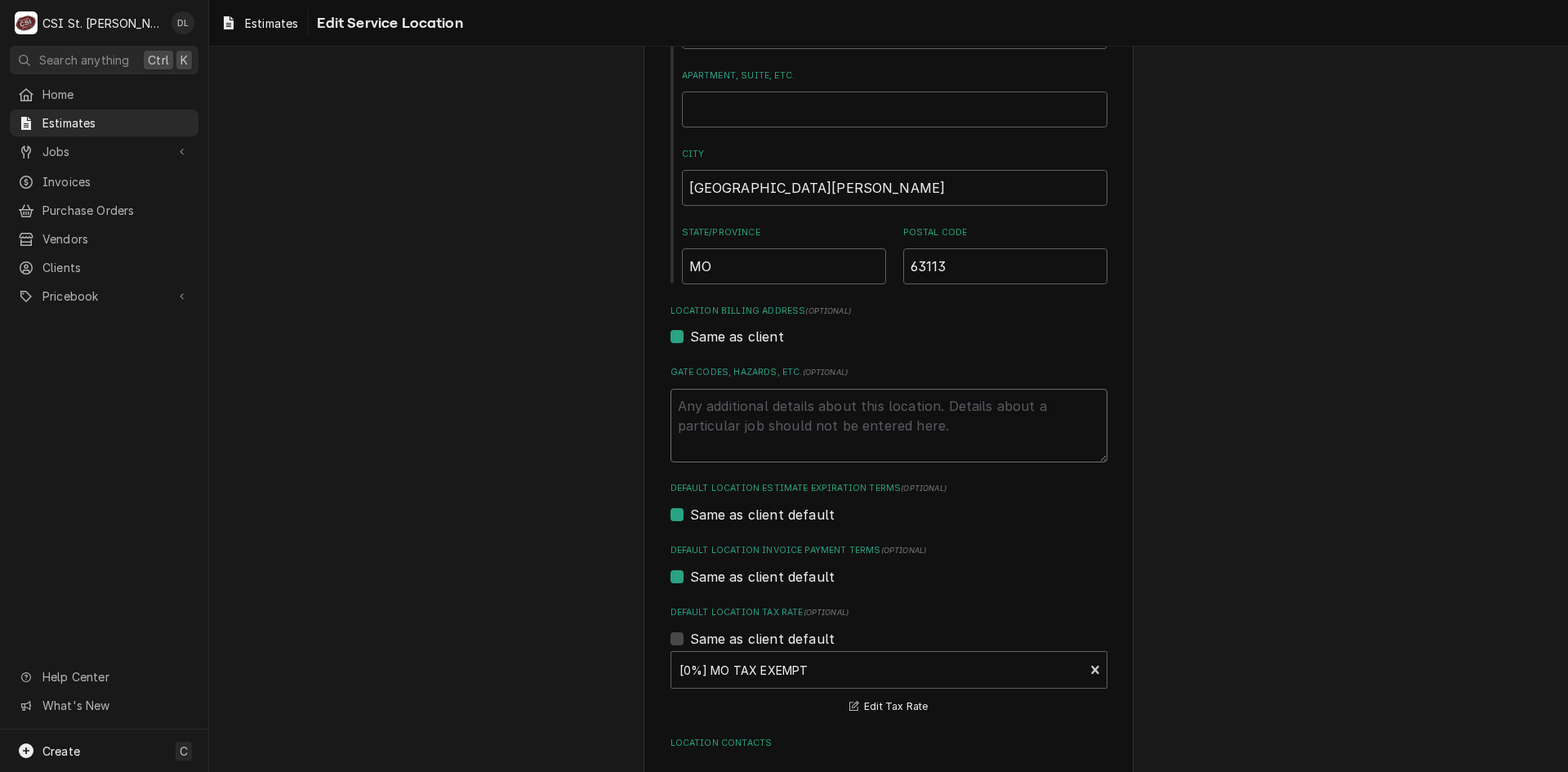
click at [741, 423] on textarea "Gate Codes, Hazards, etc. ( optional )" at bounding box center [888, 425] width 436 height 74
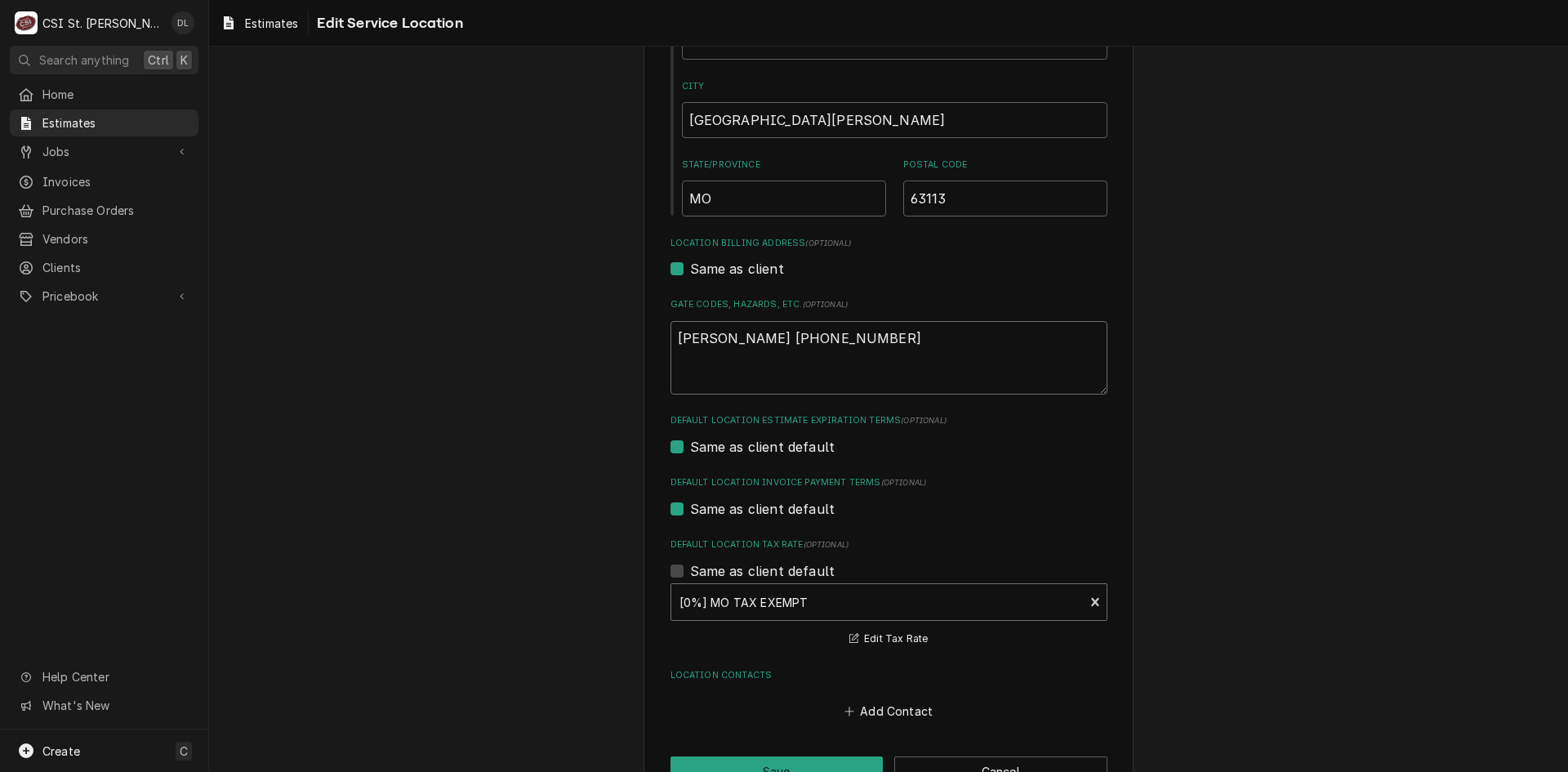
scroll to position [363, 0]
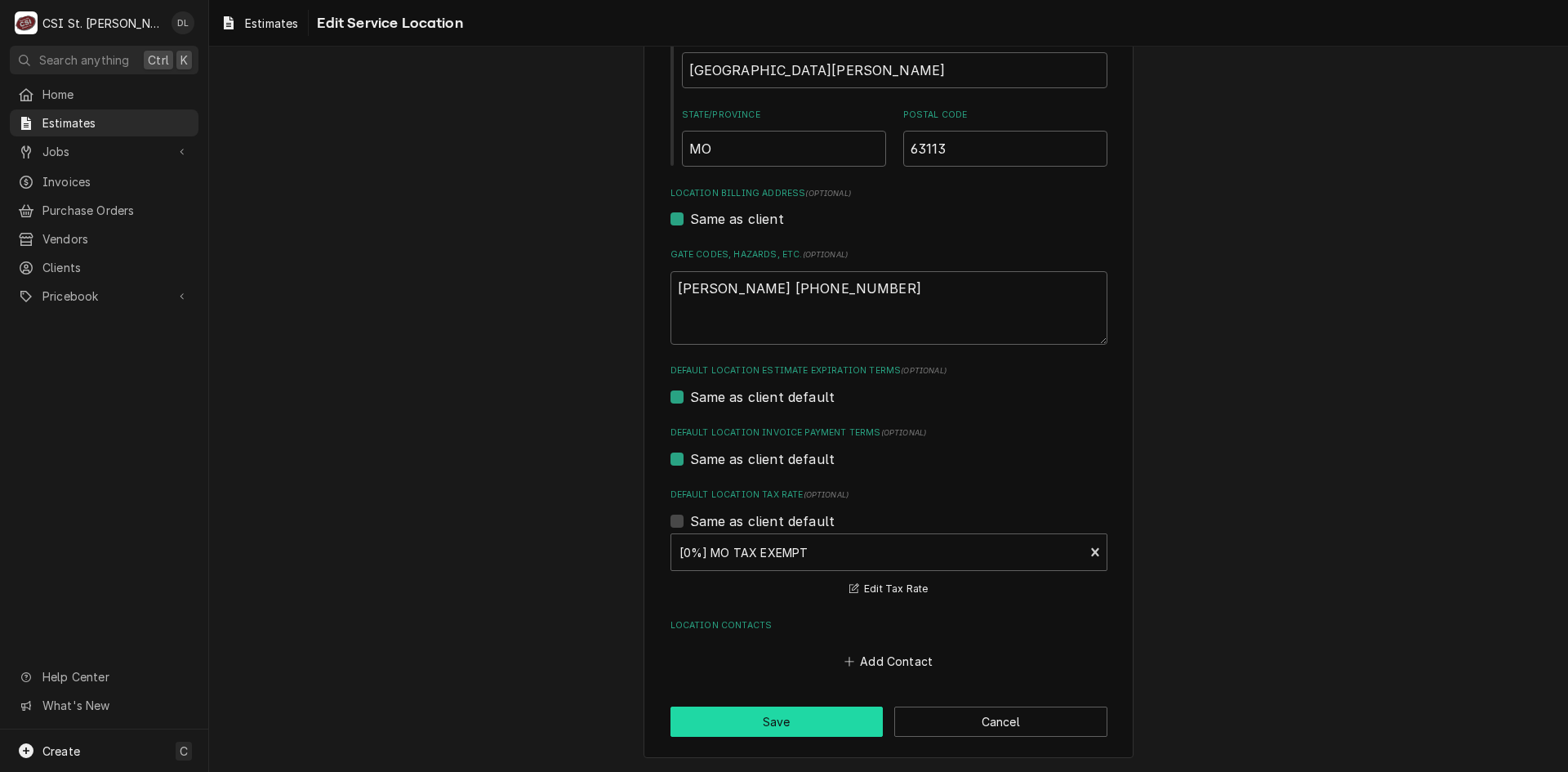
click at [796, 715] on button "Save" at bounding box center [776, 721] width 213 height 30
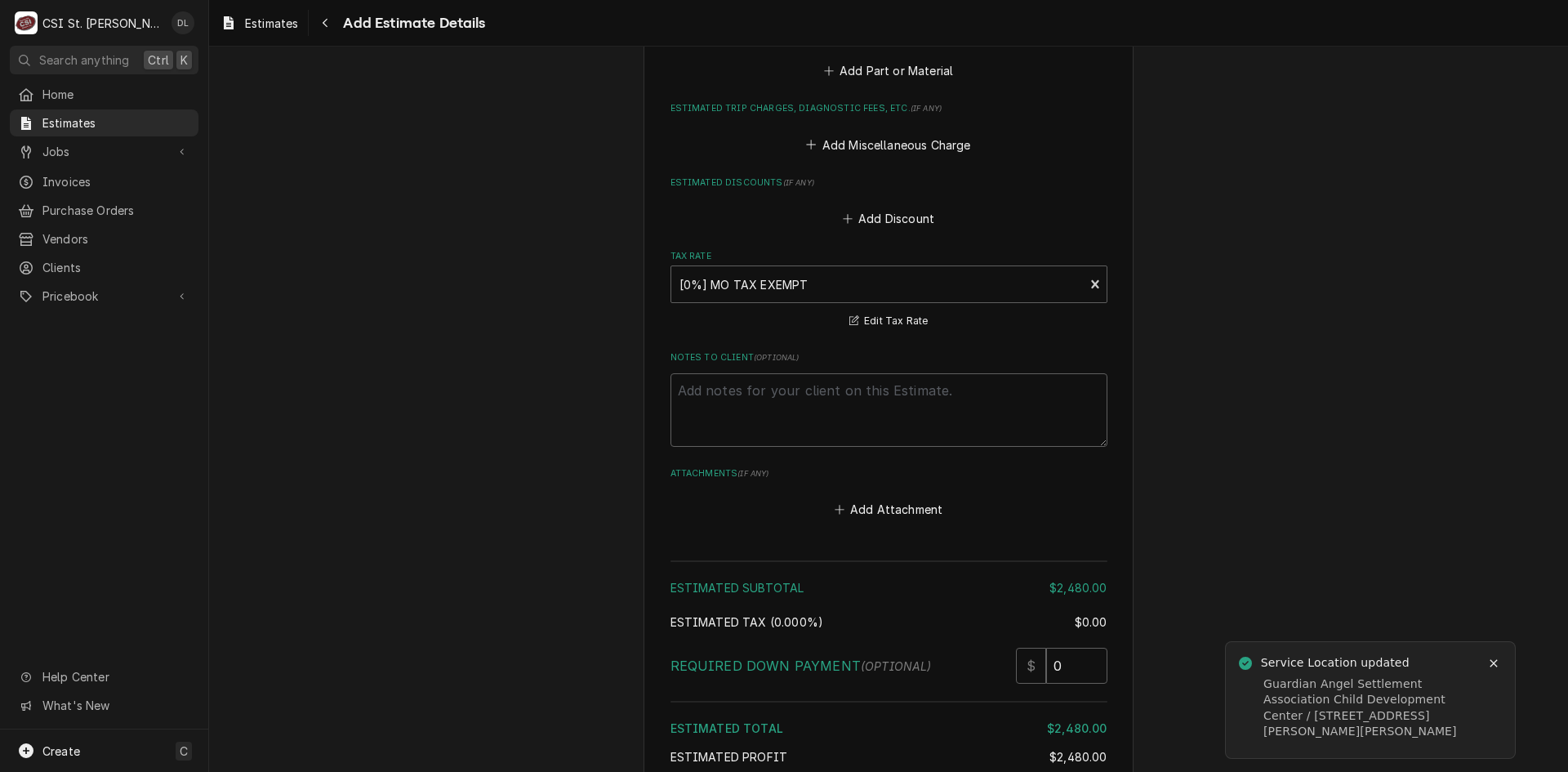
scroll to position [3384, 0]
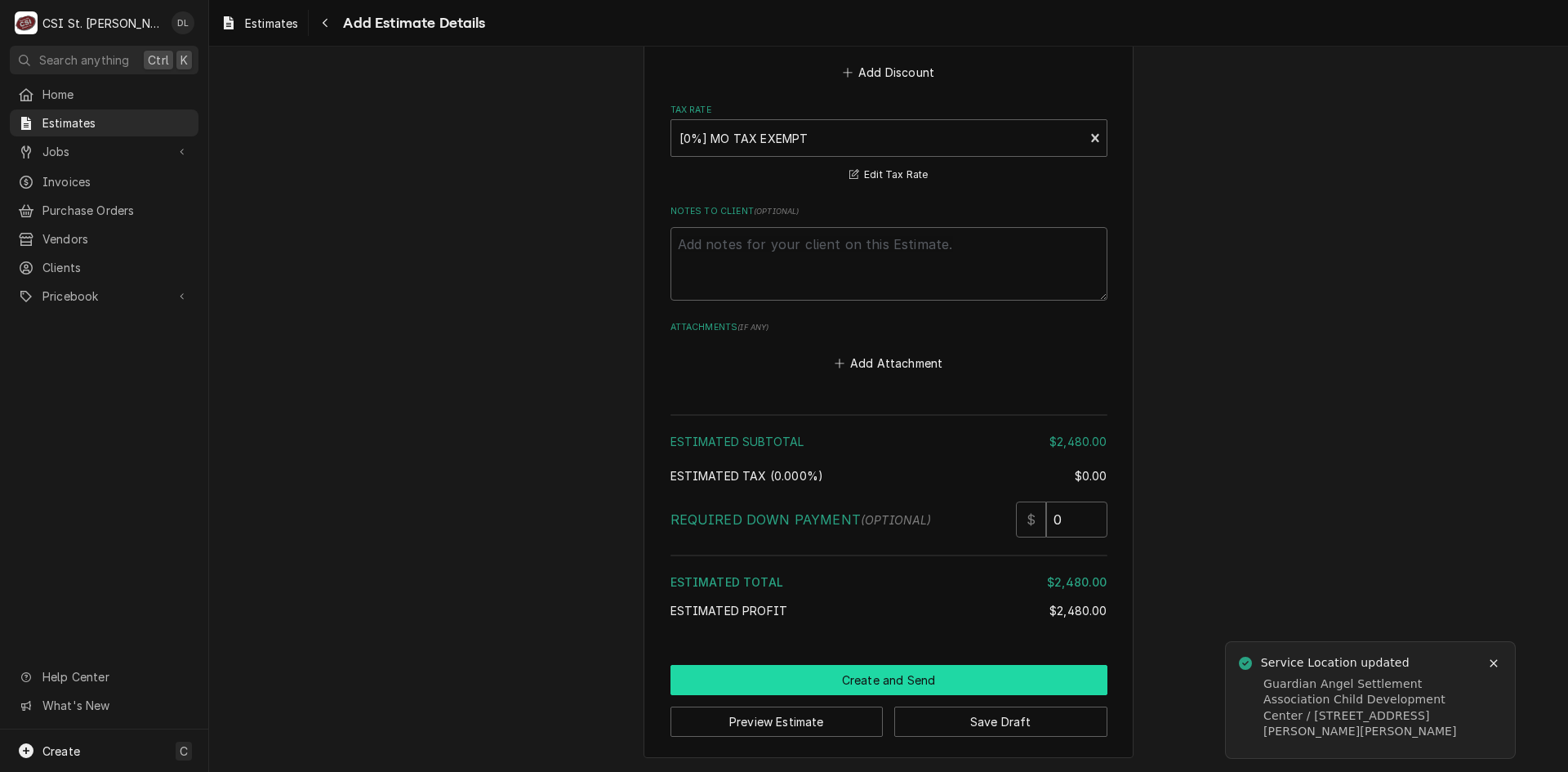
click at [903, 675] on button "Create and Send" at bounding box center [888, 680] width 436 height 30
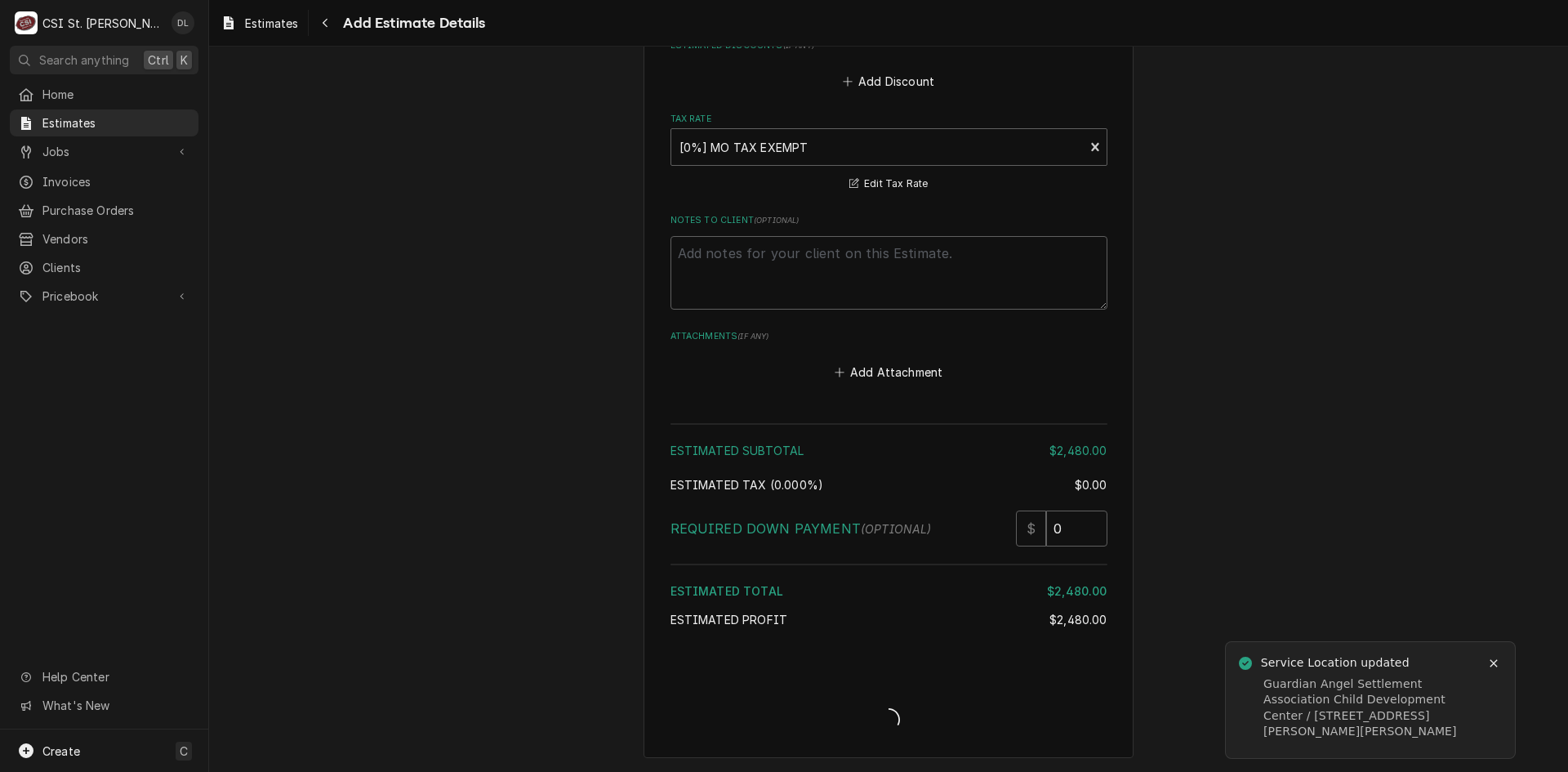
scroll to position [3375, 0]
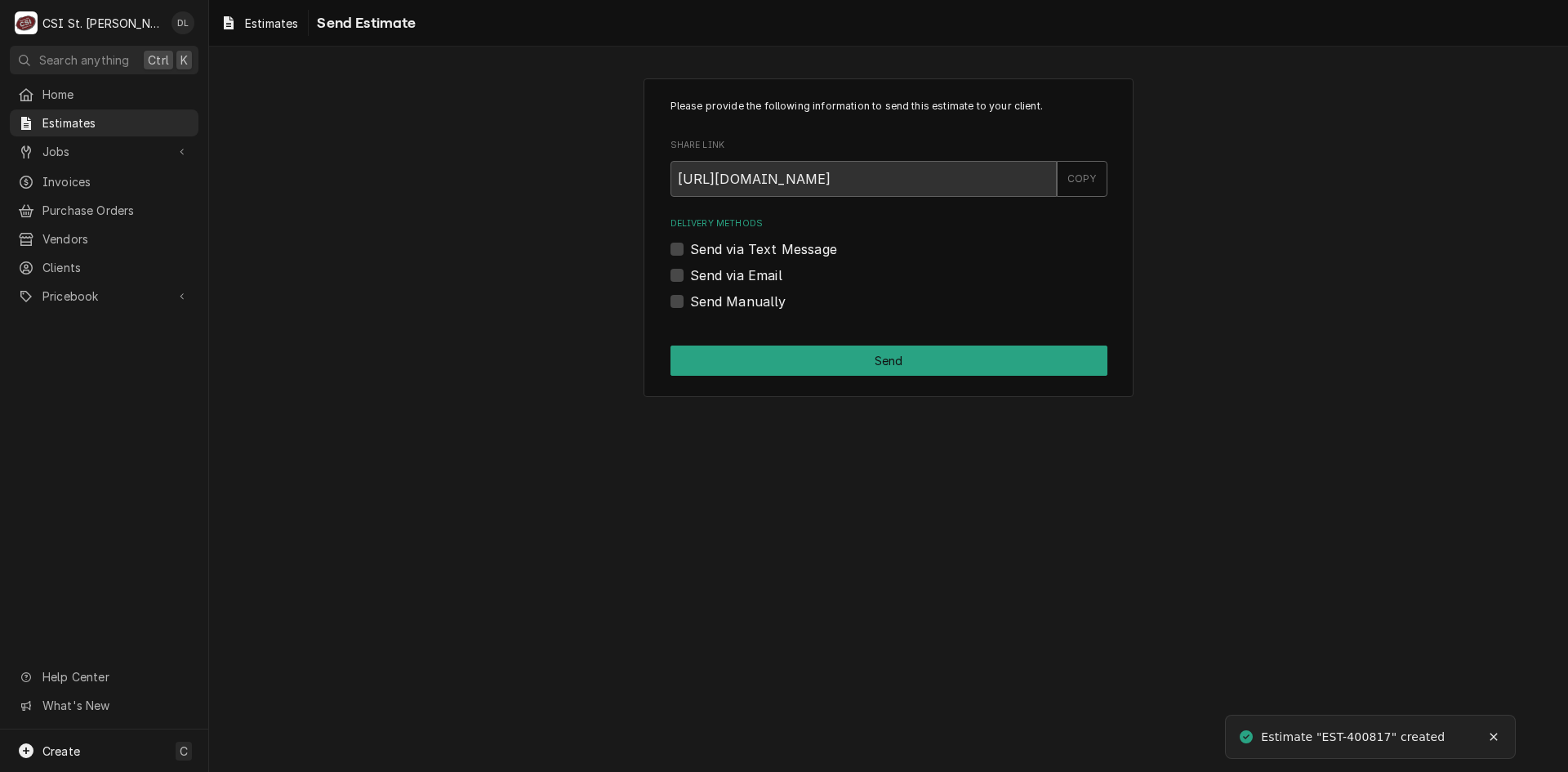
click at [690, 300] on label "Send Manually" at bounding box center [738, 302] width 96 height 20
click at [690, 300] on input "Send Manually" at bounding box center [908, 310] width 436 height 36
checkbox input "true"
click at [857, 361] on button "Send" at bounding box center [888, 361] width 436 height 30
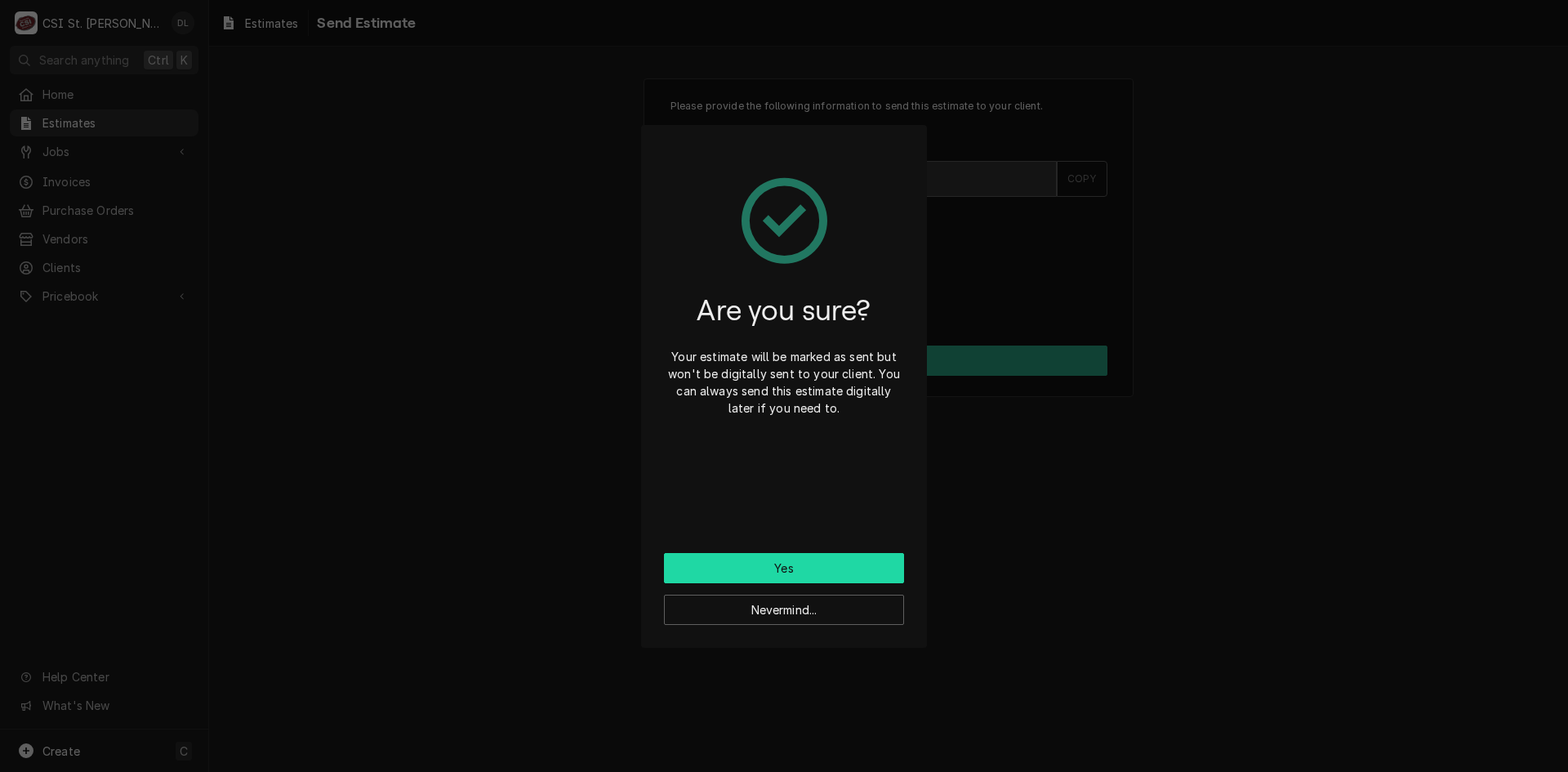
click at [820, 563] on button "Yes" at bounding box center [784, 568] width 240 height 30
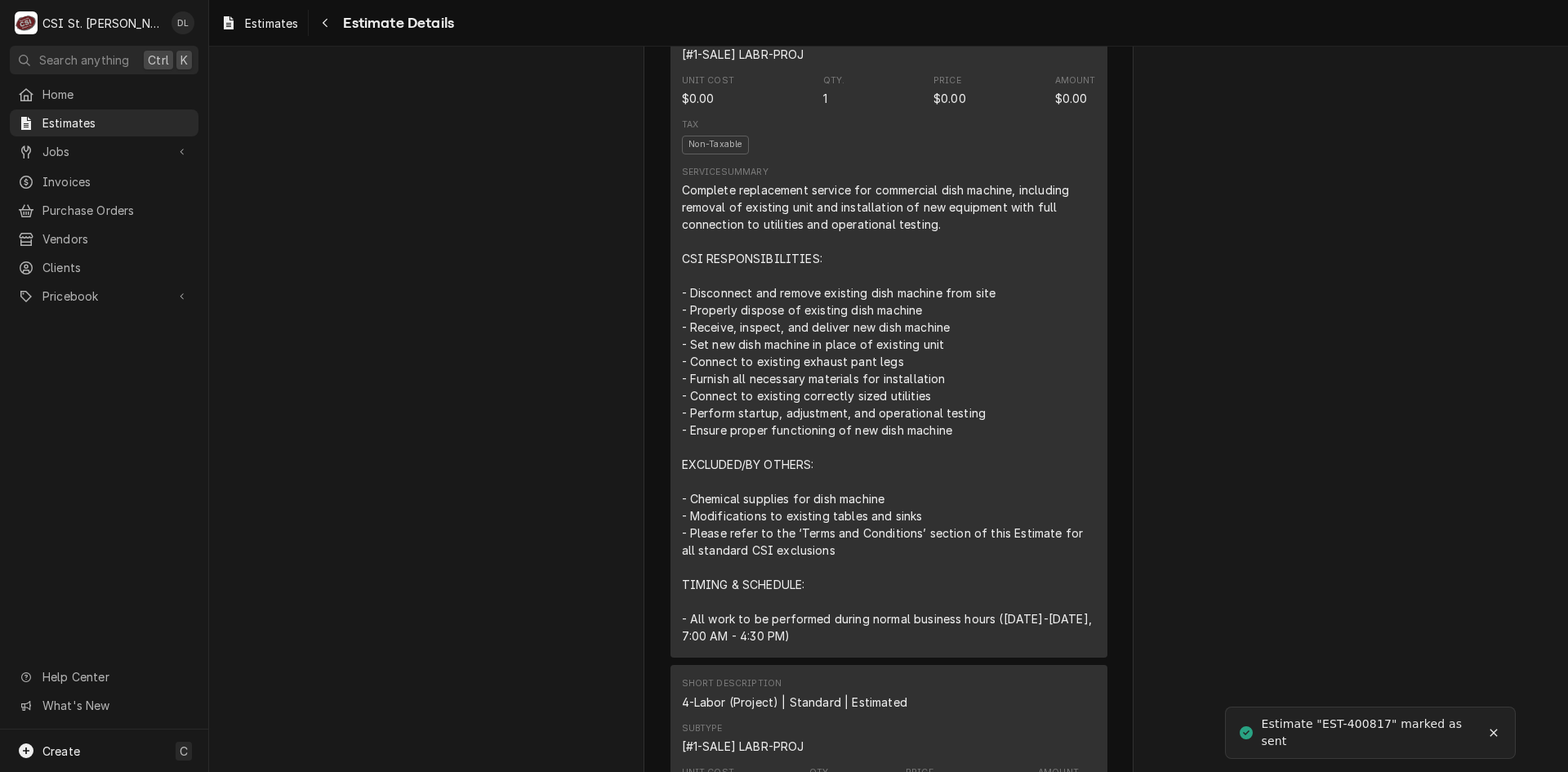
scroll to position [2947, 0]
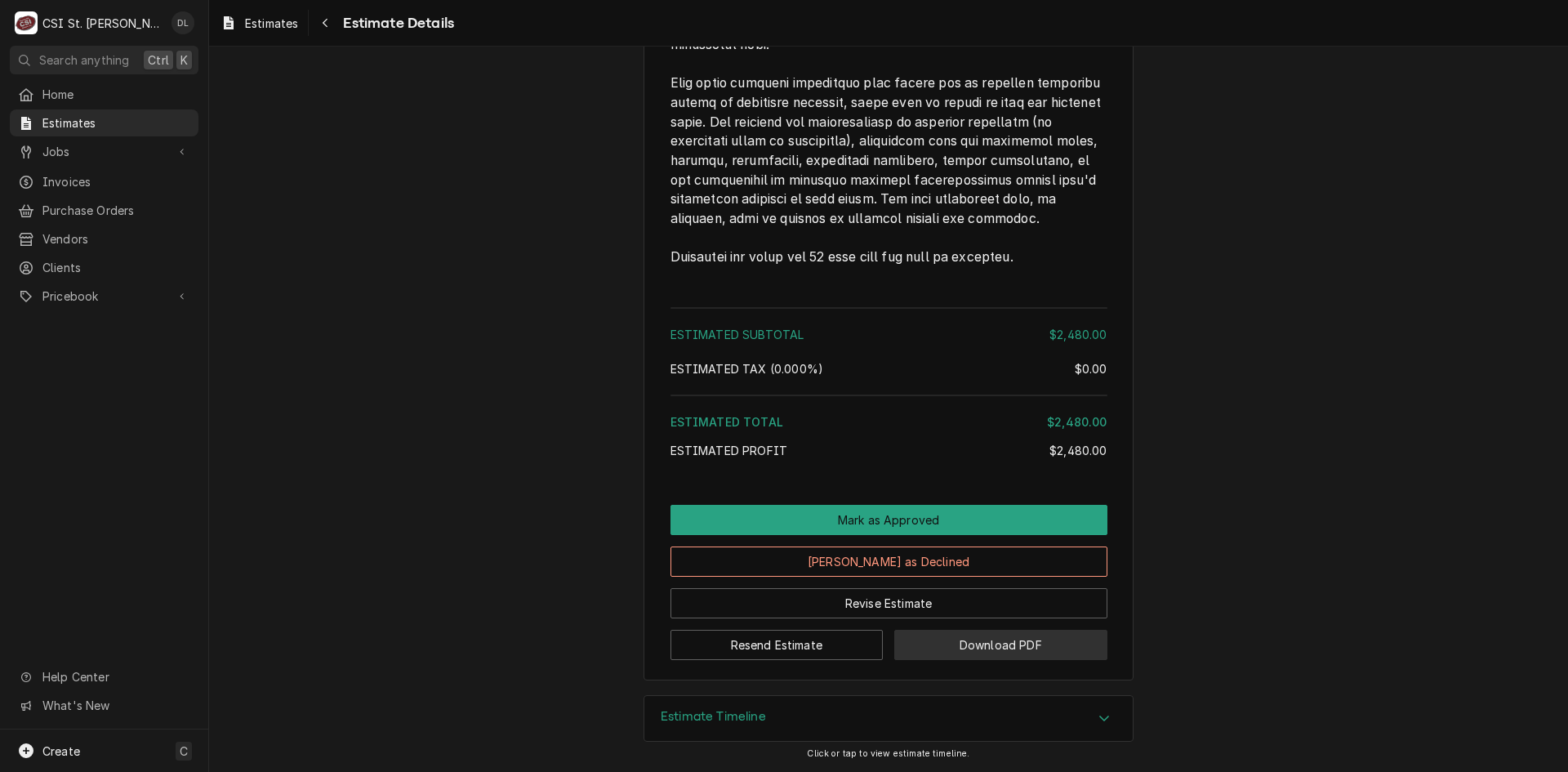
click at [1033, 654] on button "Download PDF" at bounding box center [1000, 644] width 213 height 30
